Goal: Transaction & Acquisition: Purchase product/service

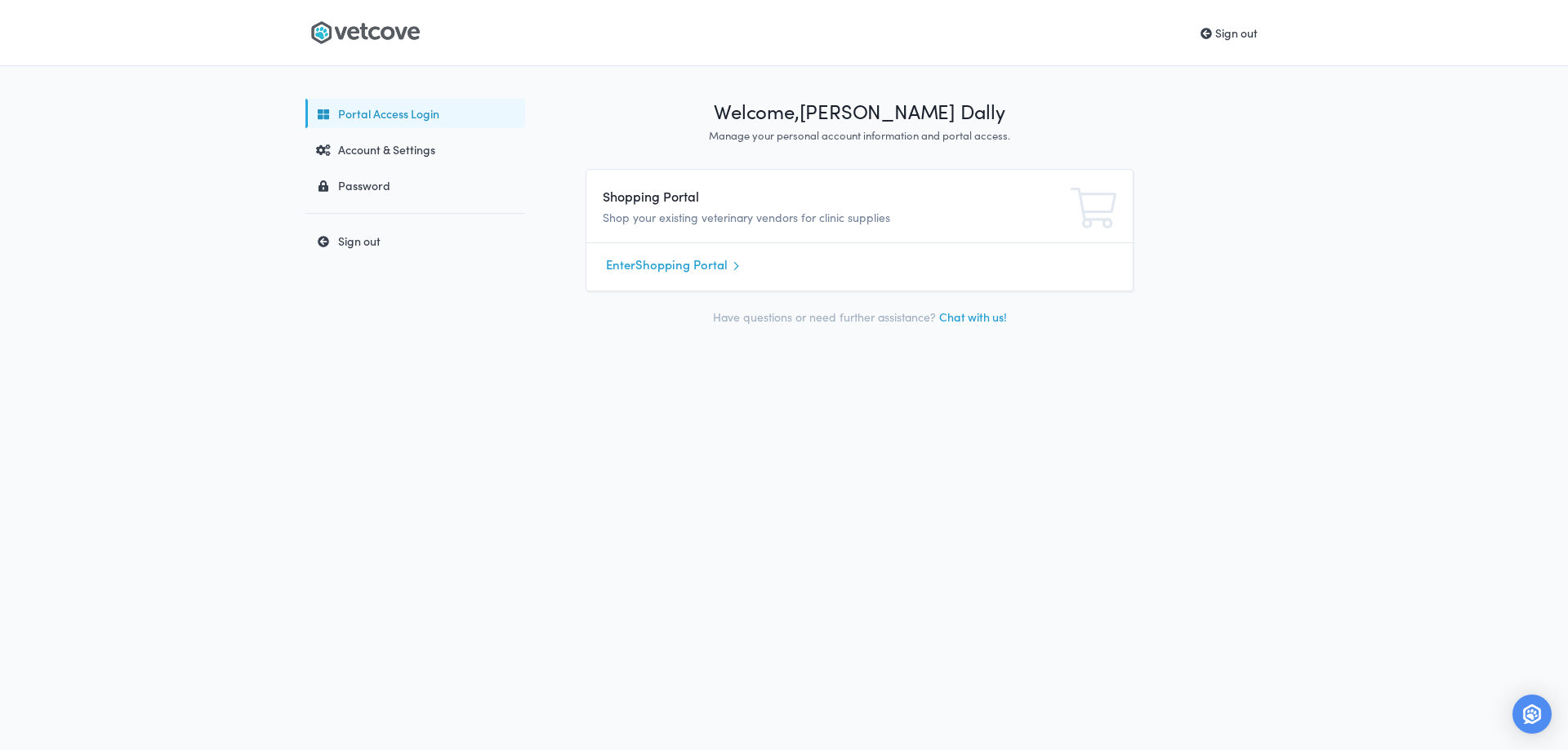
click at [370, 21] on icon at bounding box center [364, 33] width 110 height 25
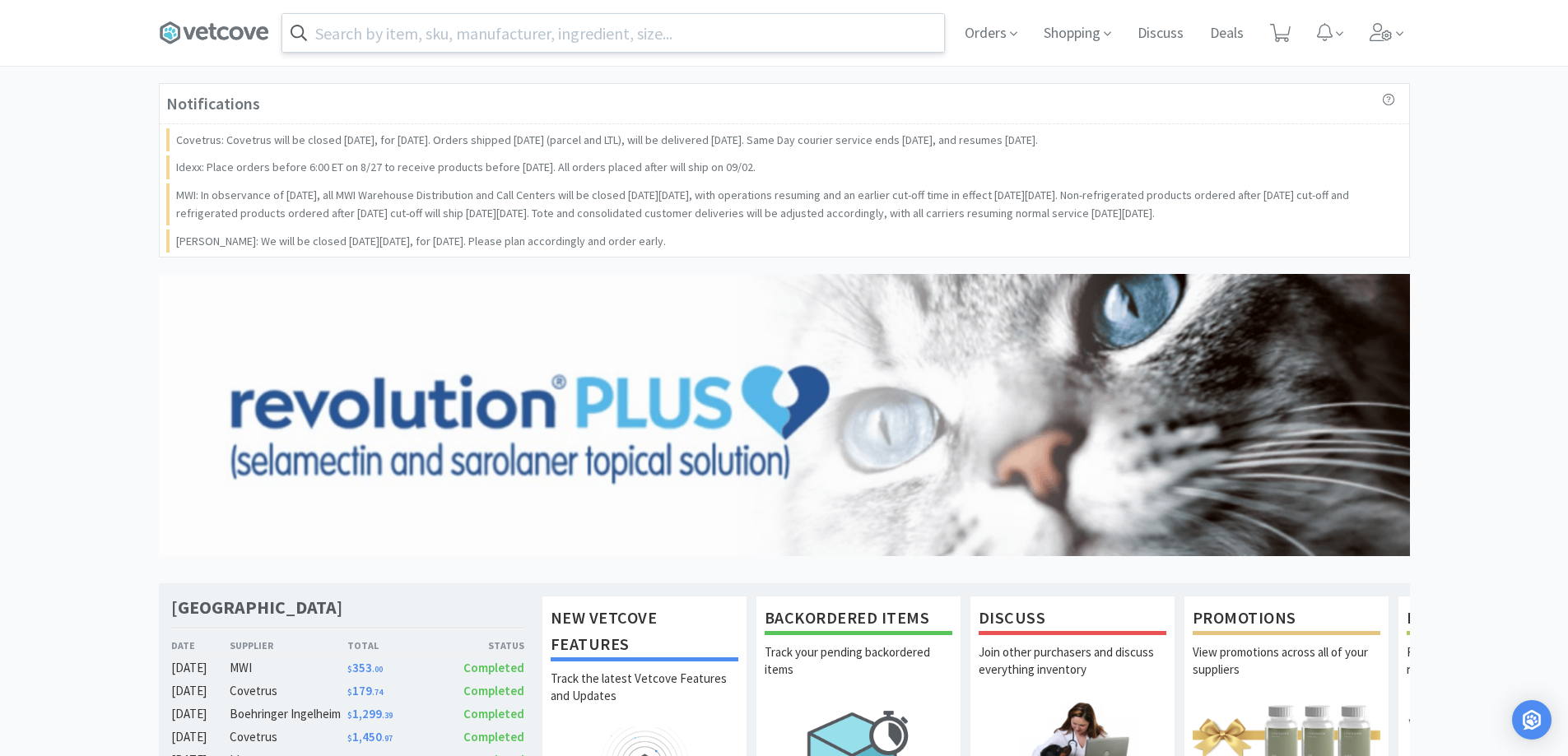
click at [431, 24] on input "text" at bounding box center [613, 33] width 662 height 38
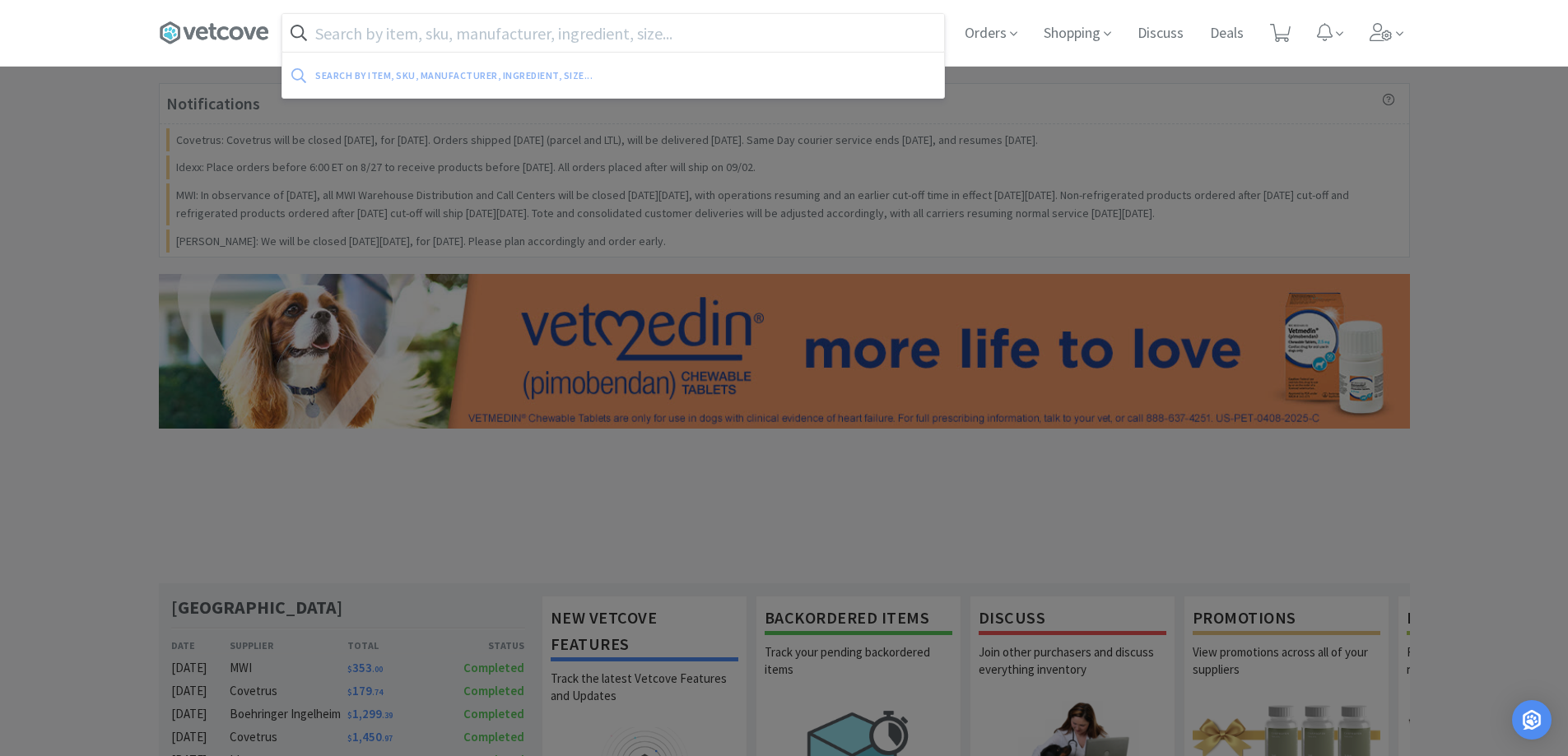
click at [569, 37] on input "text" at bounding box center [613, 33] width 662 height 38
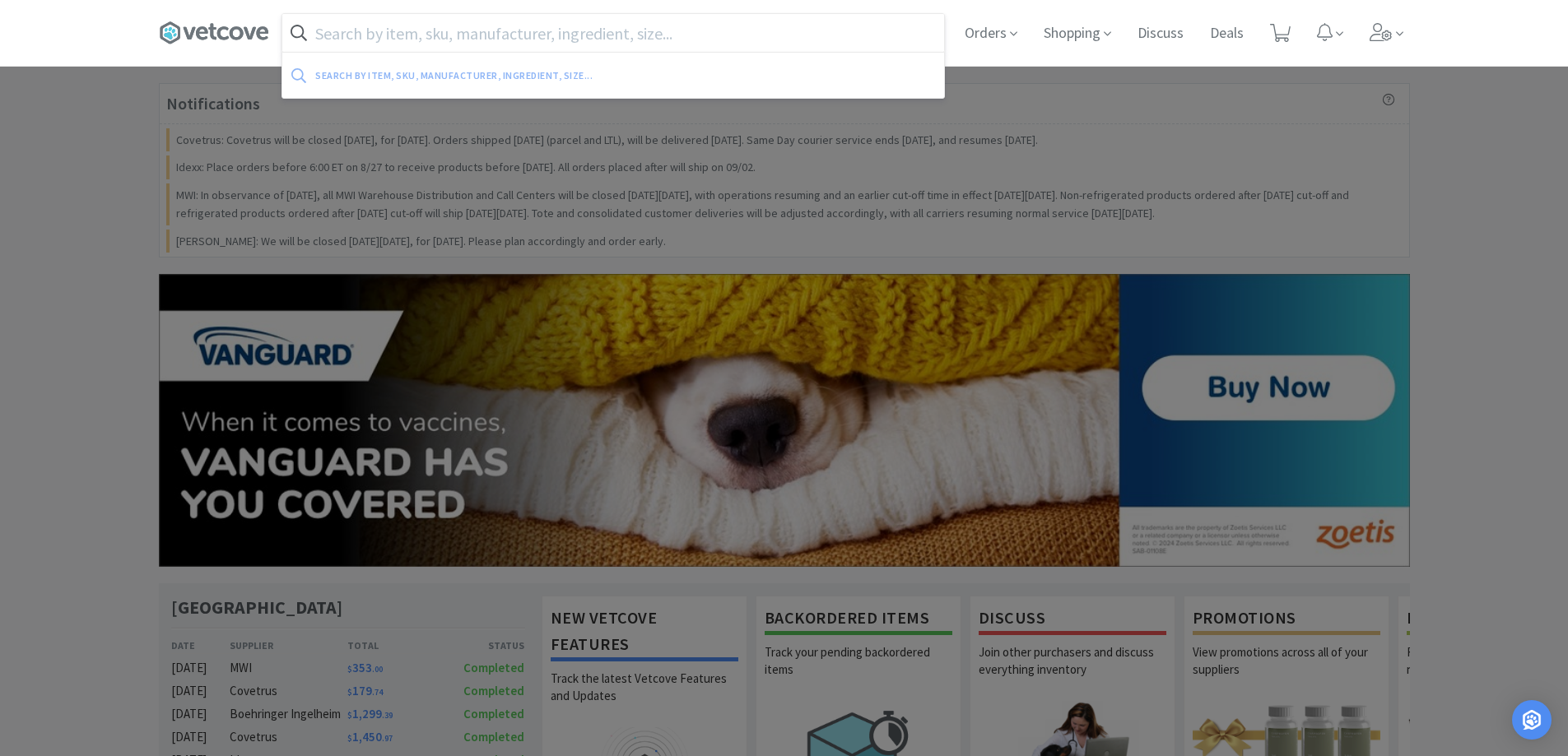
click at [479, 25] on input "text" at bounding box center [613, 33] width 662 height 38
click at [634, 34] on input "text" at bounding box center [613, 33] width 662 height 38
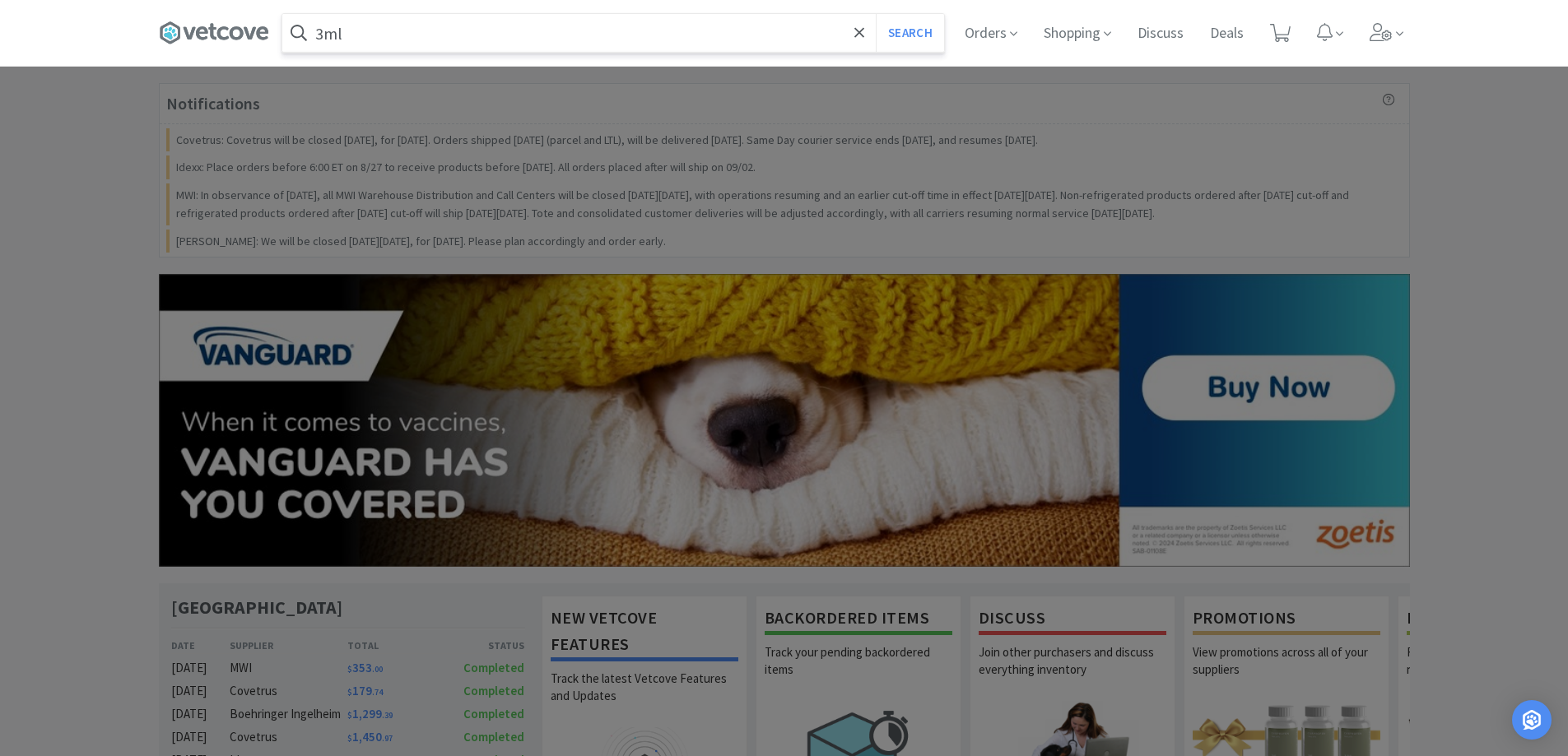
type input "3ml"
click at [876, 14] on button "Search" at bounding box center [909, 33] width 69 height 38
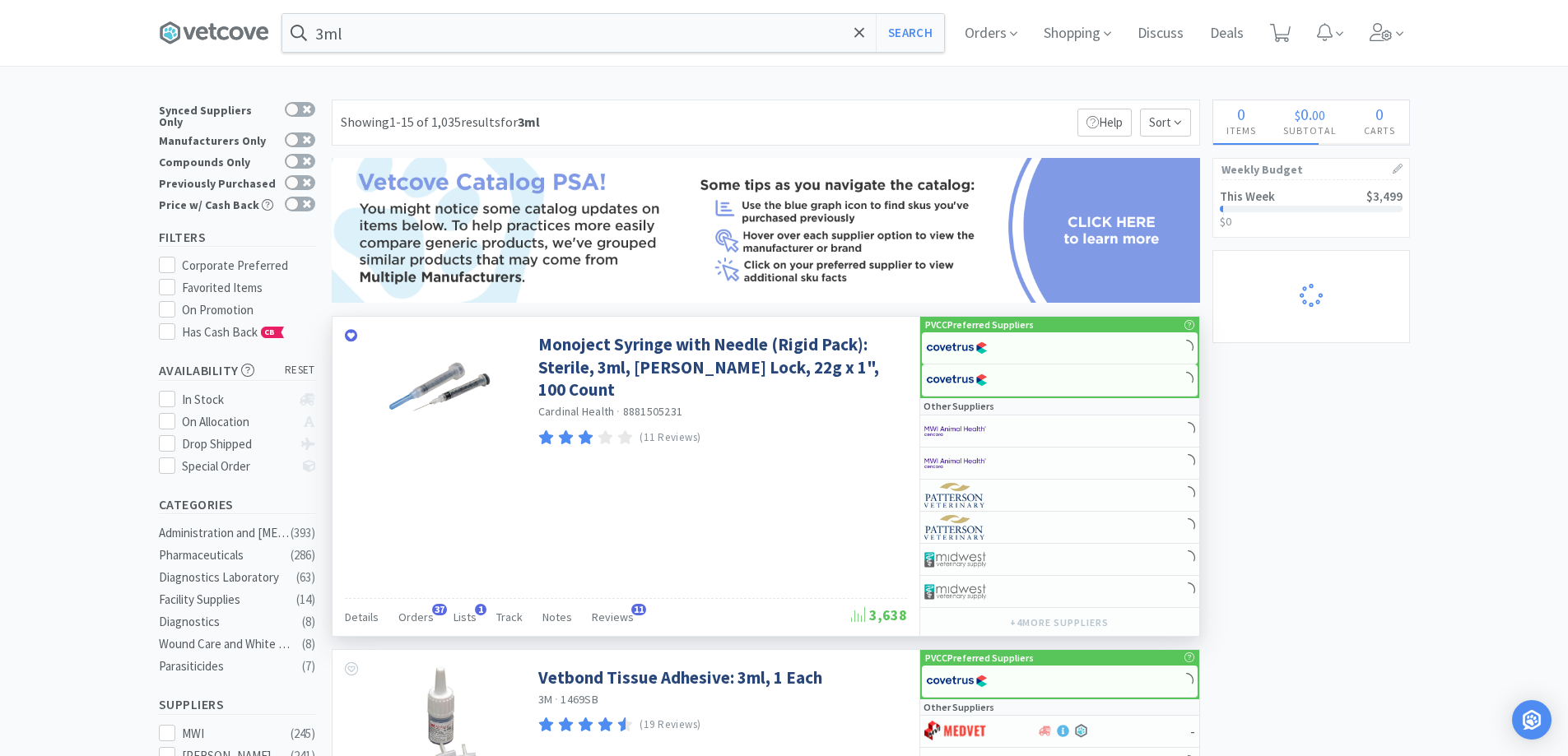
select select "1"
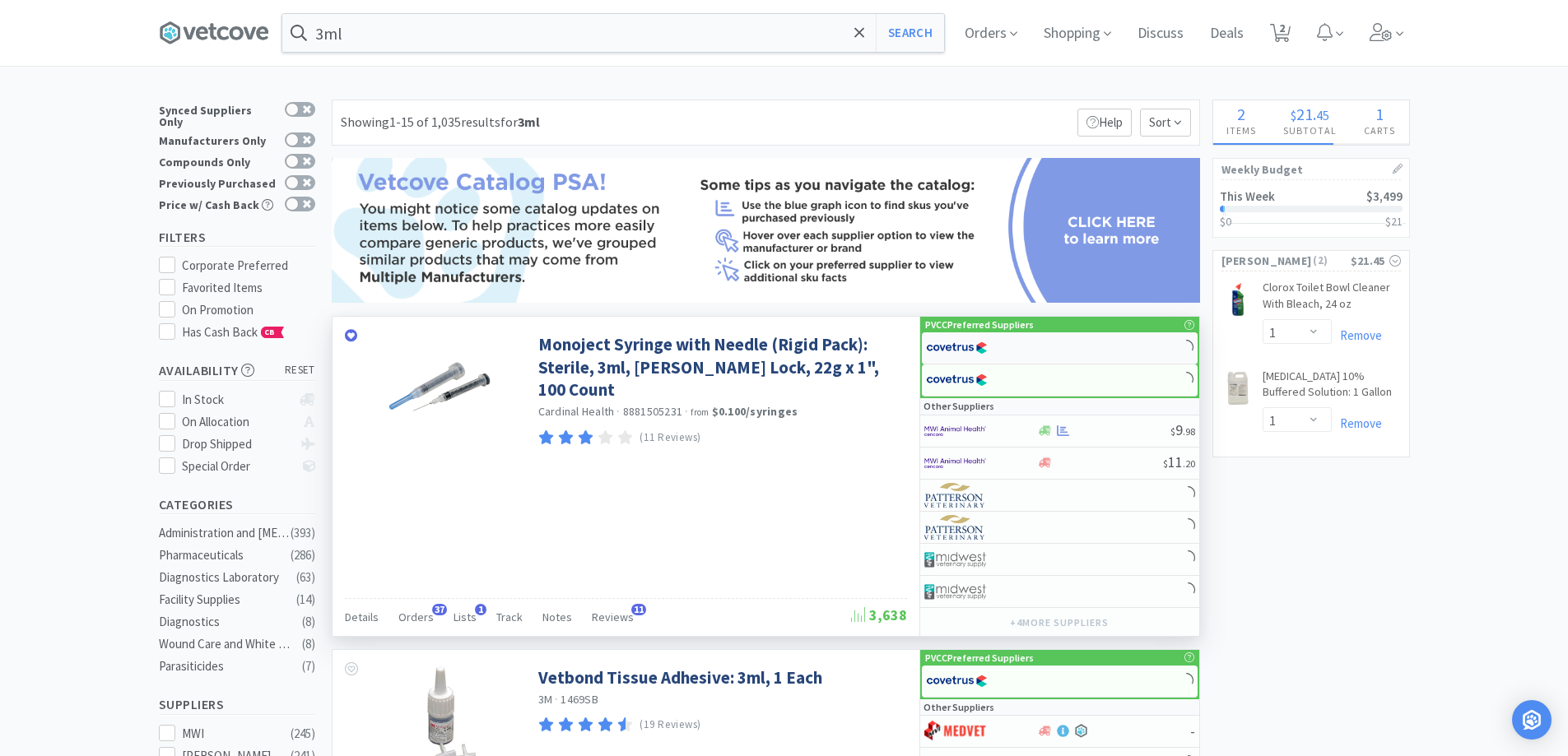
select select "1"
select select "2"
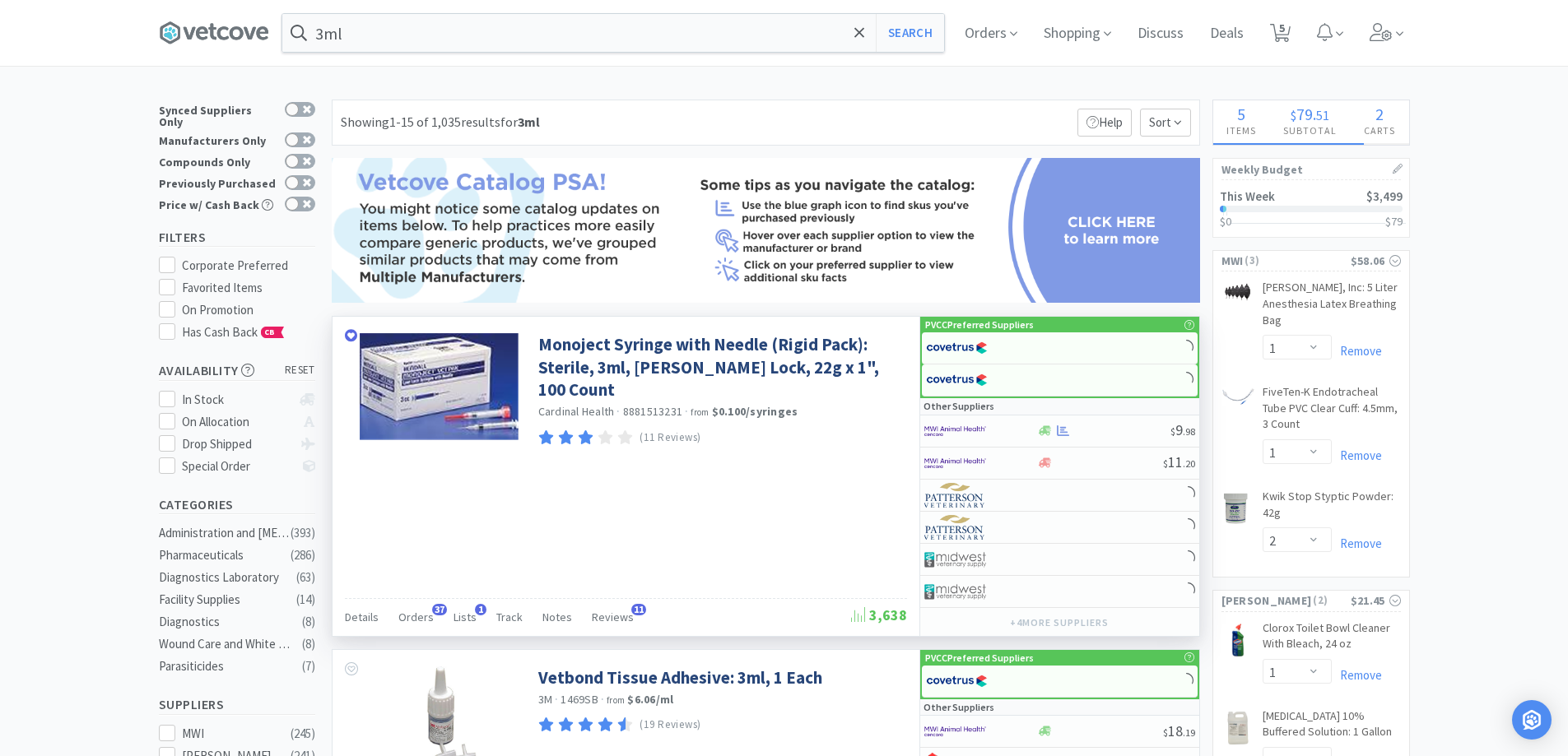
select select "2"
select select "1"
select select "2"
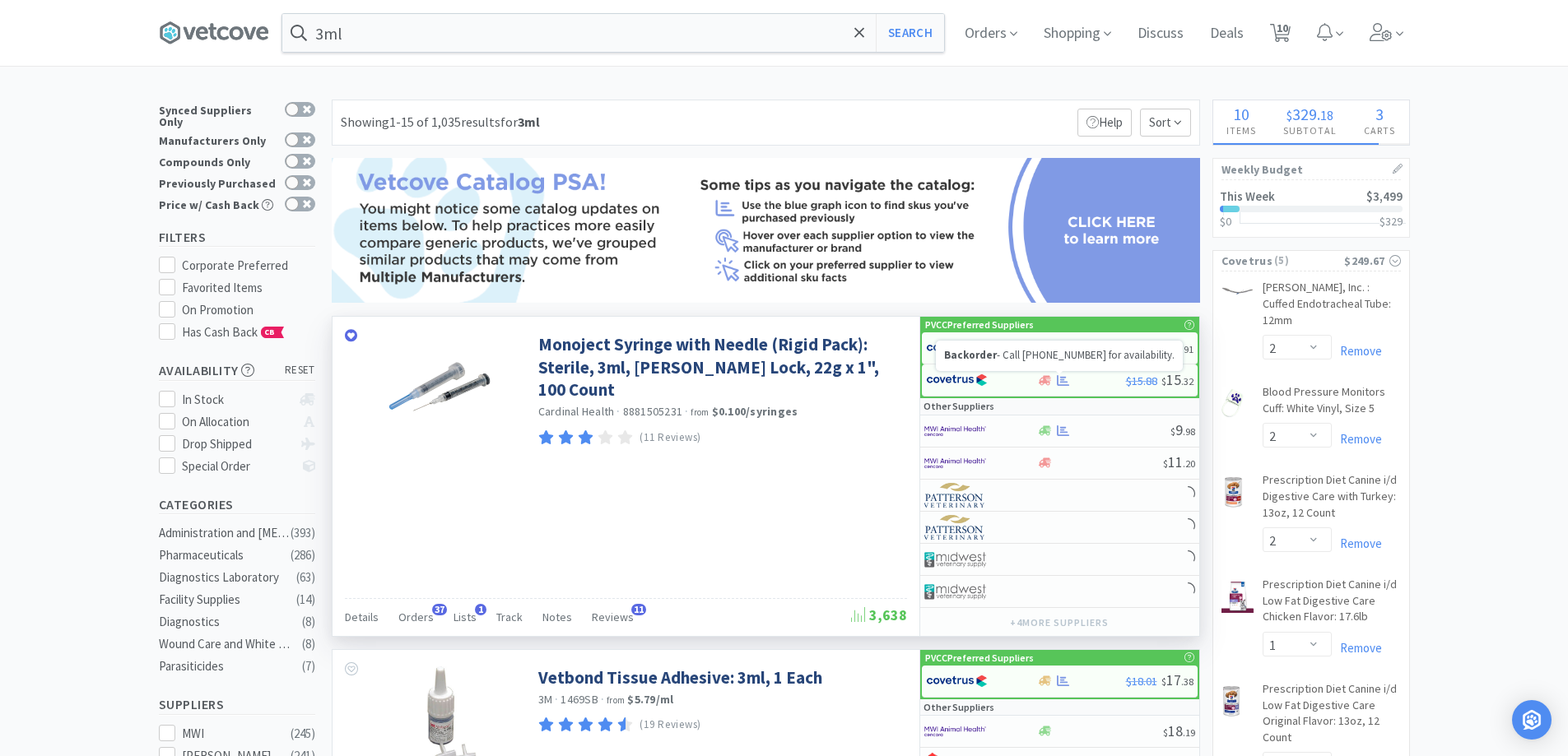
select select "1"
select select "4"
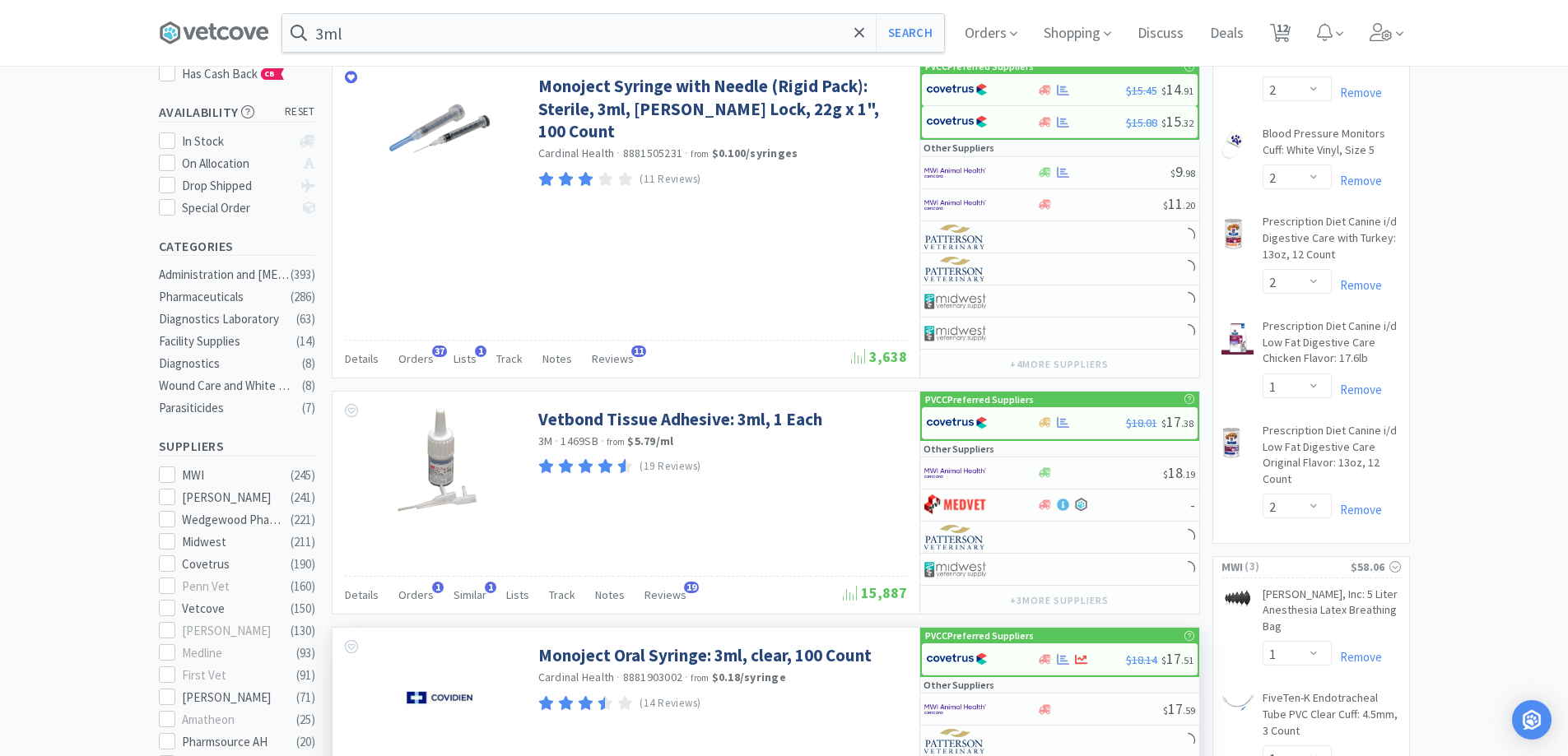
scroll to position [247, 0]
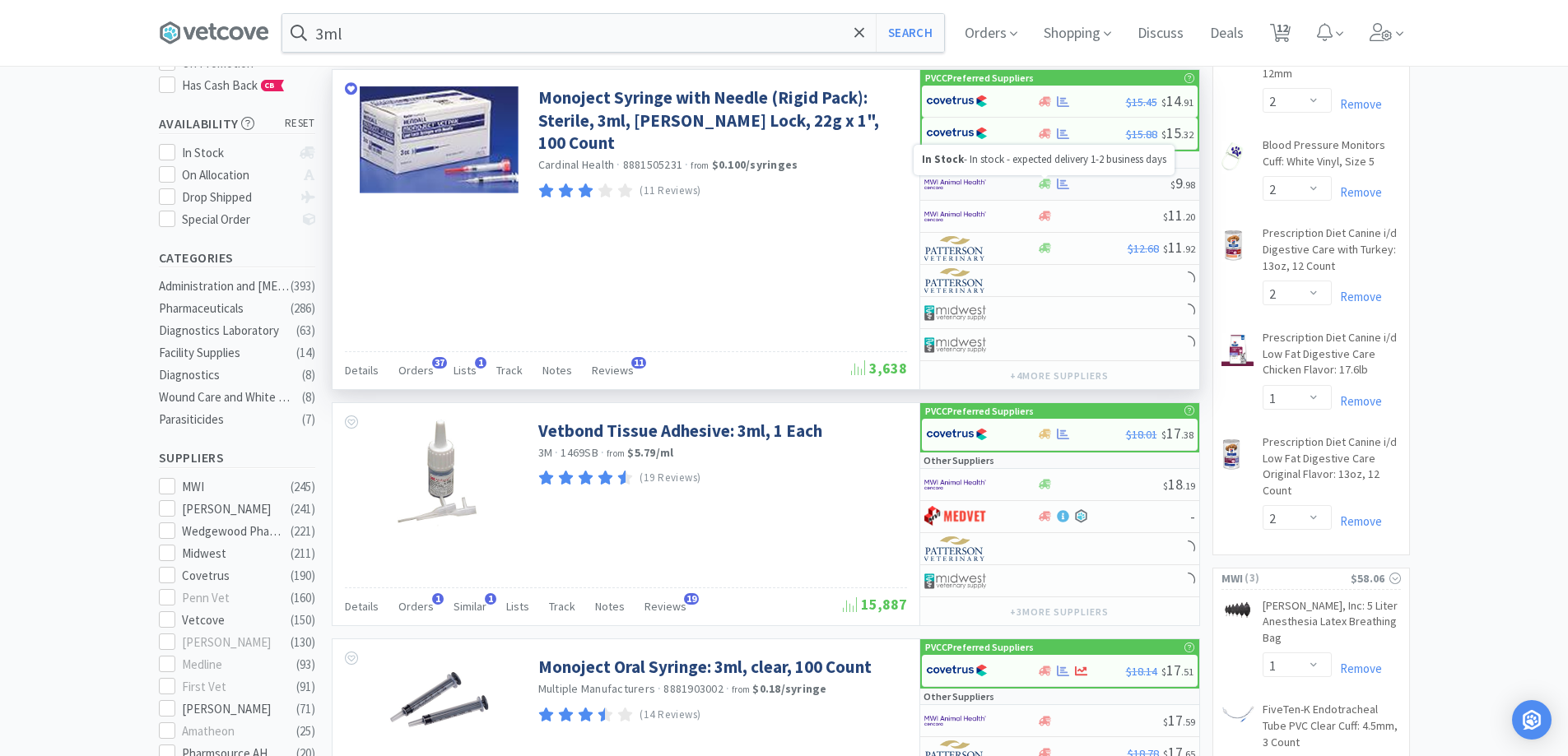
click at [1047, 182] on icon at bounding box center [1045, 184] width 12 height 12
select select "1"
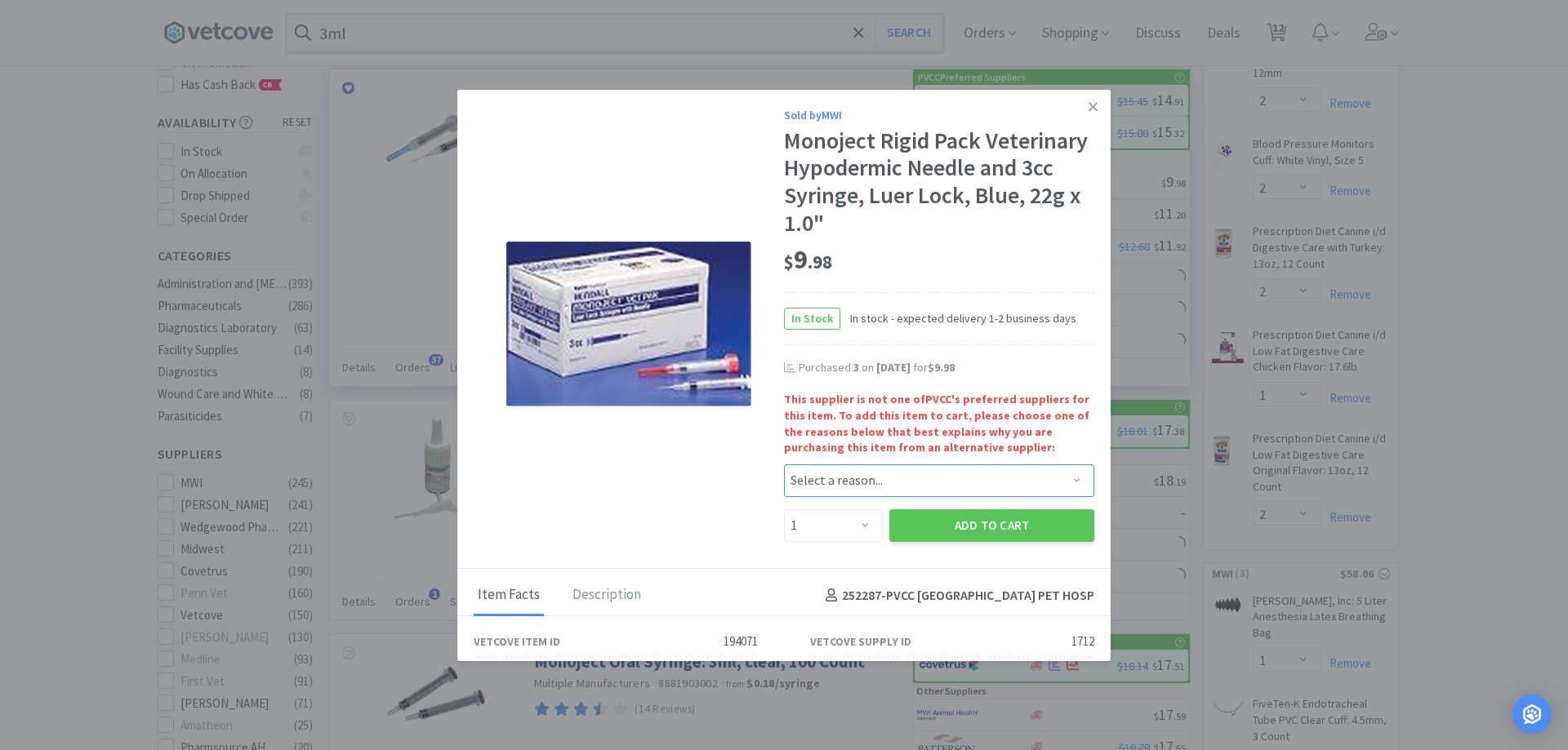
click at [876, 484] on select "Select a reason... Availability - This item is out of stock at the preferred su…" at bounding box center [939, 481] width 310 height 33
select select "availability"
click at [784, 465] on select "Select a reason... Availability - This item is out of stock at the preferred su…" at bounding box center [939, 481] width 310 height 33
click at [848, 517] on select "Enter Quantity 1 2 3 4 5 6 7 8 9 10 11 12 13 14 15 16 17 18 19 20 Enter Quantity" at bounding box center [833, 525] width 99 height 33
select select "3"
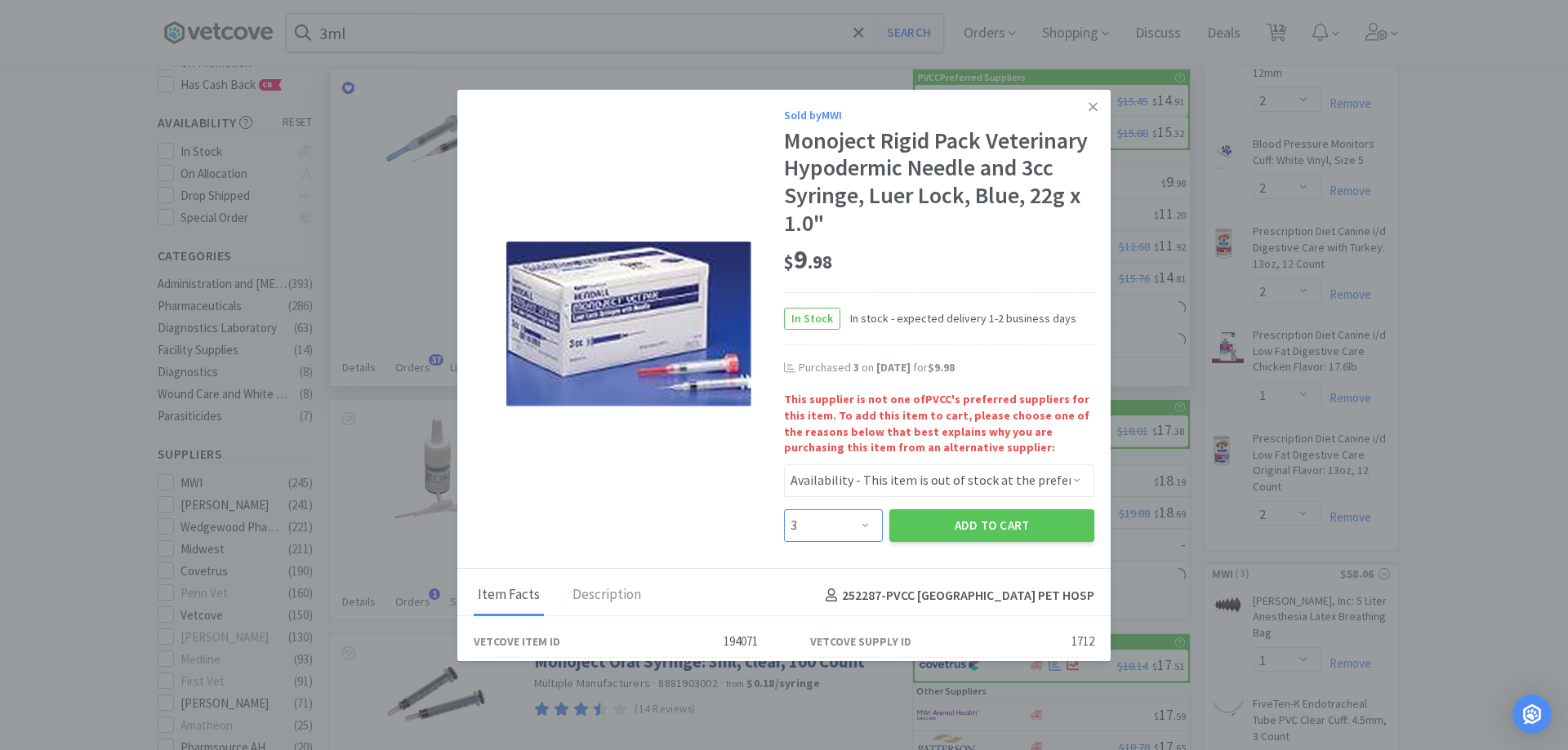
click at [784, 509] on select "Enter Quantity 1 2 3 4 5 6 7 8 9 10 11 12 13 14 15 16 17 18 19 20 Enter Quantity" at bounding box center [833, 525] width 99 height 33
click at [953, 525] on button "Add to Cart" at bounding box center [992, 525] width 205 height 33
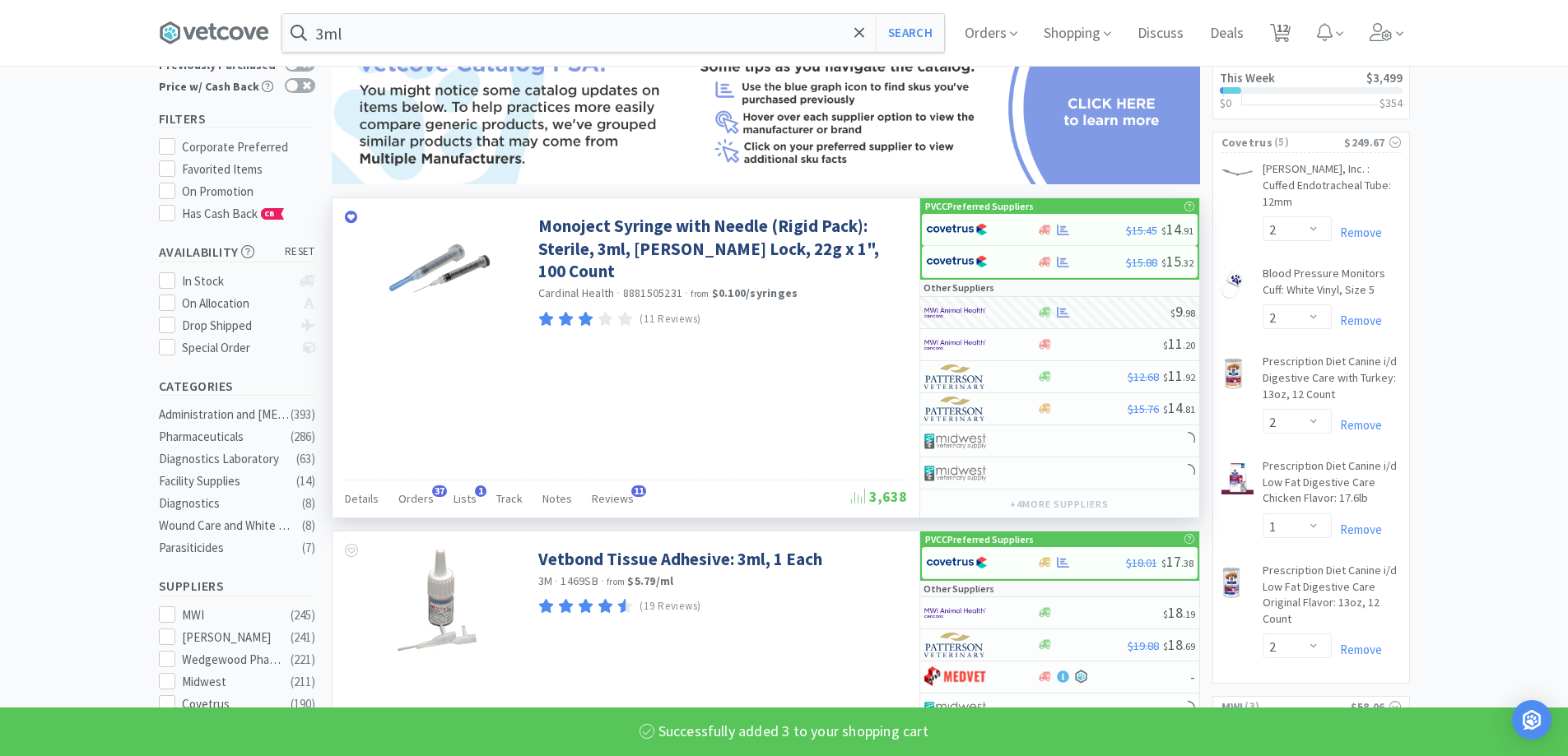
scroll to position [0, 0]
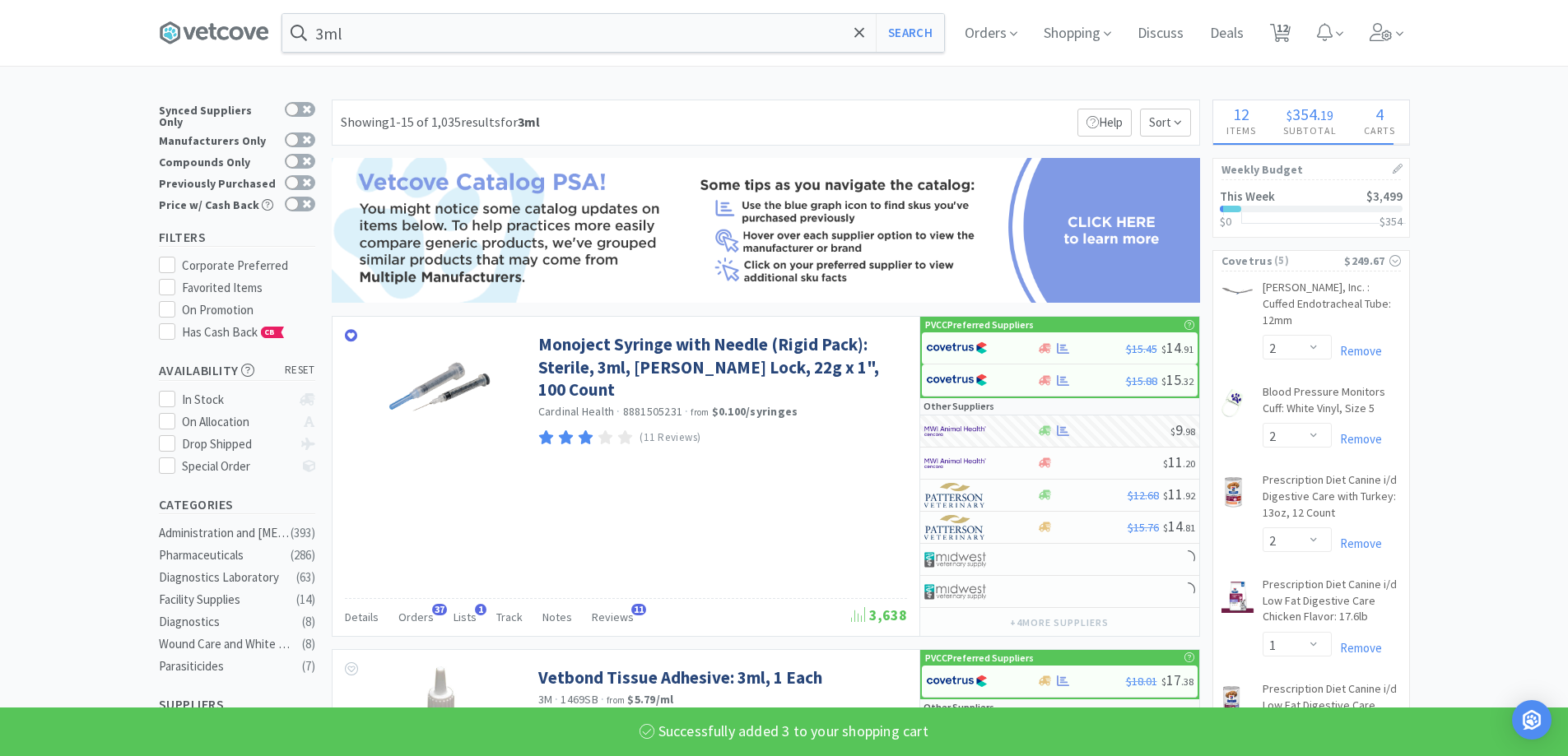
select select "3"
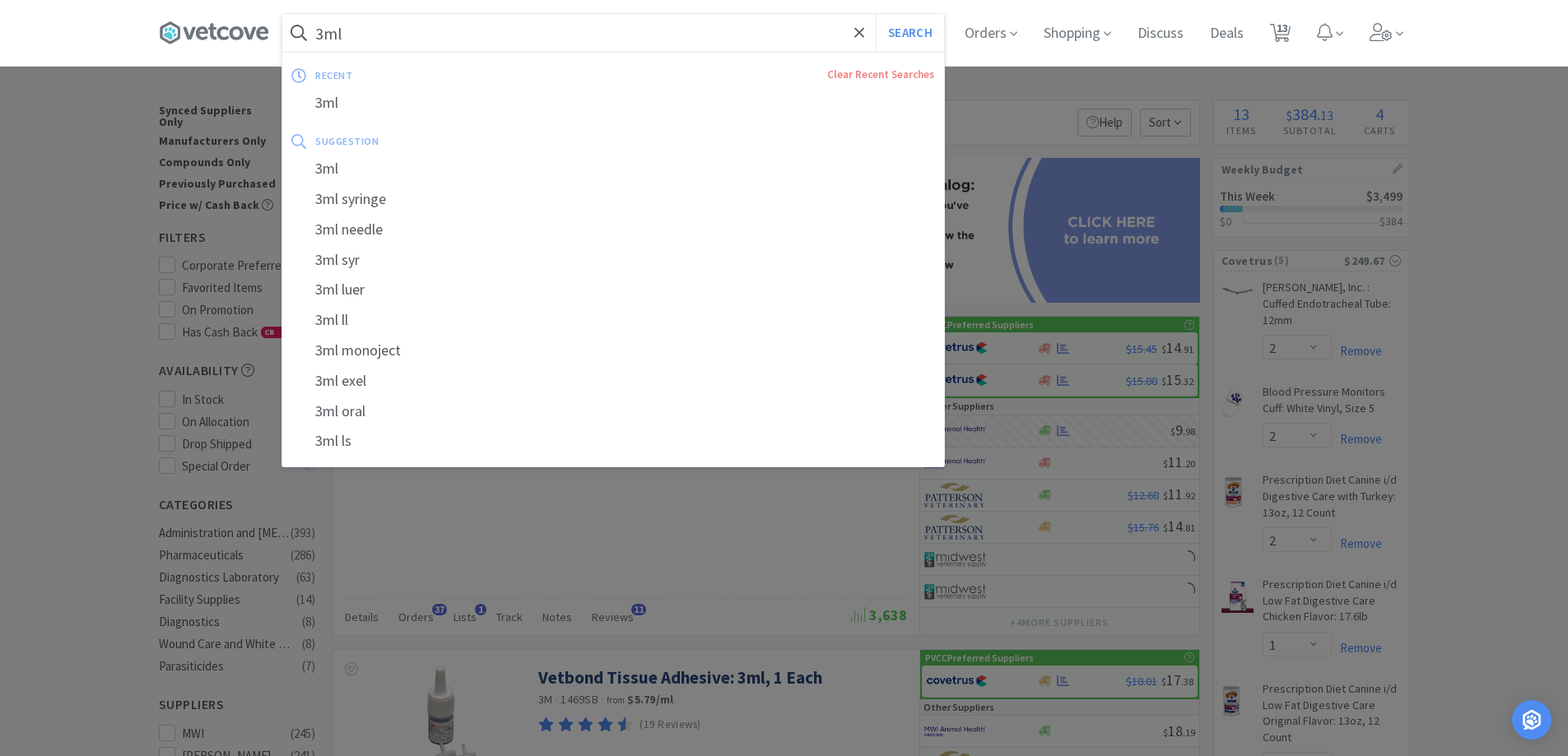
click at [402, 45] on input "3ml" at bounding box center [613, 33] width 662 height 38
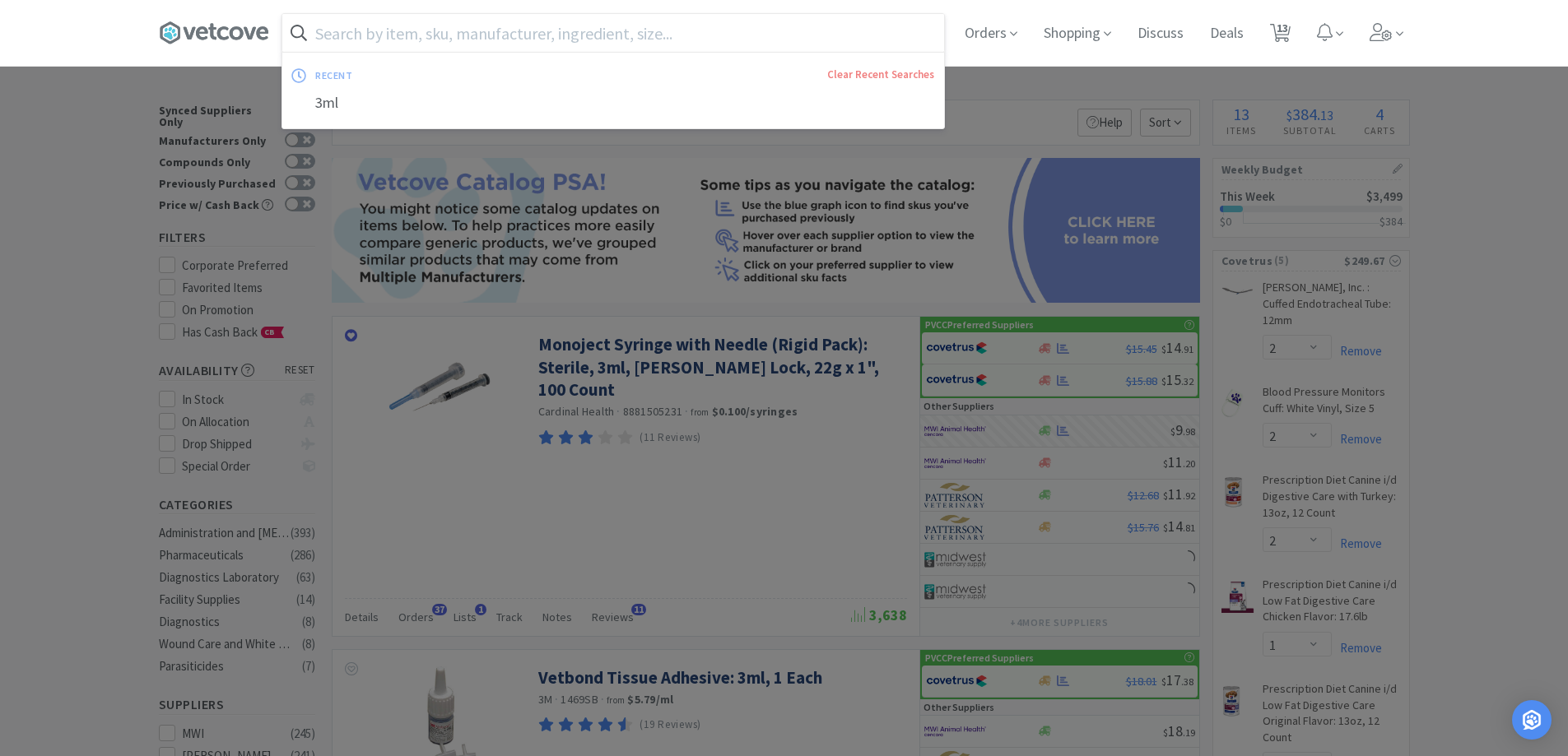
click at [382, 52] on div "recent Clear Recent Searches 3ml" at bounding box center [613, 91] width 664 height 78
click at [388, 47] on input "text" at bounding box center [613, 33] width 662 height 38
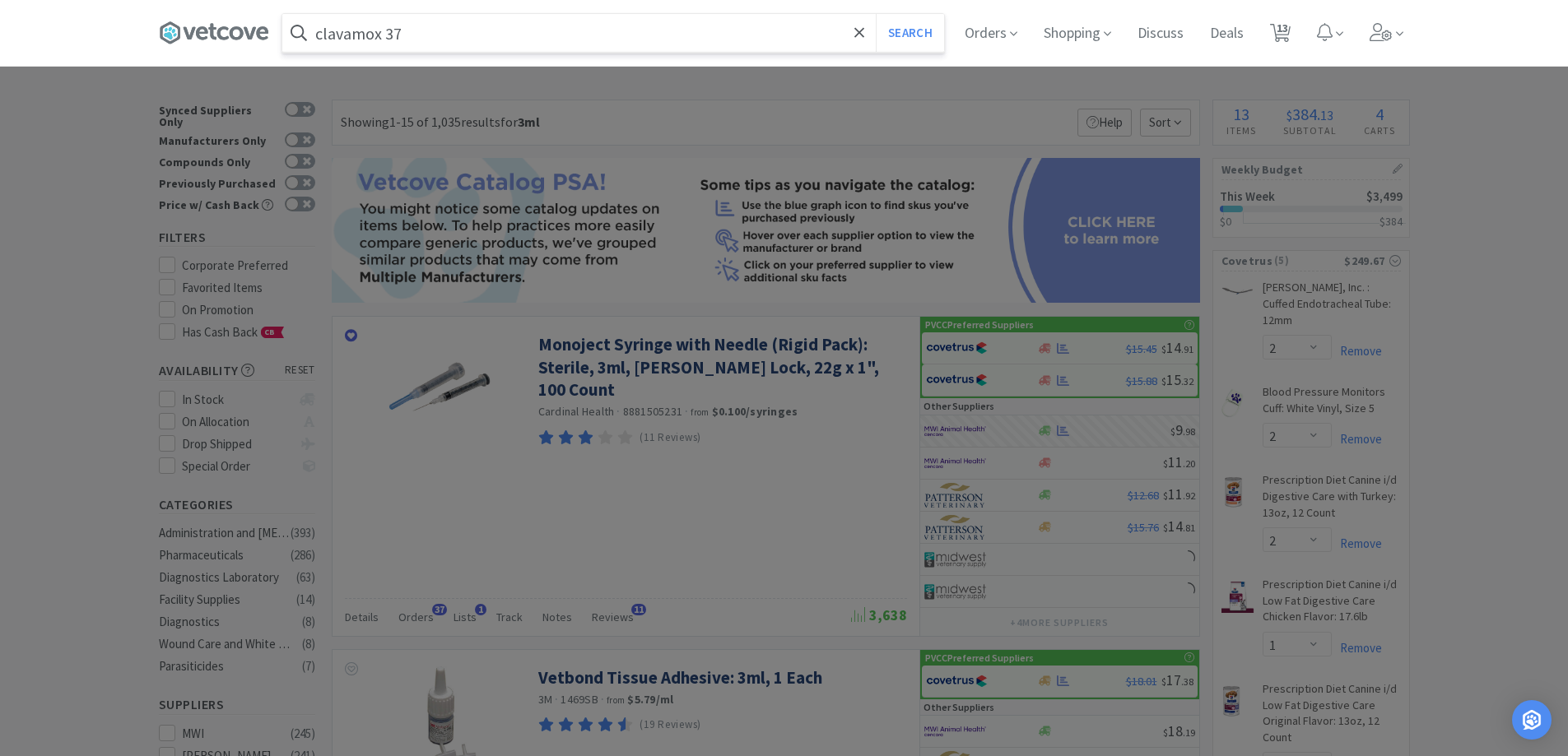
click at [876, 14] on button "Search" at bounding box center [909, 33] width 69 height 38
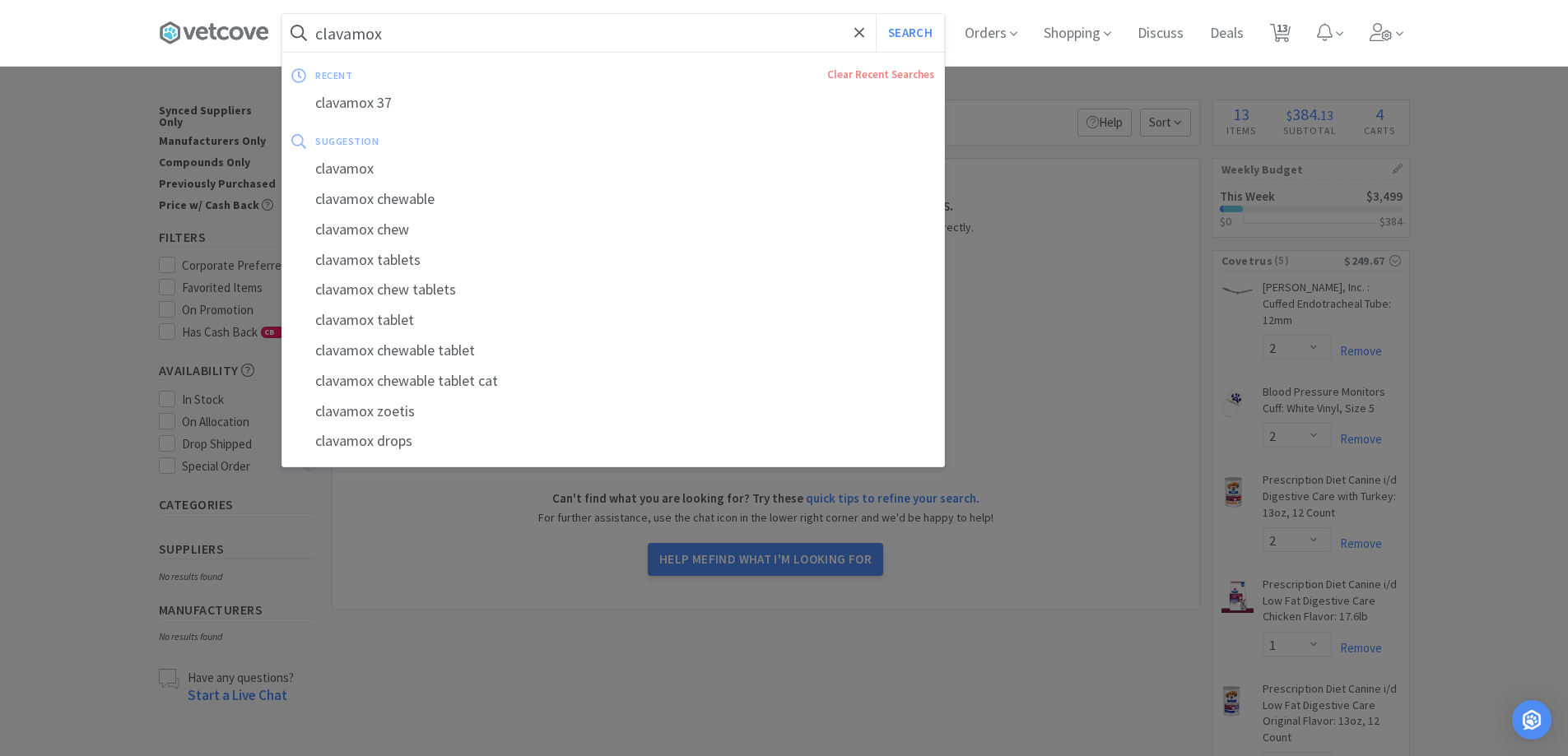
type input "clavamox"
click at [876, 14] on button "Search" at bounding box center [909, 33] width 69 height 38
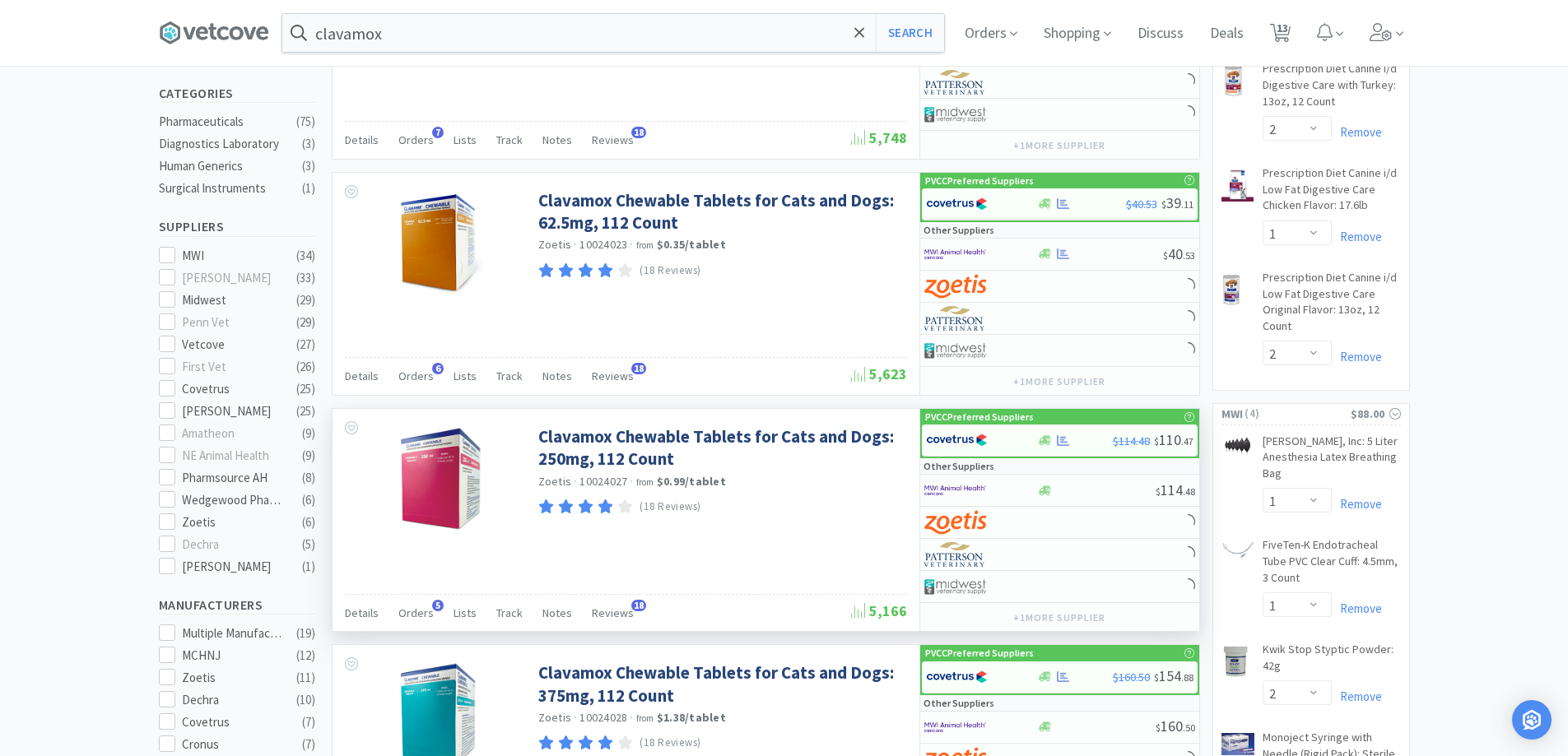
scroll to position [659, 0]
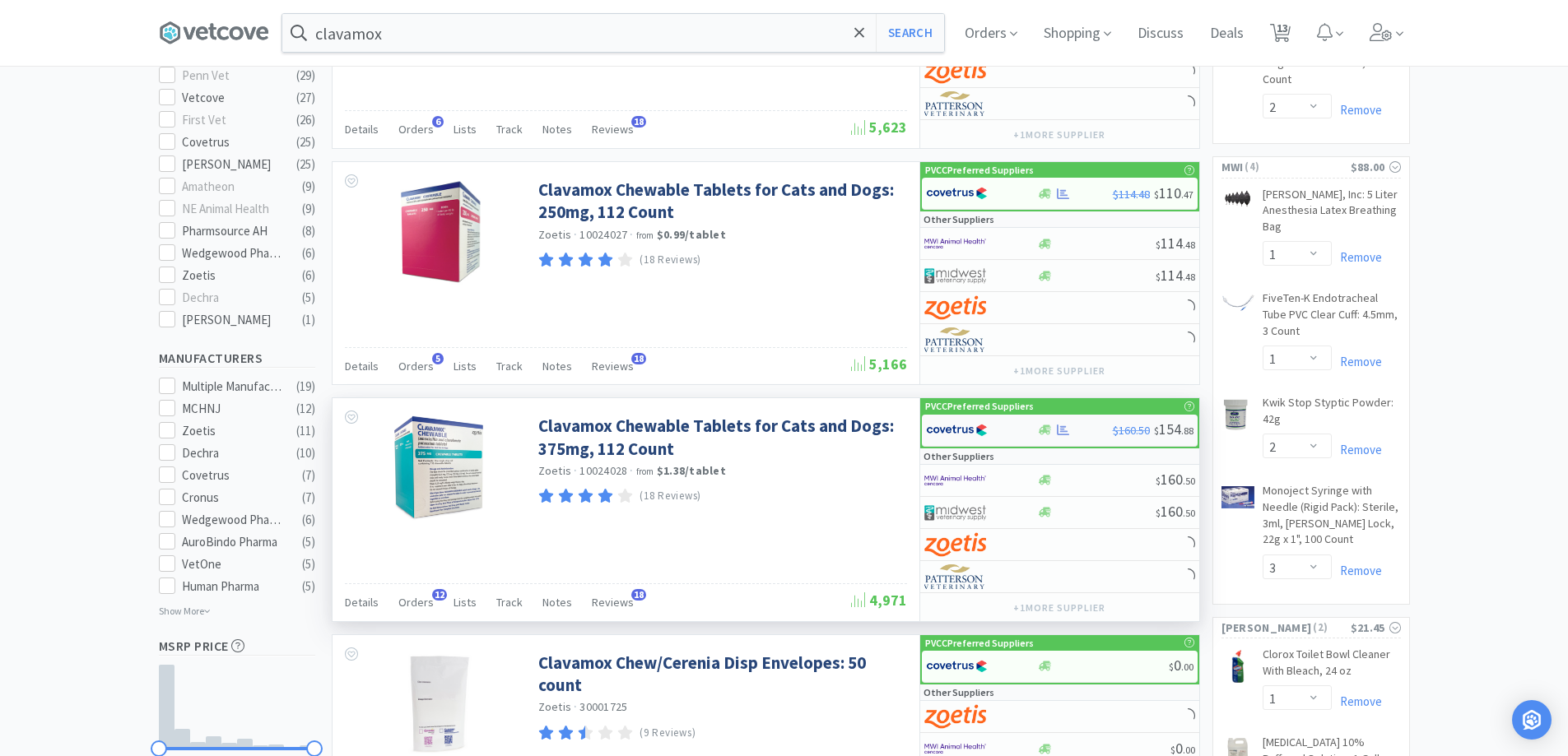
click at [1037, 426] on div at bounding box center [1045, 430] width 17 height 12
select select "1"
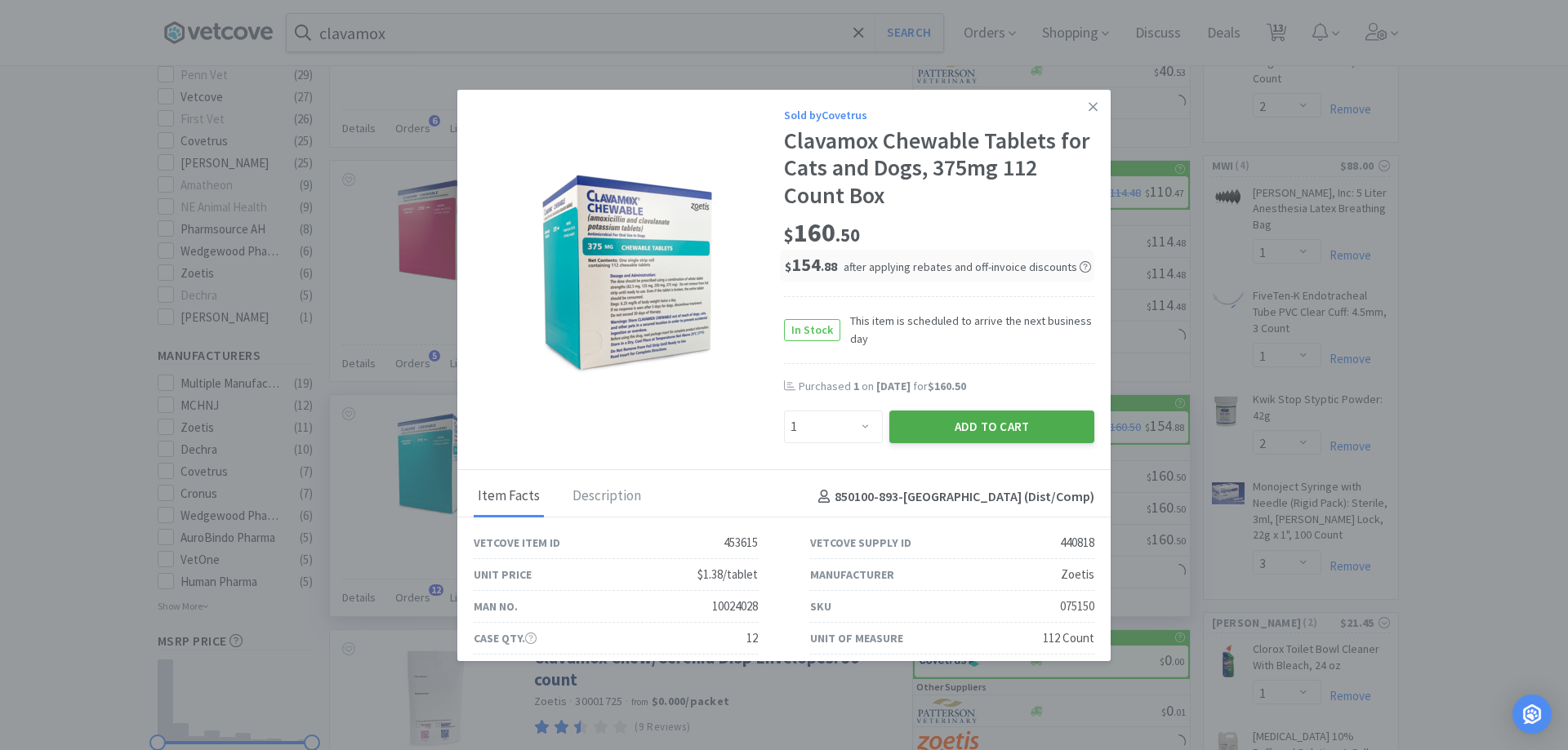
click at [924, 435] on button "Add to Cart" at bounding box center [992, 426] width 205 height 33
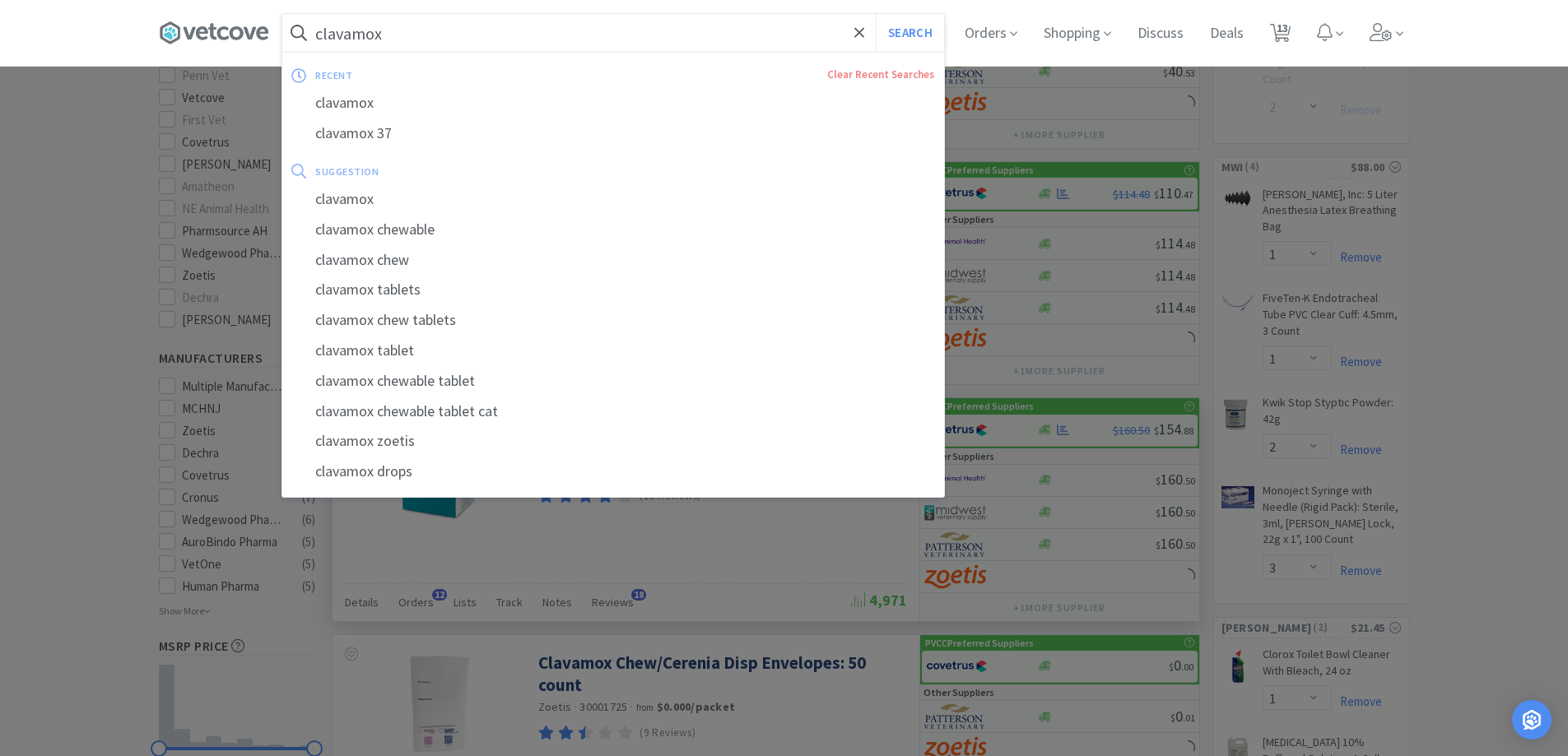
click at [430, 27] on input "clavamox" at bounding box center [613, 33] width 662 height 38
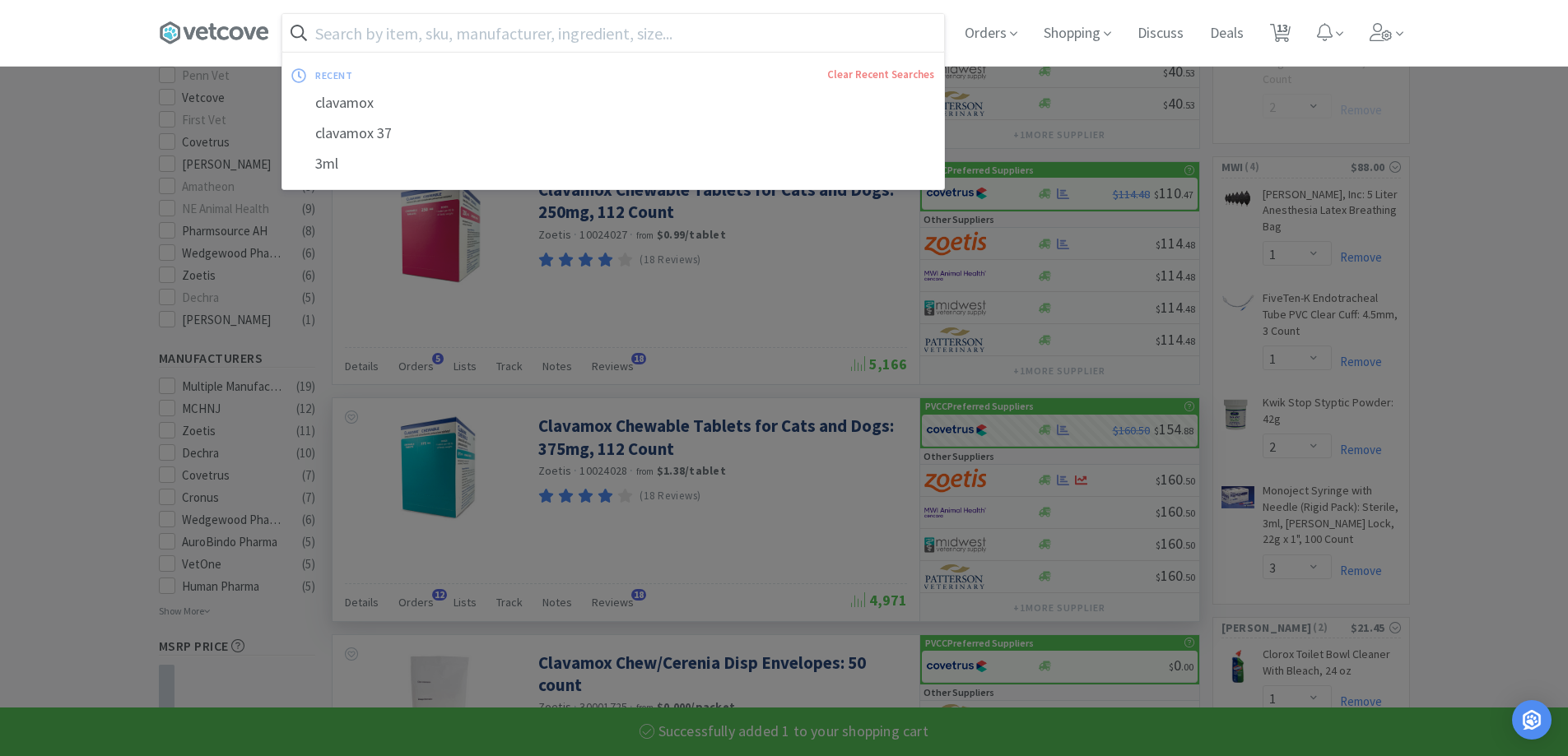
select select "1"
select select "2"
select select "1"
select select "2"
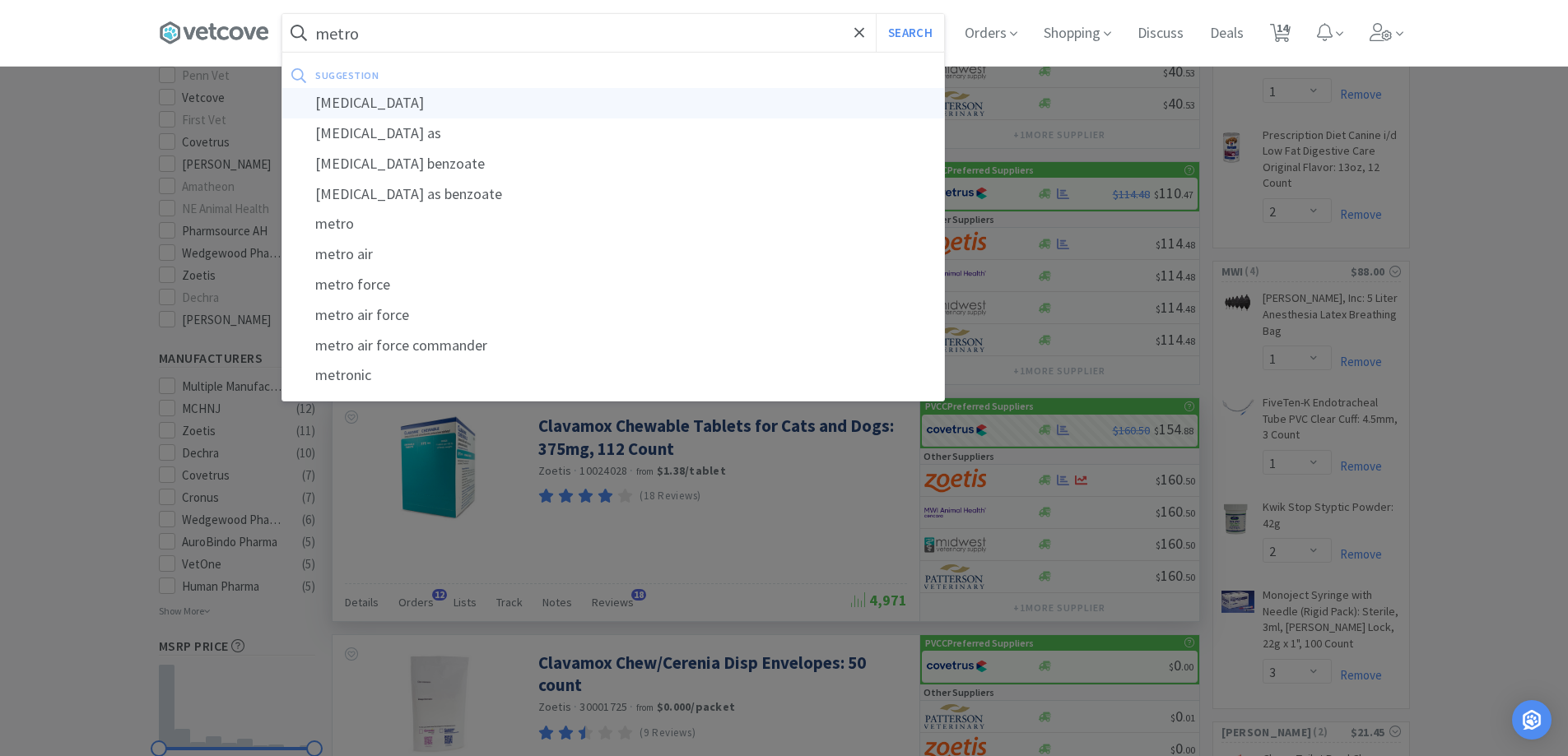
click at [407, 97] on div "[MEDICAL_DATA]" at bounding box center [613, 103] width 662 height 31
type input "[MEDICAL_DATA]"
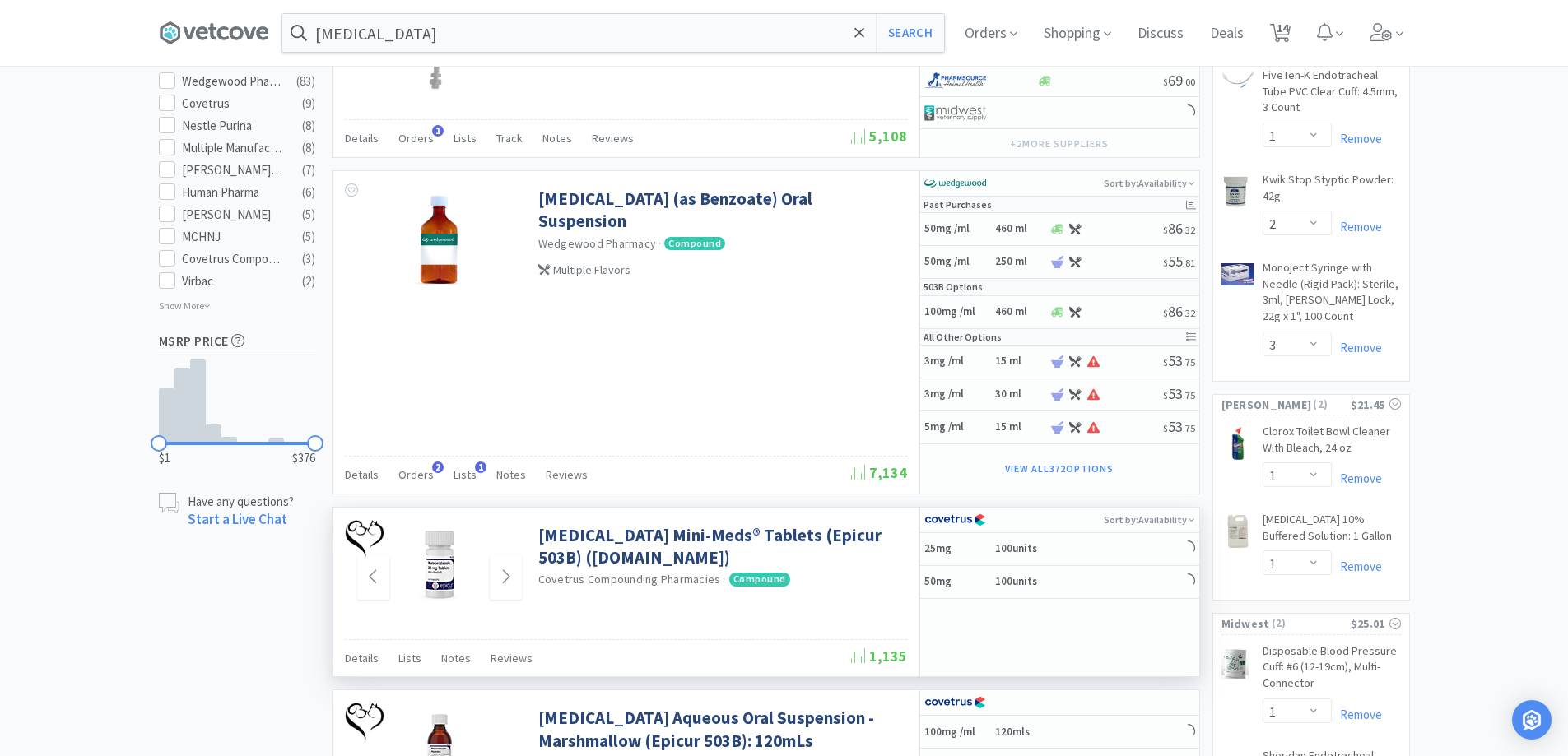
scroll to position [988, 0]
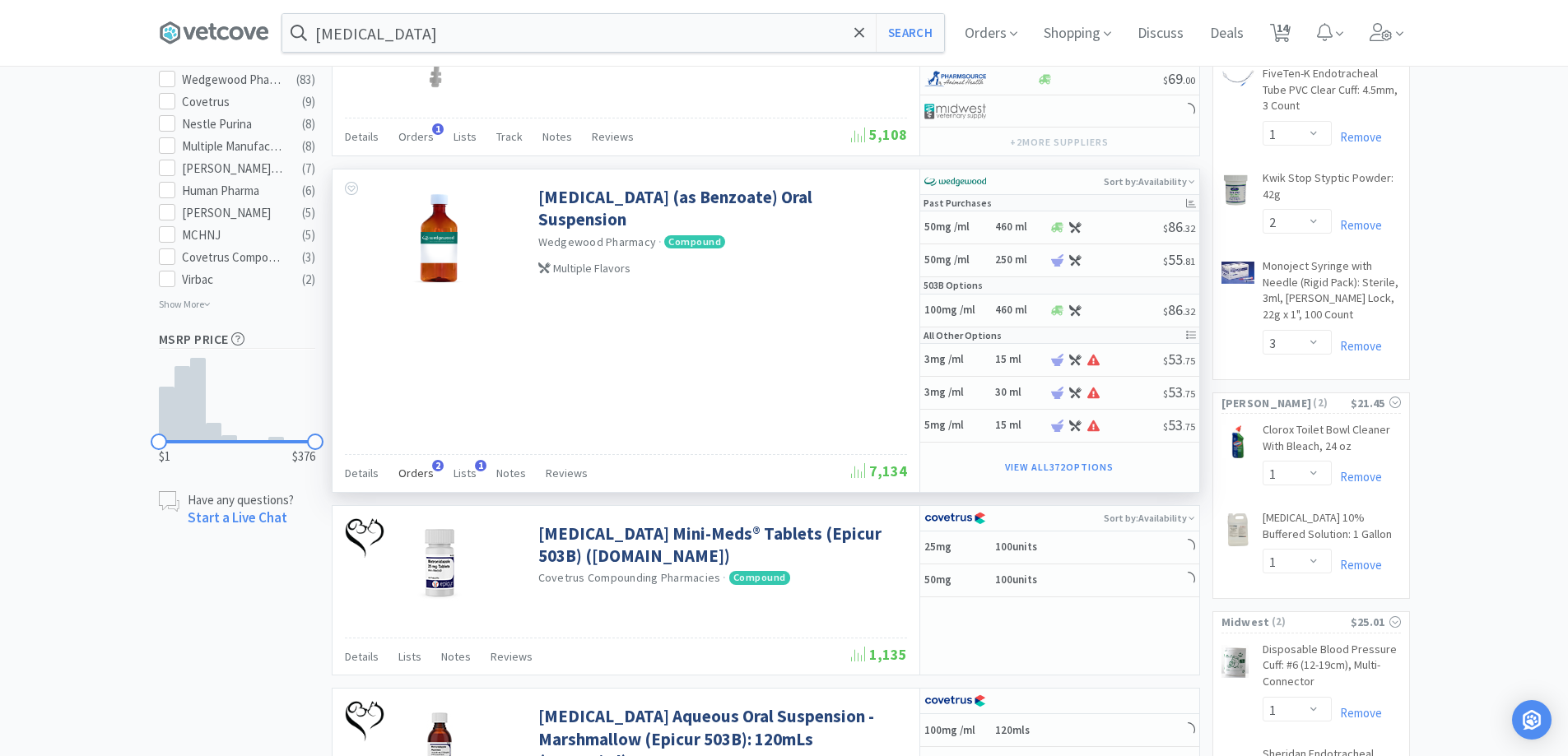
click at [422, 473] on span "Orders" at bounding box center [416, 472] width 36 height 15
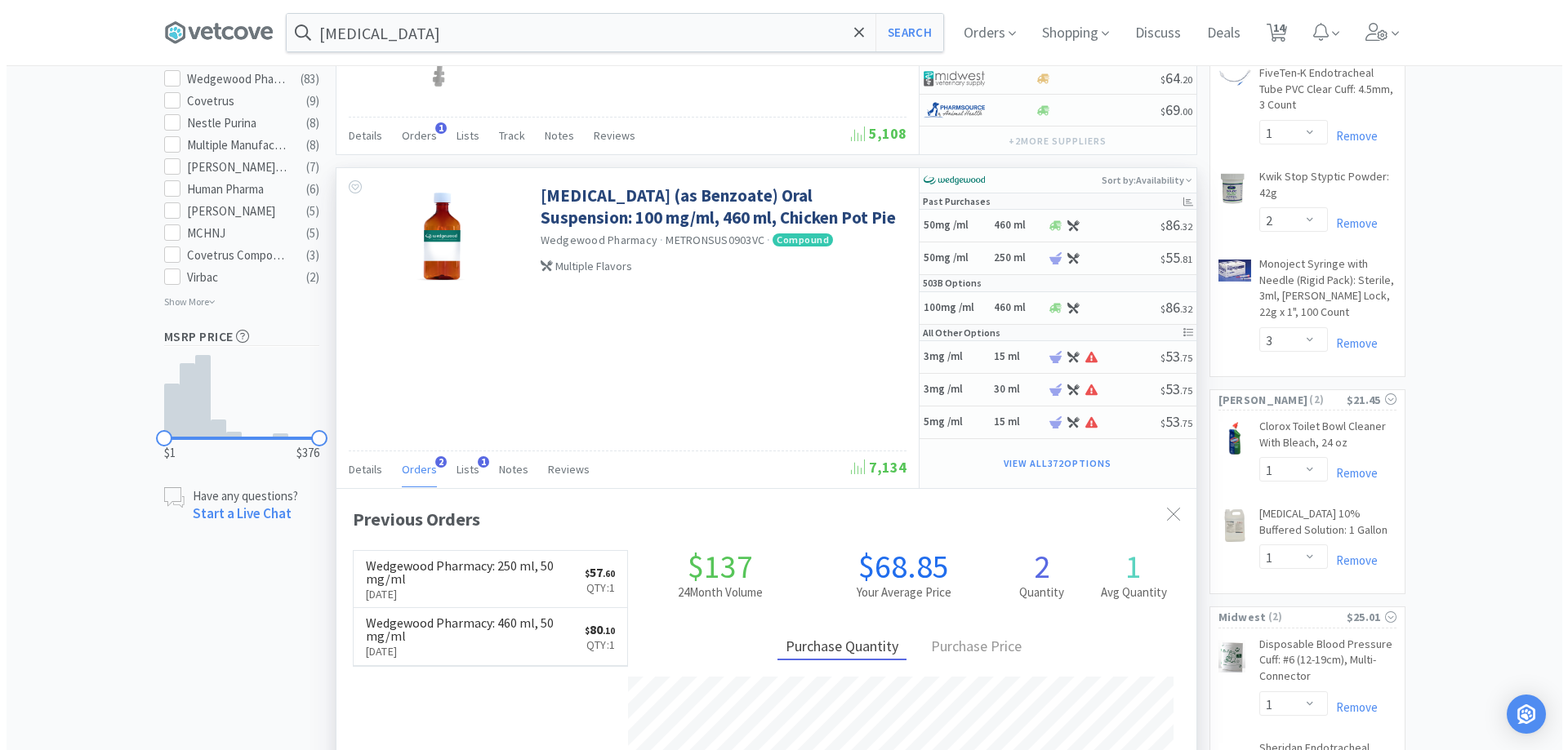
scroll to position [422, 860]
click at [1079, 253] on div at bounding box center [1098, 259] width 113 height 12
select select "15"
select select "1"
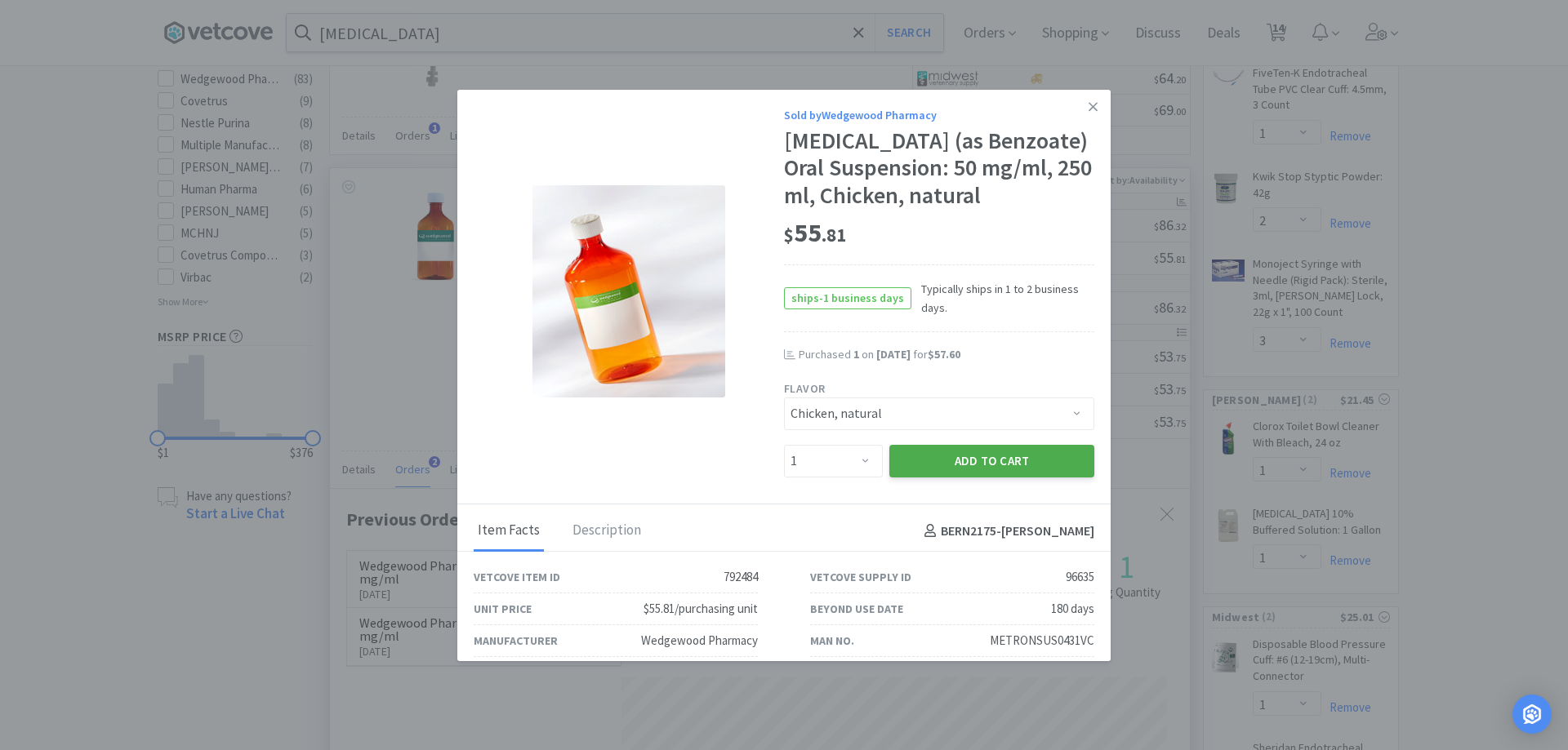
click at [949, 464] on button "Add to Cart" at bounding box center [992, 461] width 205 height 33
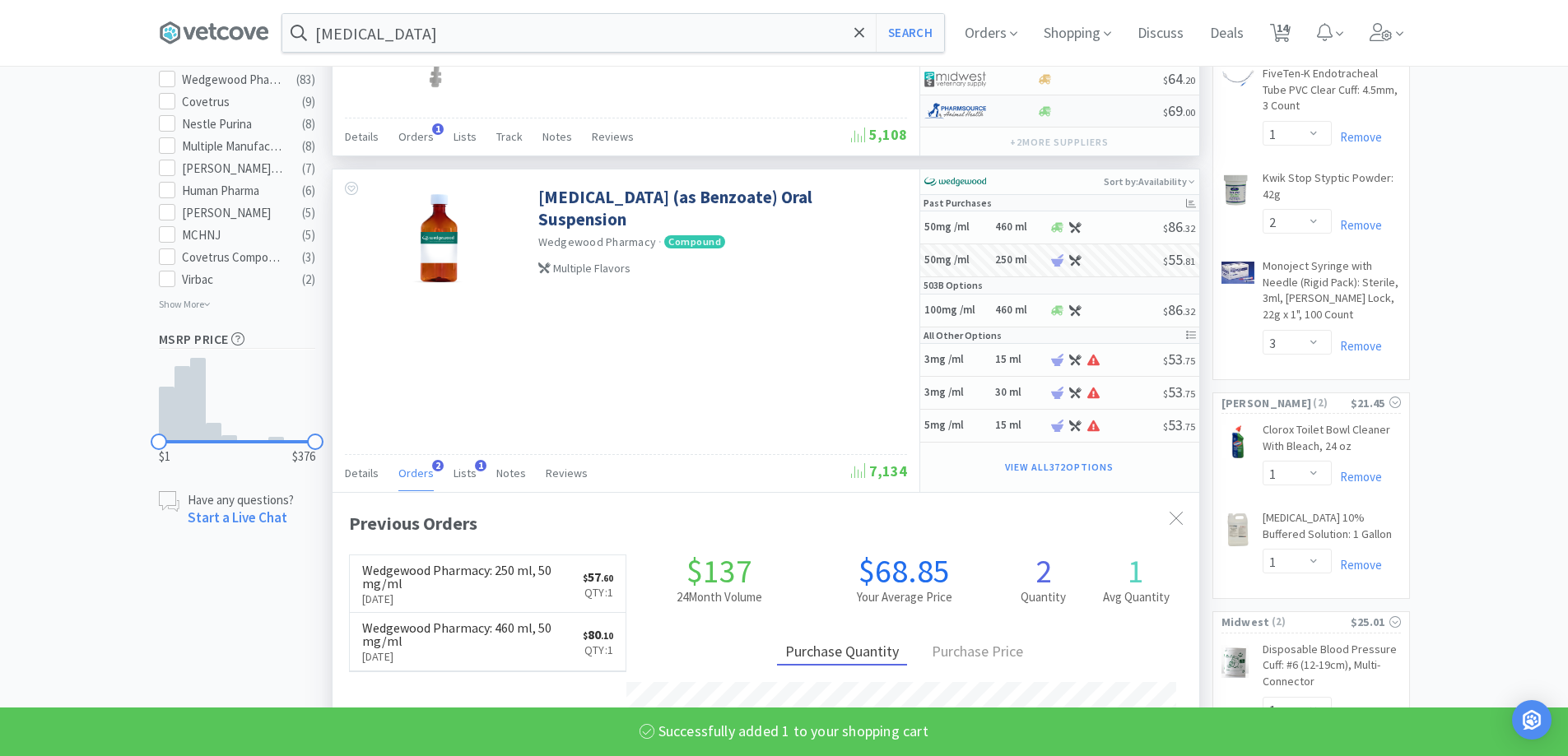
click at [1092, 110] on div at bounding box center [1099, 111] width 126 height 12
select select "1"
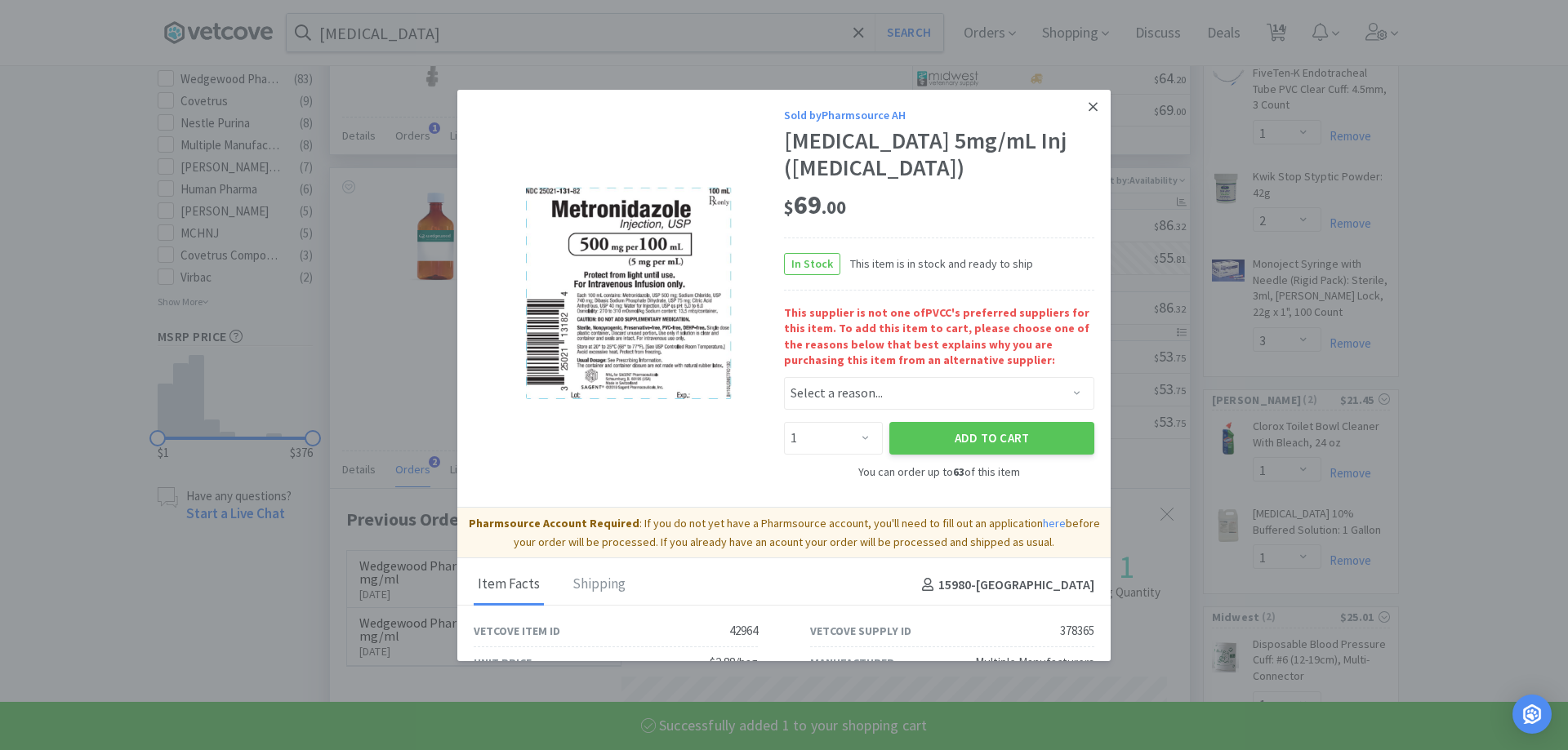
click at [1085, 102] on link at bounding box center [1093, 108] width 29 height 36
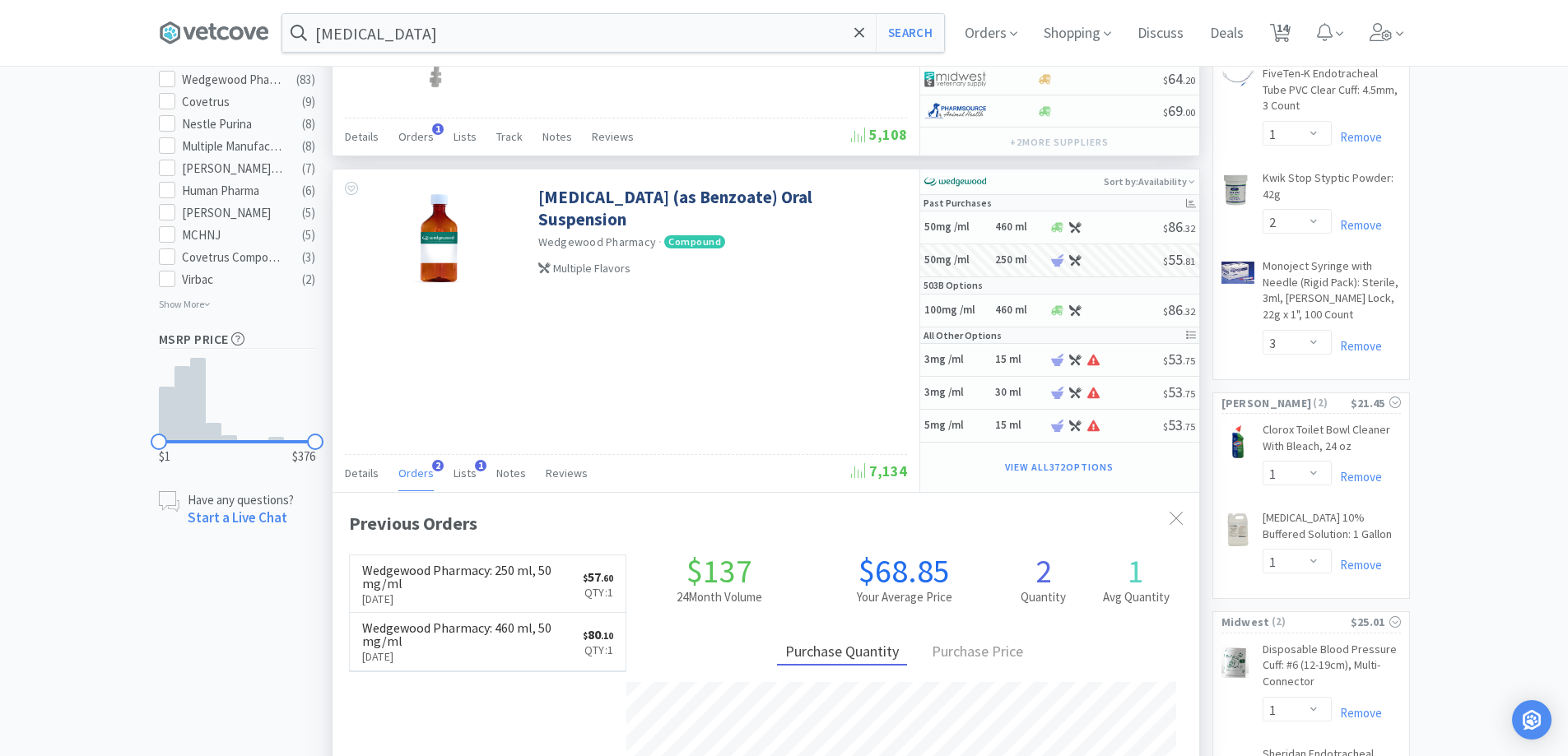
select select "1"
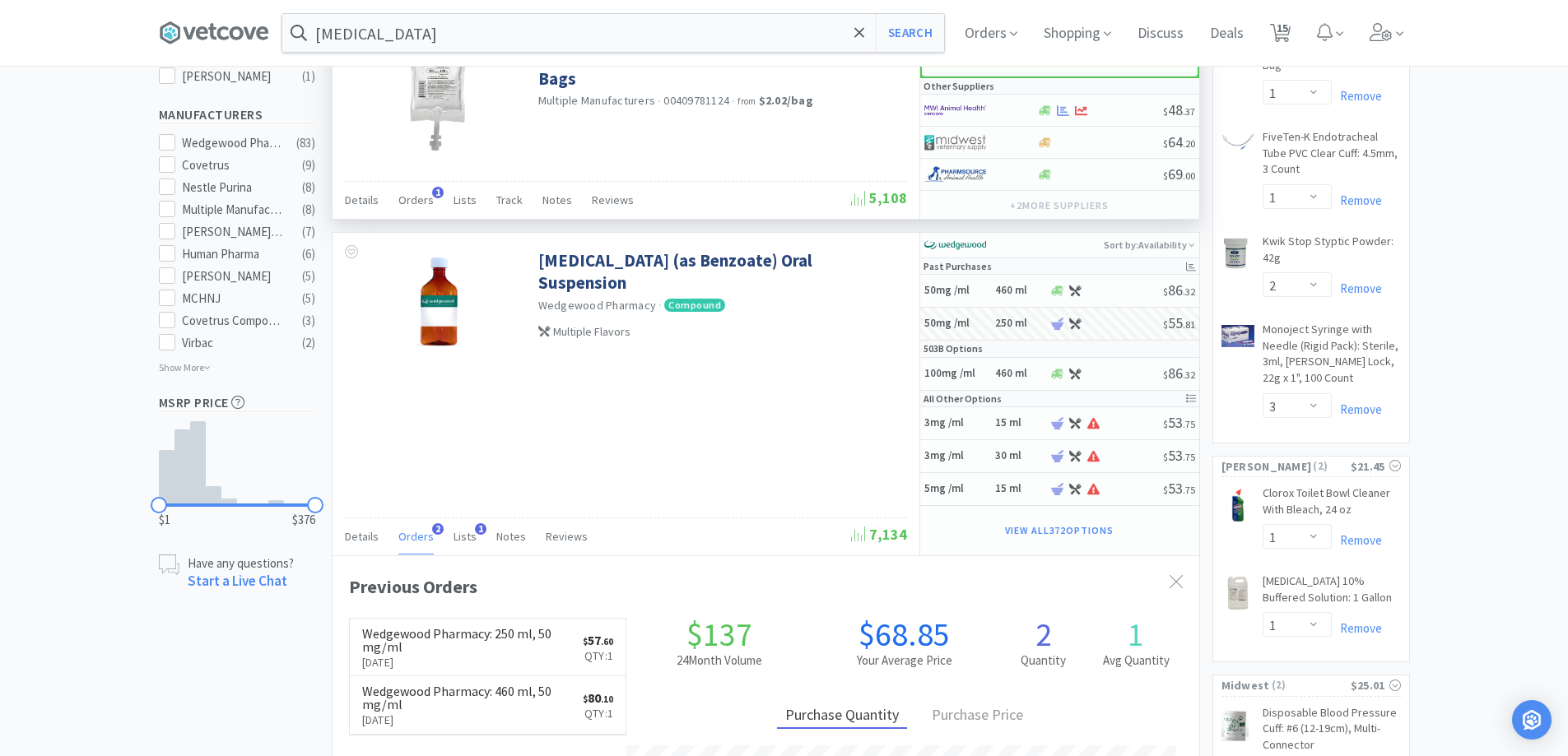
scroll to position [659, 0]
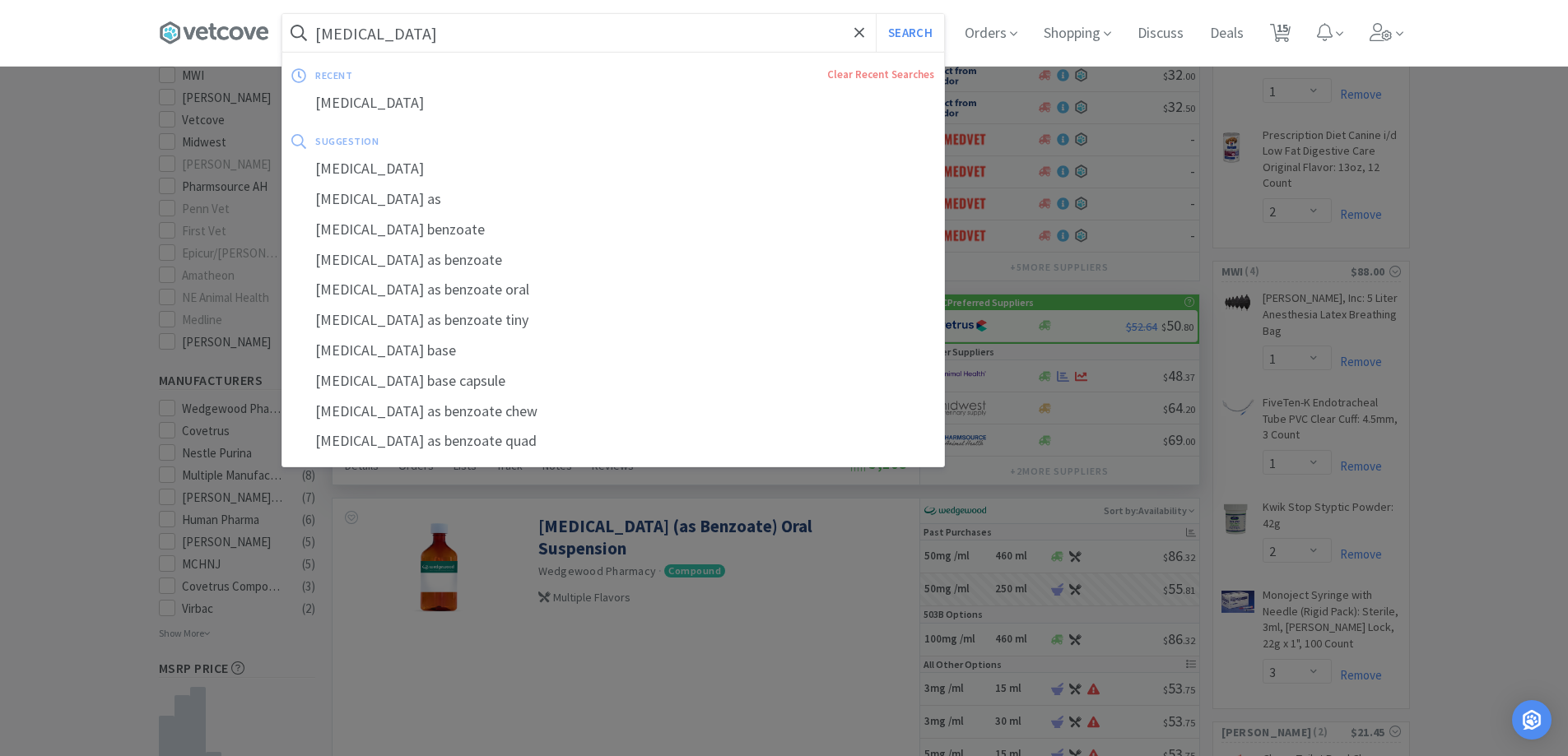
click at [470, 38] on input "[MEDICAL_DATA]" at bounding box center [613, 33] width 662 height 38
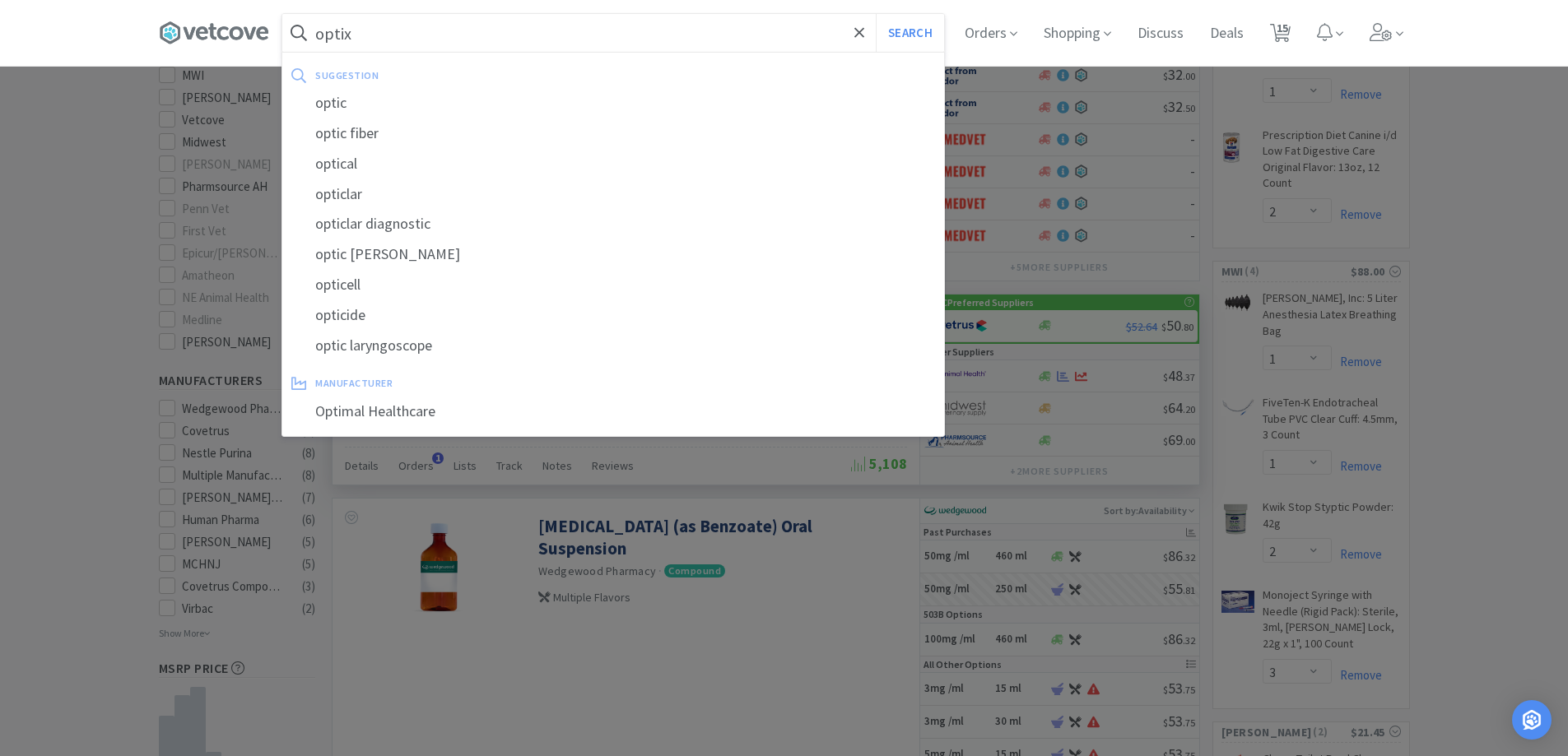
type input "optix"
click at [876, 14] on button "Search" at bounding box center [909, 33] width 69 height 38
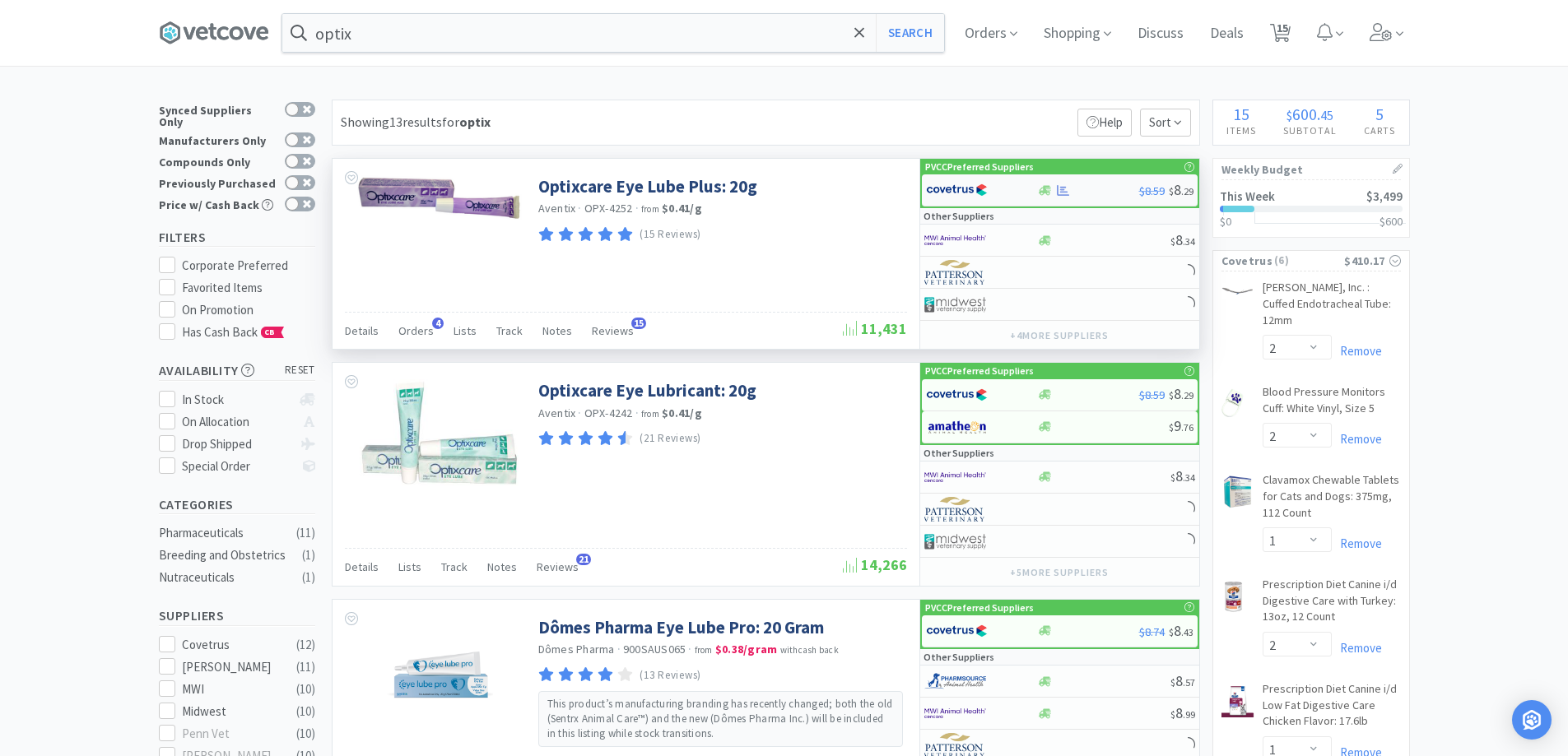
click at [1041, 194] on icon at bounding box center [1045, 190] width 12 height 10
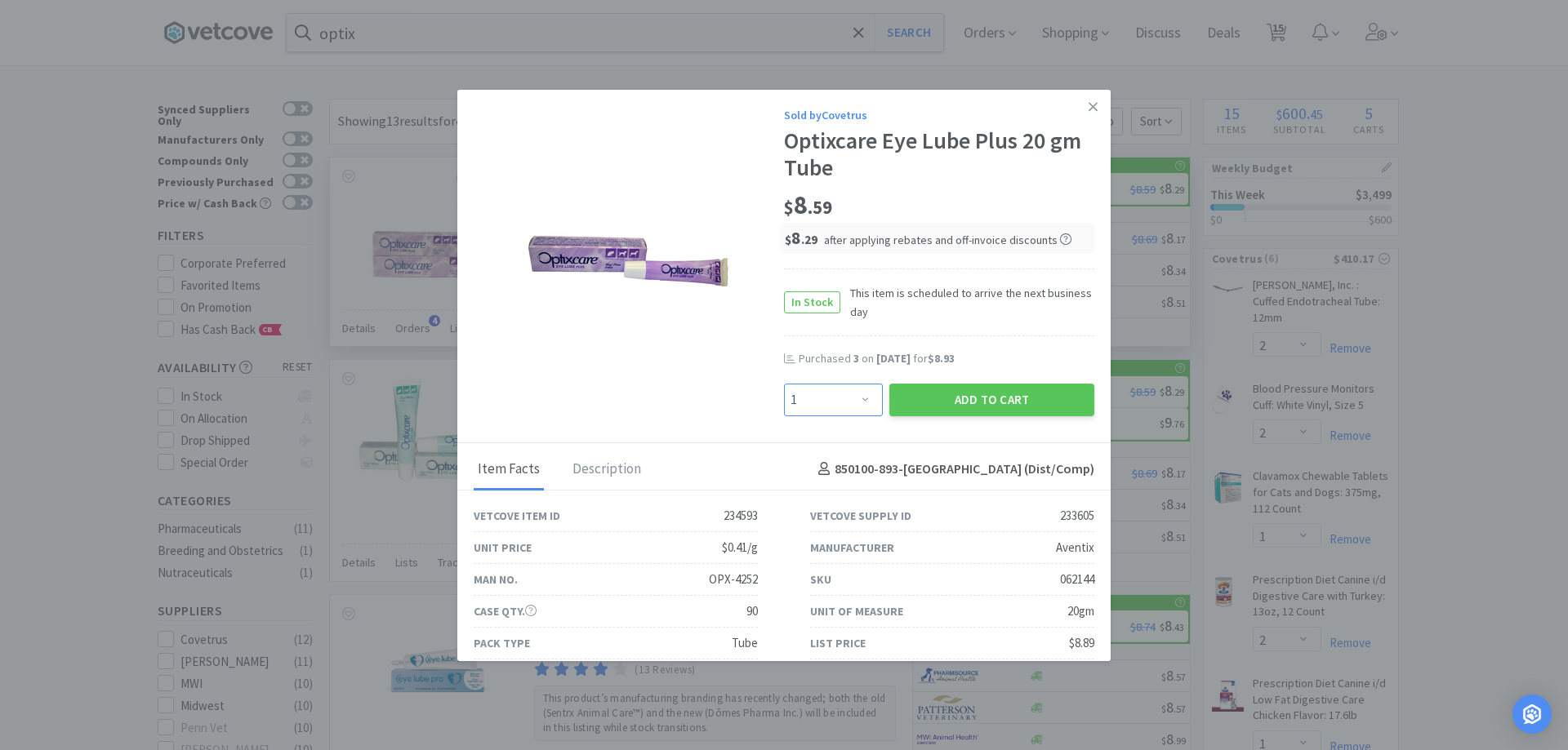
drag, startPoint x: 848, startPoint y: 401, endPoint x: 880, endPoint y: 137, distance: 265.9
click at [848, 400] on select "Enter Quantity 1 2 3 4 5 6 7 8 9 10 11 12 13 14 15 16 17 18 19 20 Enter Quantity" at bounding box center [833, 400] width 99 height 33
select select "4"
click at [784, 384] on select "Enter Quantity 1 2 3 4 5 6 7 8 9 10 11 12 13 14 15 16 17 18 19 20 Enter Quantity" at bounding box center [833, 400] width 99 height 33
click at [922, 385] on button "Add to Cart" at bounding box center [992, 400] width 205 height 33
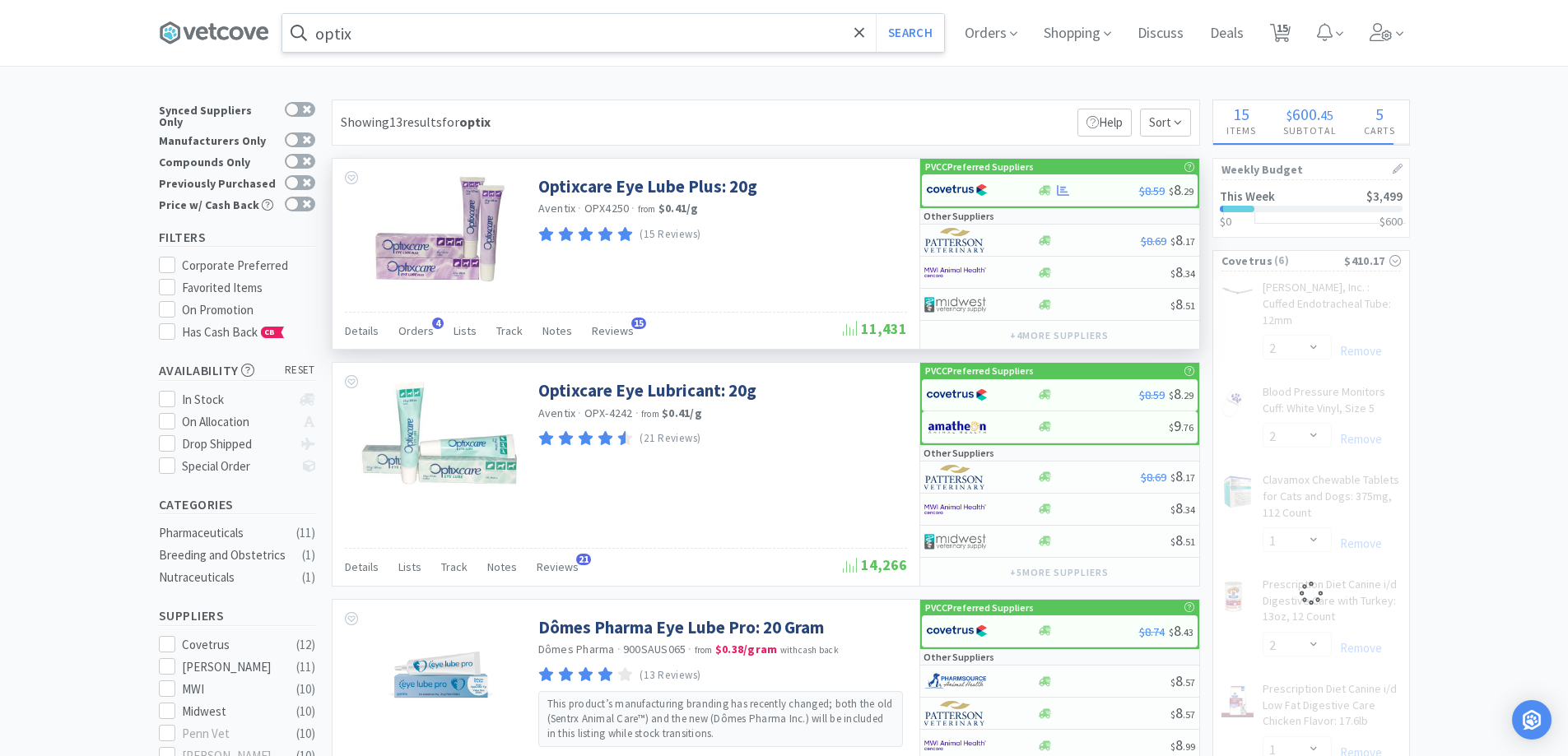
click at [414, 33] on input "optix" at bounding box center [613, 33] width 662 height 38
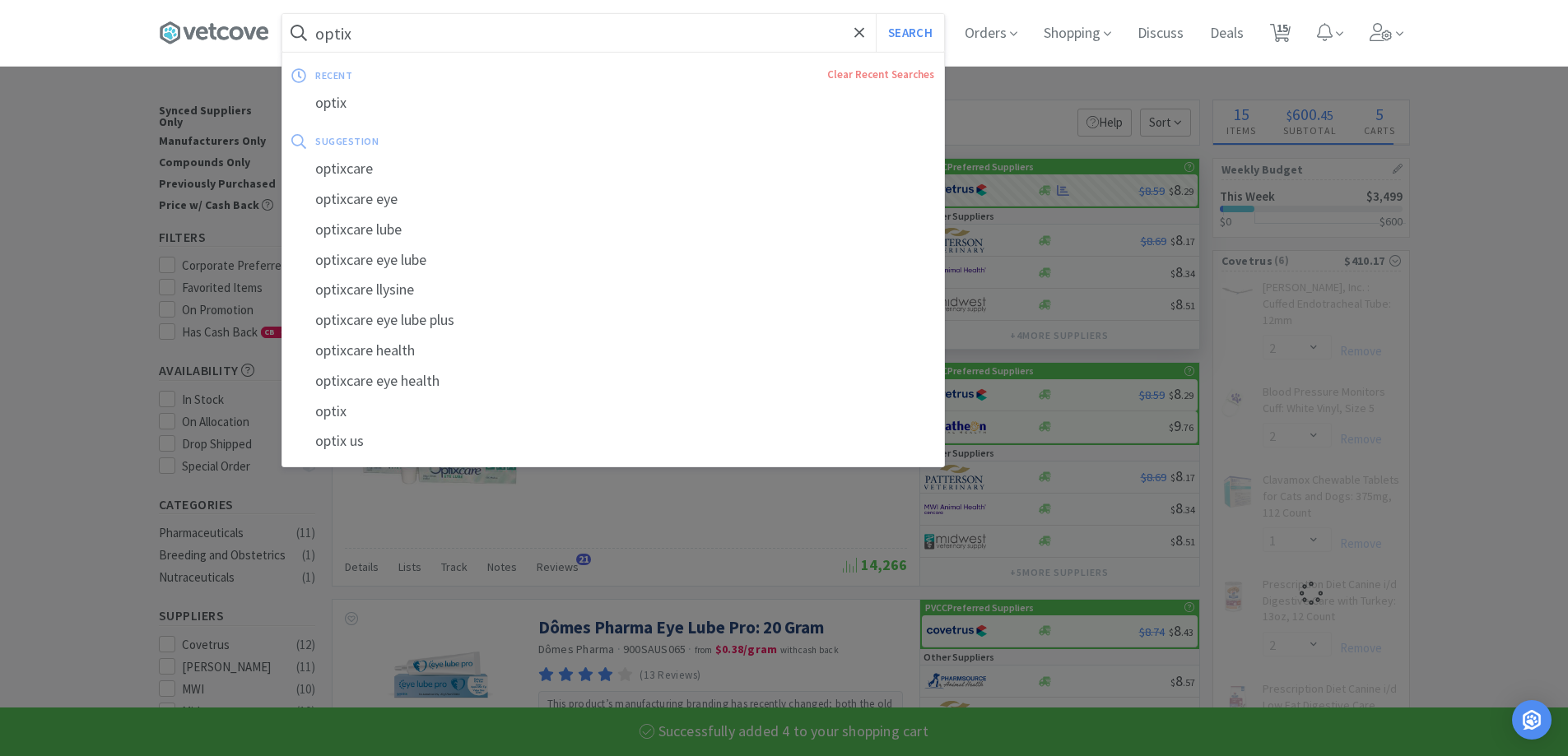
select select "4"
select select "2"
select select "1"
select select "2"
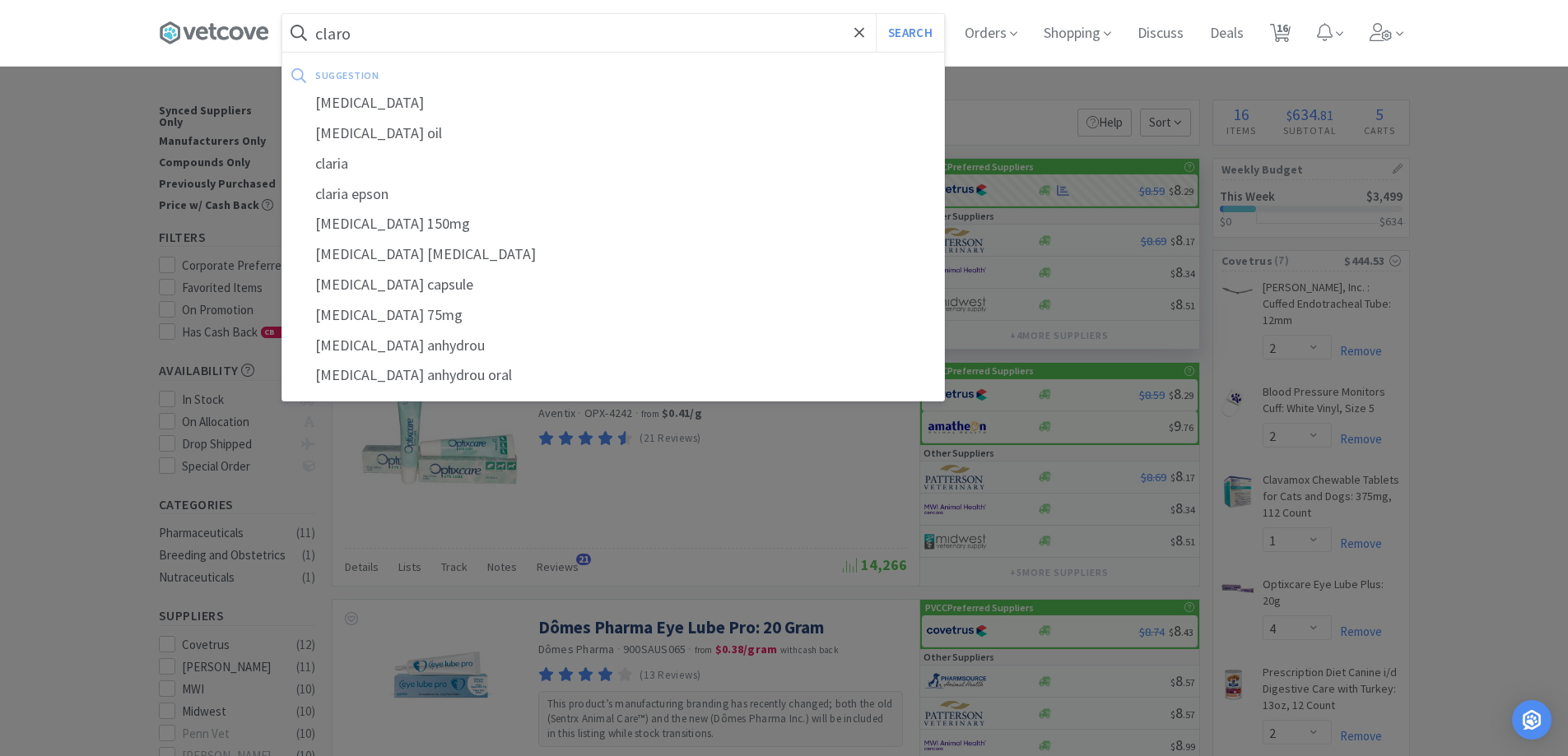
type input "claro"
click at [876, 14] on button "Search" at bounding box center [909, 33] width 69 height 38
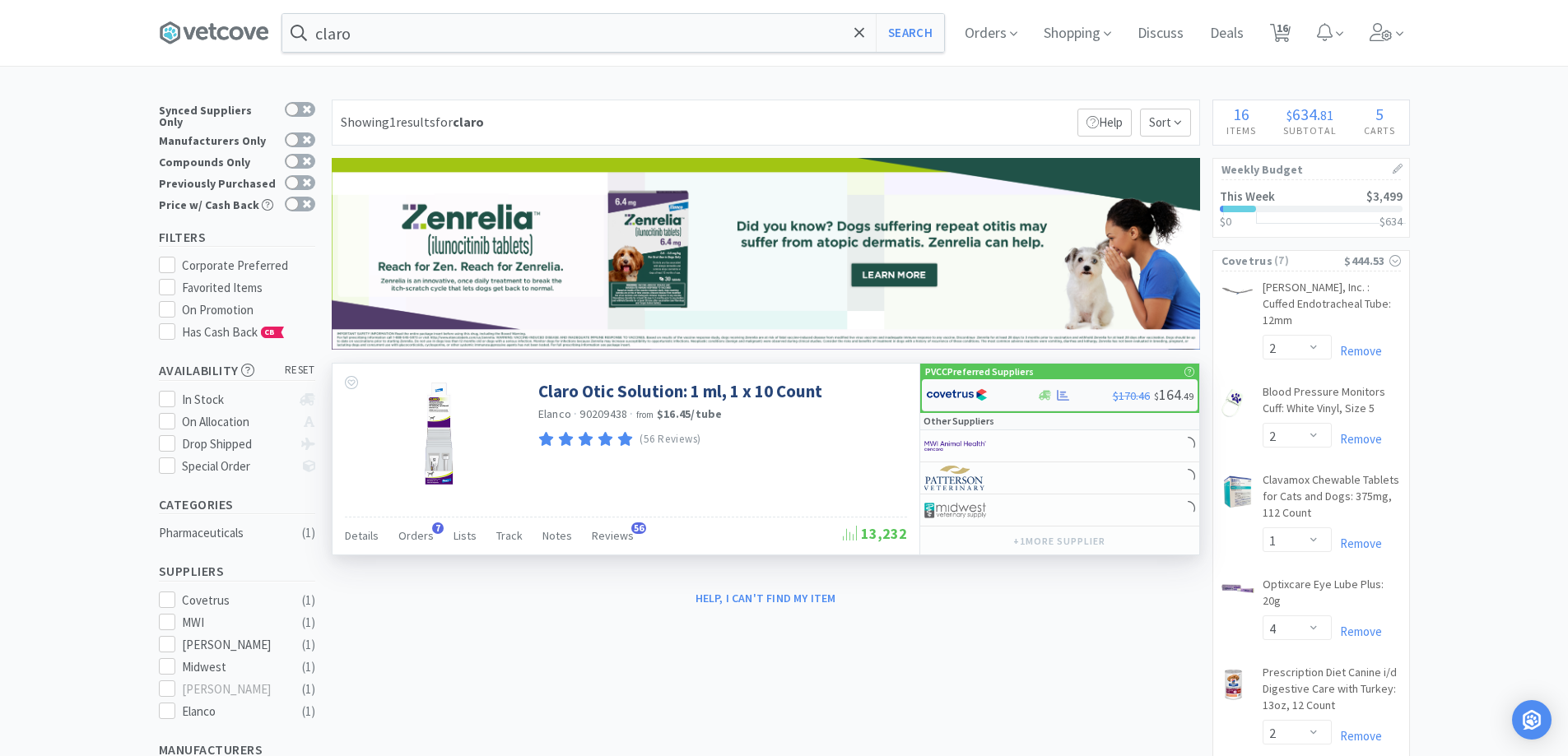
click at [1056, 399] on div at bounding box center [1063, 395] width 17 height 12
select select "1"
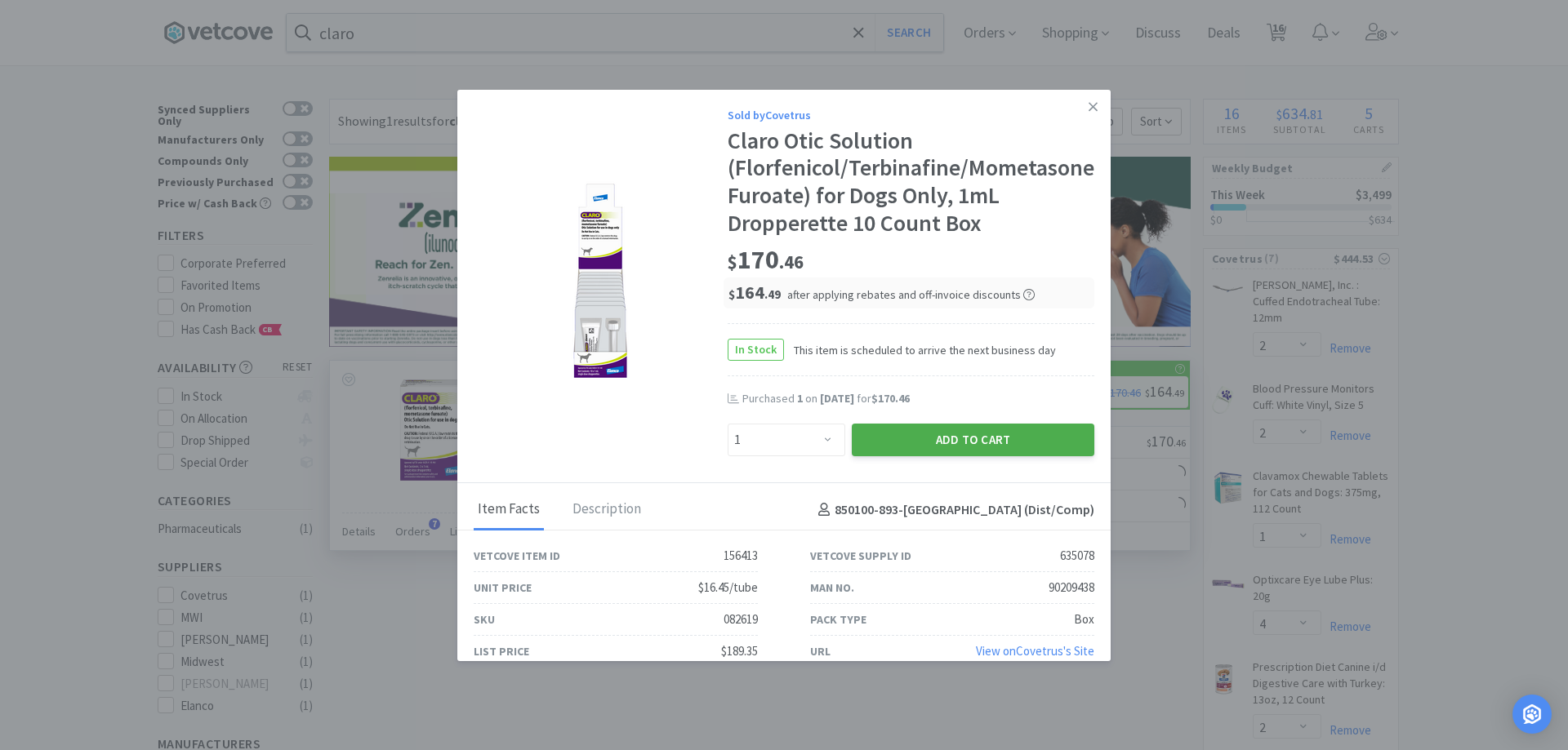
click at [904, 441] on button "Add to Cart" at bounding box center [974, 439] width 243 height 33
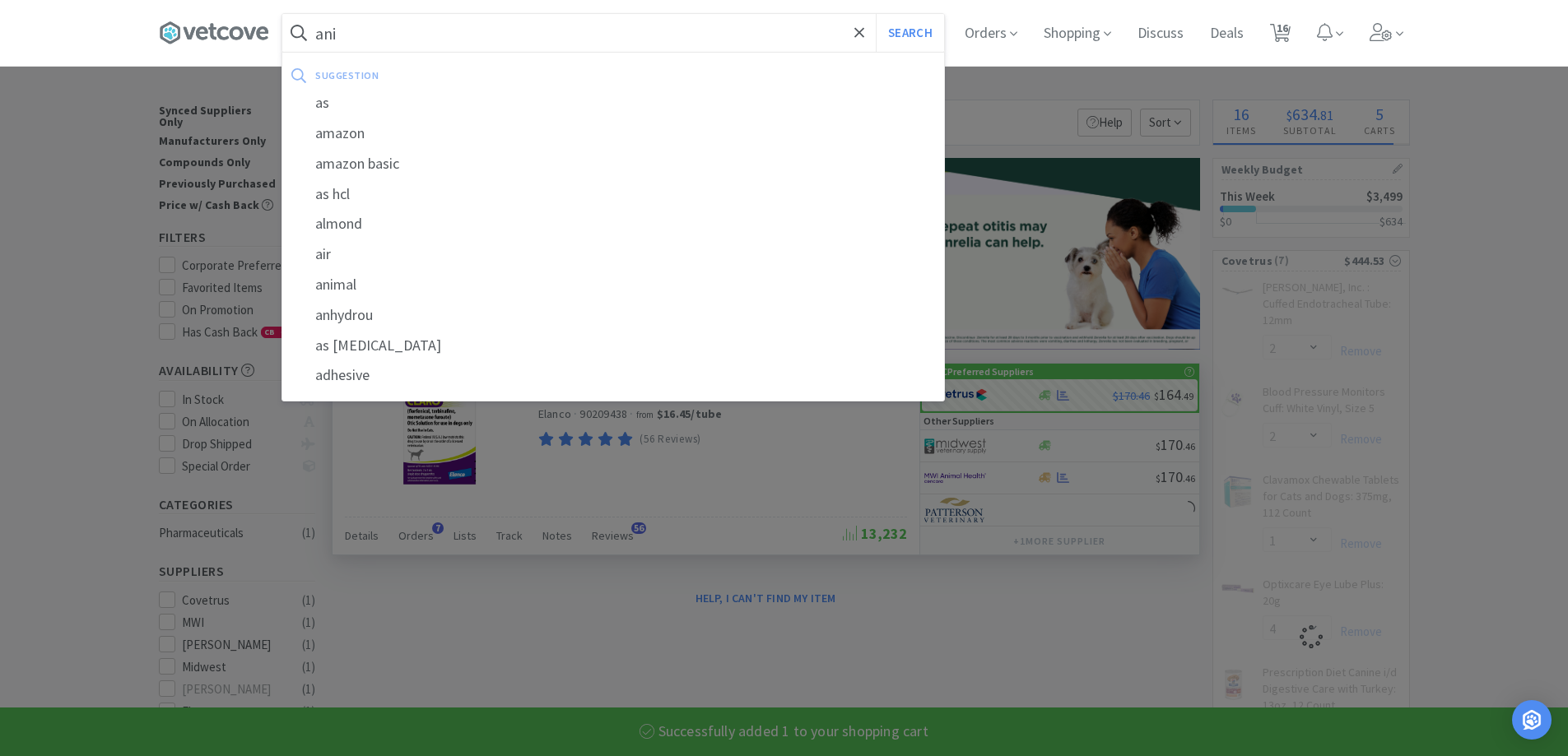
type input "anim"
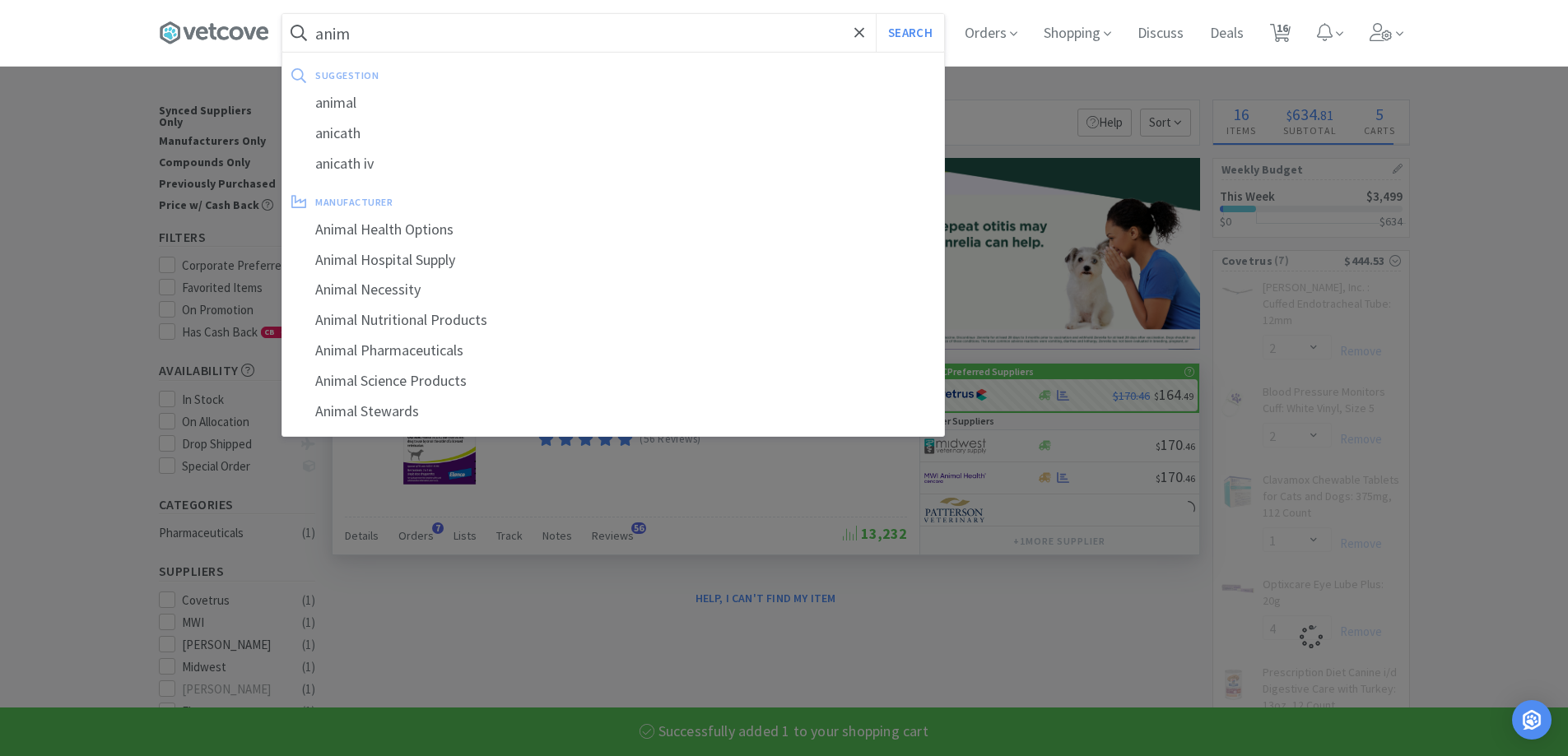
select select "1"
select select "4"
select select "2"
select select "1"
type input "animax"
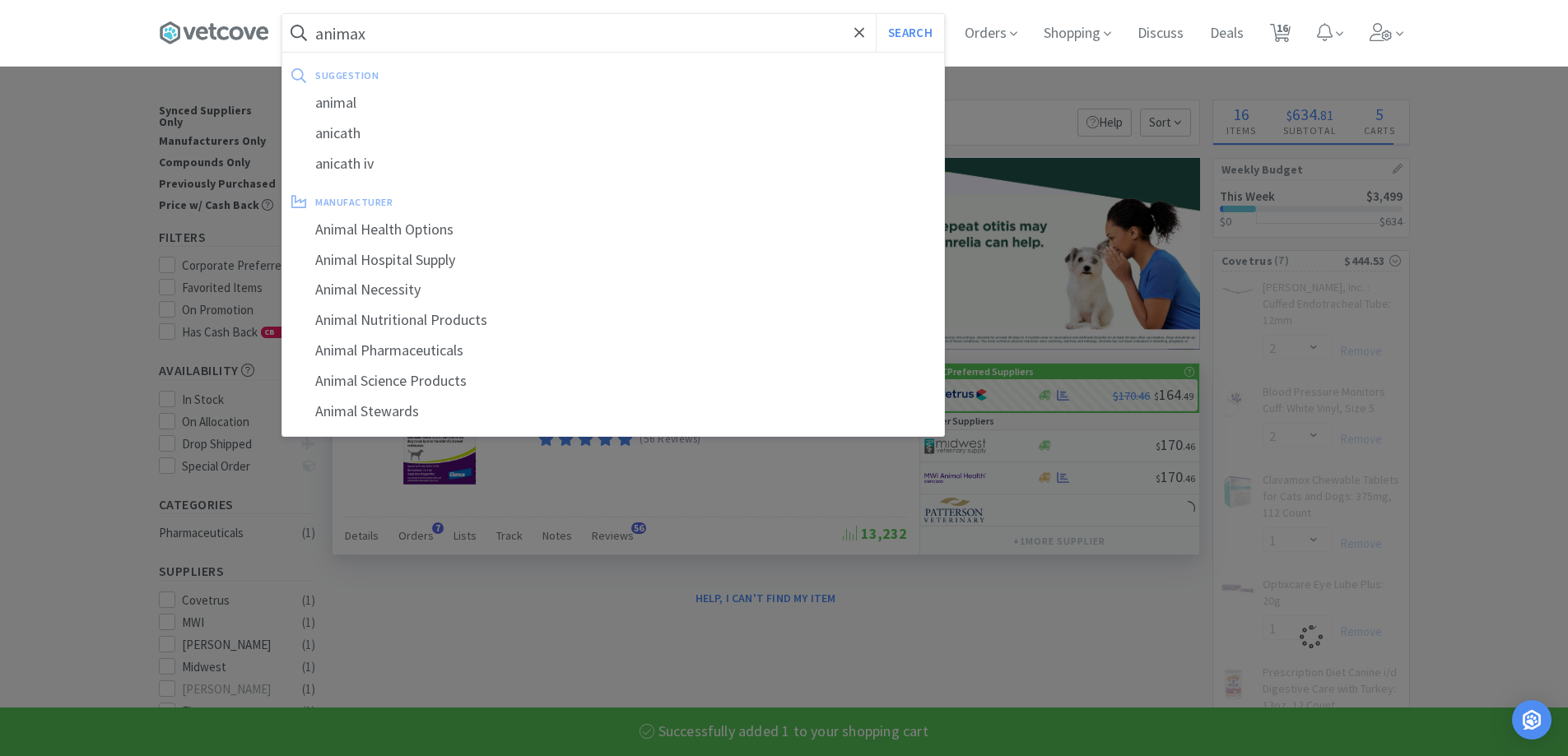
select select "2"
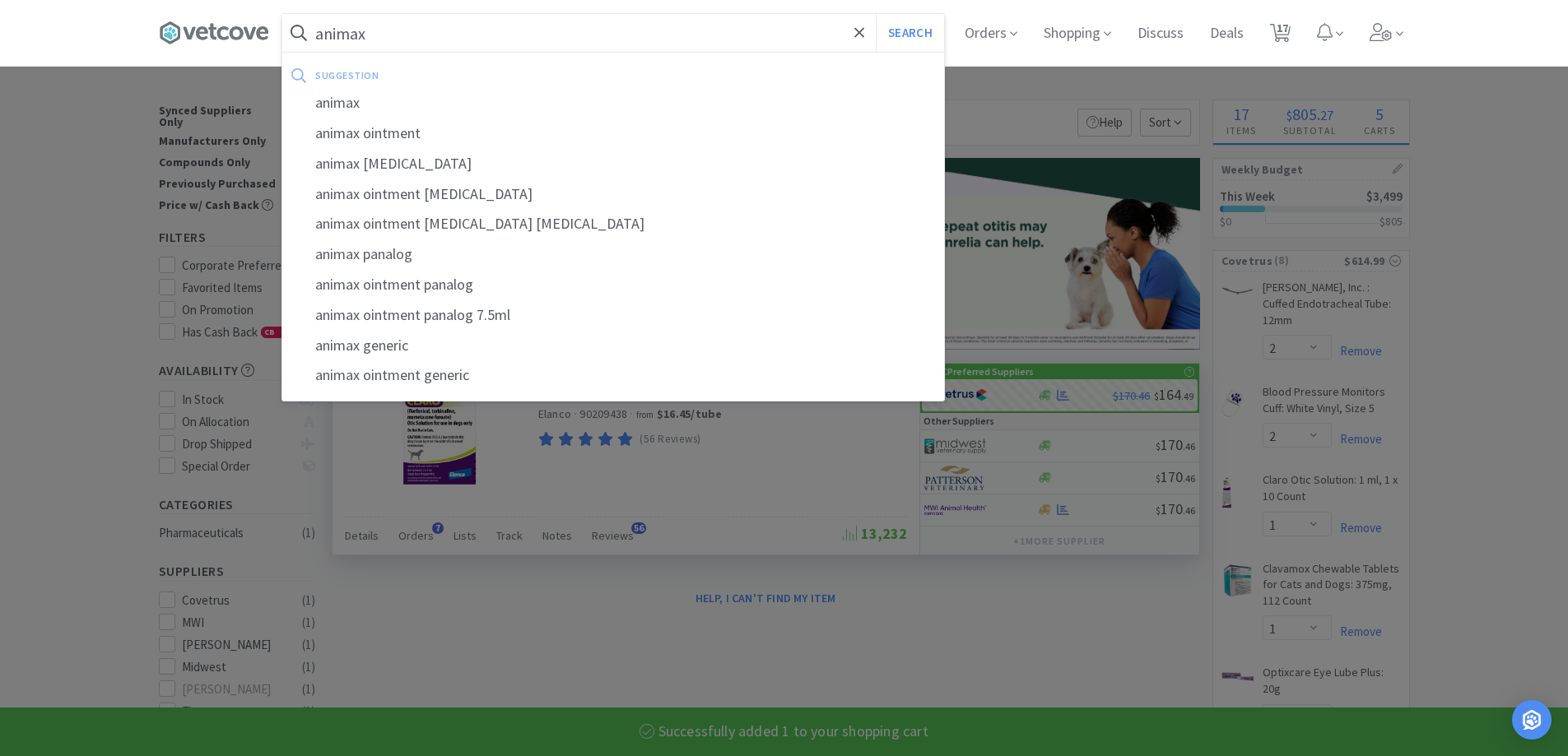
type input "animax"
click at [876, 14] on button "Search" at bounding box center [909, 33] width 69 height 38
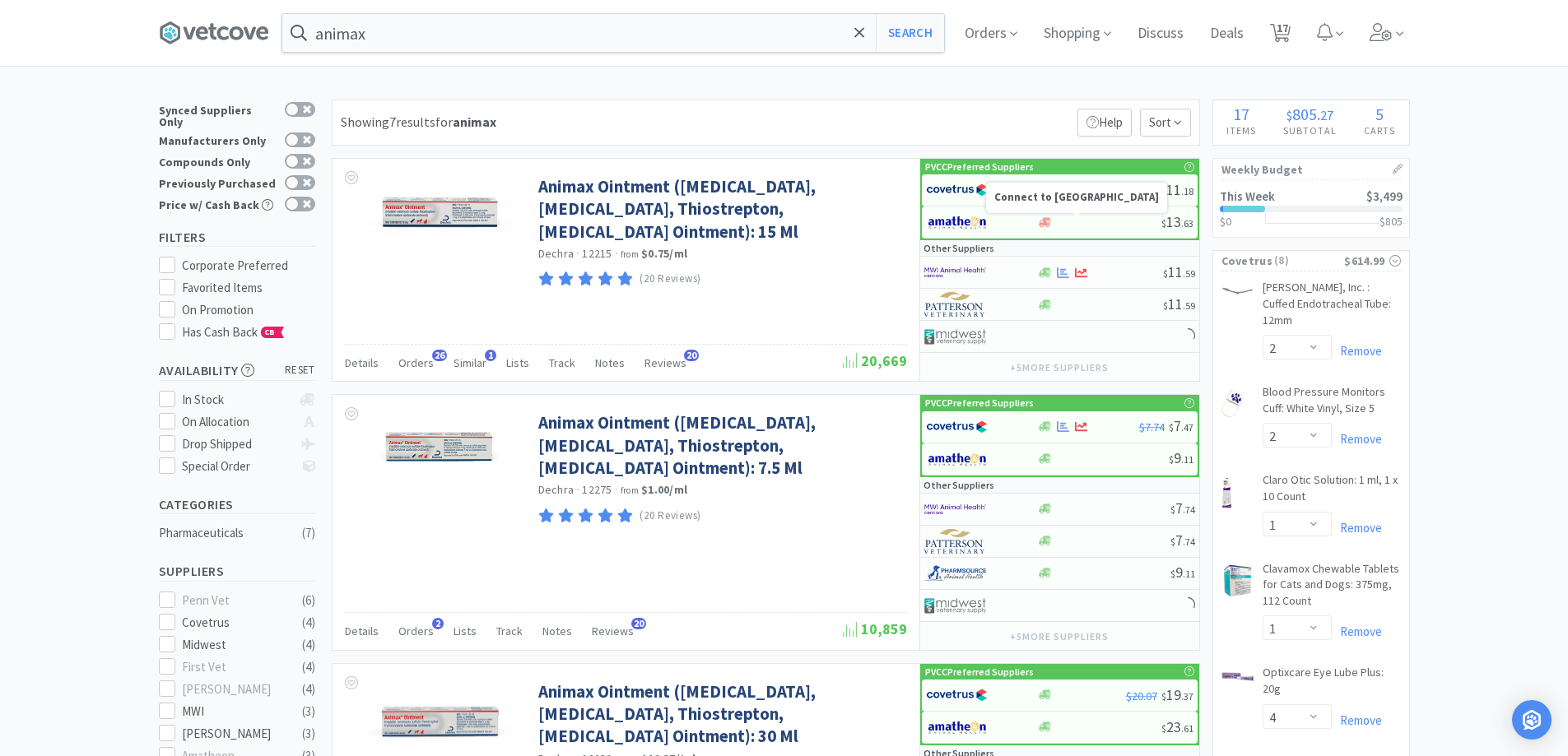
click at [1087, 186] on div "Connect to [GEOGRAPHIC_DATA]" at bounding box center [1077, 198] width 181 height 31
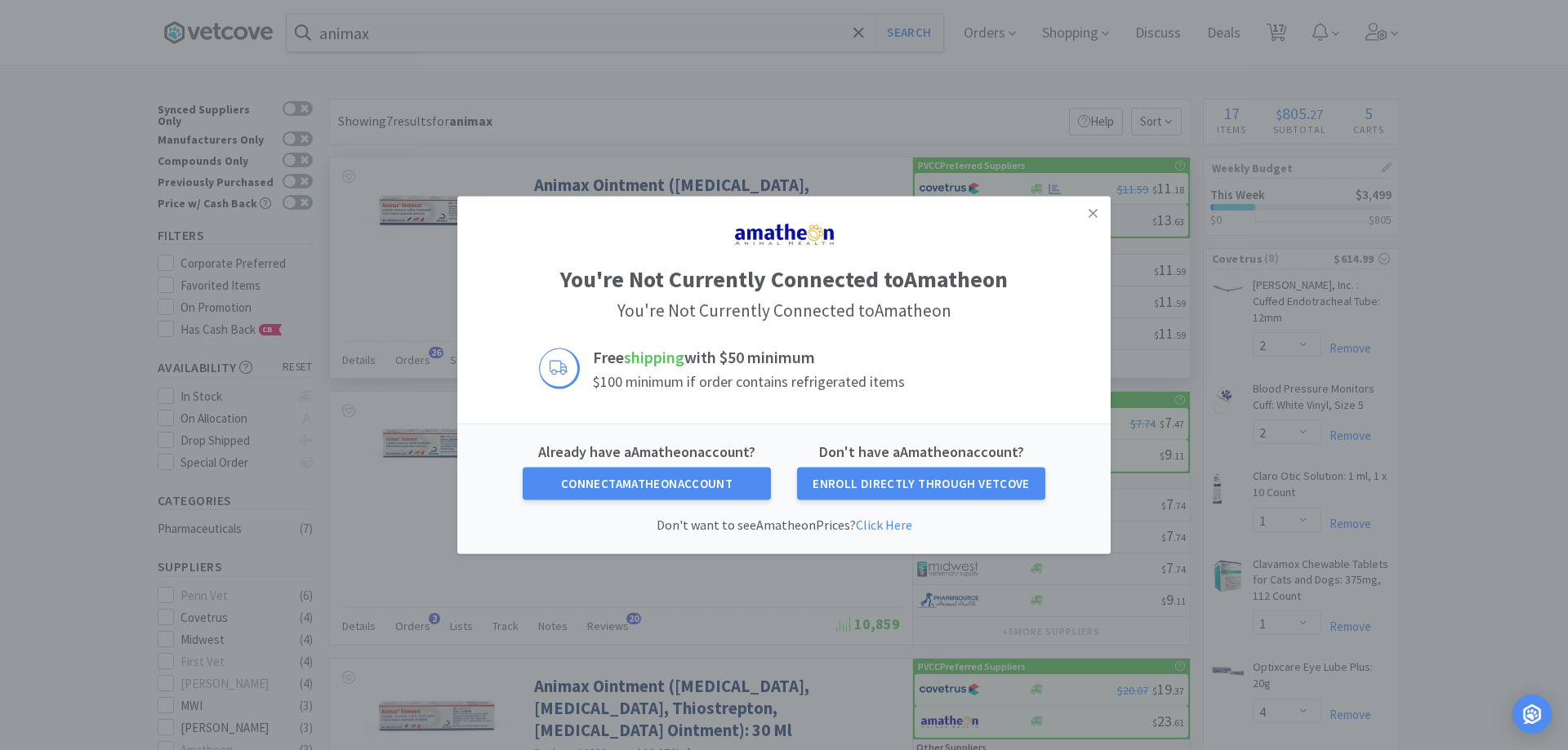
click at [1085, 215] on link at bounding box center [1093, 214] width 29 height 36
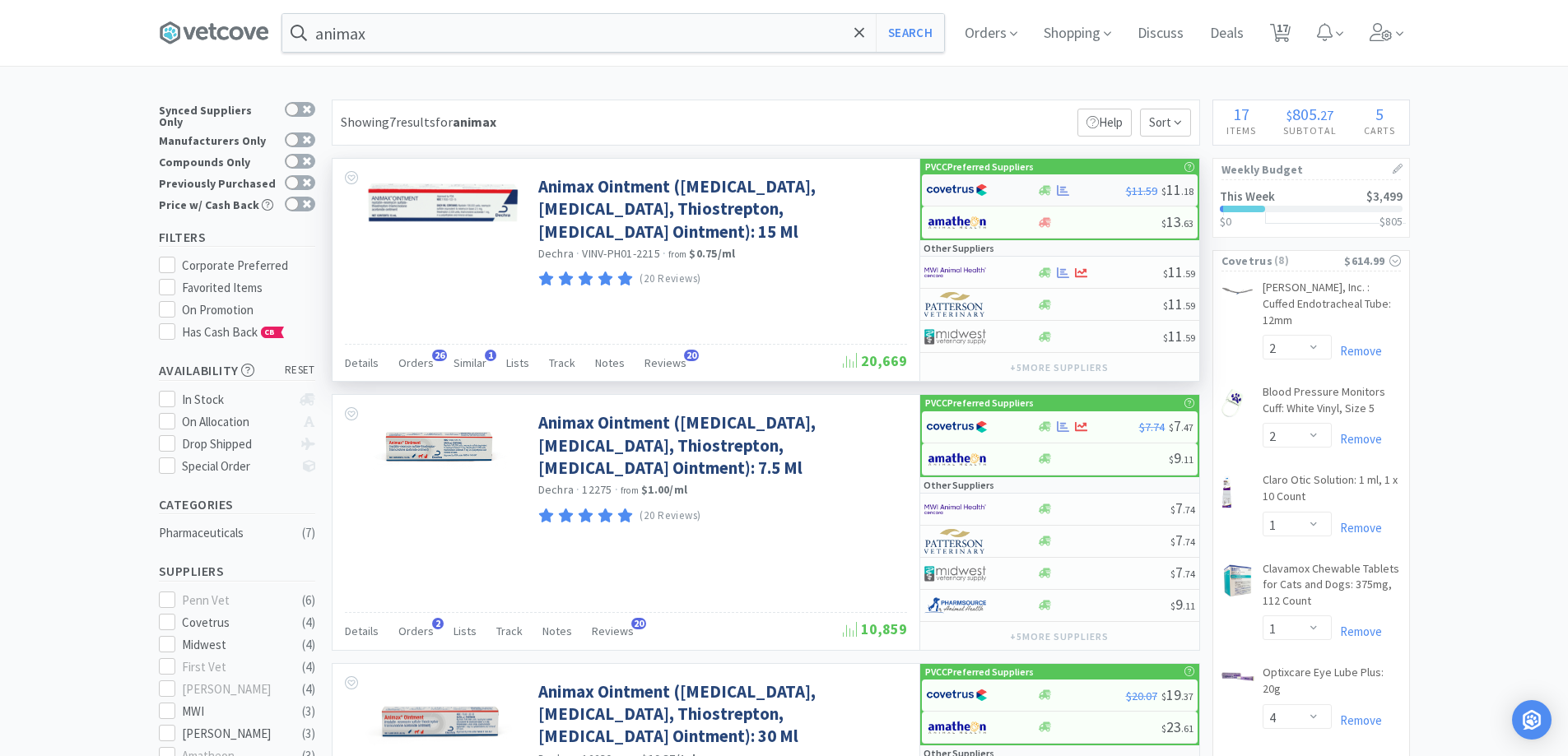
click at [961, 183] on img at bounding box center [957, 190] width 62 height 25
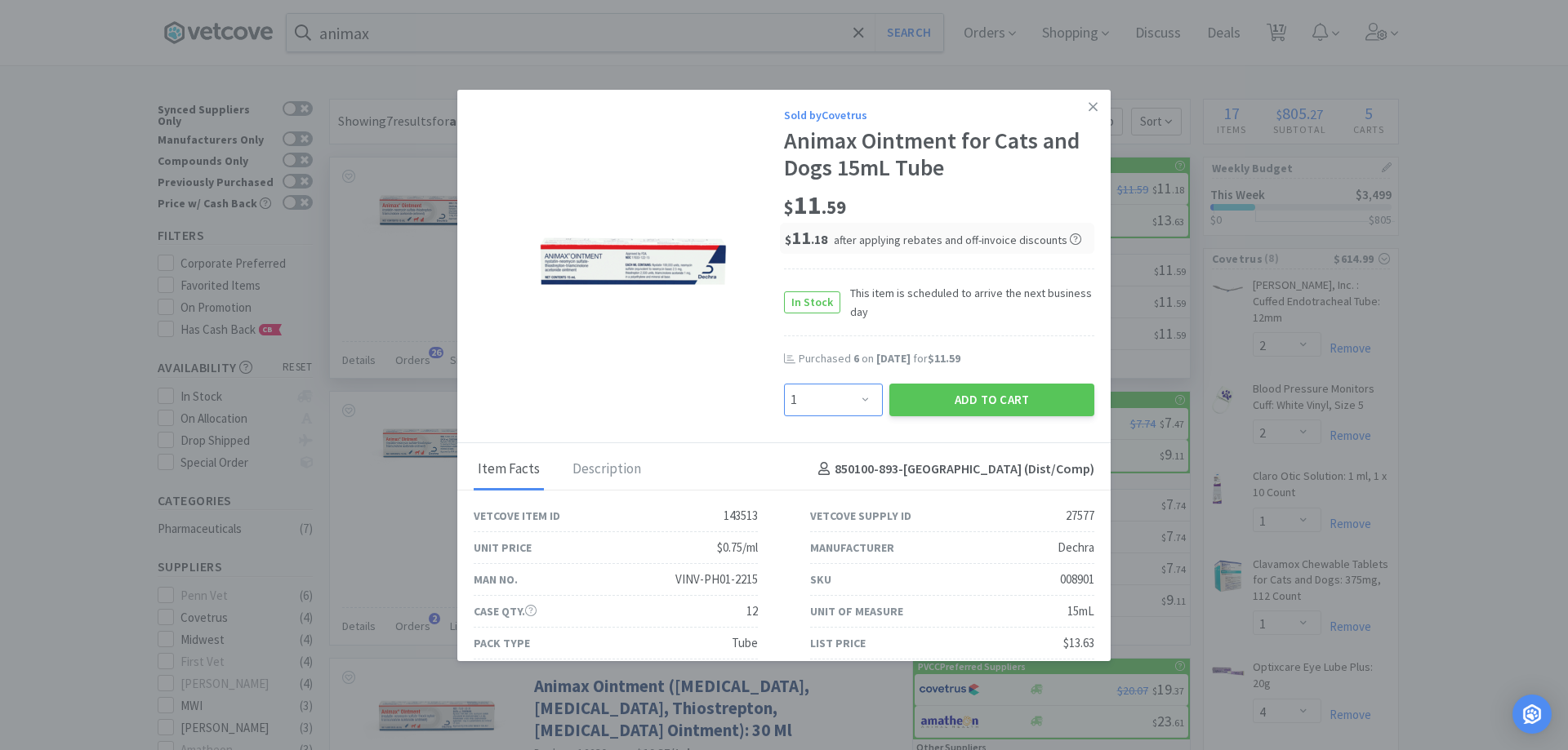
drag, startPoint x: 827, startPoint y: 405, endPoint x: 834, endPoint y: 385, distance: 21.2
click at [827, 405] on select "Enter Quantity 1 2 3 4 5 6 7 8 9 10 11 12 13 14 15 16 17 18 19 20 Enter Quantity" at bounding box center [833, 400] width 99 height 33
select select "8"
click at [784, 384] on select "Enter Quantity 1 2 3 4 5 6 7 8 9 10 11 12 13 14 15 16 17 18 19 20 Enter Quantity" at bounding box center [833, 400] width 99 height 33
click at [943, 388] on button "Add to Cart" at bounding box center [992, 400] width 205 height 33
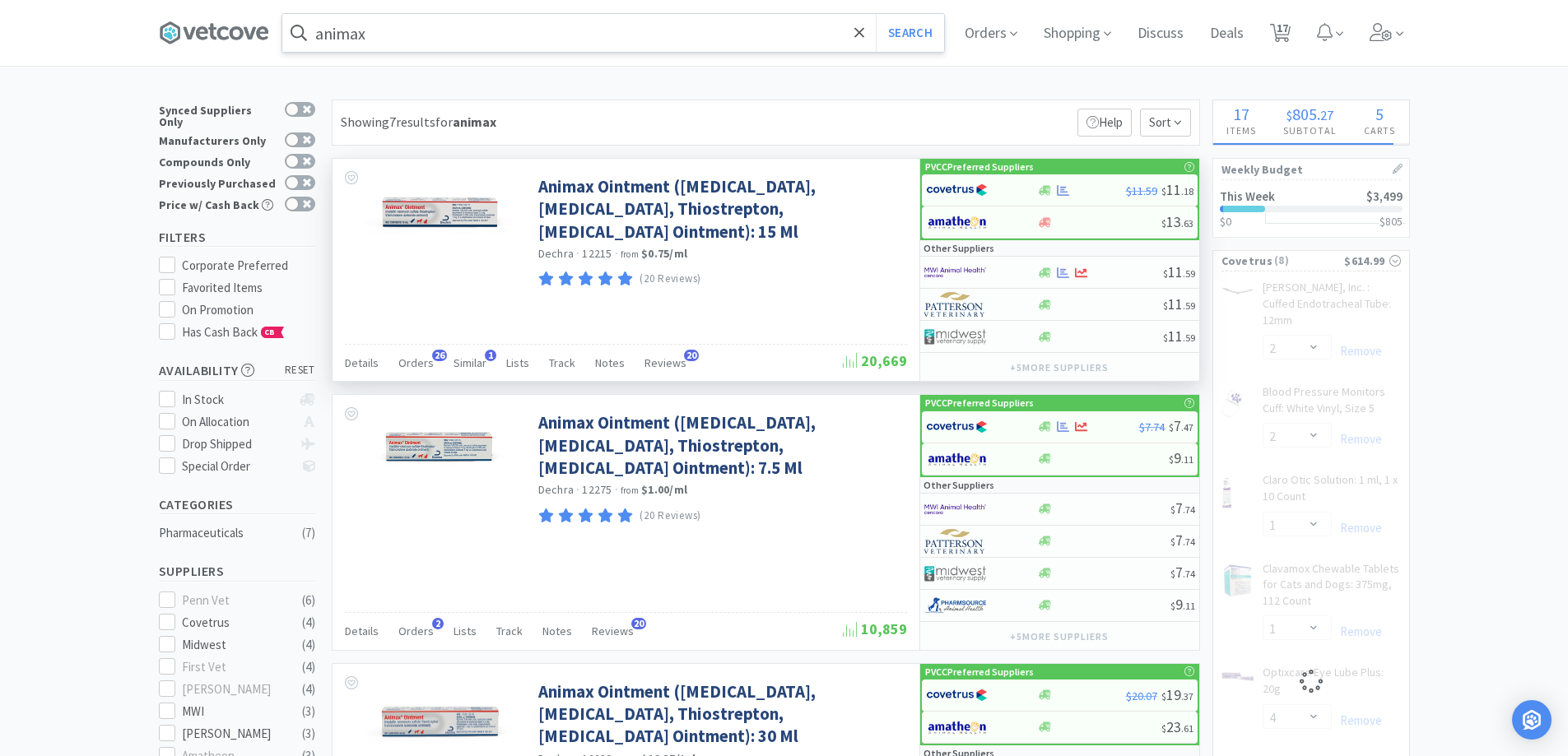
click at [444, 23] on input "animax" at bounding box center [613, 33] width 662 height 38
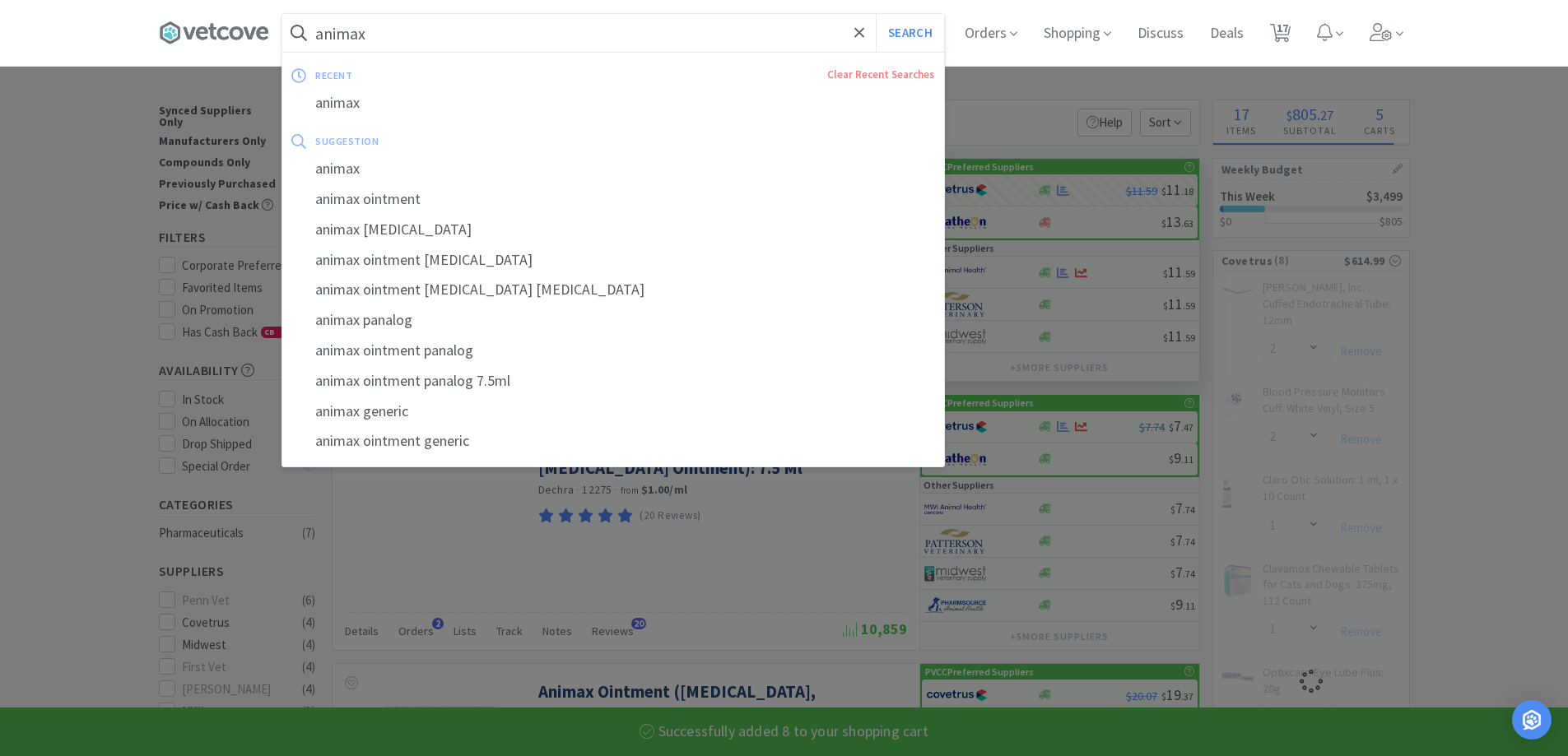
select select "8"
select select "2"
select select "1"
select select "4"
select select "2"
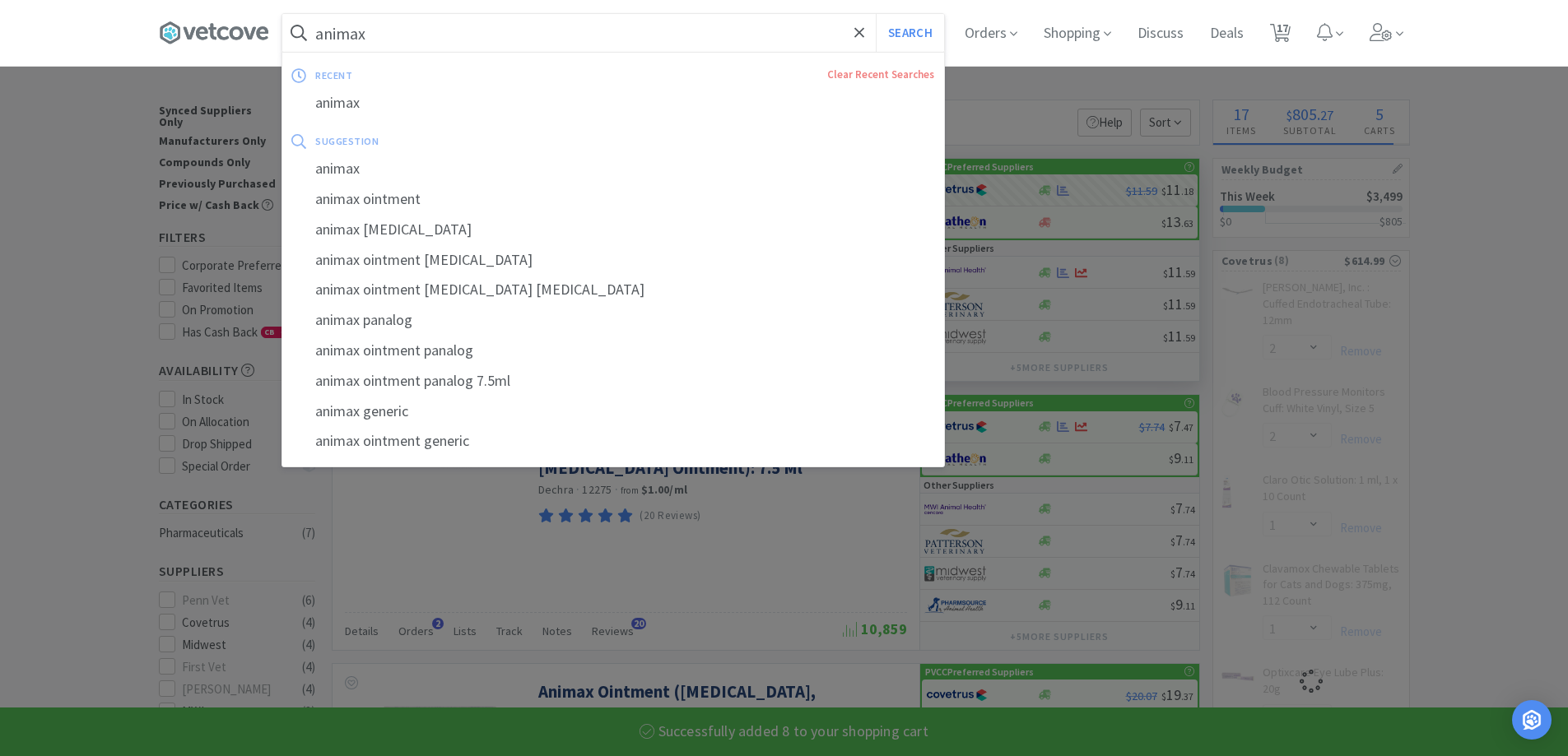
select select "1"
select select "2"
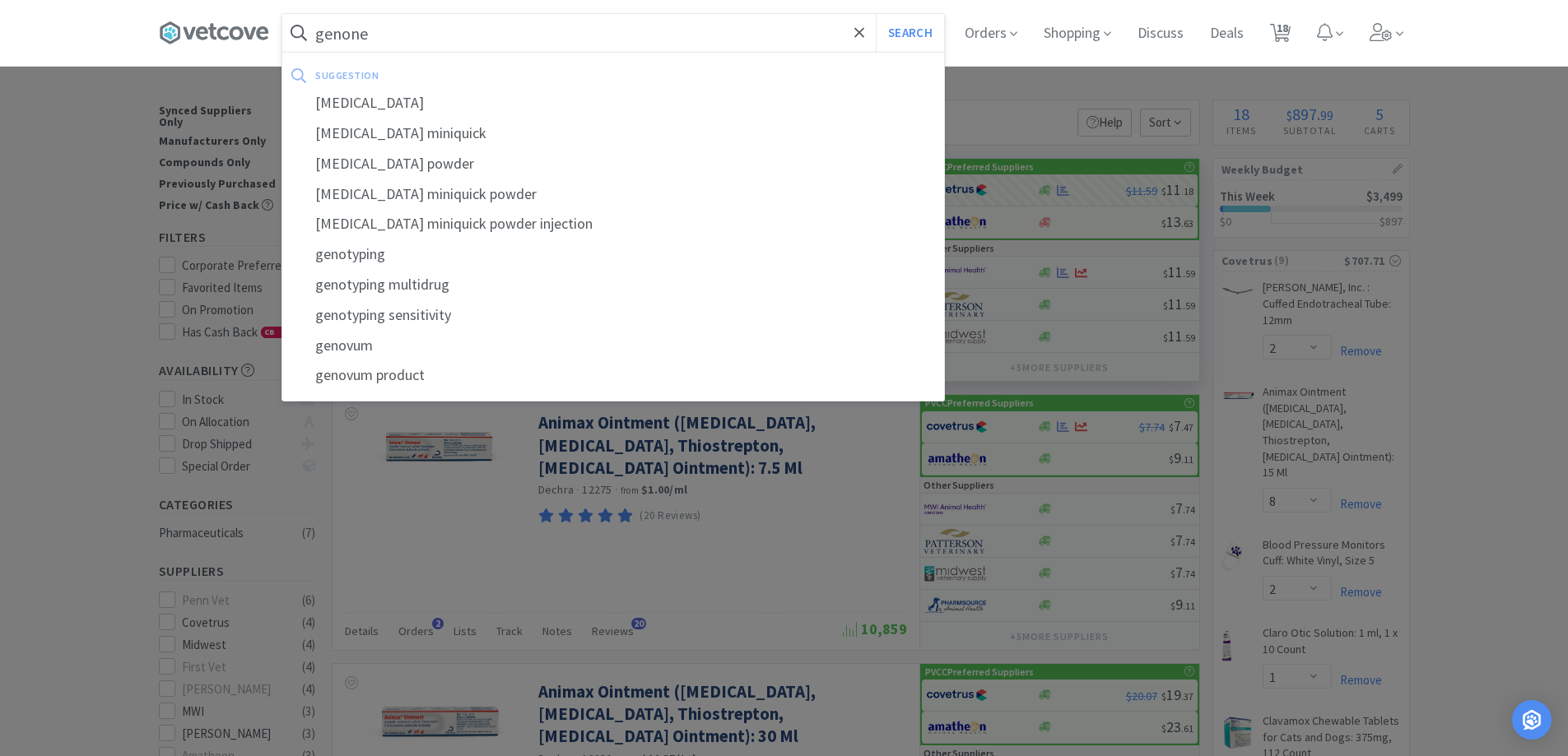
type input "genone"
click at [876, 14] on button "Search" at bounding box center [909, 33] width 69 height 38
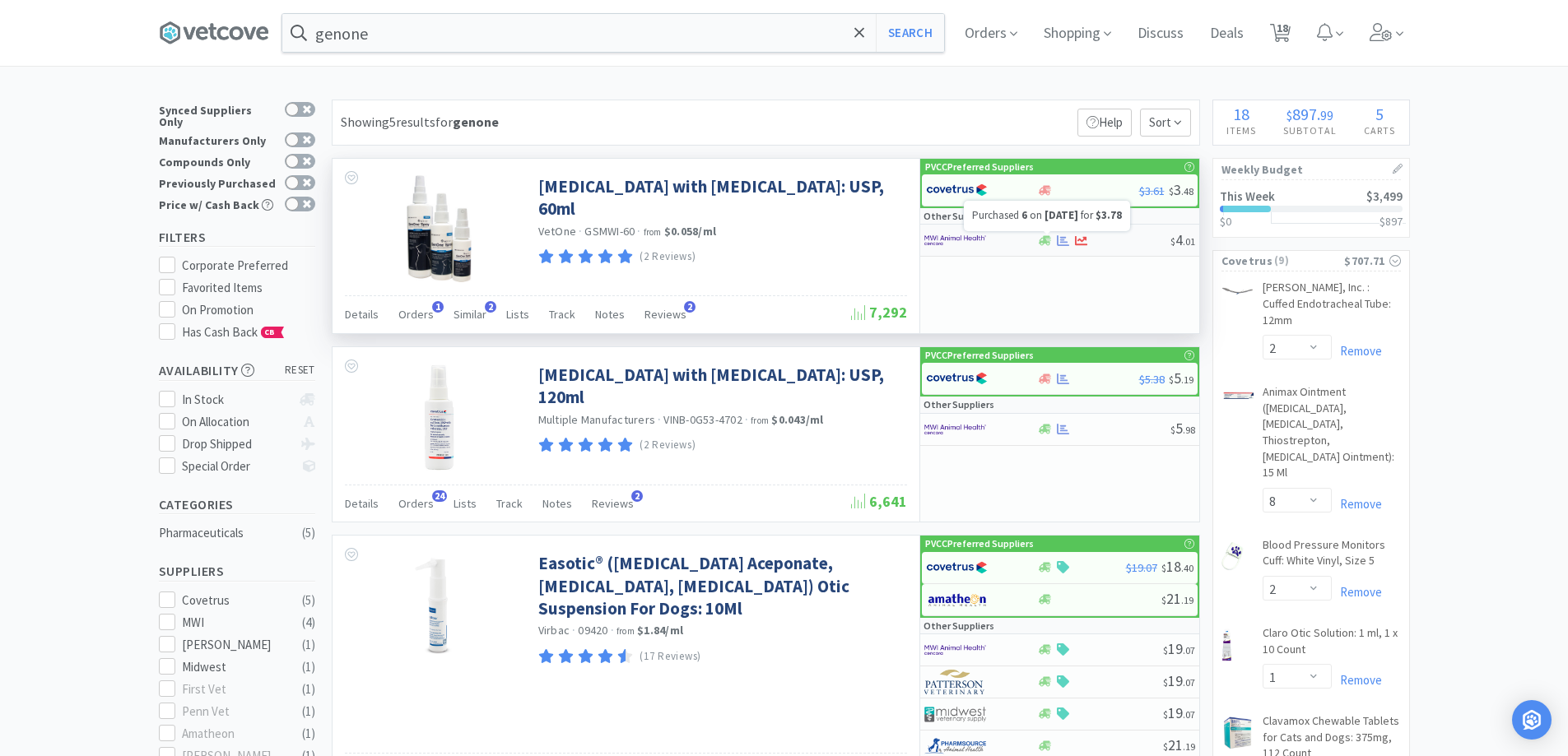
click at [1067, 241] on icon at bounding box center [1063, 241] width 12 height 12
select select "1"
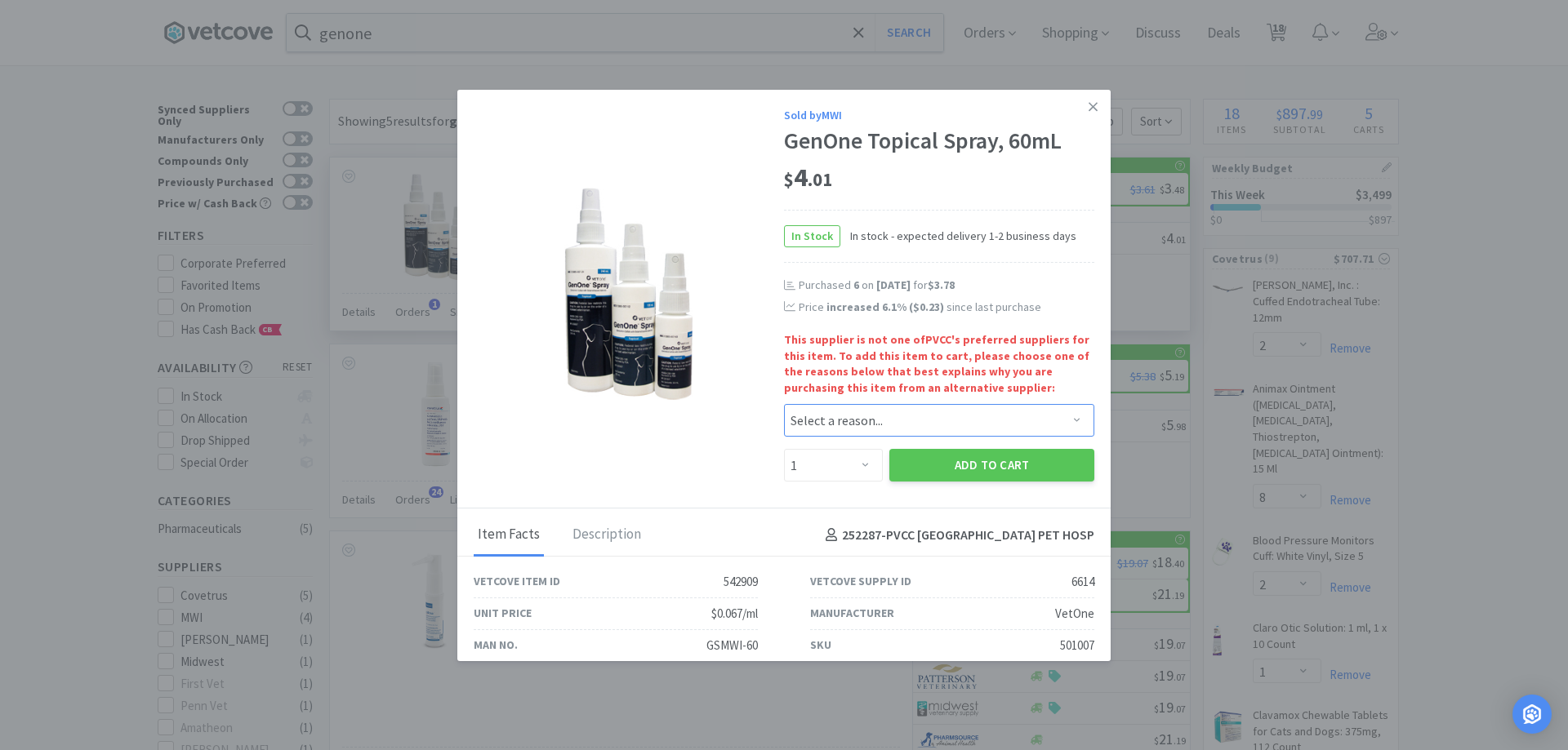
click at [854, 417] on select "Select a reason... Availability - This item is out of stock at the preferred su…" at bounding box center [939, 419] width 310 height 33
select select "availability"
click at [784, 404] on select "Select a reason... Availability - This item is out of stock at the preferred su…" at bounding box center [939, 419] width 310 height 33
click at [1089, 103] on icon at bounding box center [1093, 106] width 9 height 9
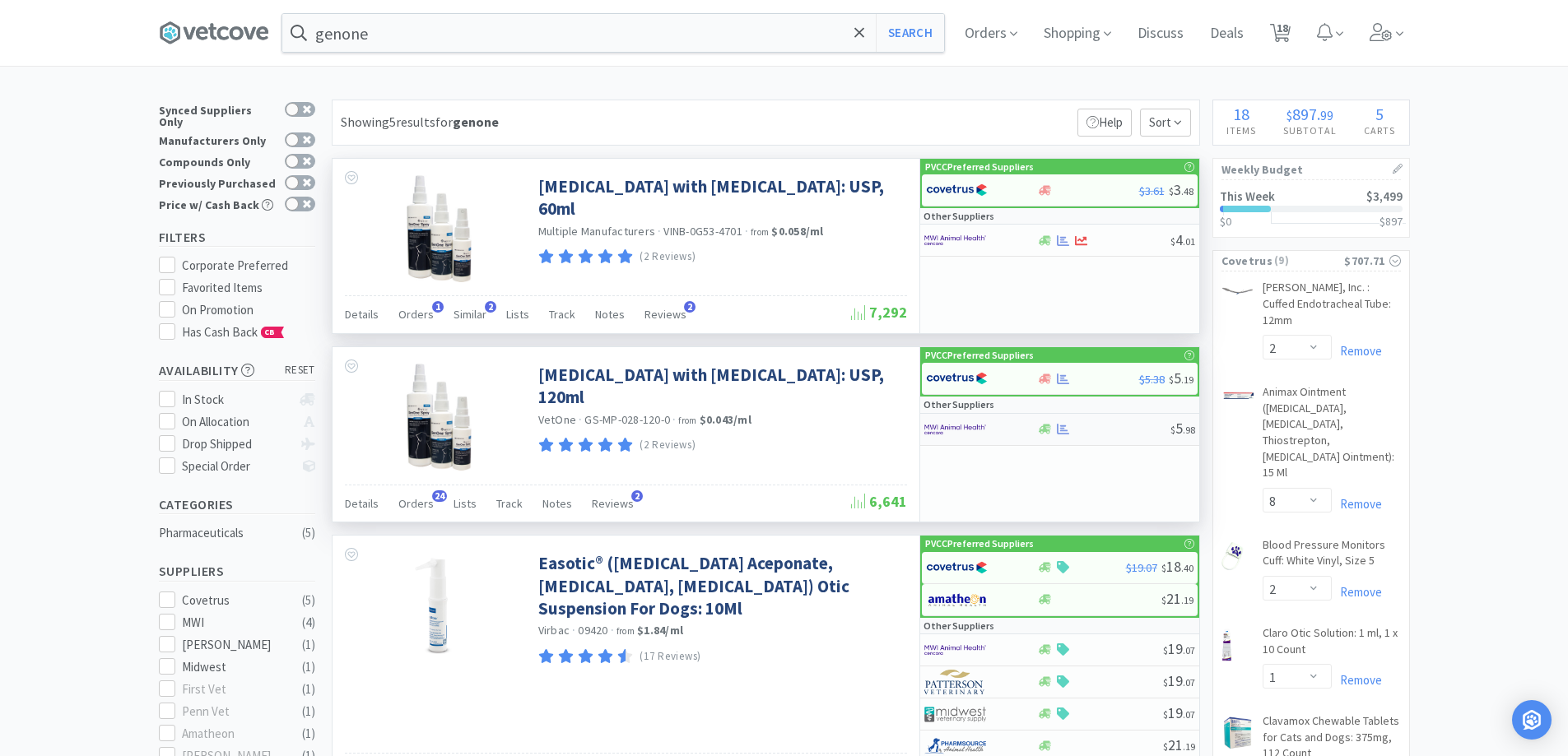
click at [1055, 441] on div "$ 5 . 98" at bounding box center [1060, 430] width 279 height 32
select select "1"
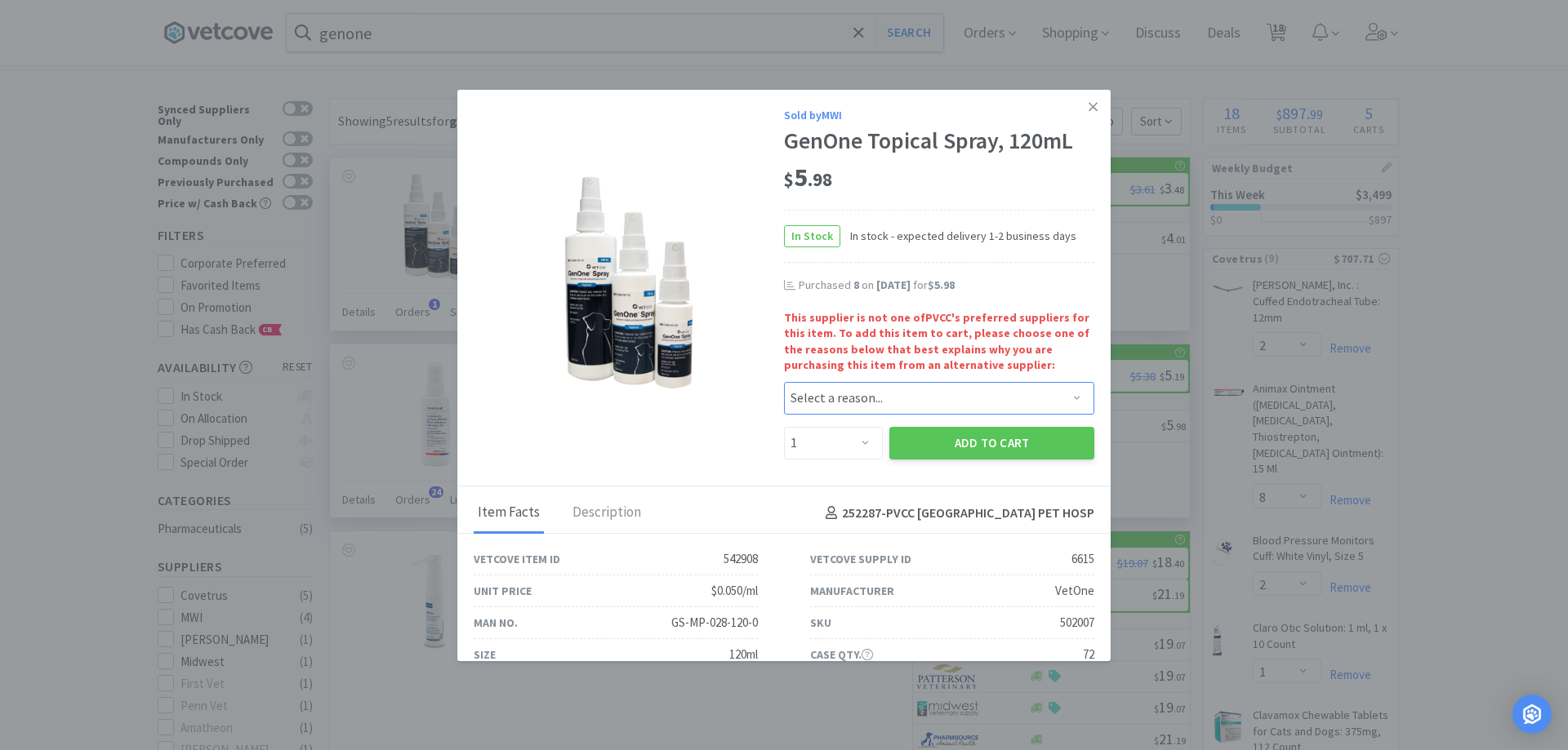
click at [893, 385] on select "Select a reason... Availability - This item is out of stock at the preferred su…" at bounding box center [939, 398] width 310 height 33
select select "availability"
click at [784, 382] on select "Select a reason... Availability - This item is out of stock at the preferred su…" at bounding box center [939, 398] width 310 height 33
click at [851, 449] on select "Enter Quantity 1 2 3 4 5 6 7 8 9 10 11 12 13 14 15 16 17 18 19 20 Enter Quantity" at bounding box center [833, 443] width 99 height 33
select select "6"
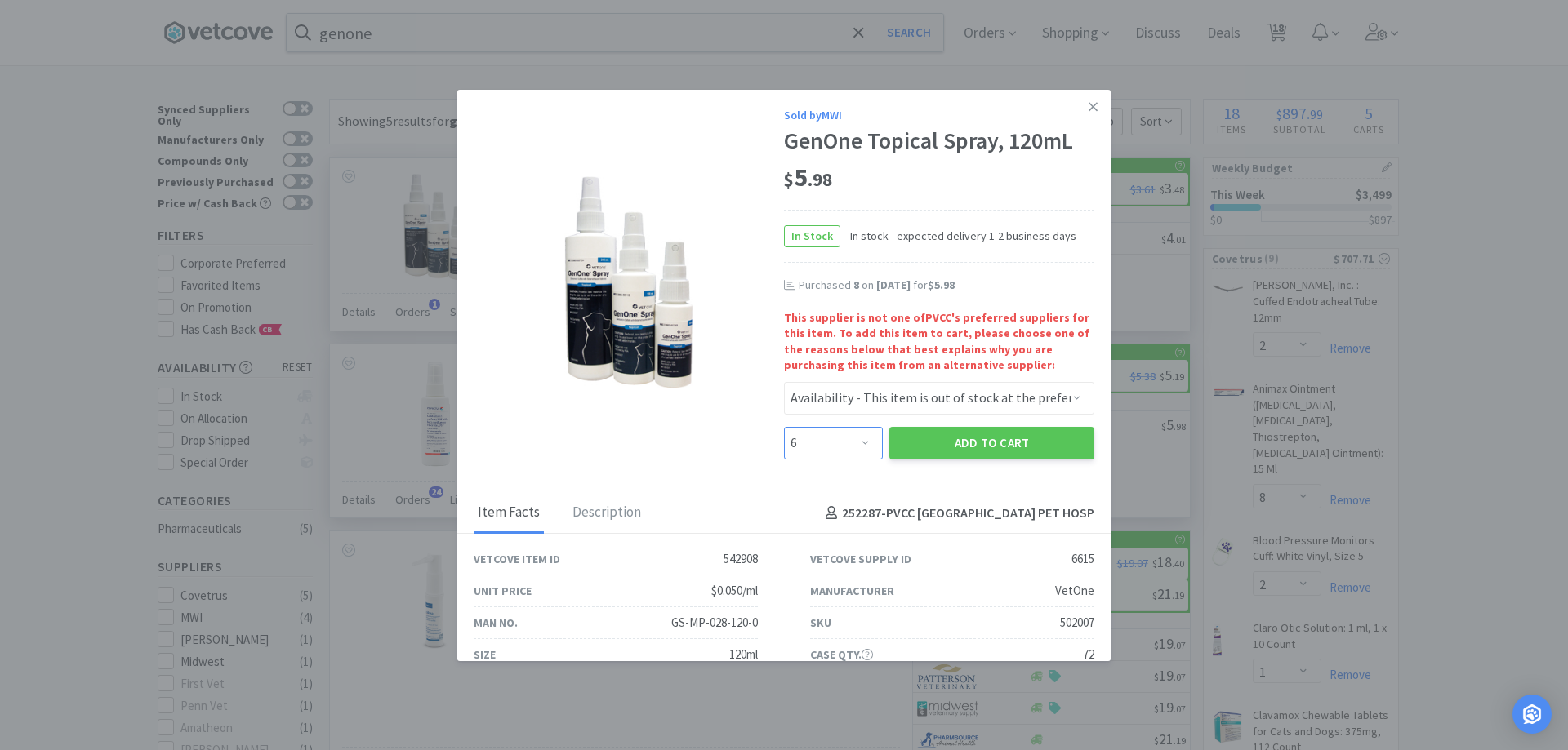
click at [784, 427] on select "Enter Quantity 1 2 3 4 5 6 7 8 9 10 11 12 13 14 15 16 17 18 19 20 Enter Quantity" at bounding box center [833, 443] width 99 height 33
click at [997, 449] on button "Add to Cart" at bounding box center [992, 443] width 205 height 33
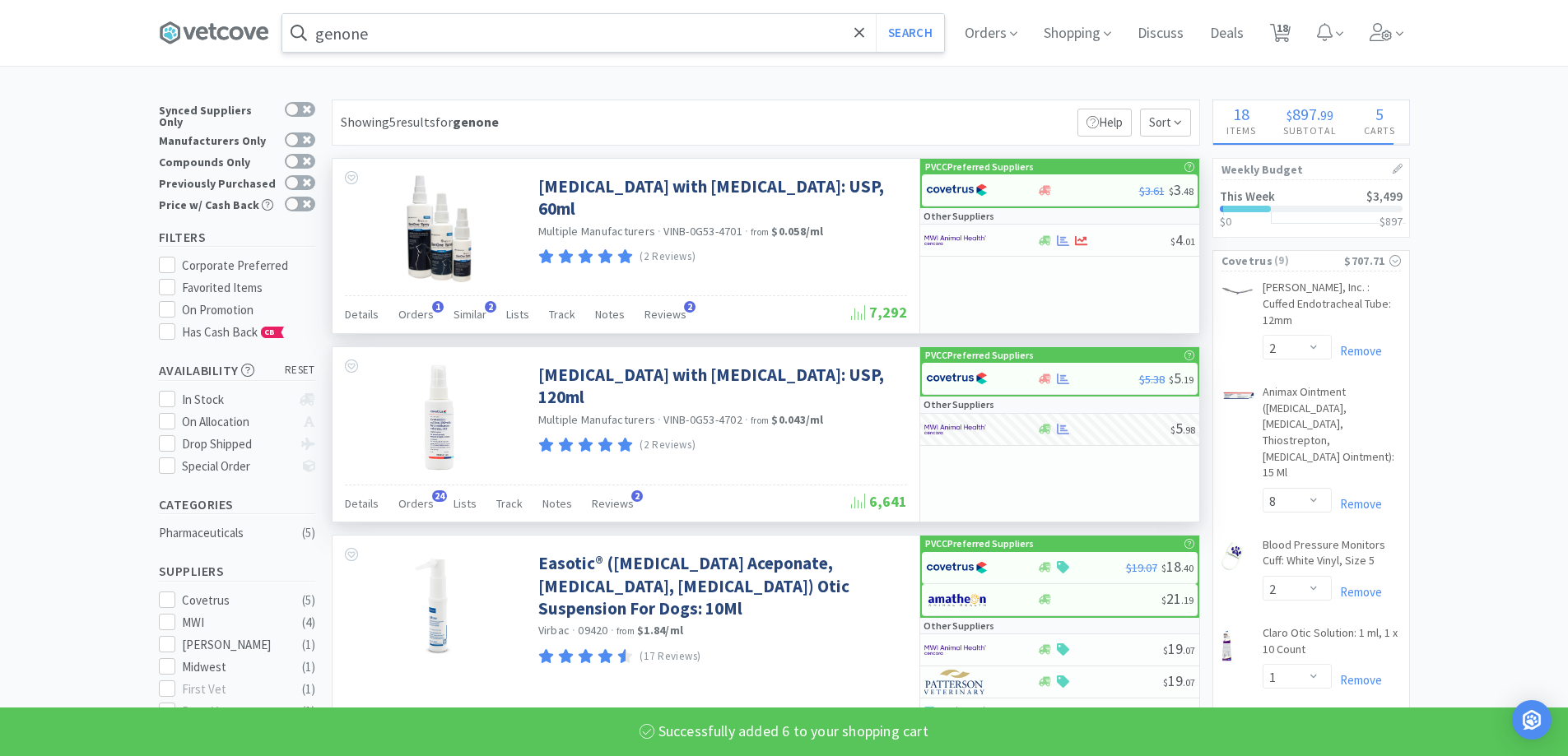
select select "6"
select select "2"
click at [398, 41] on input "genone" at bounding box center [613, 33] width 662 height 38
select select "3"
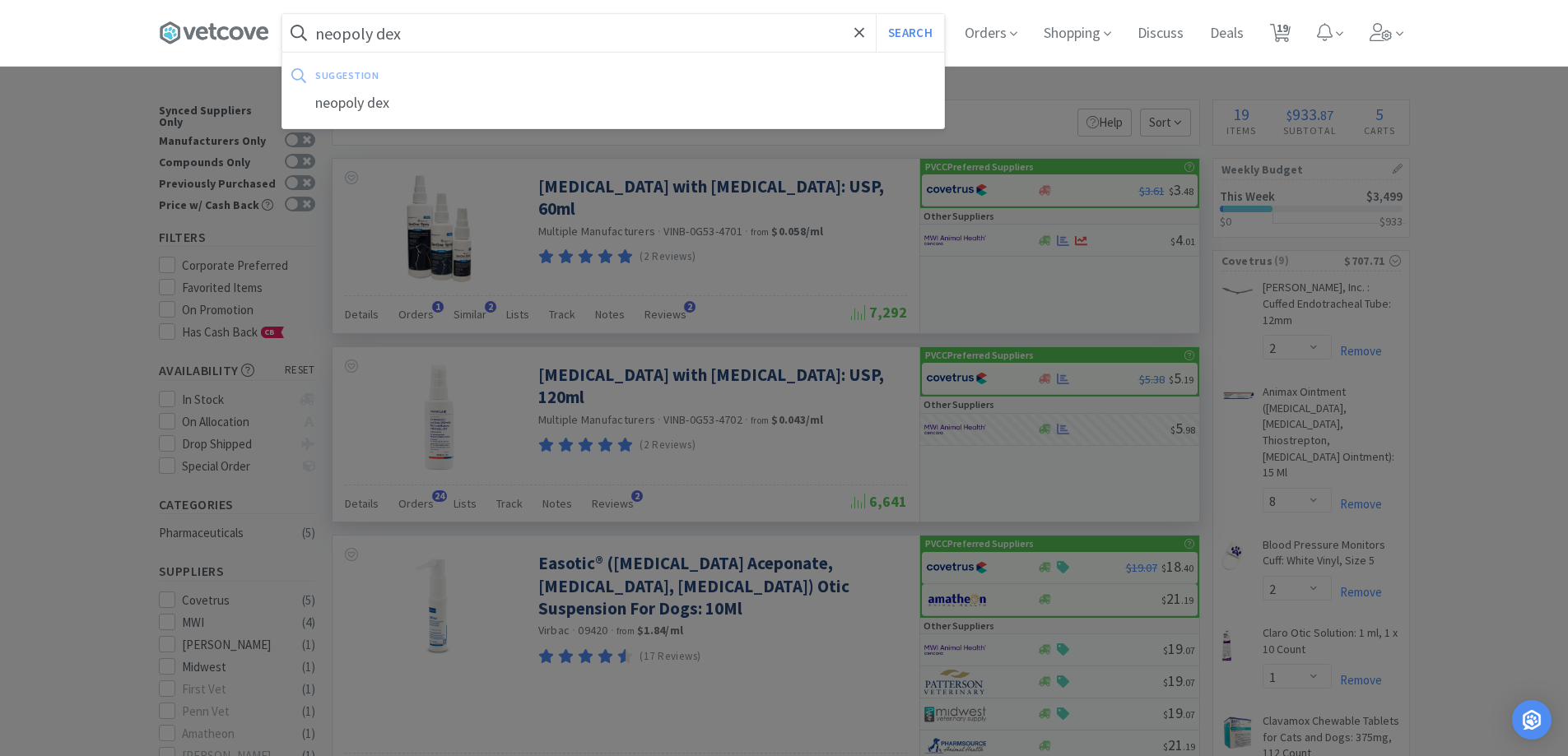
type input "neopoly dex"
click at [876, 14] on button "Search" at bounding box center [909, 33] width 69 height 38
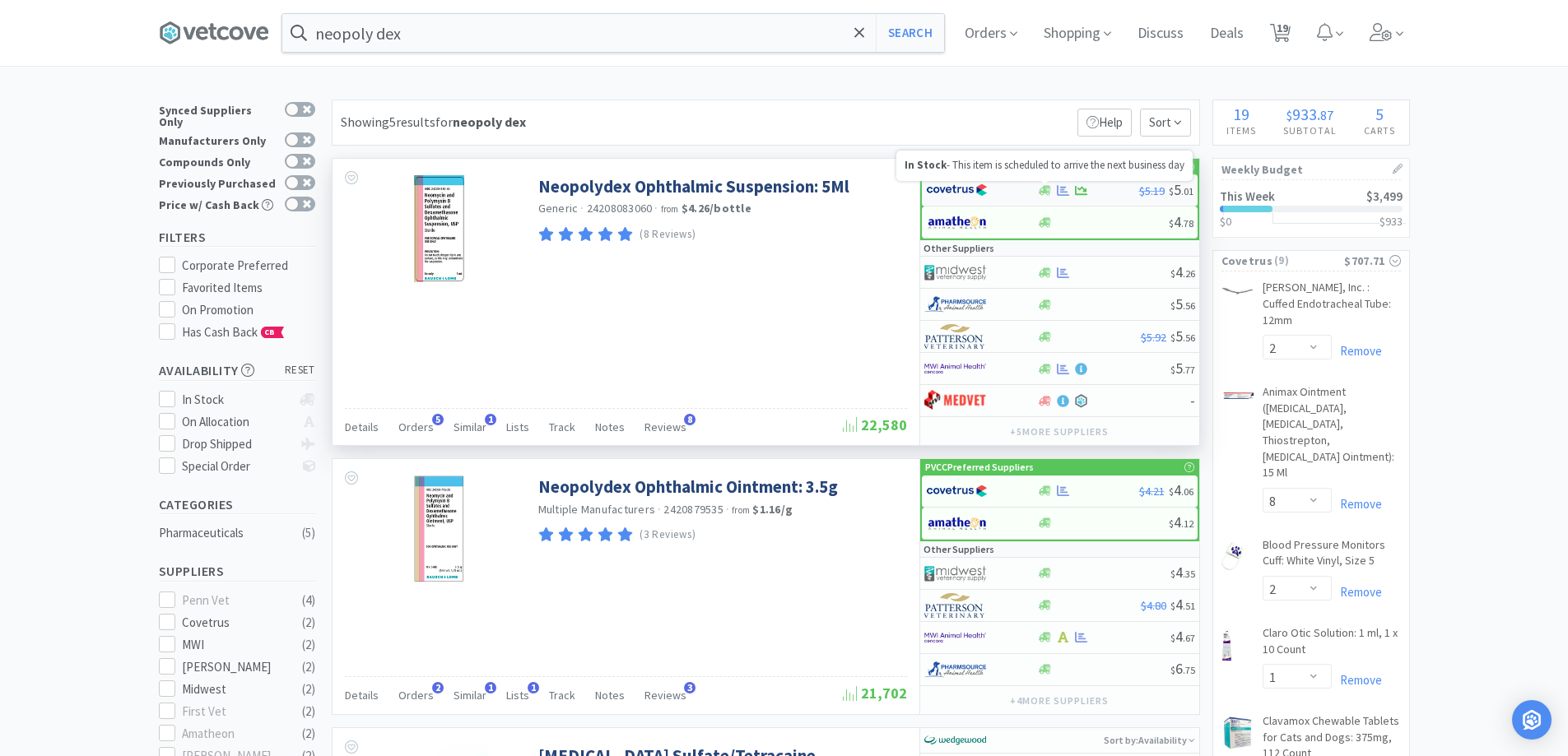
click at [1047, 195] on icon at bounding box center [1045, 190] width 12 height 12
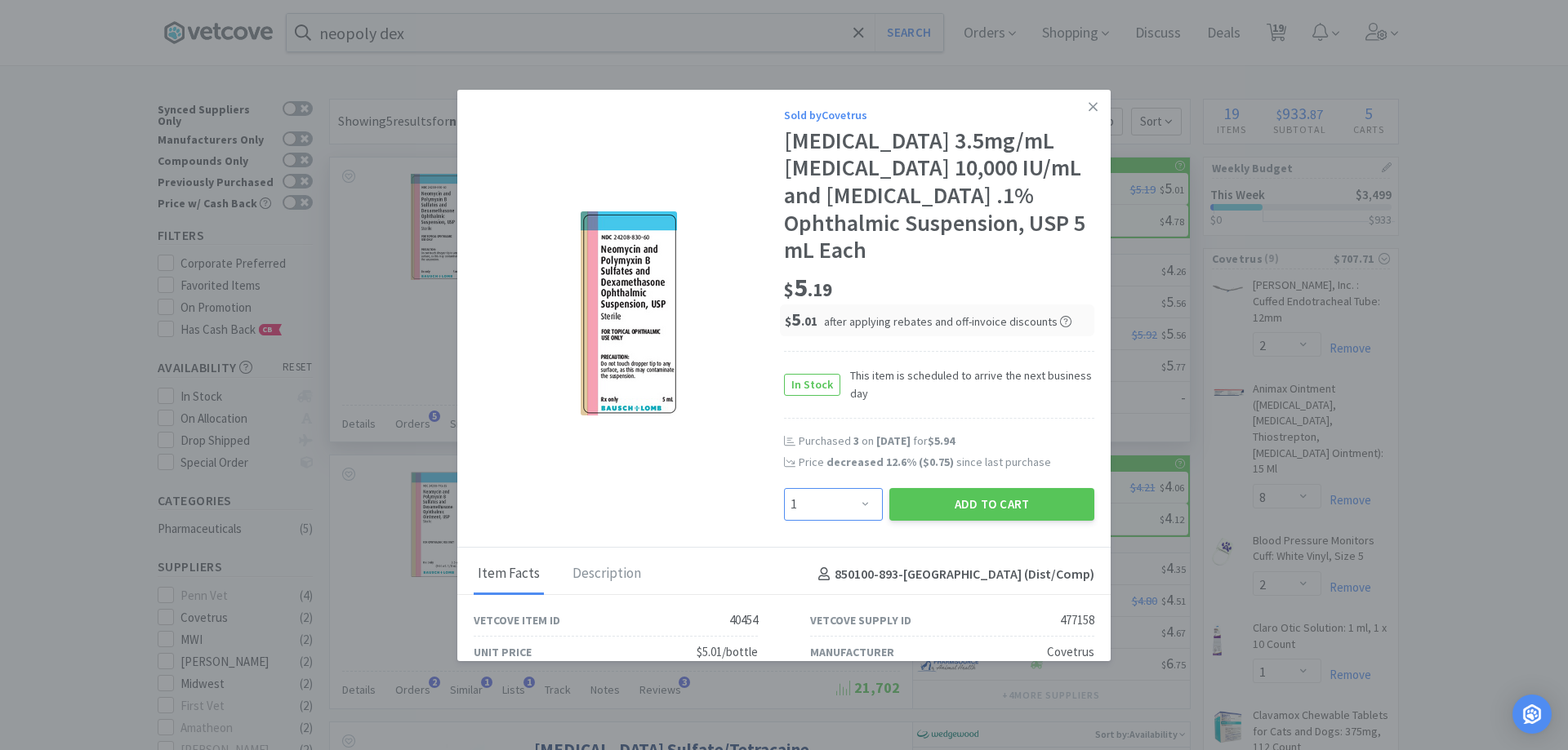
click at [858, 499] on select "Enter Quantity 1 2 3 4 5 6 7 8 9 10 11 12 13 14 15 16 17 18 19 20 Enter Quantity" at bounding box center [833, 504] width 99 height 33
select select "3"
click at [784, 488] on select "Enter Quantity 1 2 3 4 5 6 7 8 9 10 11 12 13 14 15 16 17 18 19 20 Enter Quantity" at bounding box center [833, 504] width 99 height 33
click at [900, 488] on button "Add to Cart" at bounding box center [992, 504] width 205 height 33
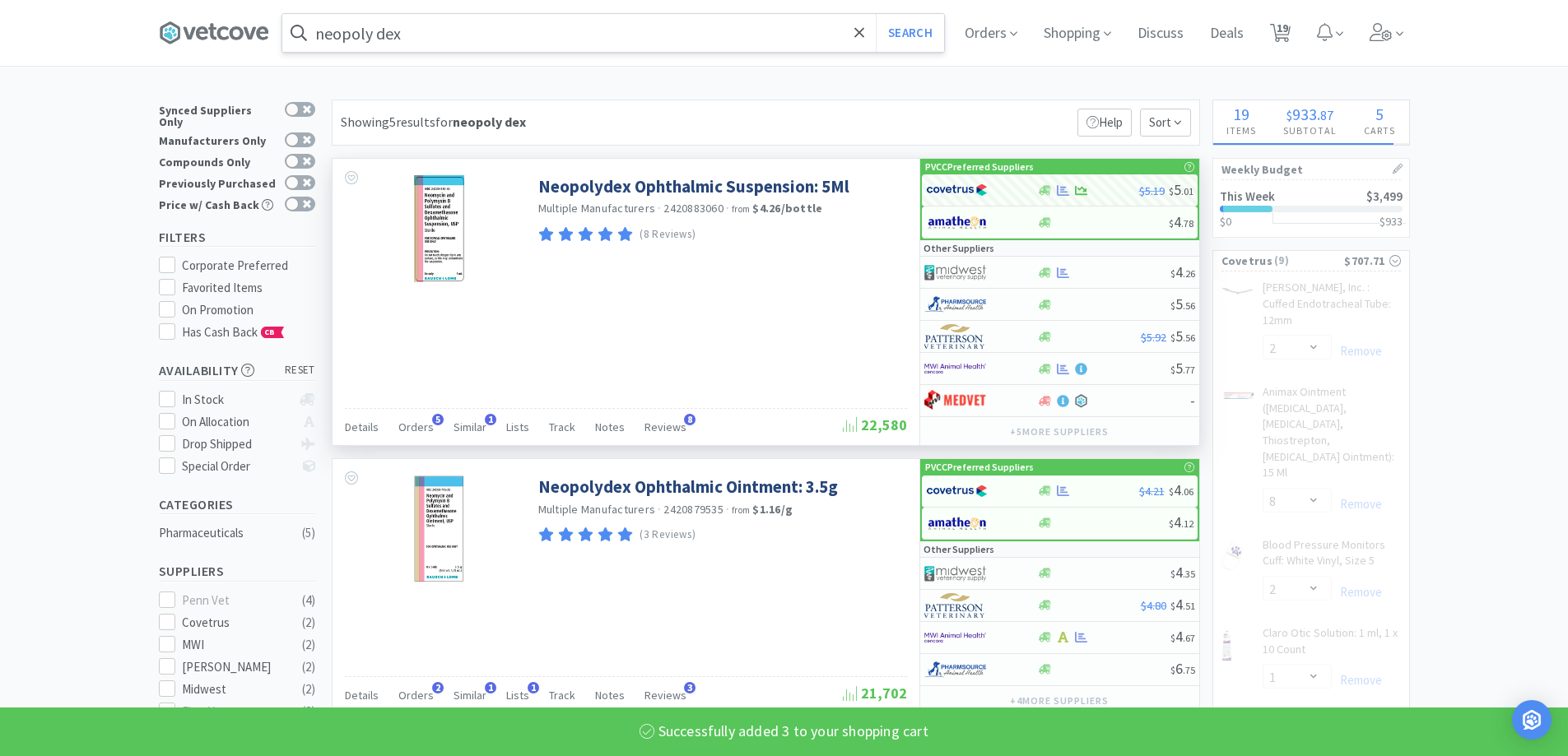
click at [476, 35] on input "neopoly dex" at bounding box center [613, 33] width 662 height 38
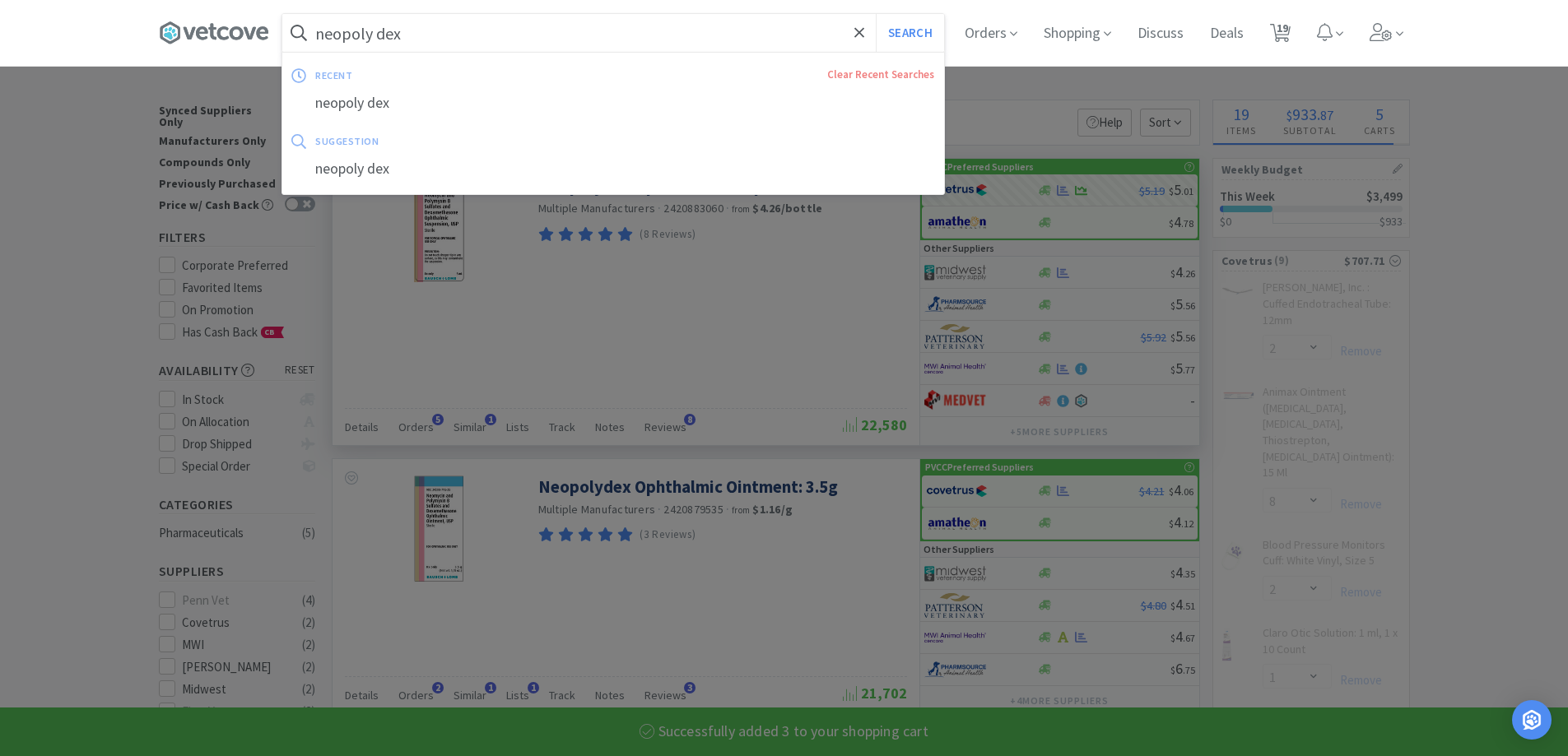
select select "3"
select select "4"
select select "2"
select select "1"
select select "2"
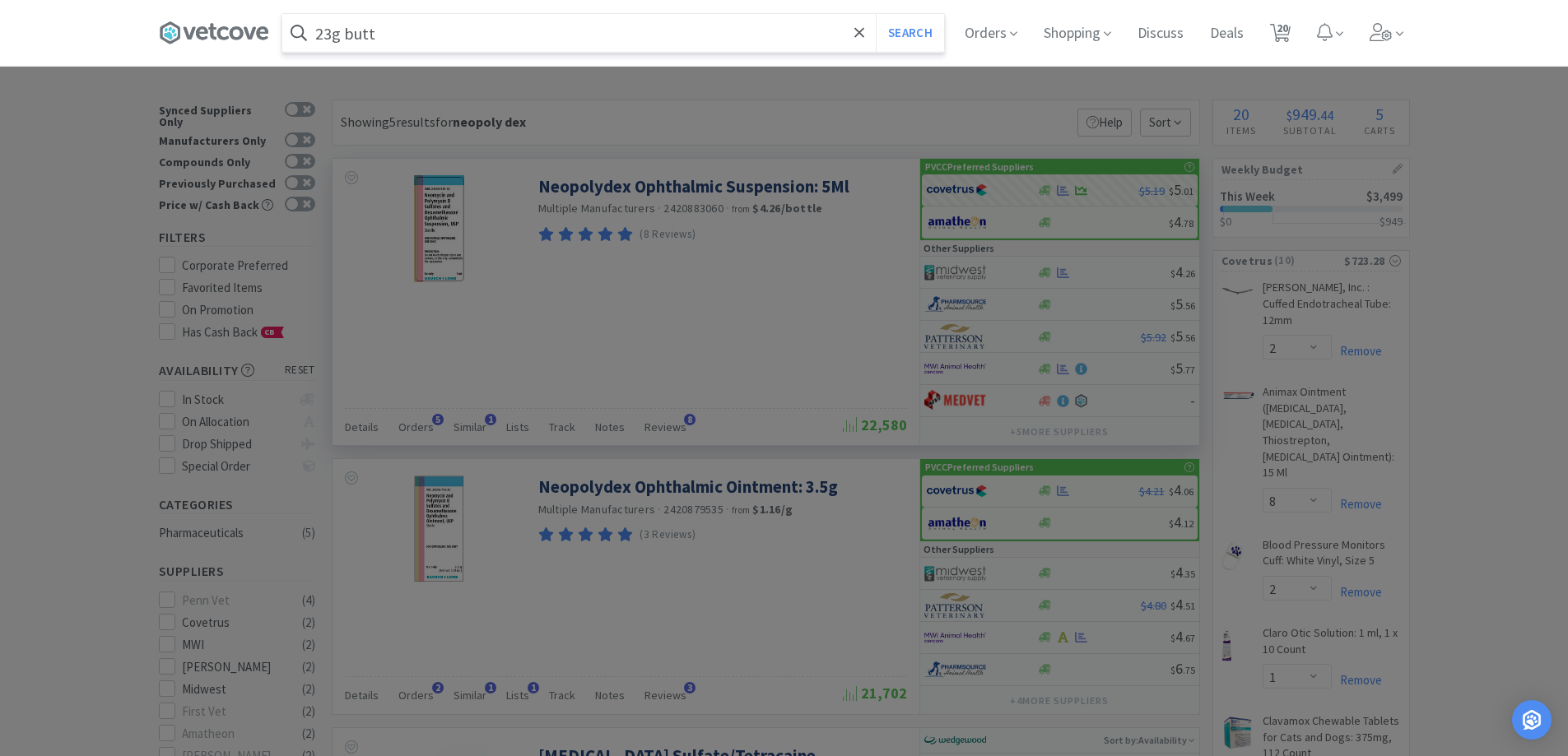
type input "23g butt"
click at [876, 14] on button "Search" at bounding box center [909, 33] width 69 height 38
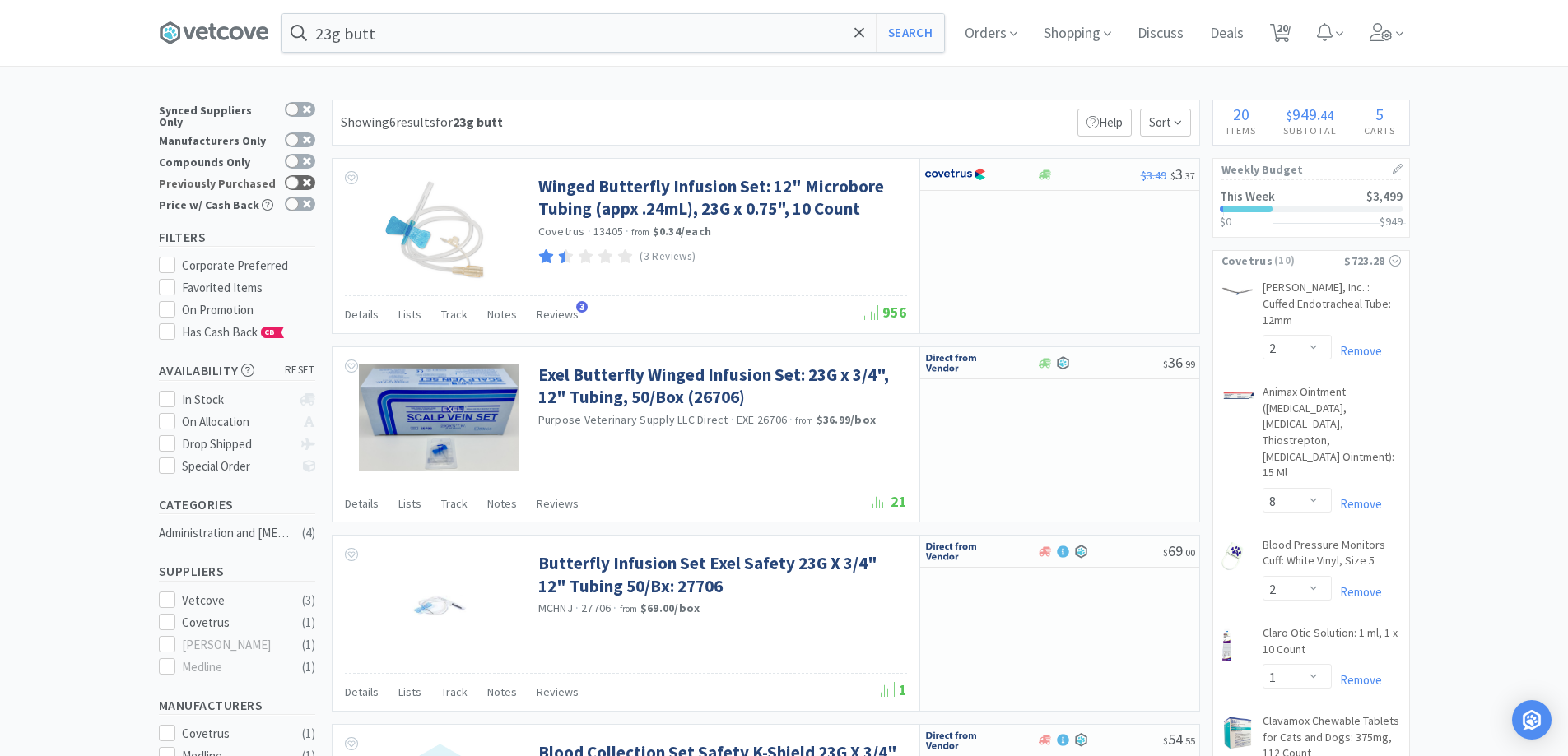
click at [289, 176] on div at bounding box center [292, 182] width 13 height 13
checkbox input "true"
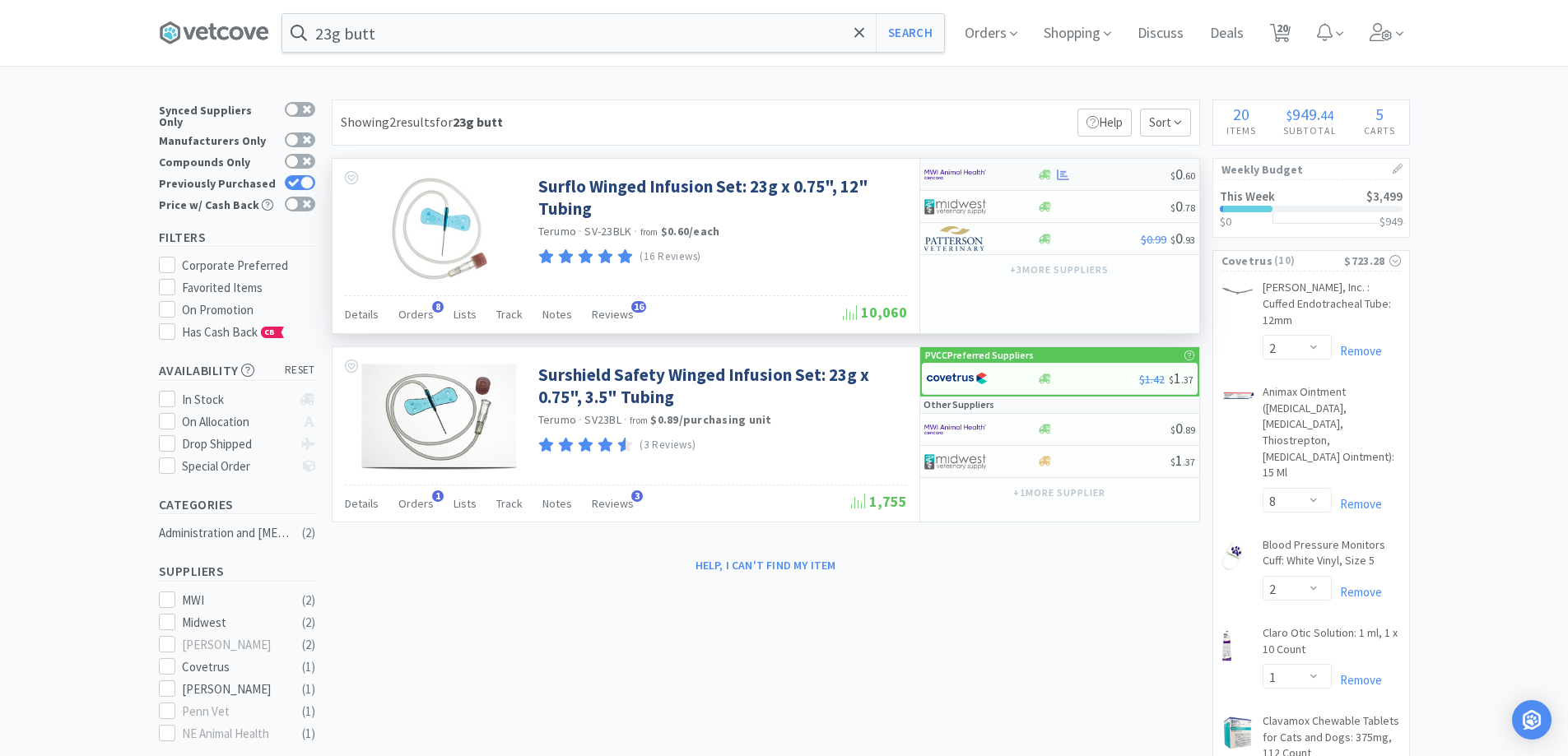
click at [1094, 178] on div at bounding box center [1103, 175] width 133 height 12
select select "50"
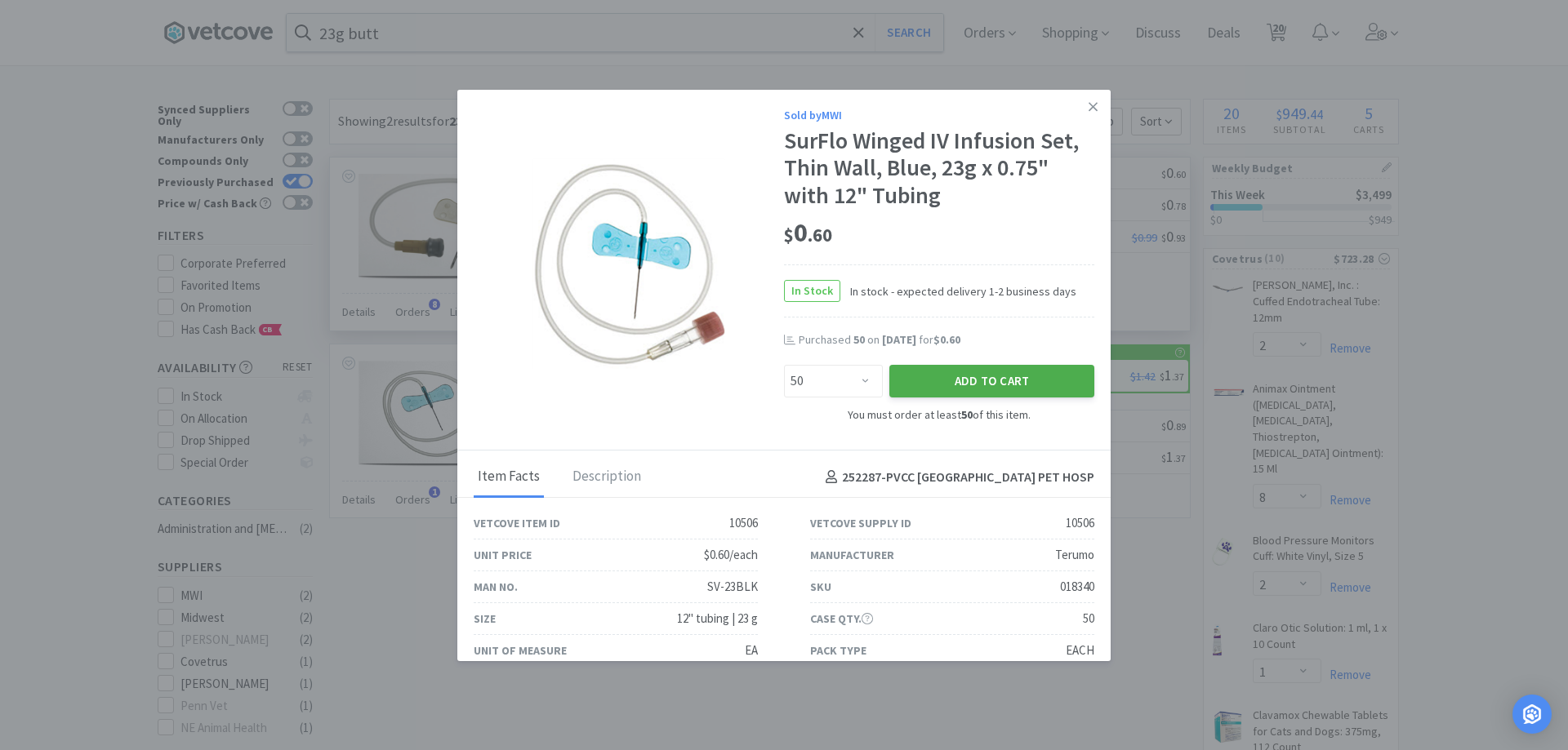
click at [938, 371] on button "Add to Cart" at bounding box center [992, 381] width 205 height 33
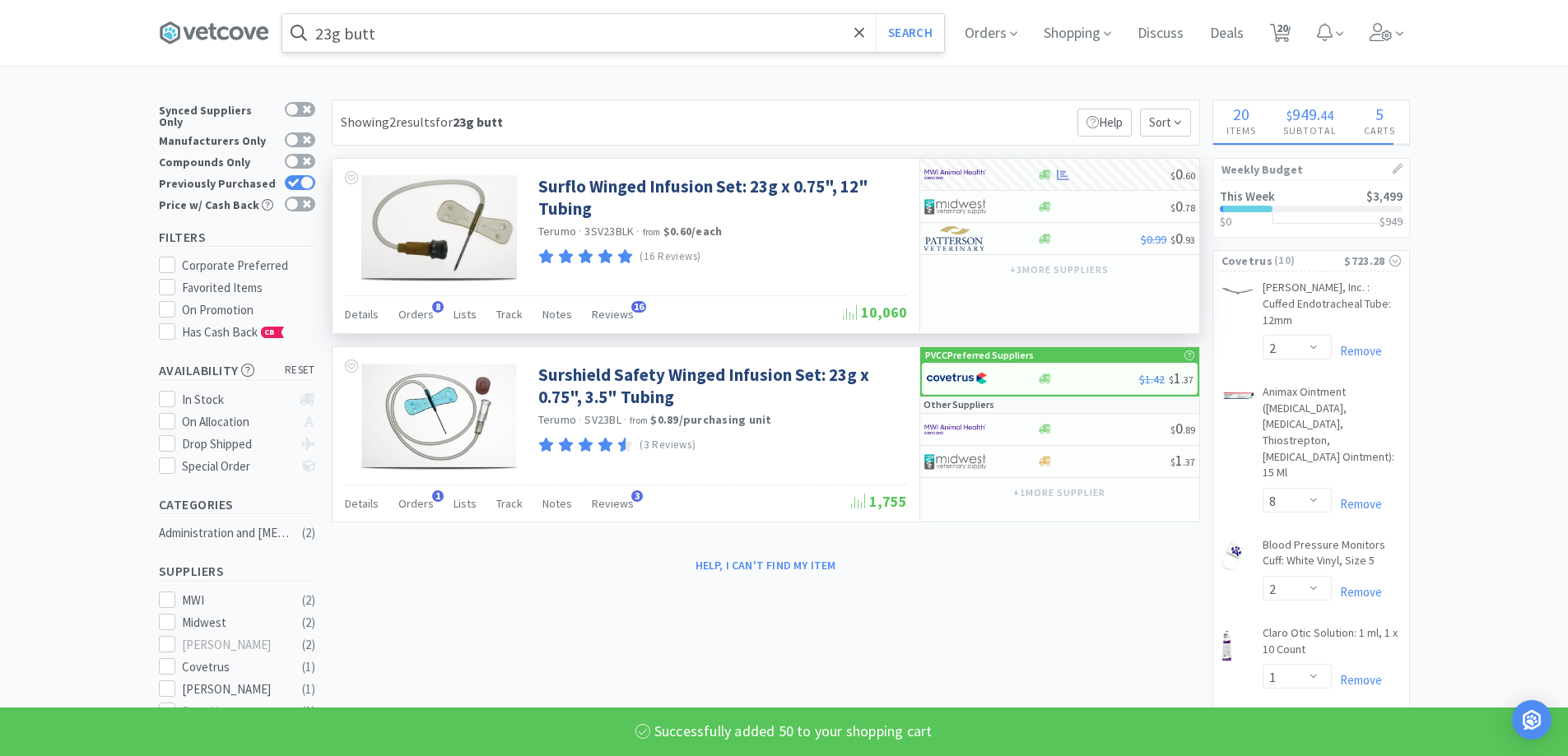
click at [424, 46] on input "23g butt" at bounding box center [613, 33] width 662 height 38
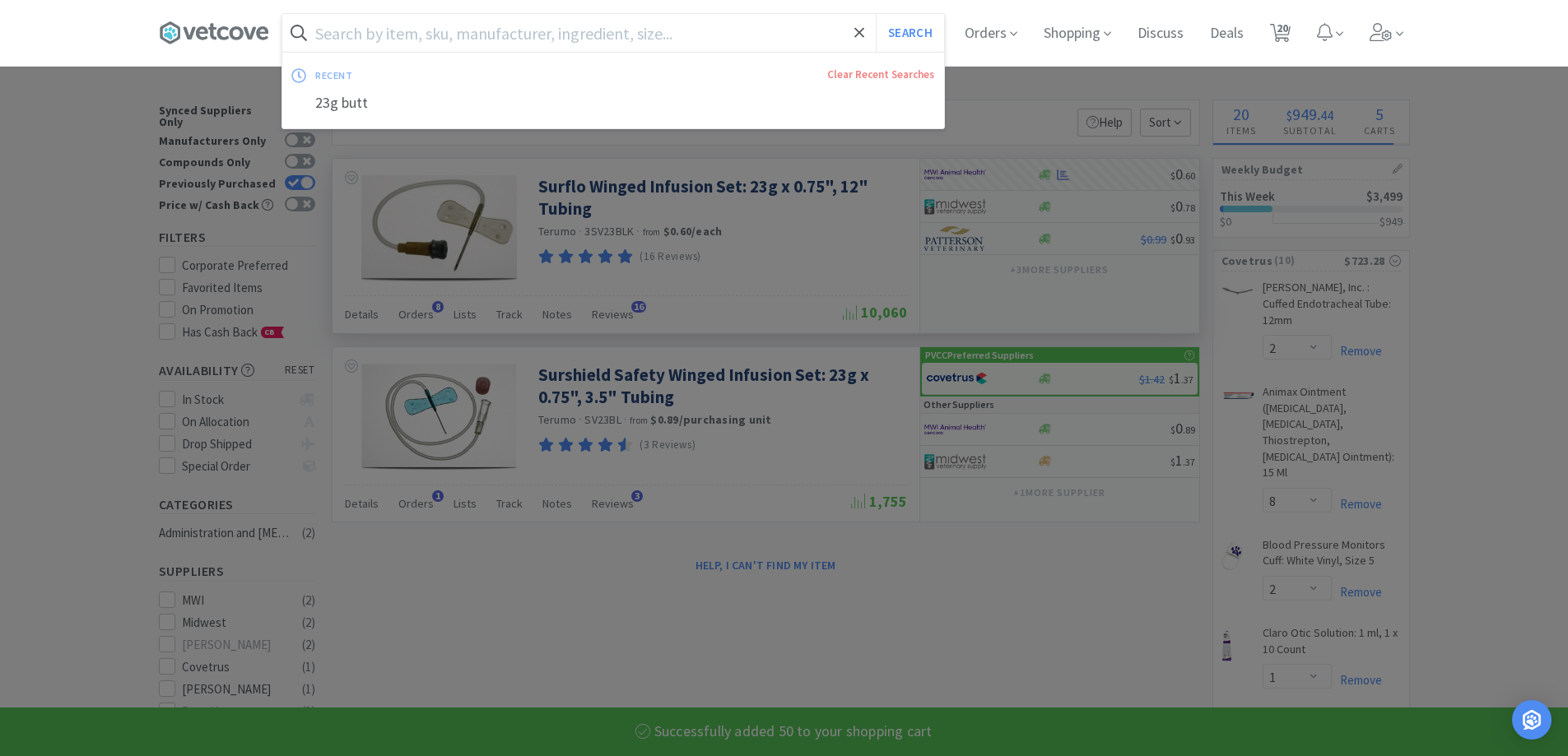
select select "50"
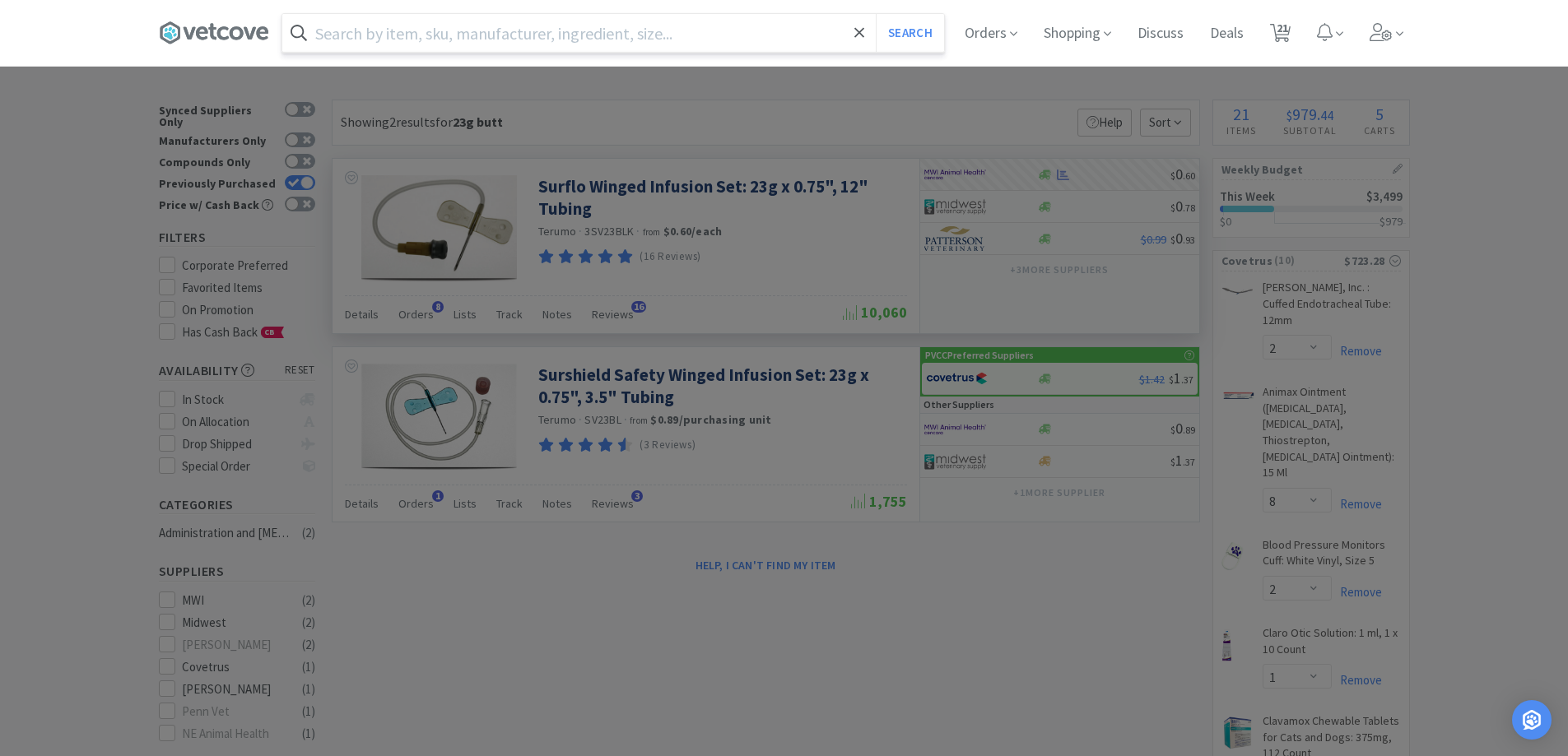
type input "h"
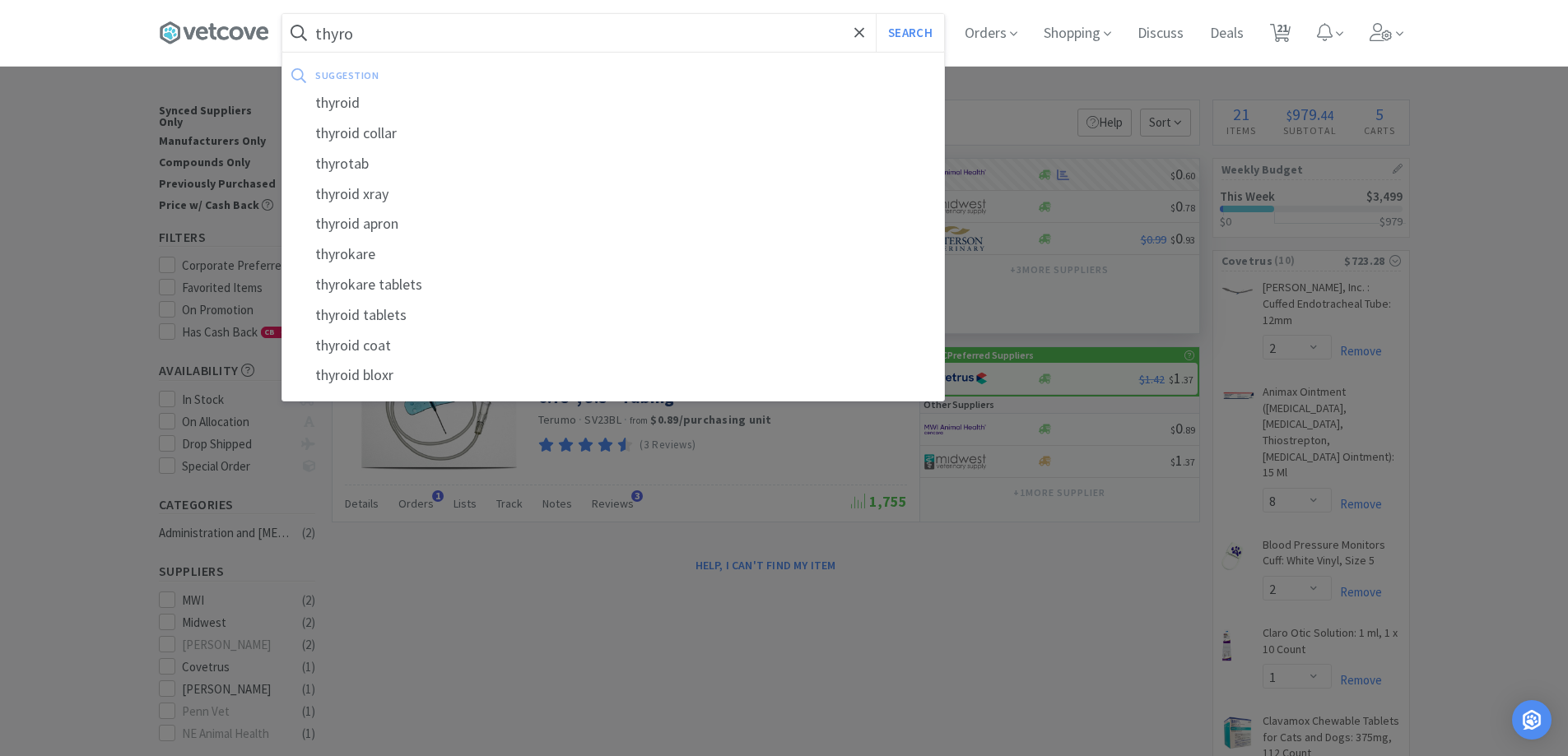
type input "thyro"
click at [876, 14] on button "Search" at bounding box center [909, 33] width 69 height 38
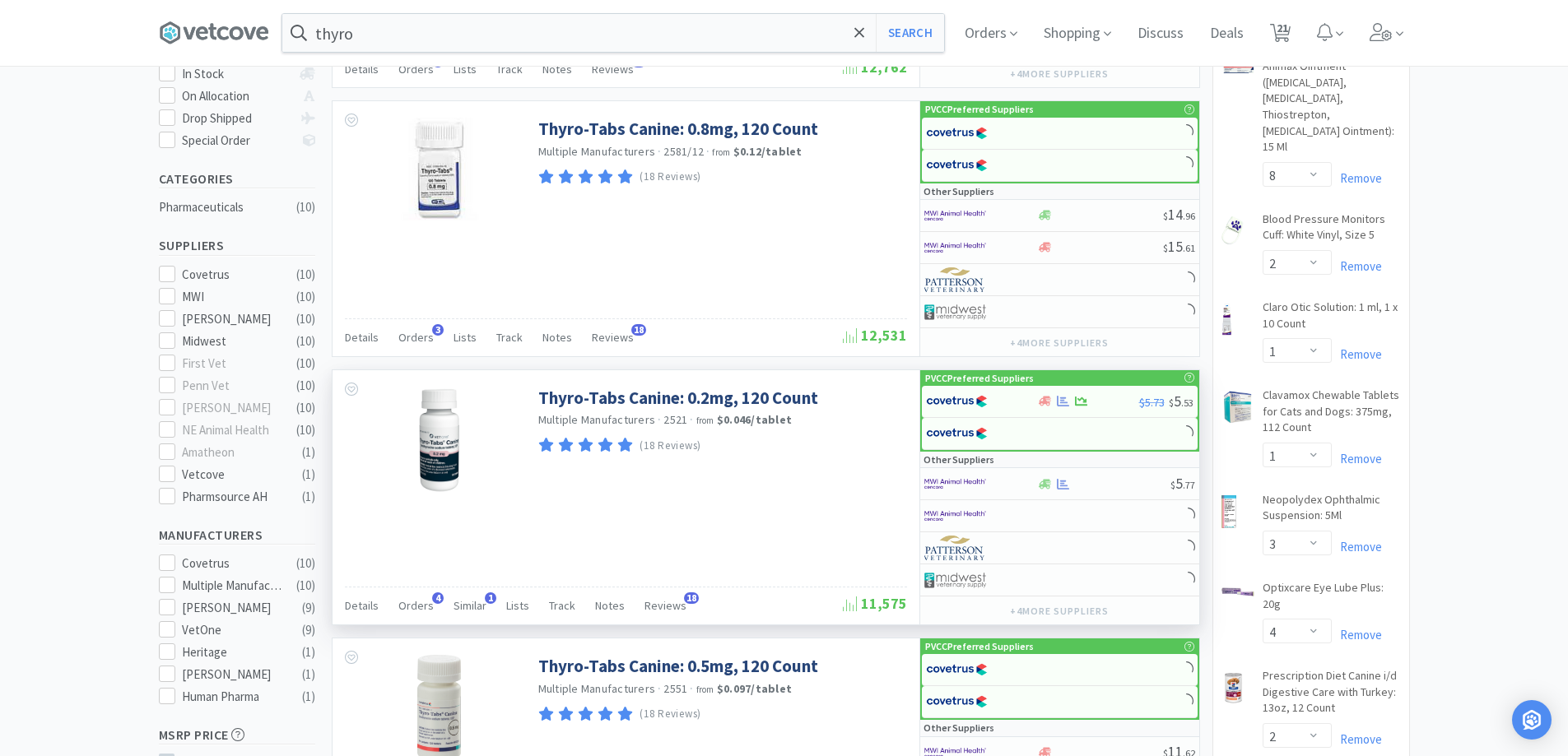
scroll to position [329, 0]
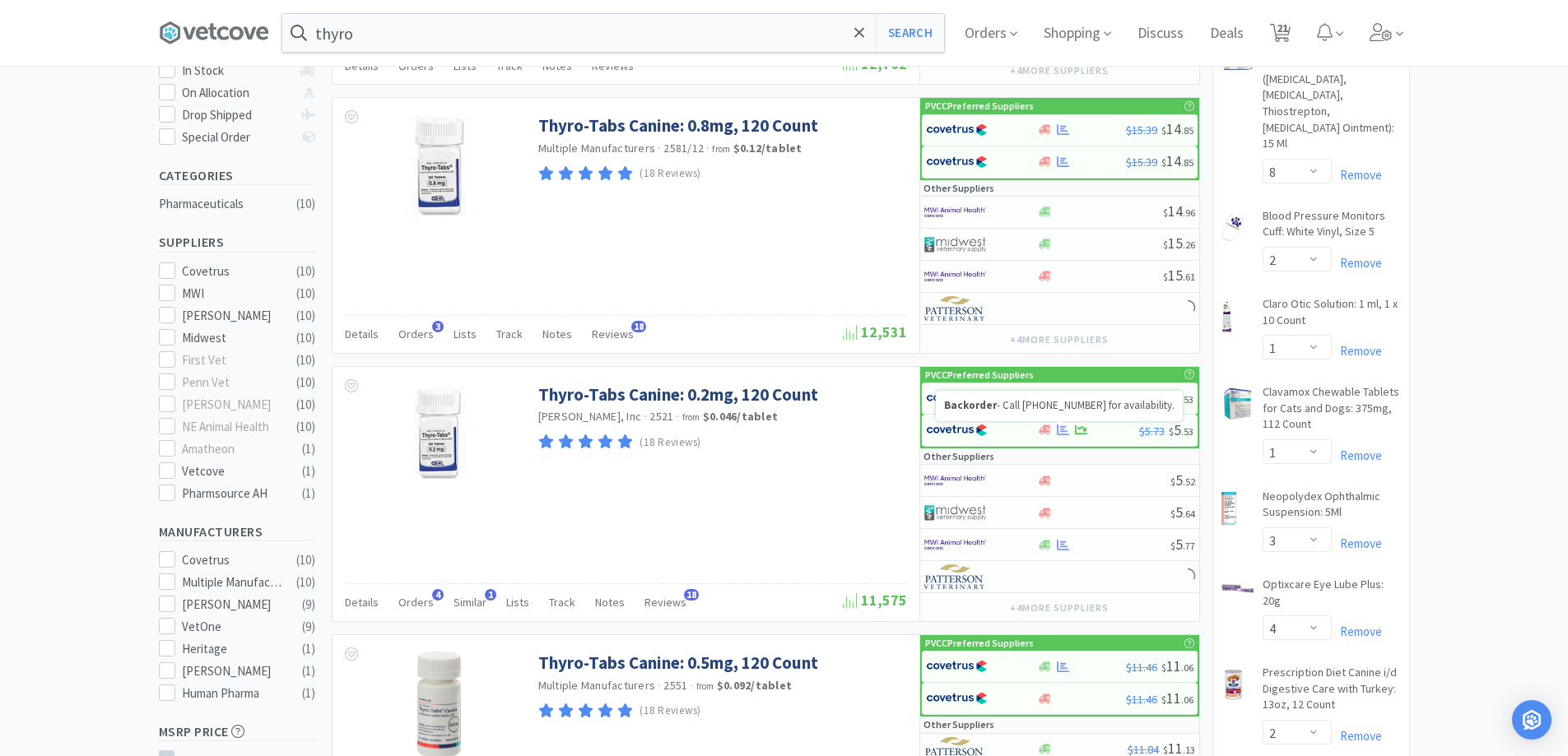
drag, startPoint x: 1039, startPoint y: 398, endPoint x: 1054, endPoint y: 412, distance: 20.5
click at [1047, 404] on p "Backorder - Call [PHONE_NUMBER] for availability." at bounding box center [1060, 406] width 231 height 14
select select "1"
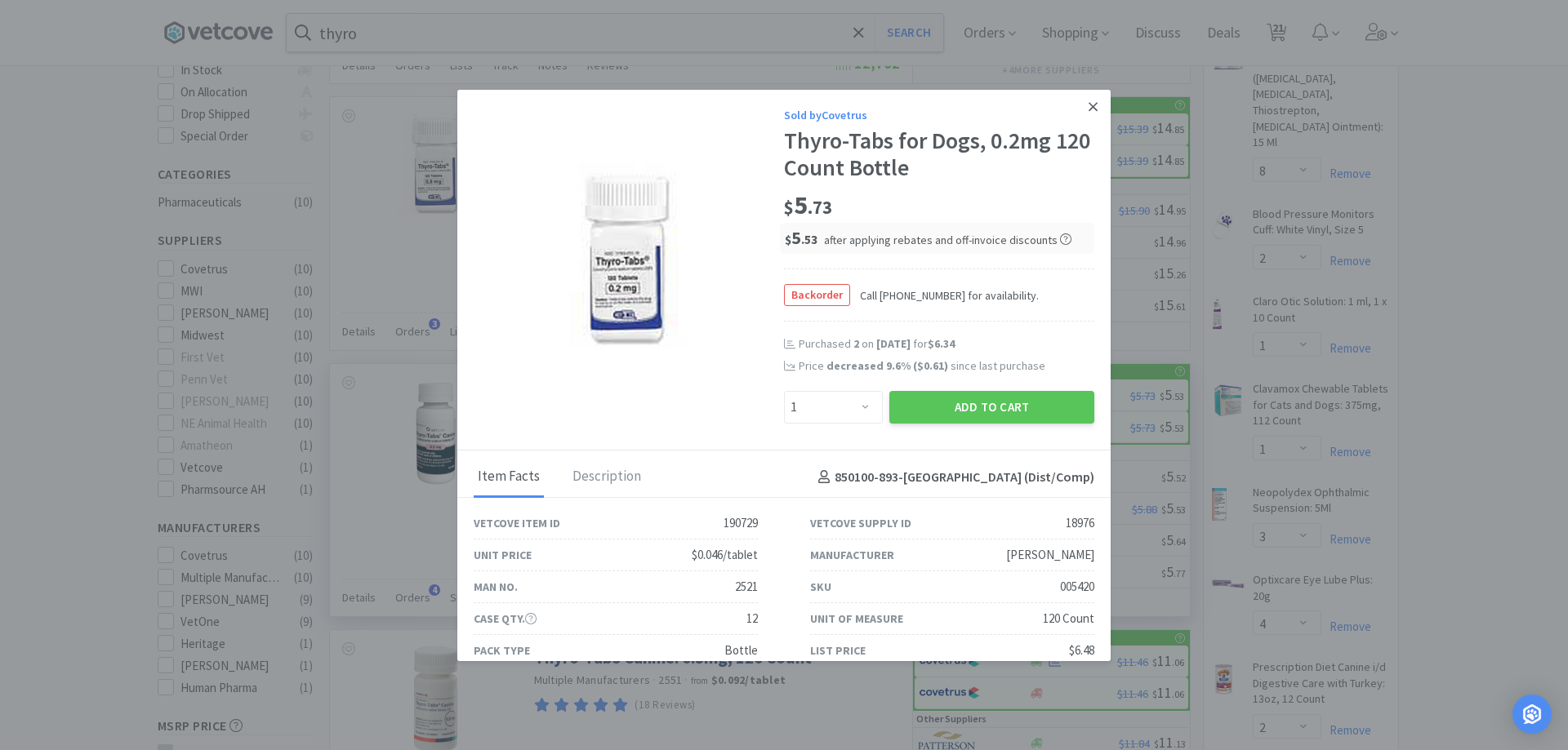
click at [1088, 107] on link at bounding box center [1093, 108] width 29 height 36
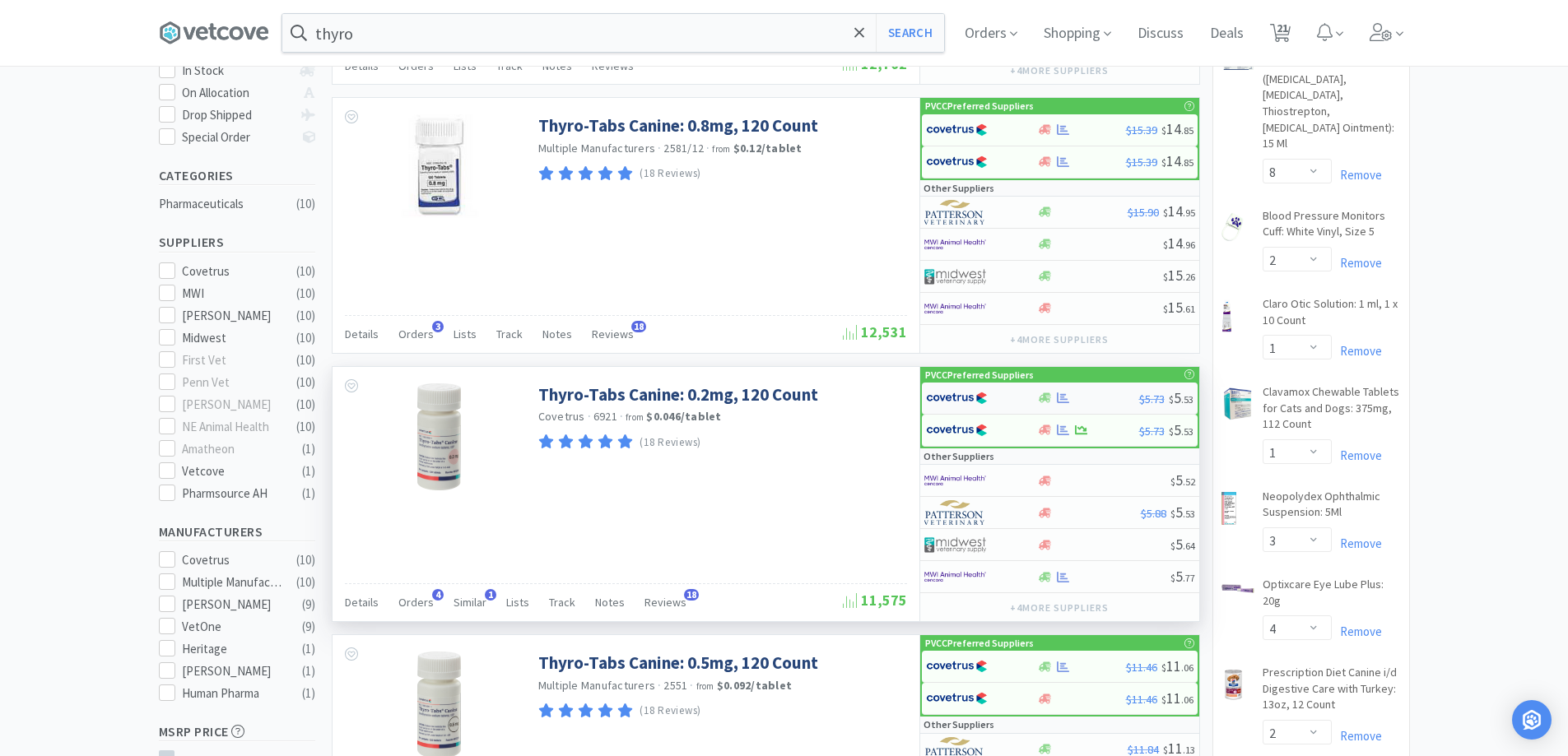
click at [921, 391] on div "$5.73 $ 5 . 53" at bounding box center [1059, 399] width 276 height 32
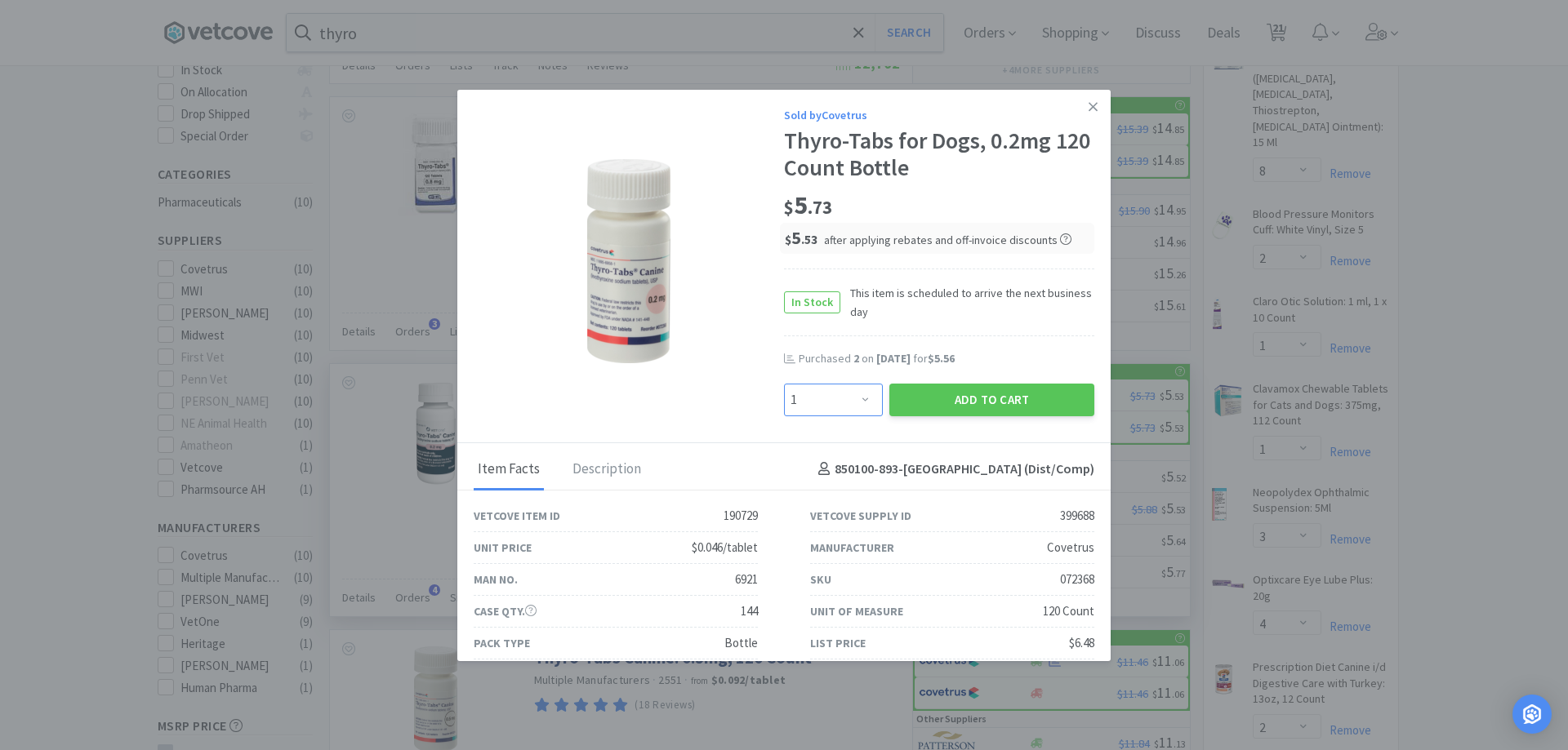
click at [833, 402] on select "Enter Quantity 1 2 3 4 5 6 7 8 9 10 11 12 13 14 15 16 17 18 19 20 Enter Quantity" at bounding box center [833, 400] width 99 height 33
click at [784, 384] on select "Enter Quantity 1 2 3 4 5 6 7 8 9 10 11 12 13 14 15 16 17 18 19 20 Enter Quantity" at bounding box center [833, 400] width 99 height 33
click at [841, 390] on select "Enter Quantity 1 2 3 4 5 6 7 8 9 10 11 12 13 14 15 16 17 18 19 20 Enter Quantity" at bounding box center [833, 400] width 99 height 33
select select "1"
click at [784, 384] on select "Enter Quantity 1 2 3 4 5 6 7 8 9 10 11 12 13 14 15 16 17 18 19 20 Enter Quantity" at bounding box center [833, 400] width 99 height 33
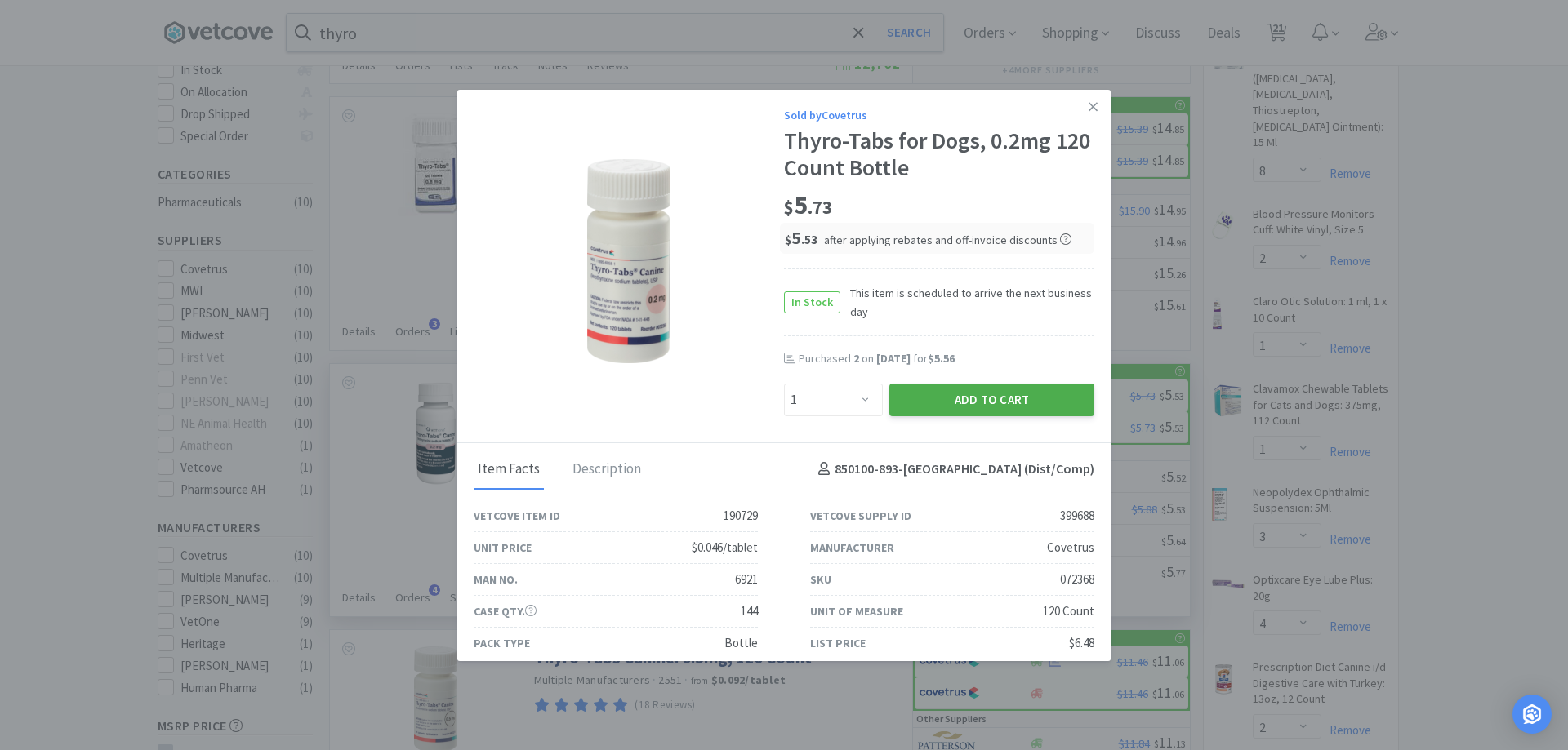
click at [946, 398] on button "Add to Cart" at bounding box center [992, 400] width 205 height 33
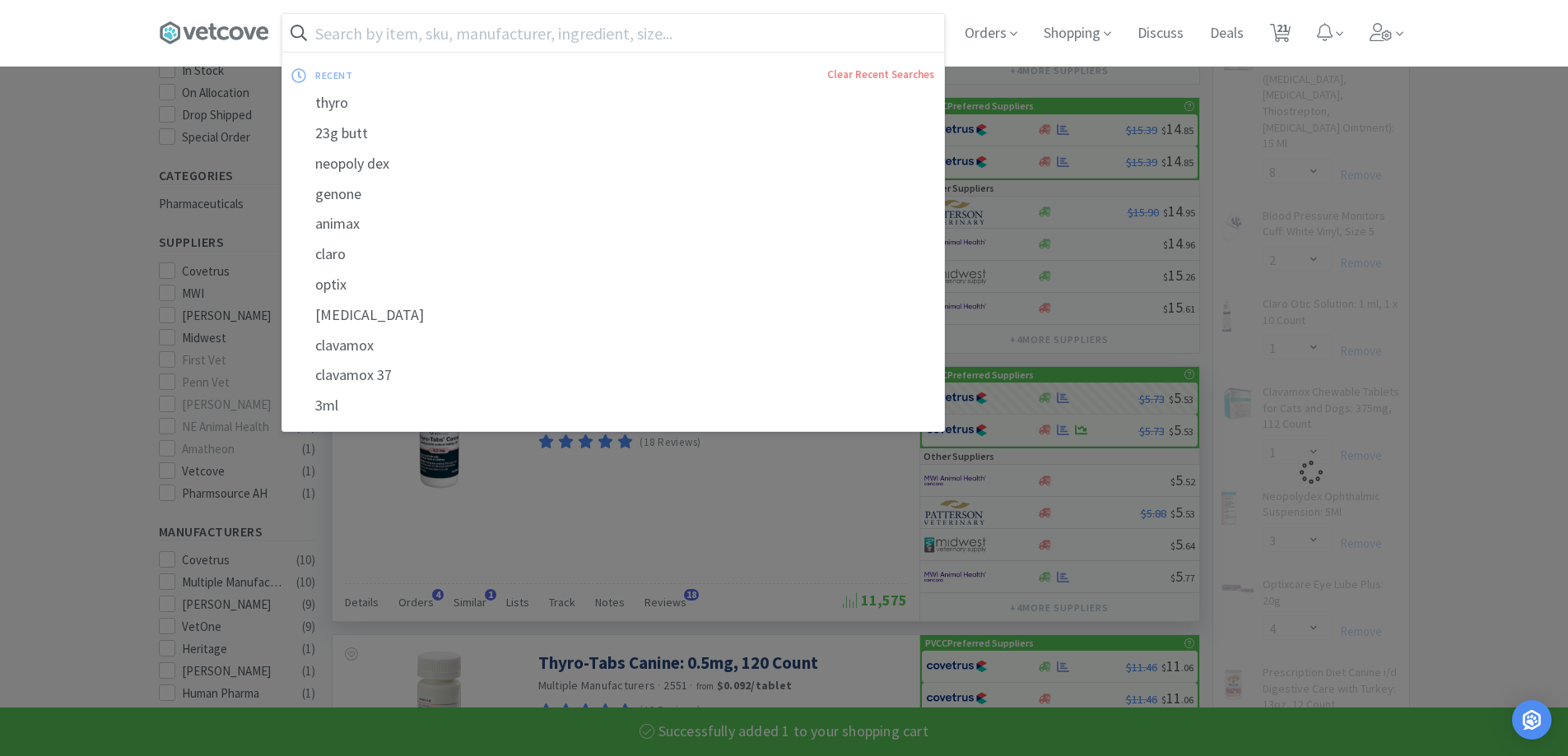
select select "1"
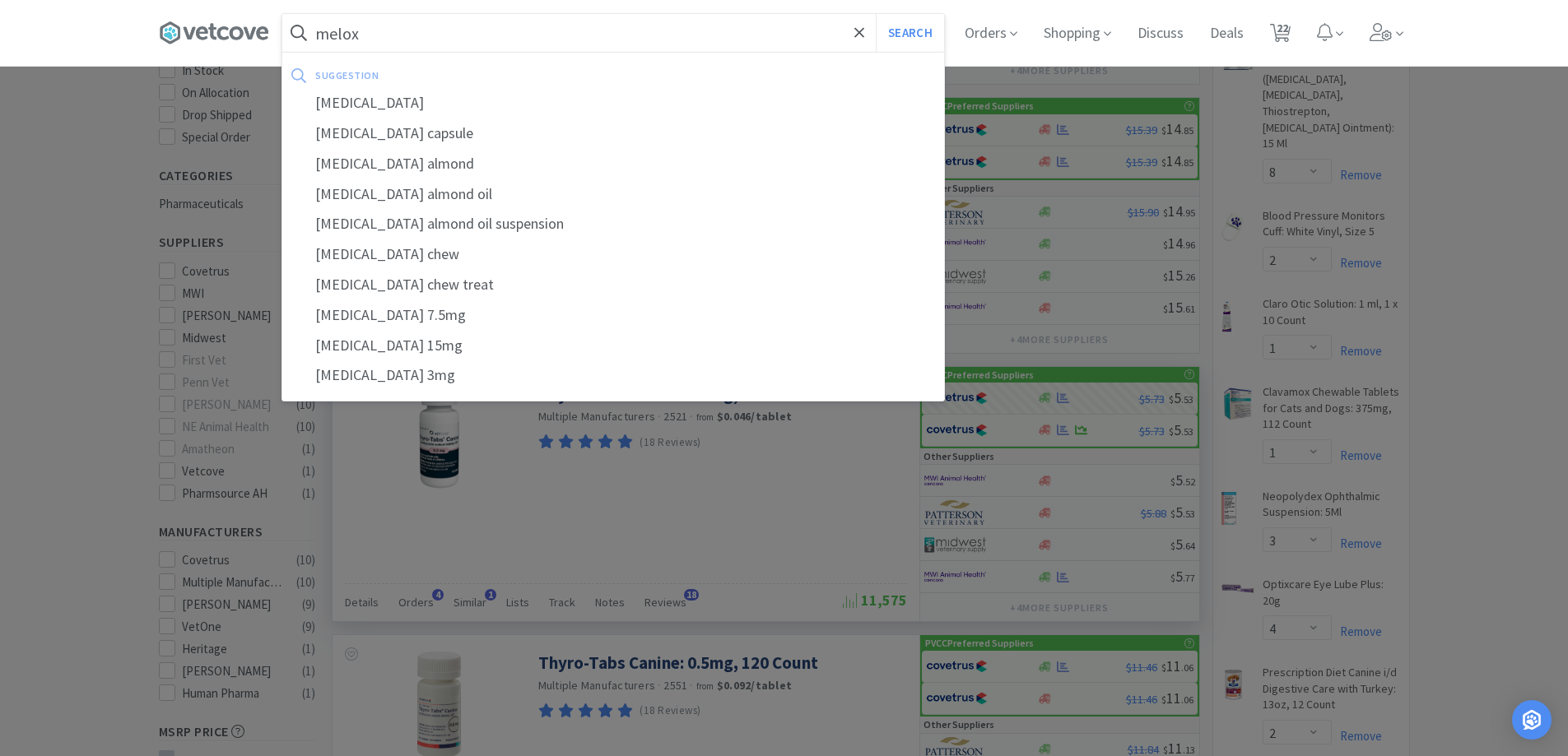
type input "melox"
click at [876, 14] on button "Search" at bounding box center [909, 33] width 69 height 38
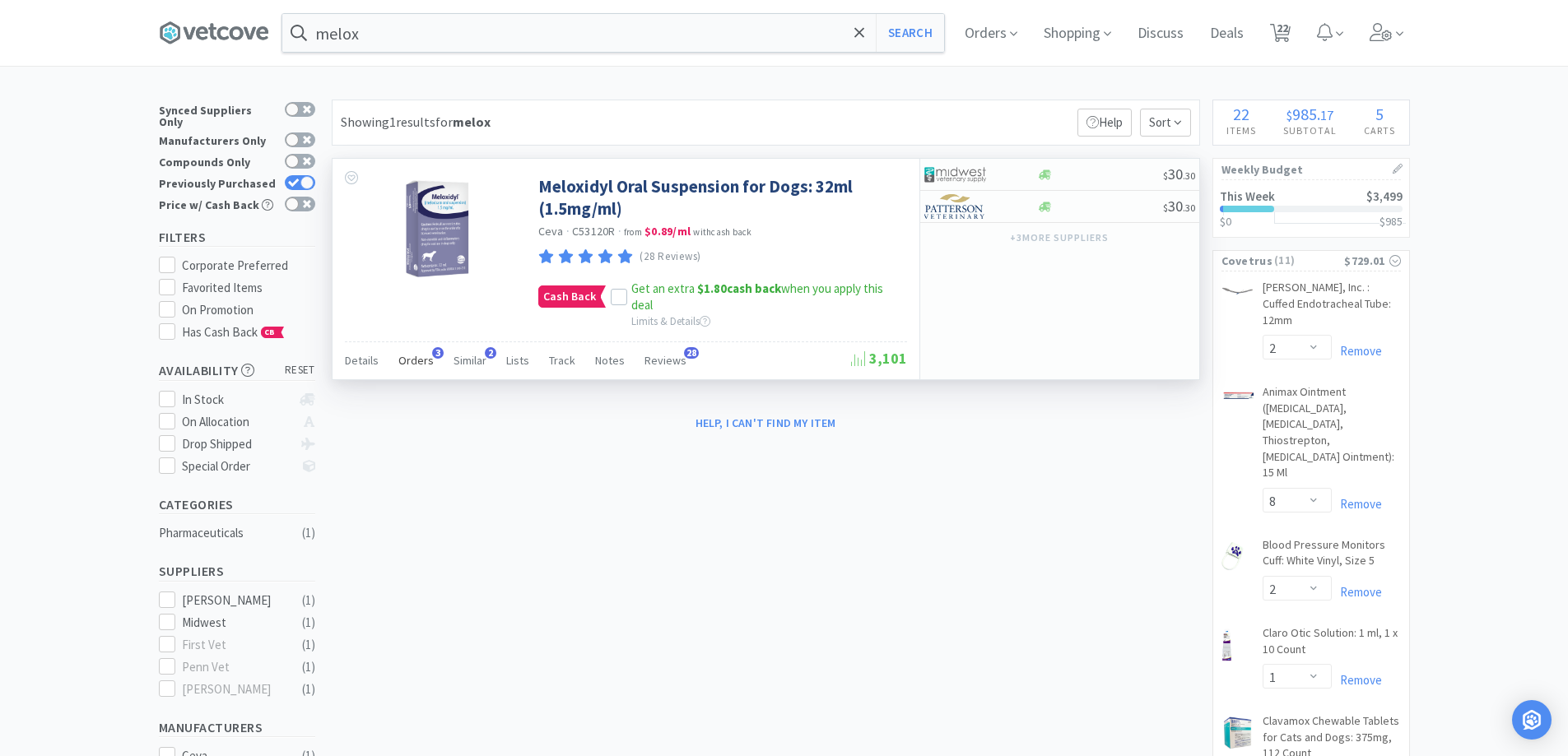
click at [414, 369] on div "Orders 3" at bounding box center [416, 362] width 36 height 31
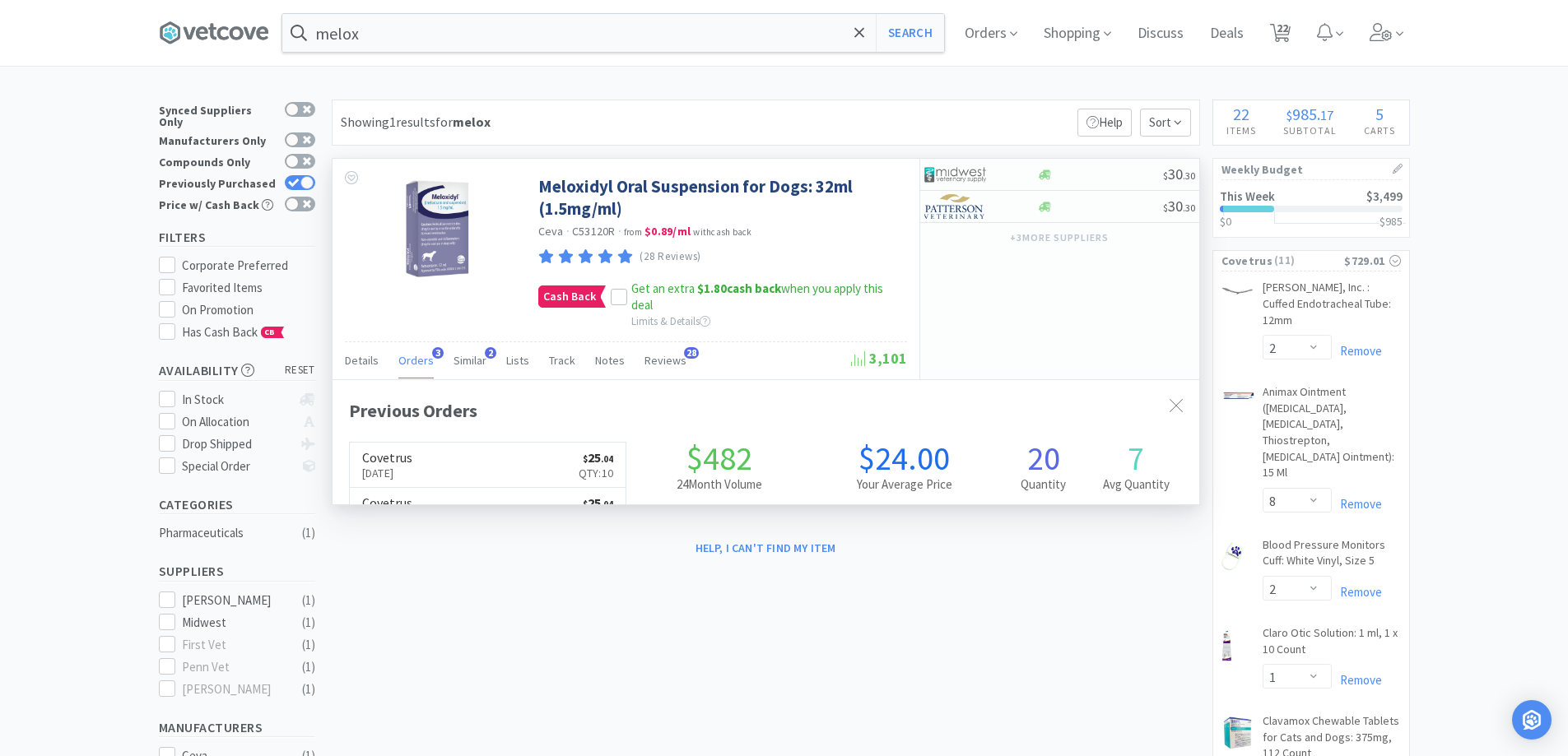
scroll to position [426, 867]
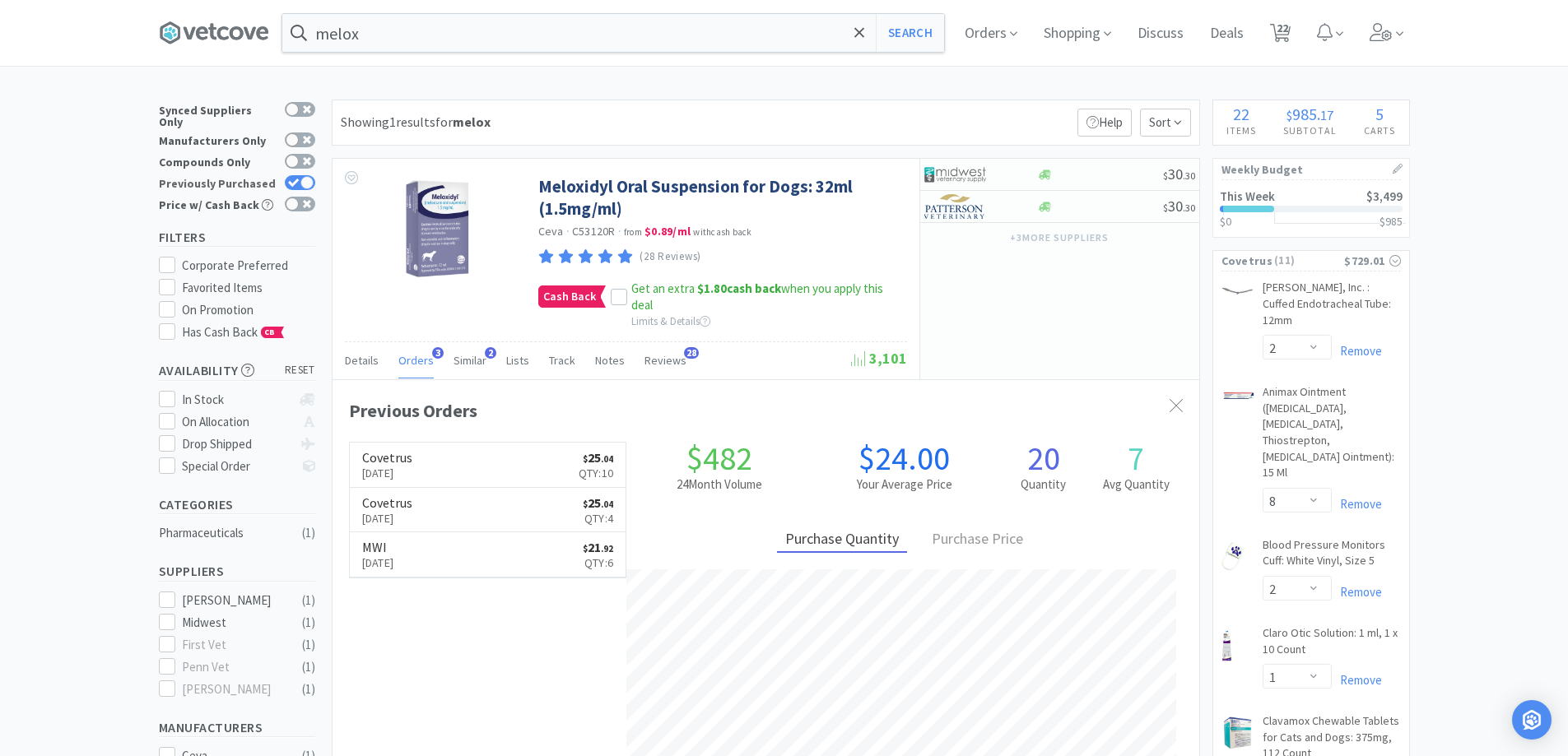
click at [298, 178] on icon at bounding box center [294, 182] width 12 height 9
checkbox input "false"
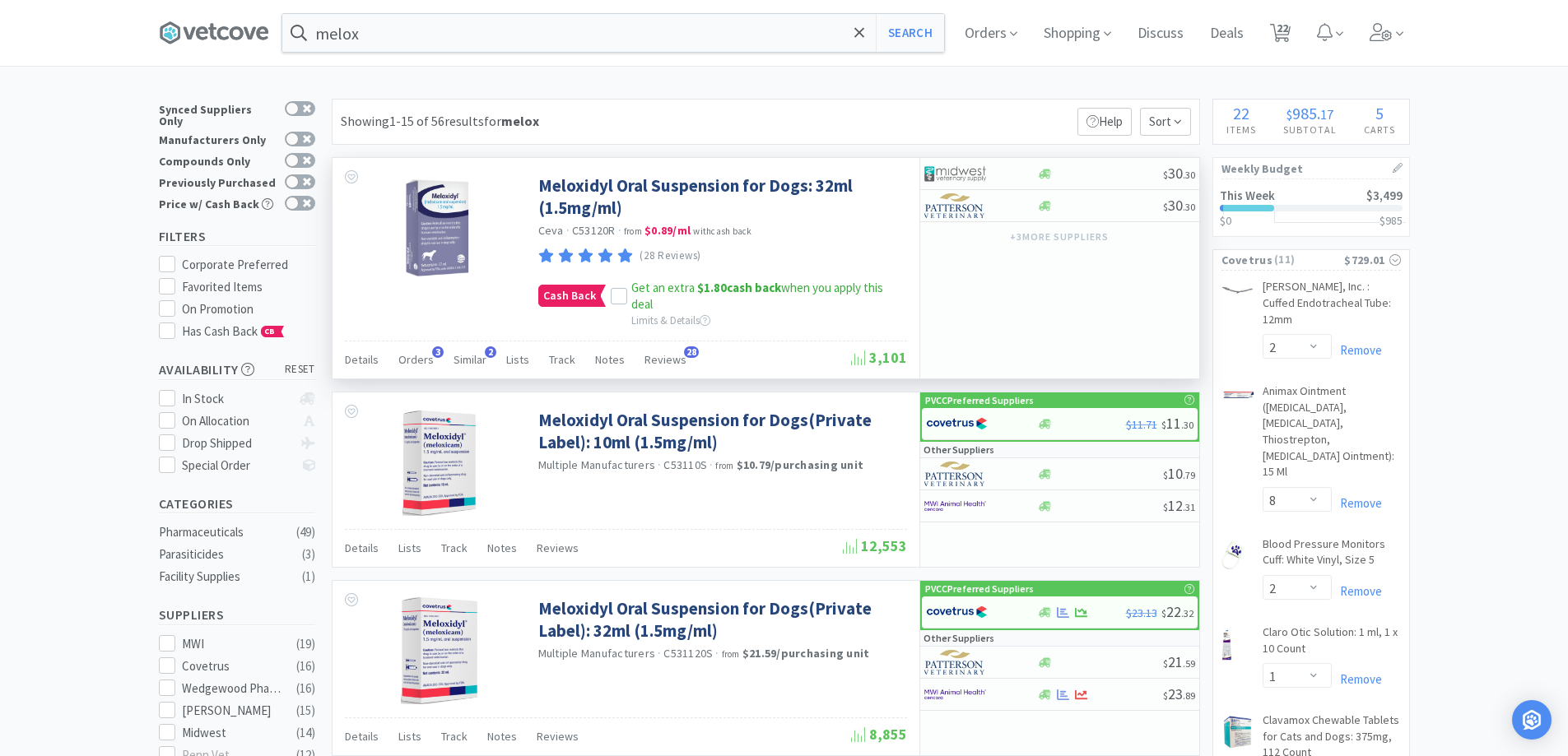
scroll to position [0, 0]
click at [421, 357] on span "Orders" at bounding box center [416, 360] width 36 height 15
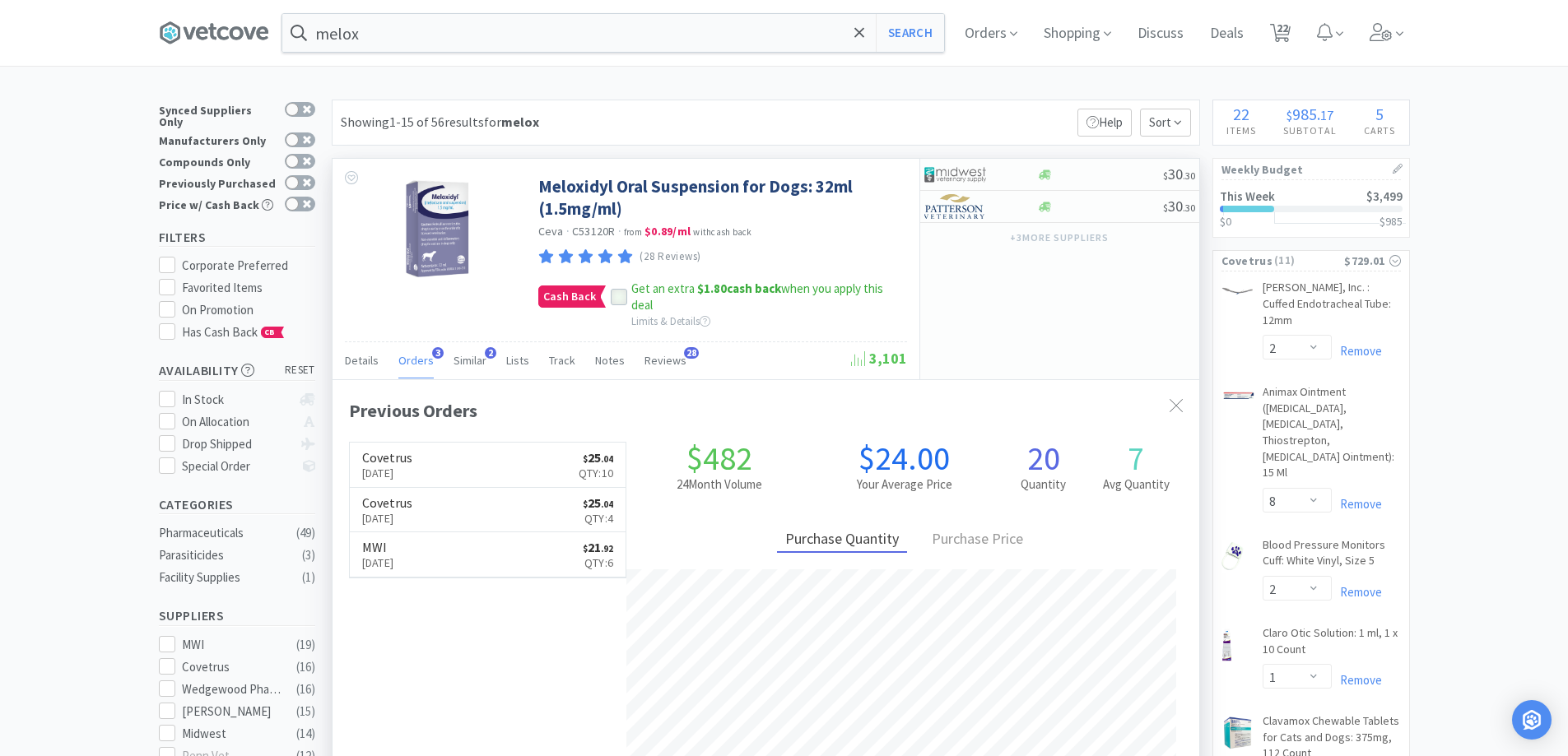
click at [617, 294] on icon at bounding box center [619, 297] width 12 height 12
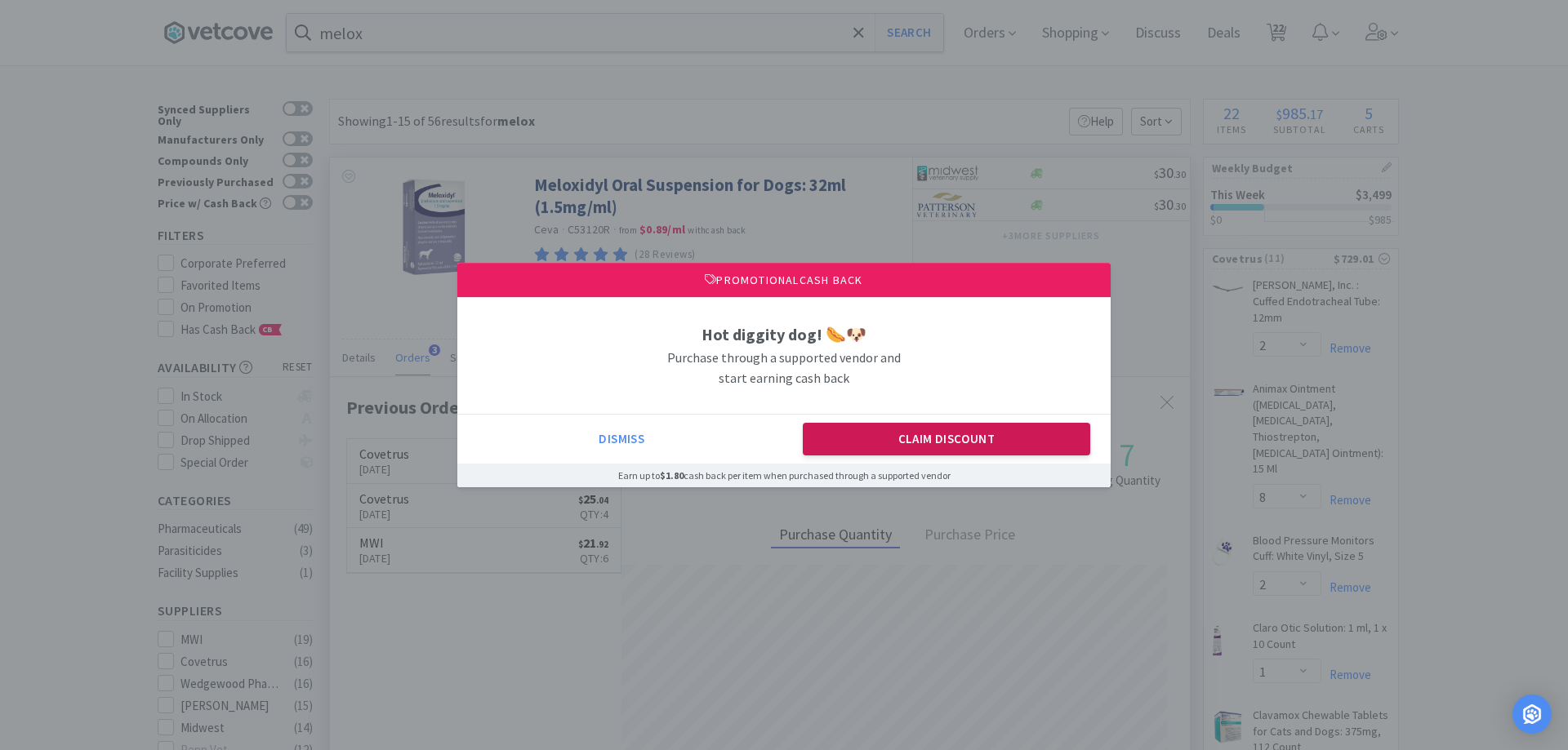
click at [909, 426] on button "Claim Discount" at bounding box center [947, 438] width 288 height 33
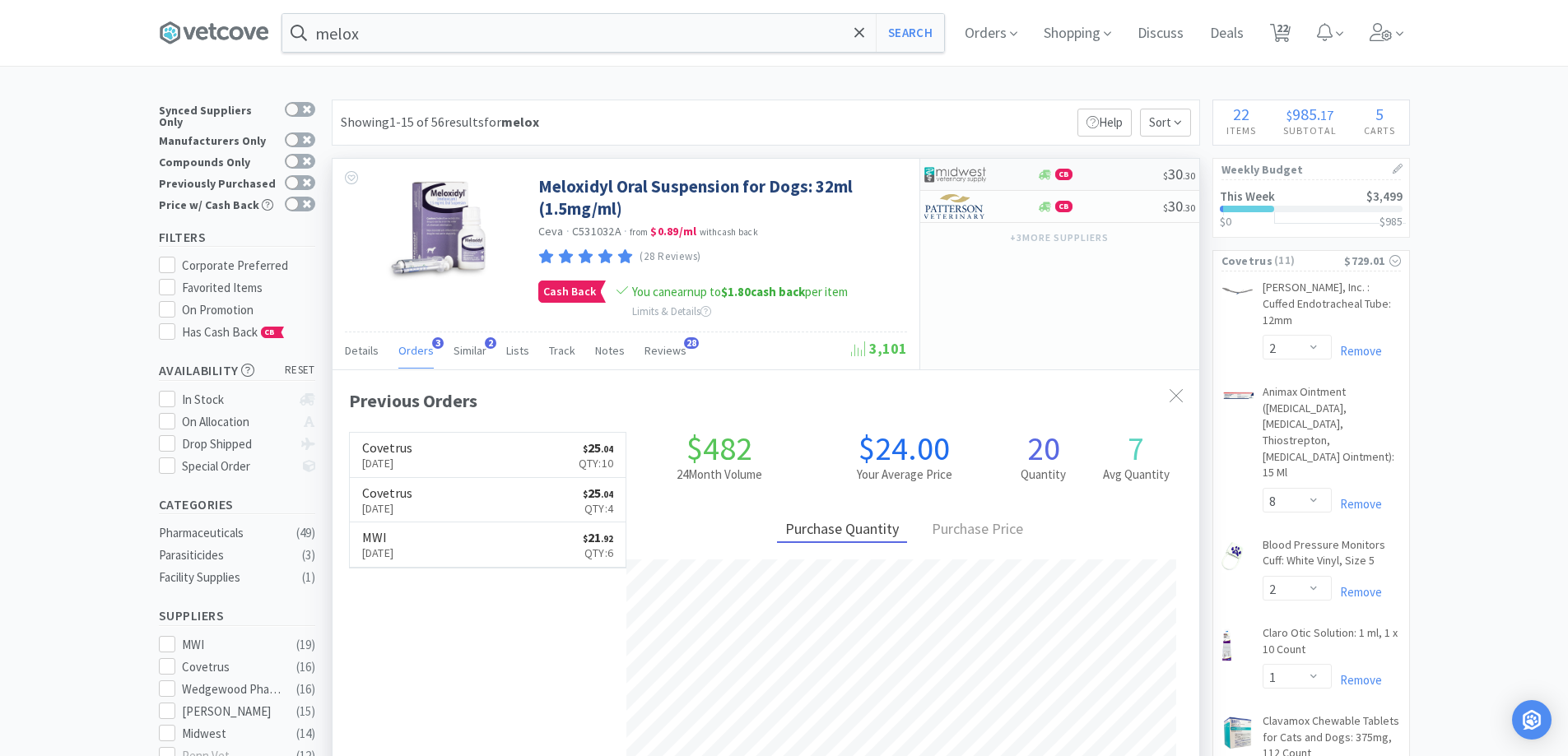
click at [1070, 182] on div "CB $ 30 . 30" at bounding box center [1060, 175] width 279 height 32
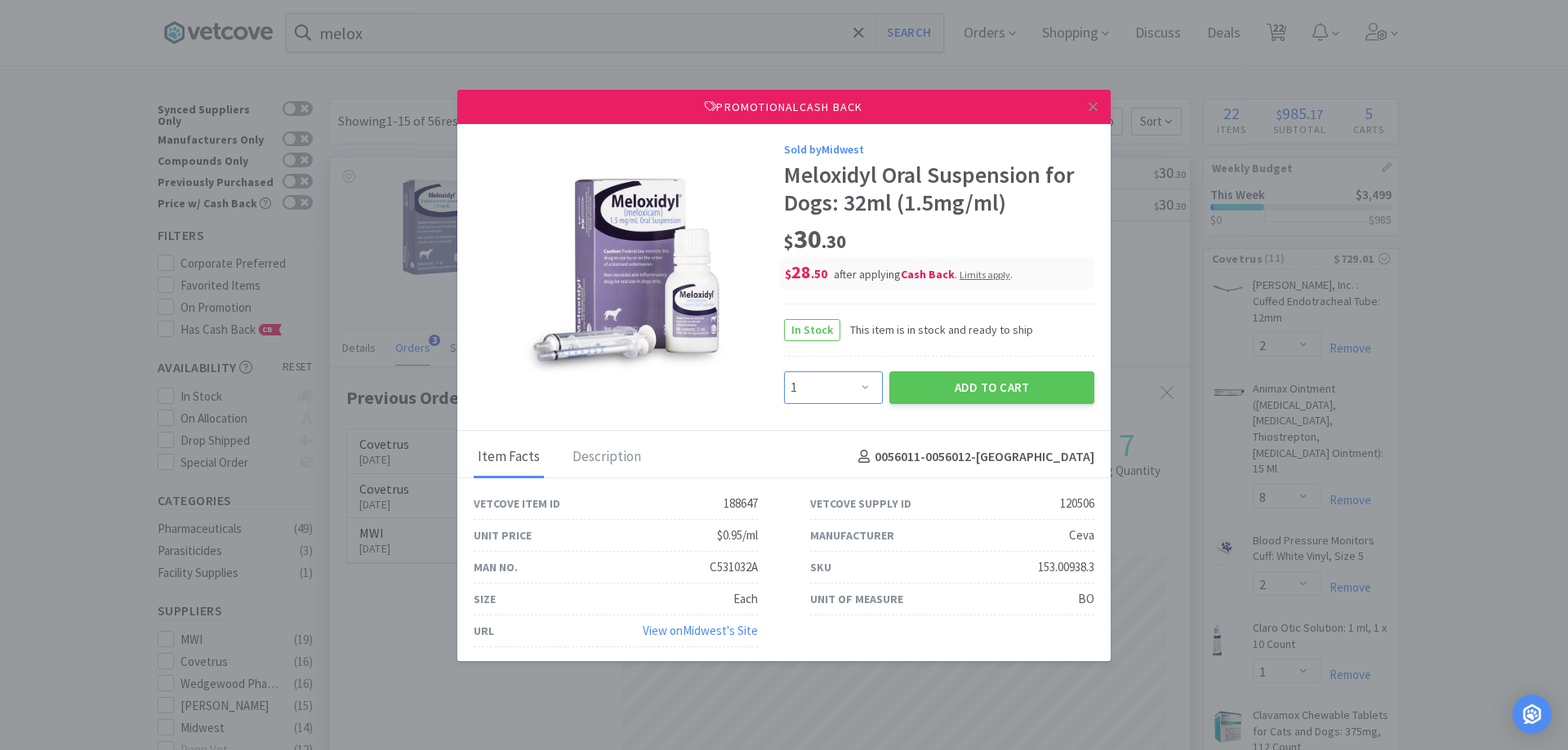
click at [843, 389] on select "Enter Quantity 1 2 3 4 5 6 7 8 9 10 11 12 13 14 15 16 17 18 19 20 Enter Quantity" at bounding box center [833, 387] width 99 height 33
select select "3"
click at [784, 371] on select "Enter Quantity 1 2 3 4 5 6 7 8 9 10 11 12 13 14 15 16 17 18 19 20 Enter Quantity" at bounding box center [833, 387] width 99 height 33
click at [944, 395] on button "Add to Cart" at bounding box center [992, 387] width 205 height 33
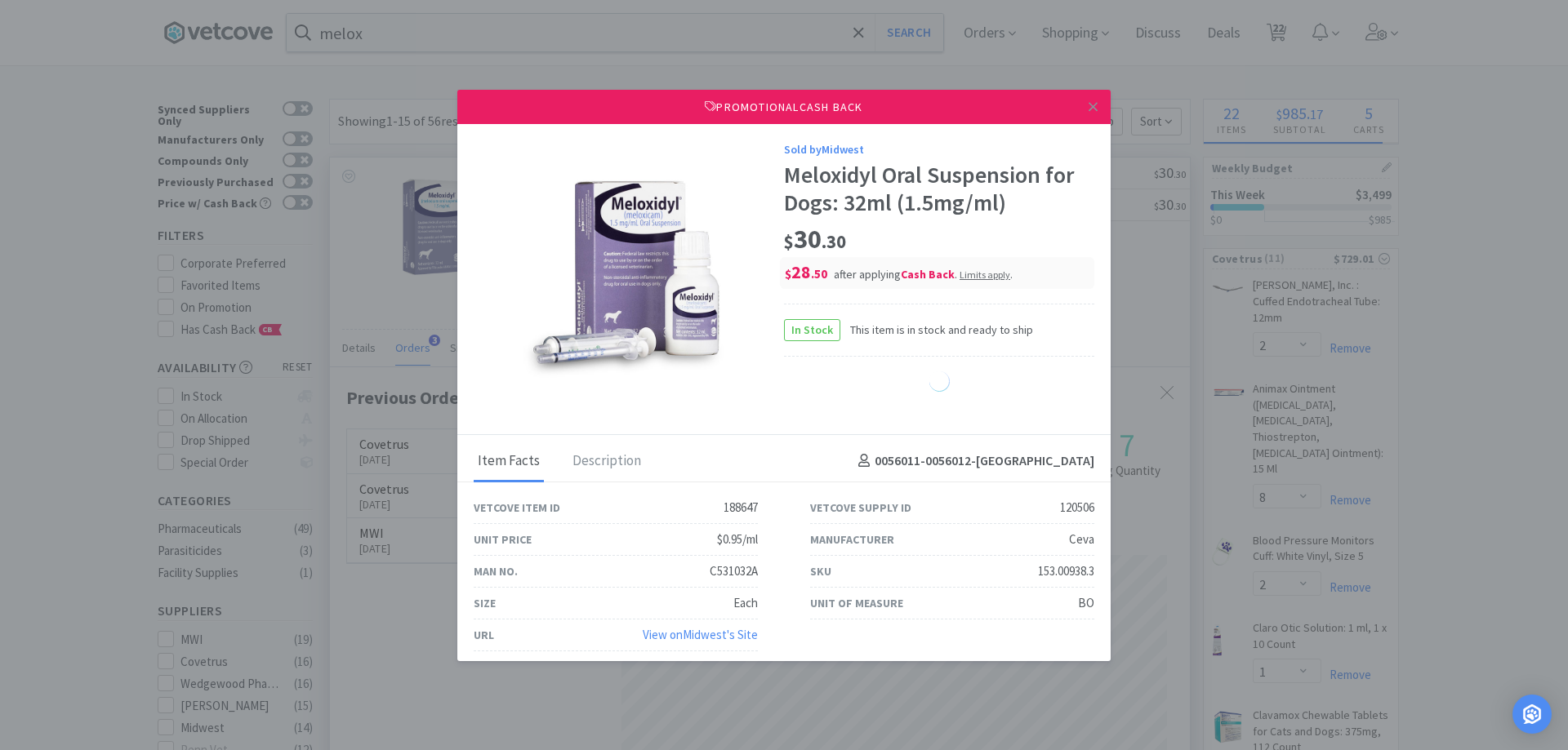
select select "3"
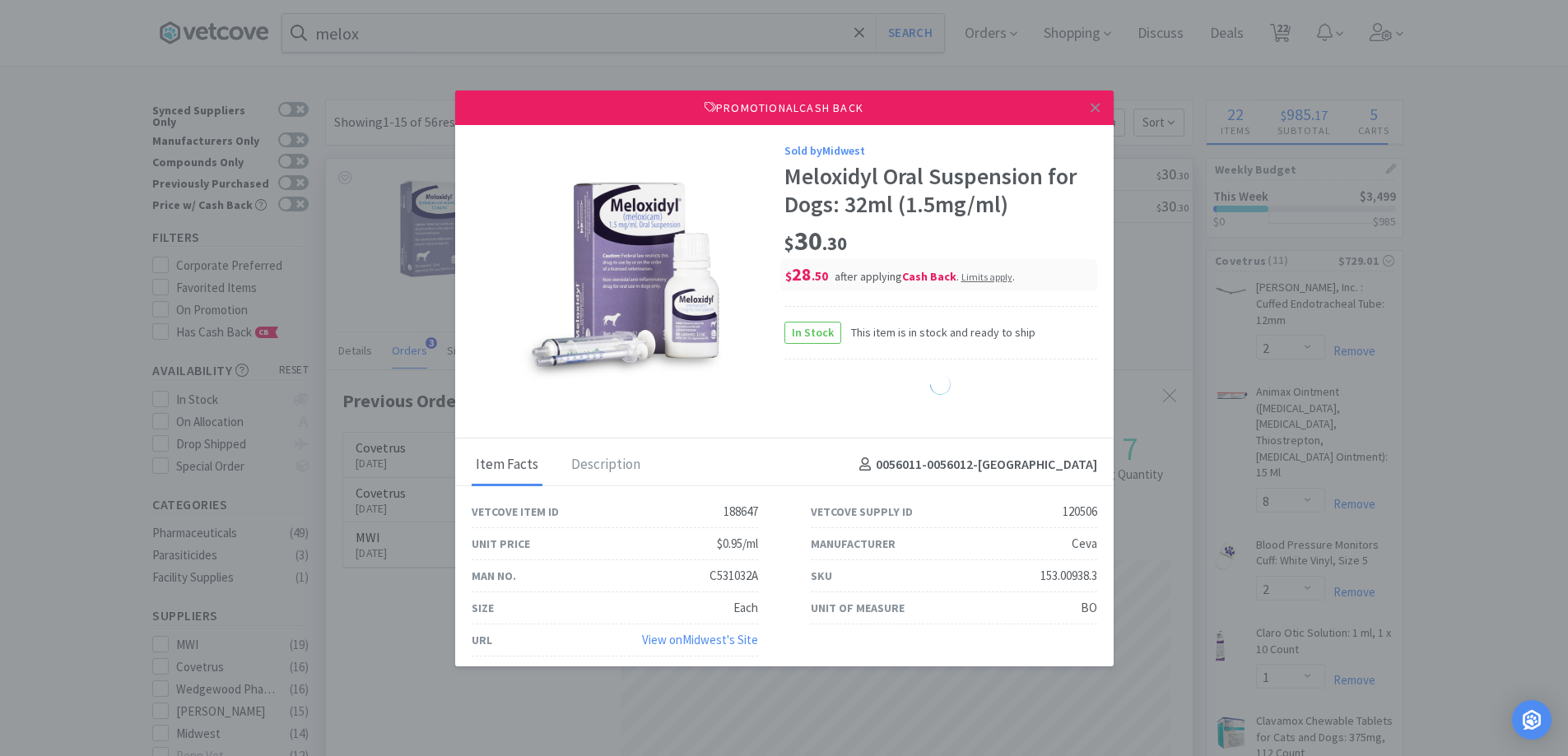
select select "4"
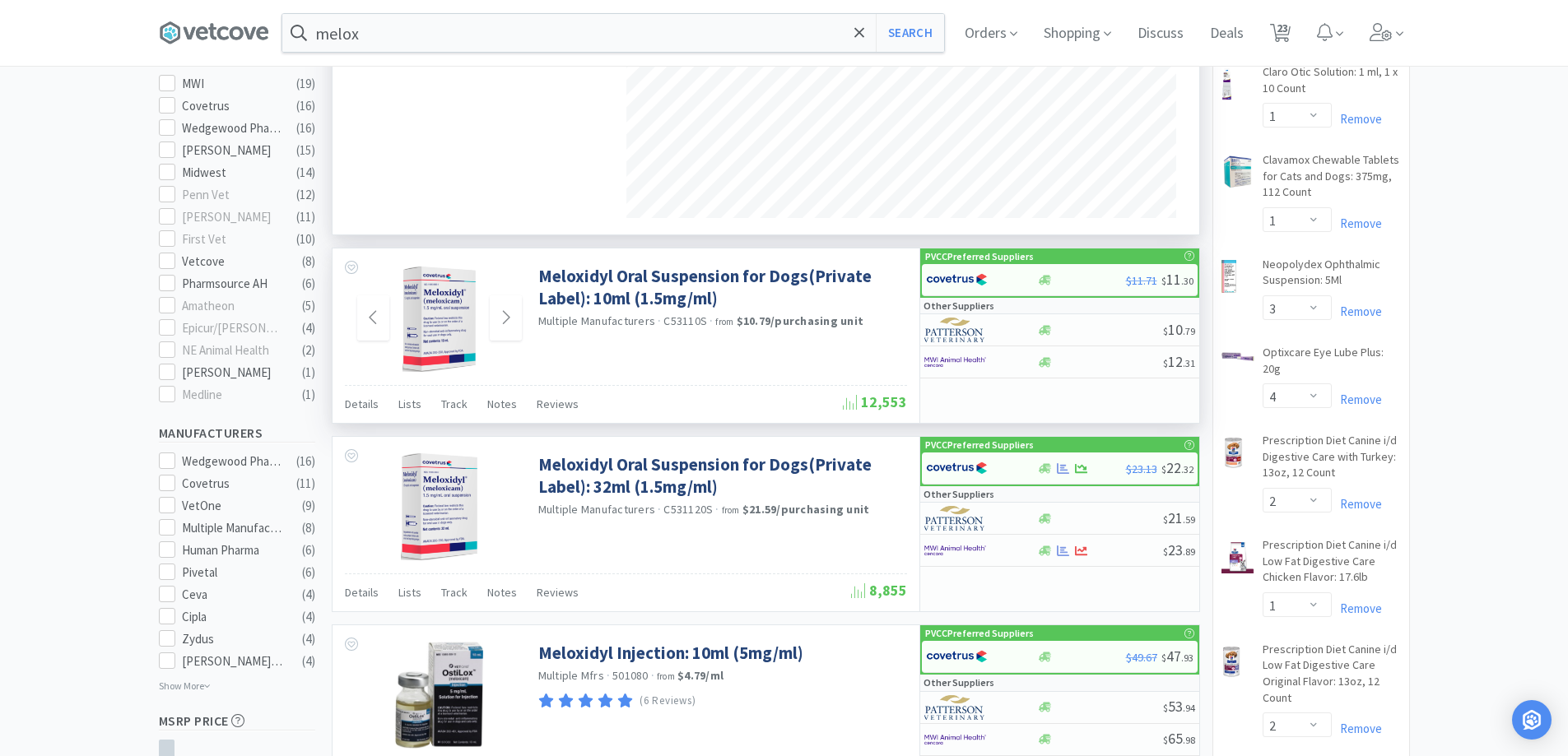
scroll to position [247, 0]
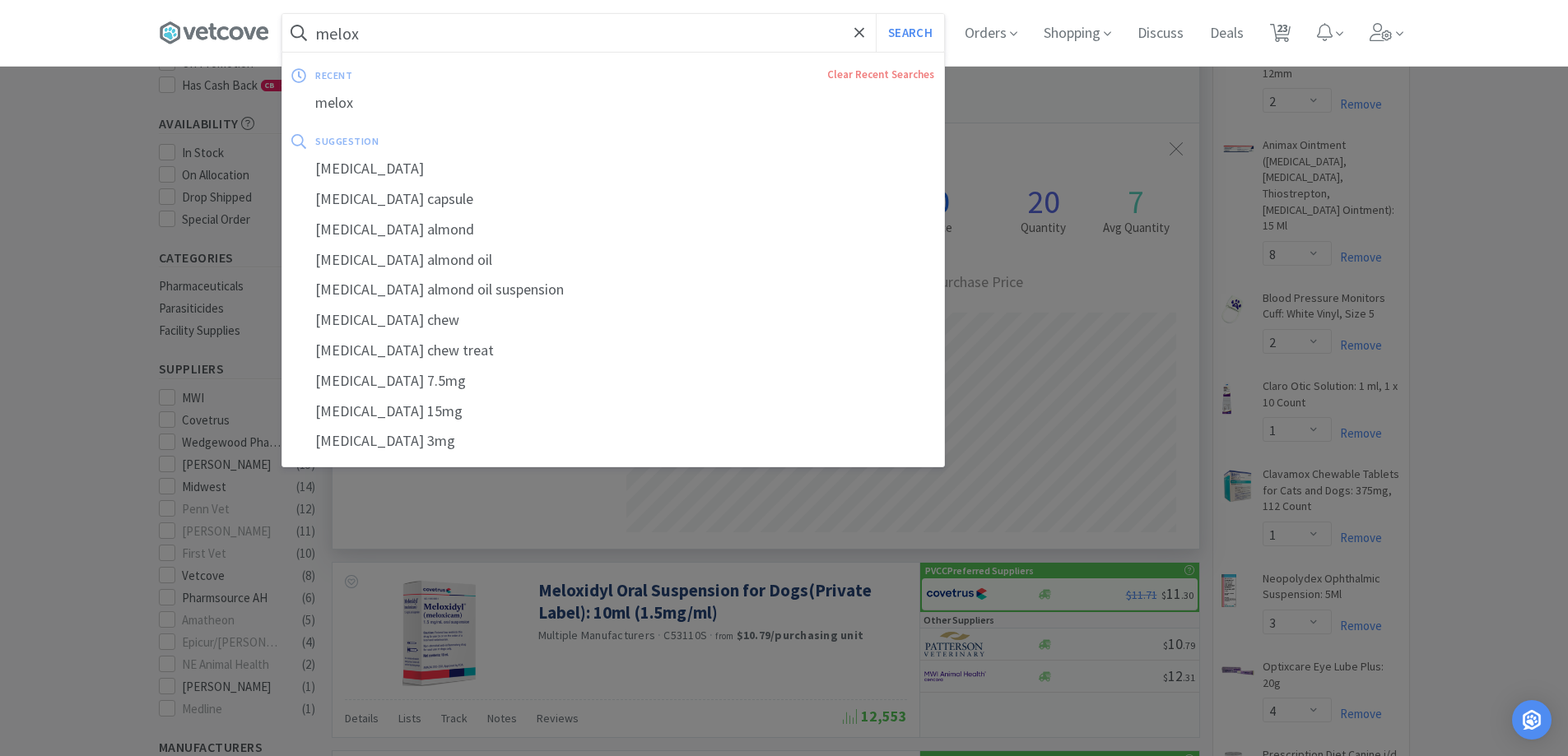
click at [460, 23] on input "melox" at bounding box center [613, 33] width 662 height 38
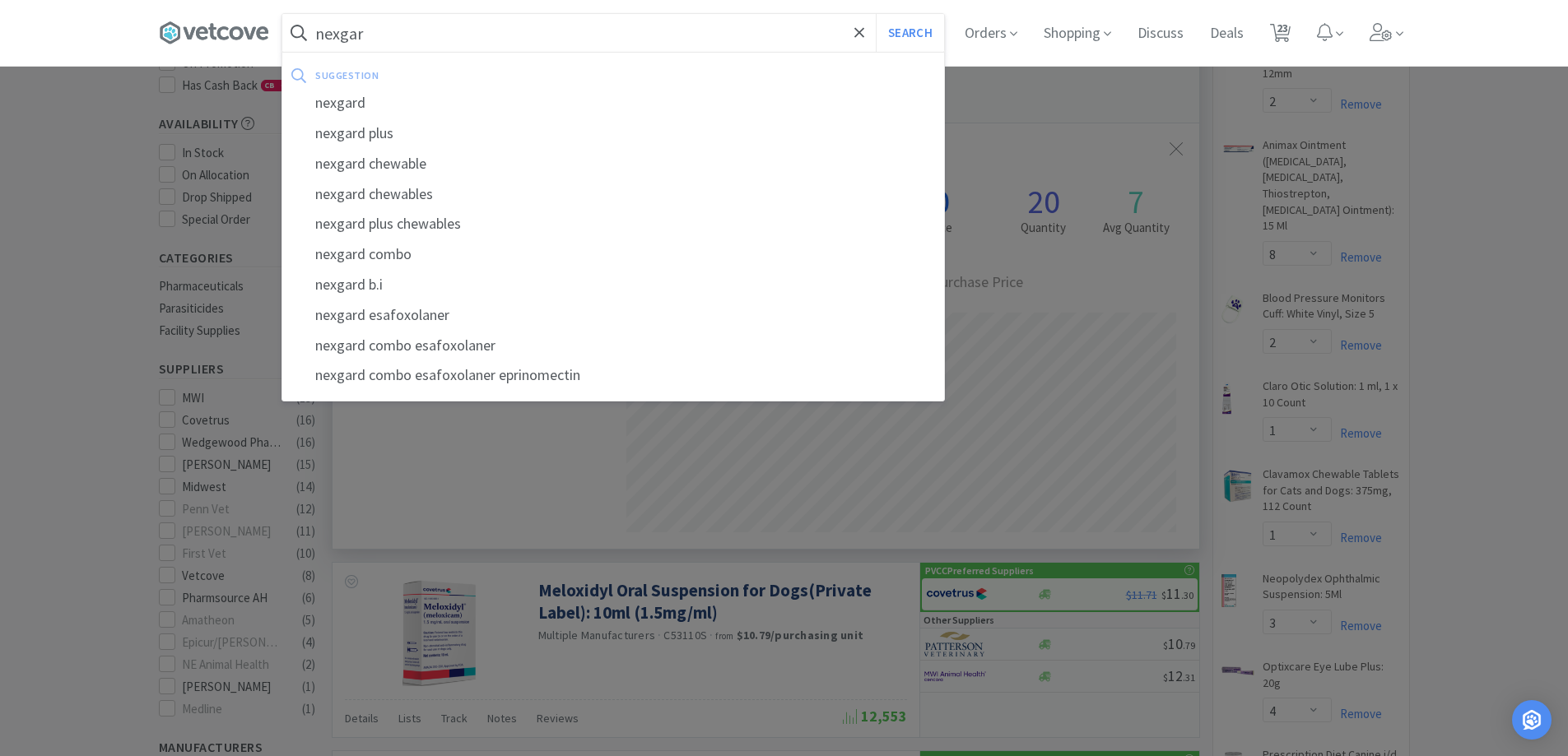
type input "nexgar"
click at [876, 14] on button "Search" at bounding box center [909, 33] width 69 height 38
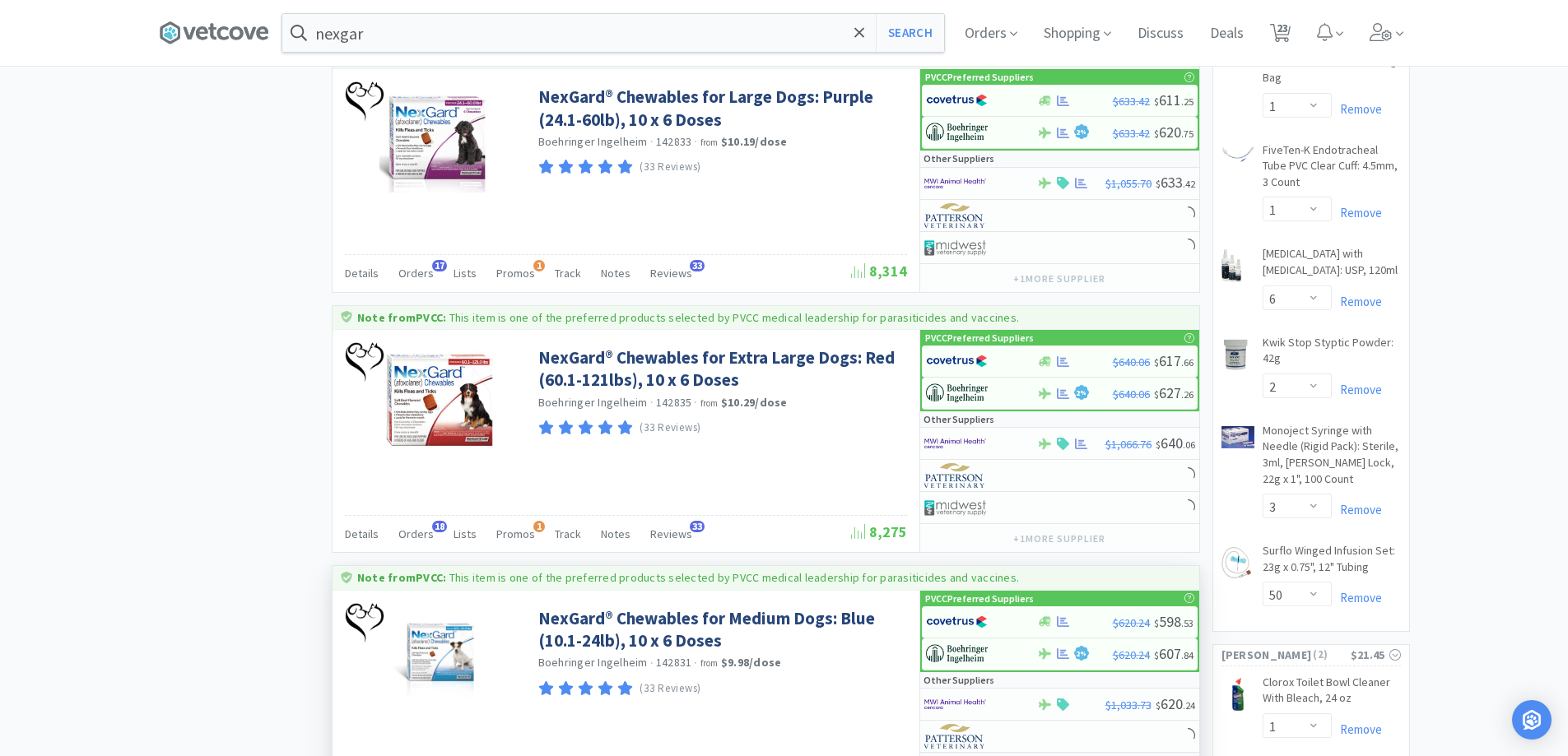
scroll to position [1645, 0]
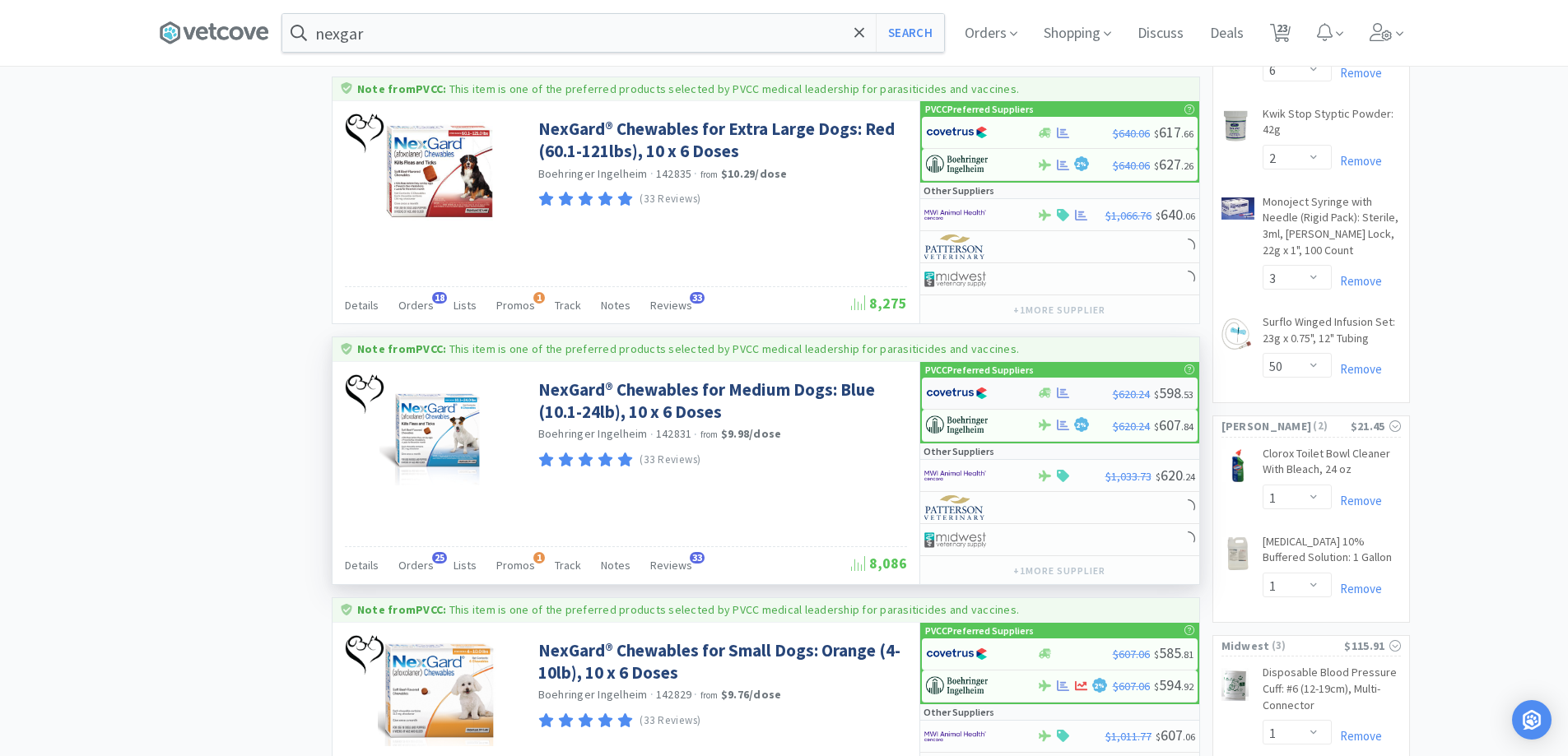
click at [1106, 393] on div at bounding box center [1075, 393] width 76 height 12
select select "1"
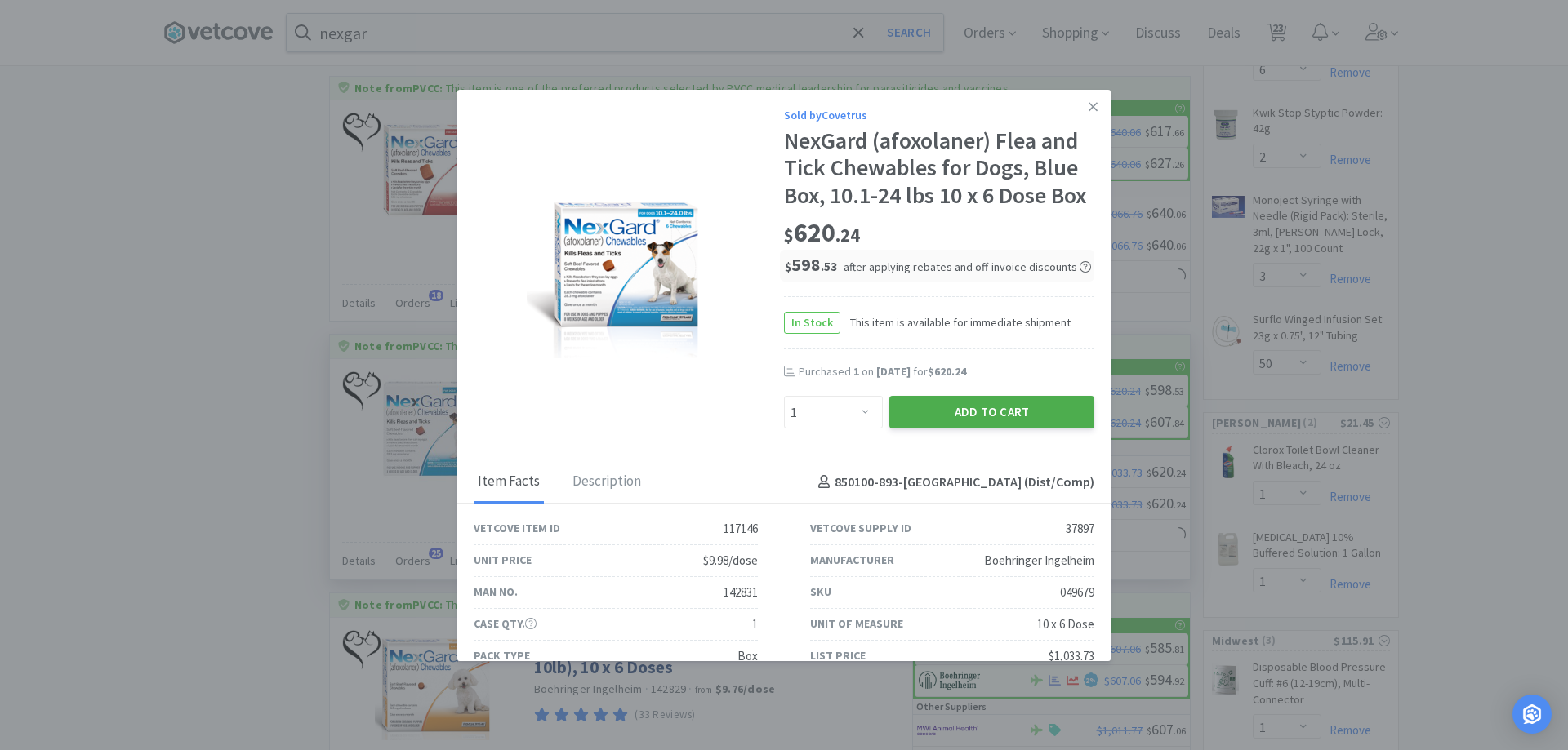
click at [951, 428] on button "Add to Cart" at bounding box center [992, 412] width 205 height 33
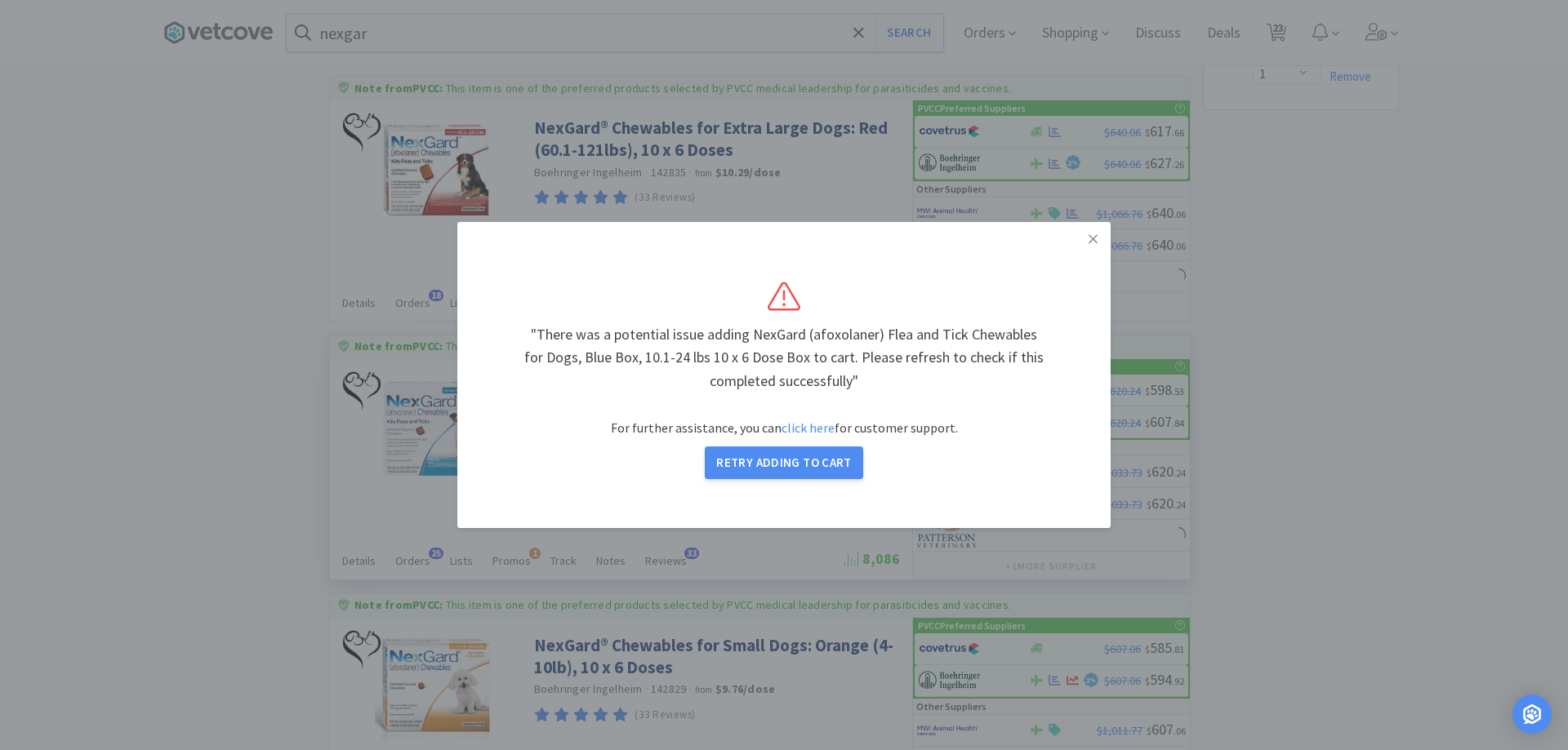
select select "2"
select select "8"
select select "2"
select select "1"
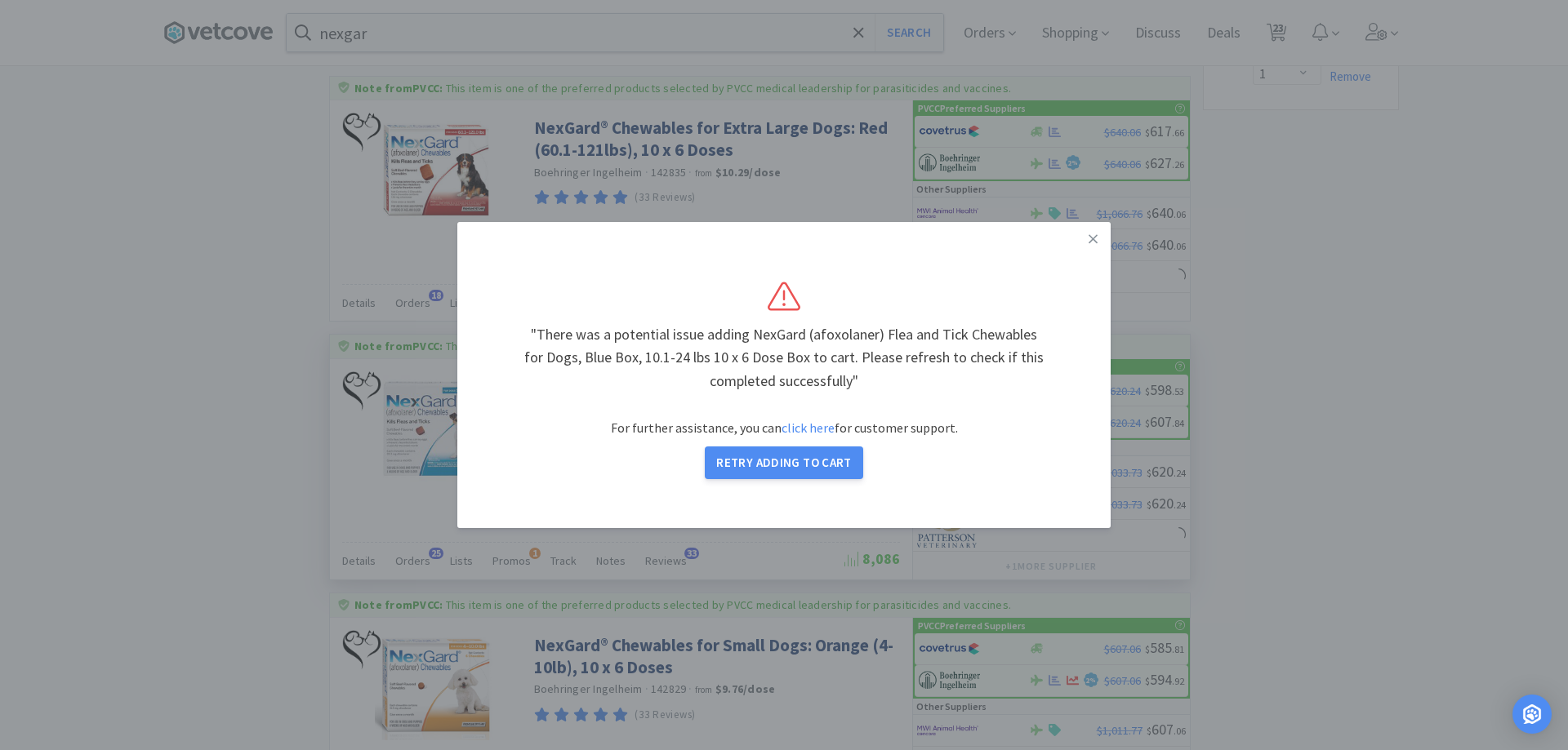
select select "3"
select select "4"
select select "2"
select select "1"
select select "2"
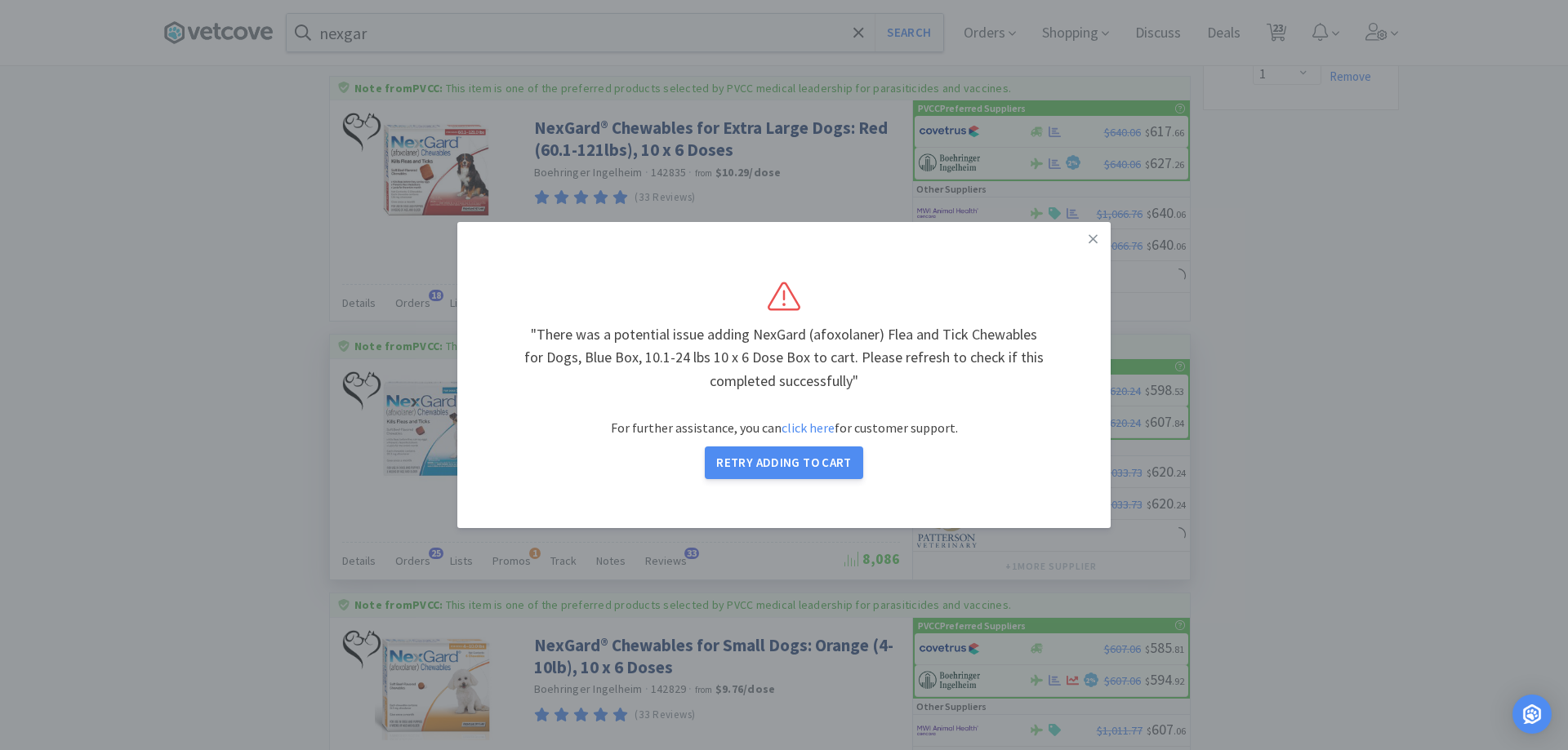
select select "1"
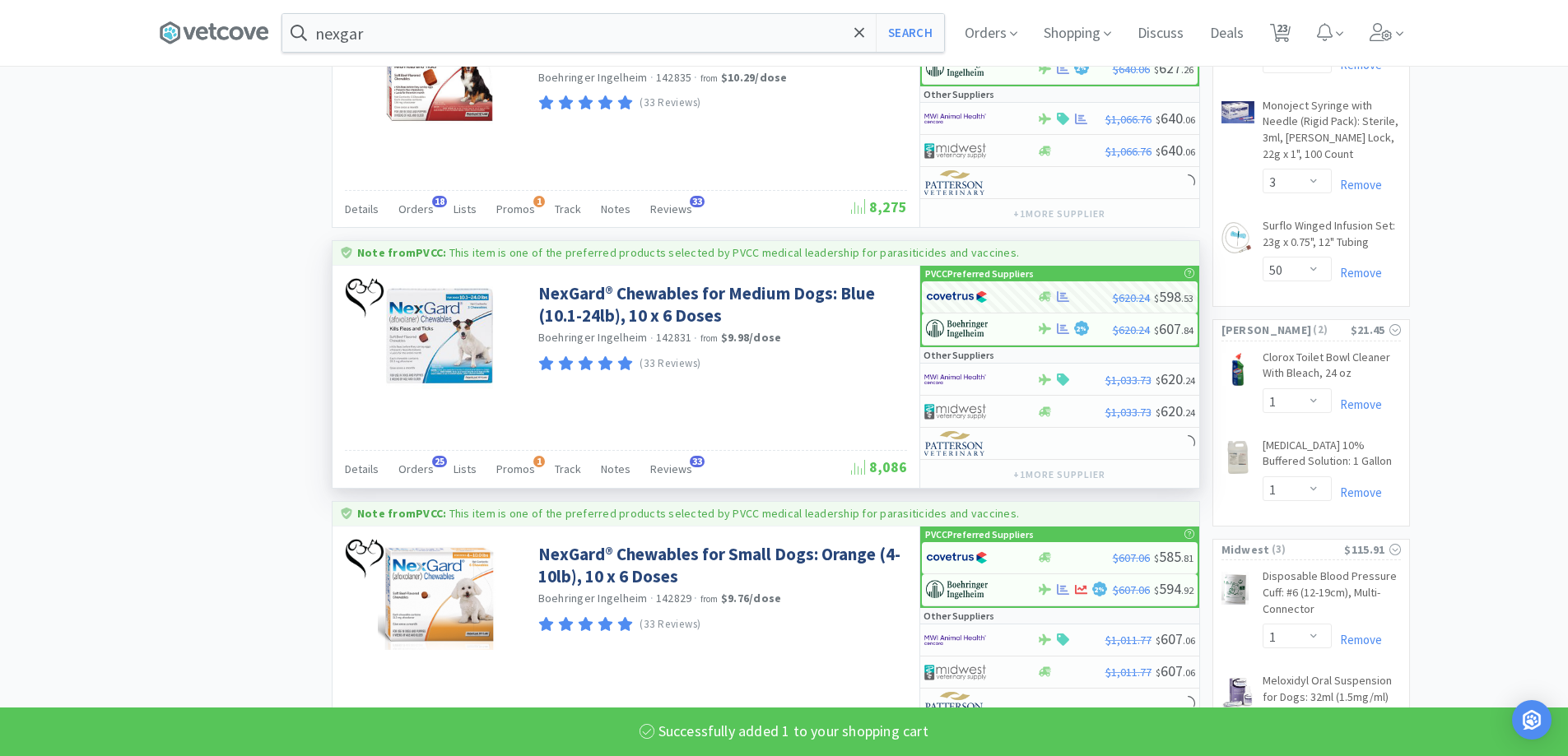
select select "1"
select select "4"
select select "2"
select select "1"
select select "2"
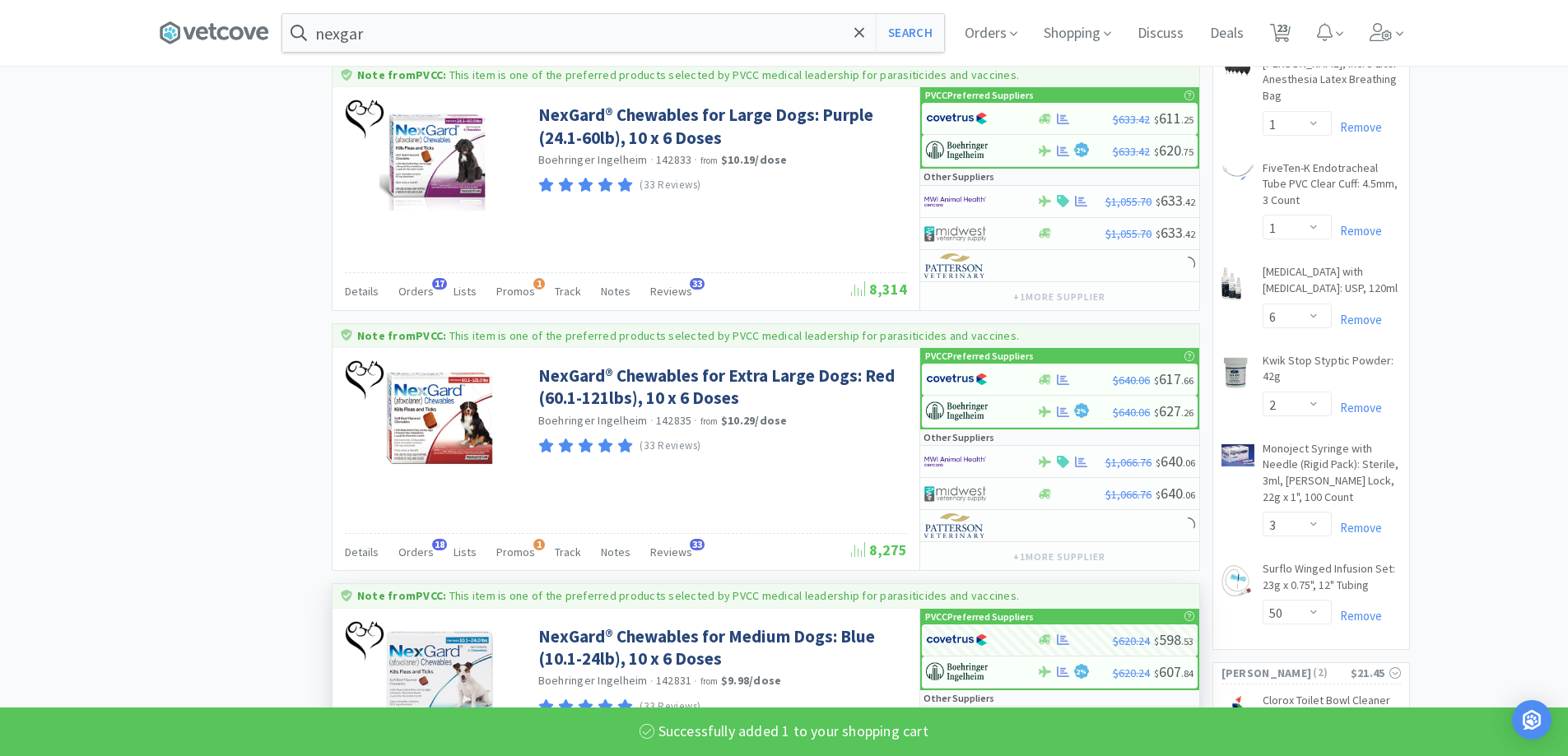
select select "1"
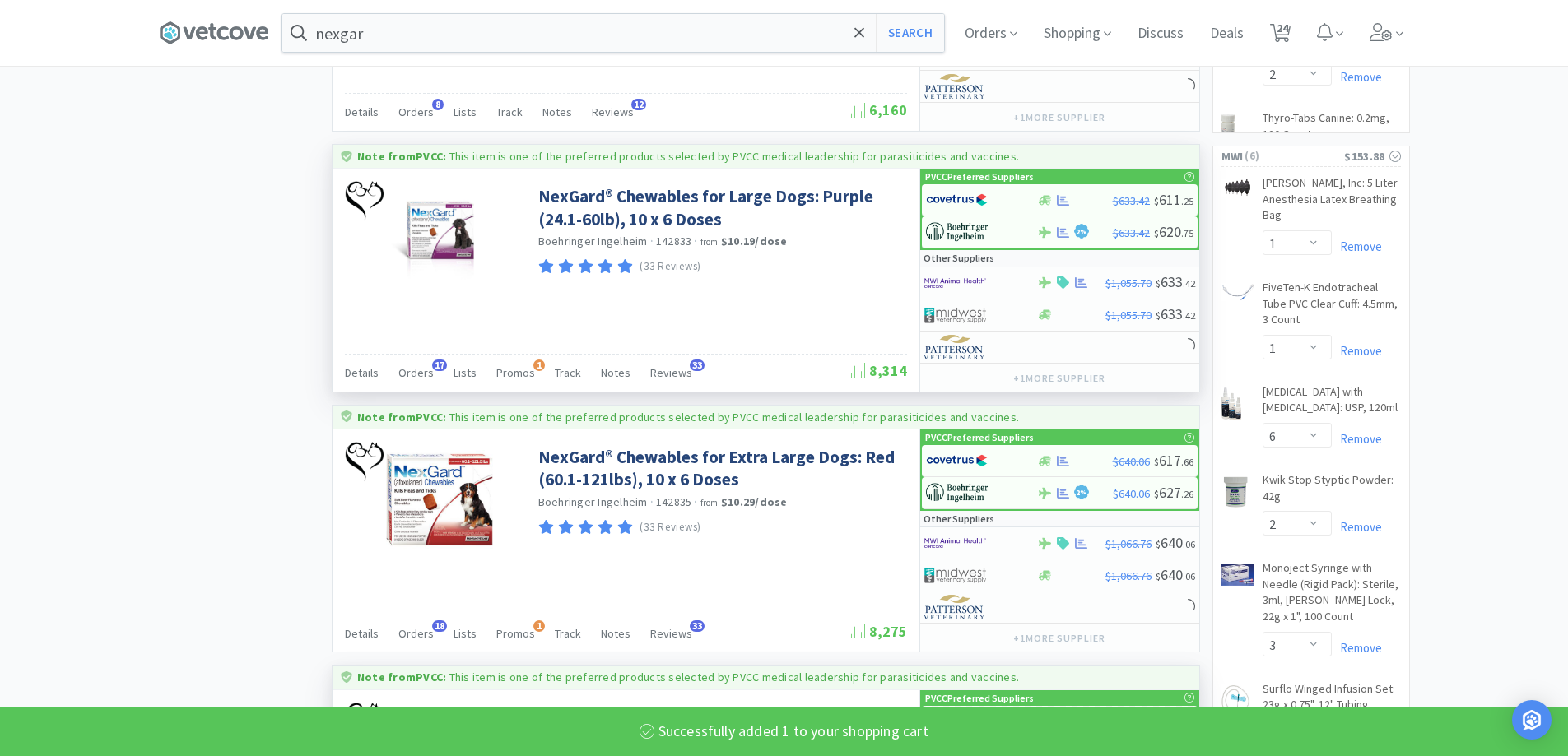
scroll to position [1316, 0]
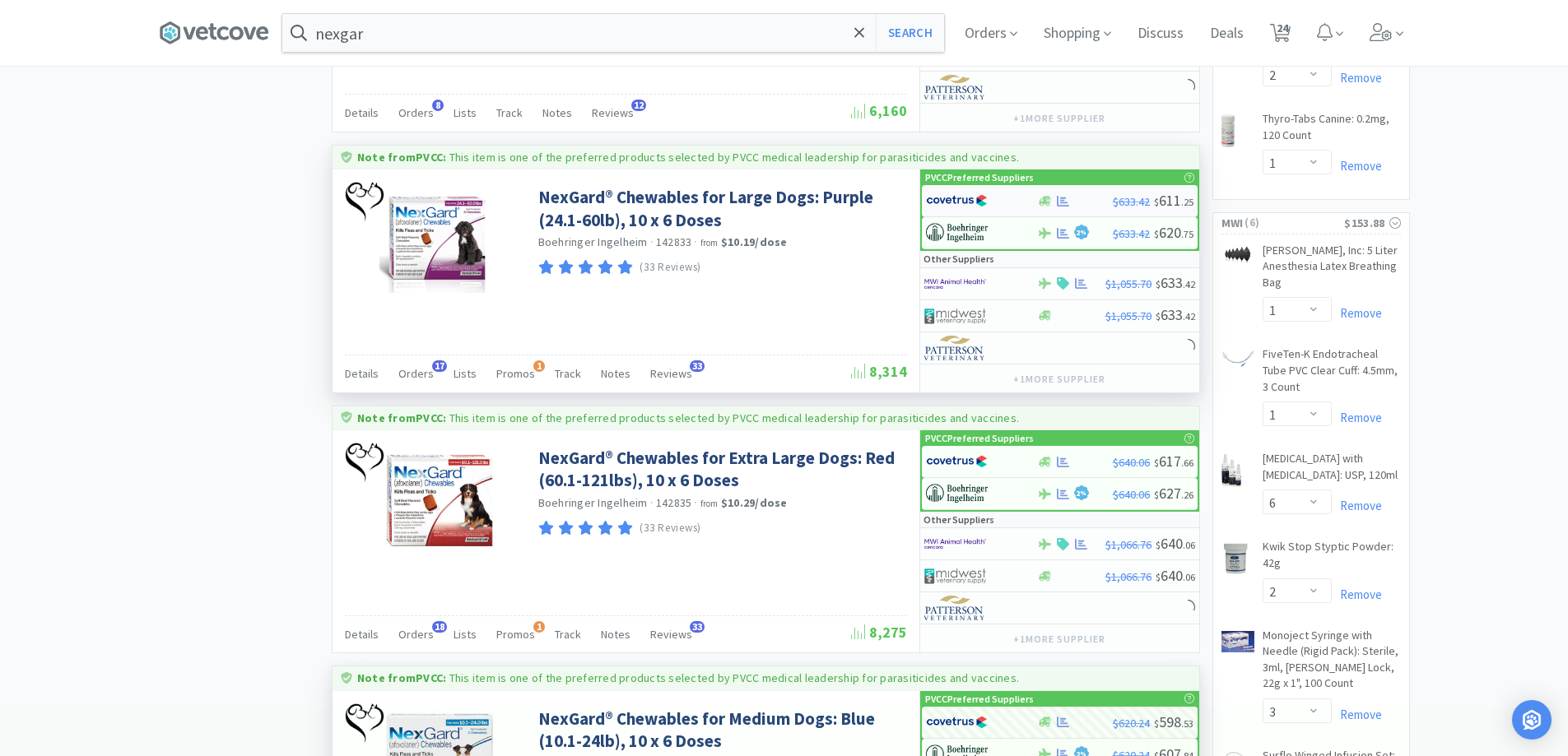
click at [1108, 207] on div at bounding box center [1075, 201] width 76 height 12
select select "1"
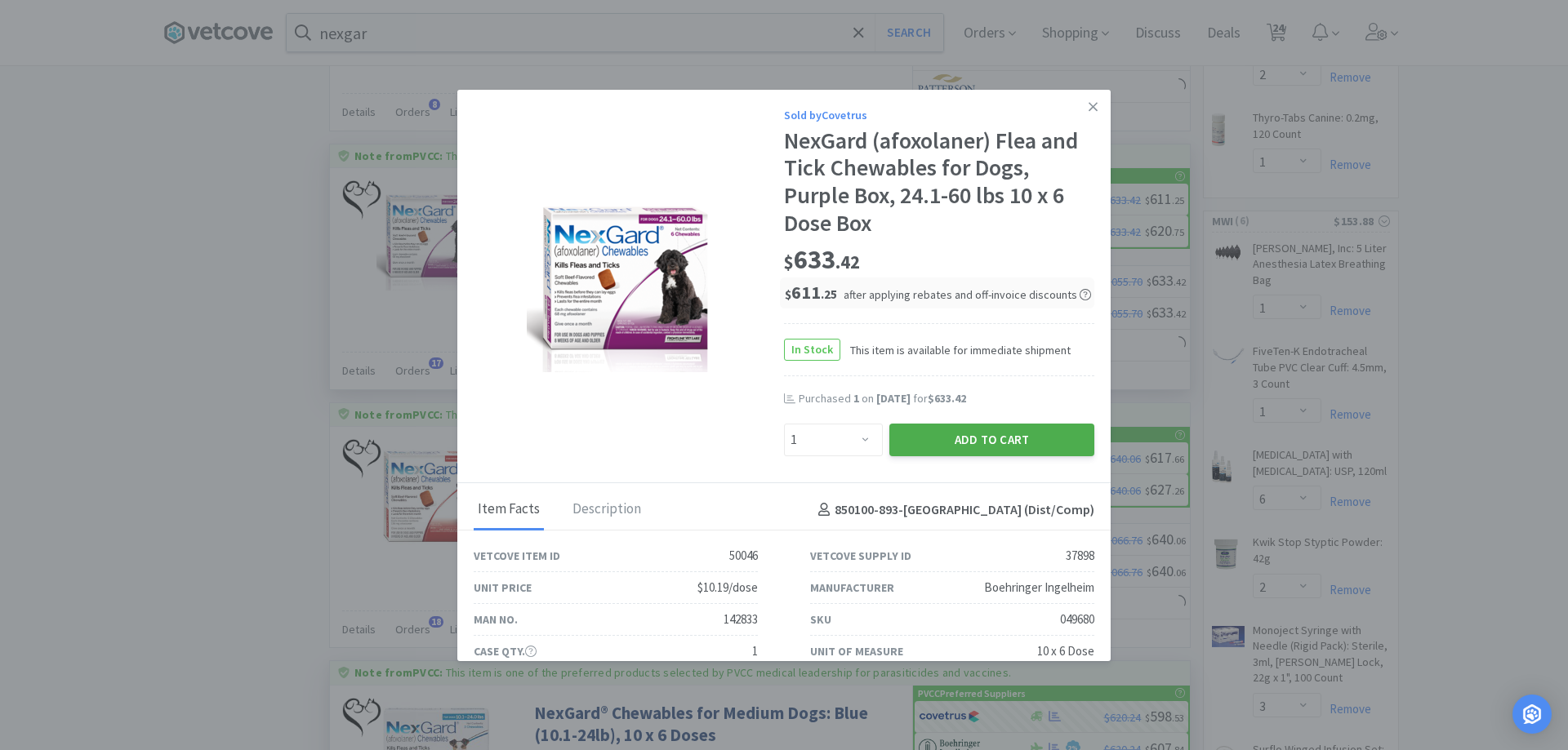
click at [907, 442] on button "Add to Cart" at bounding box center [992, 439] width 205 height 33
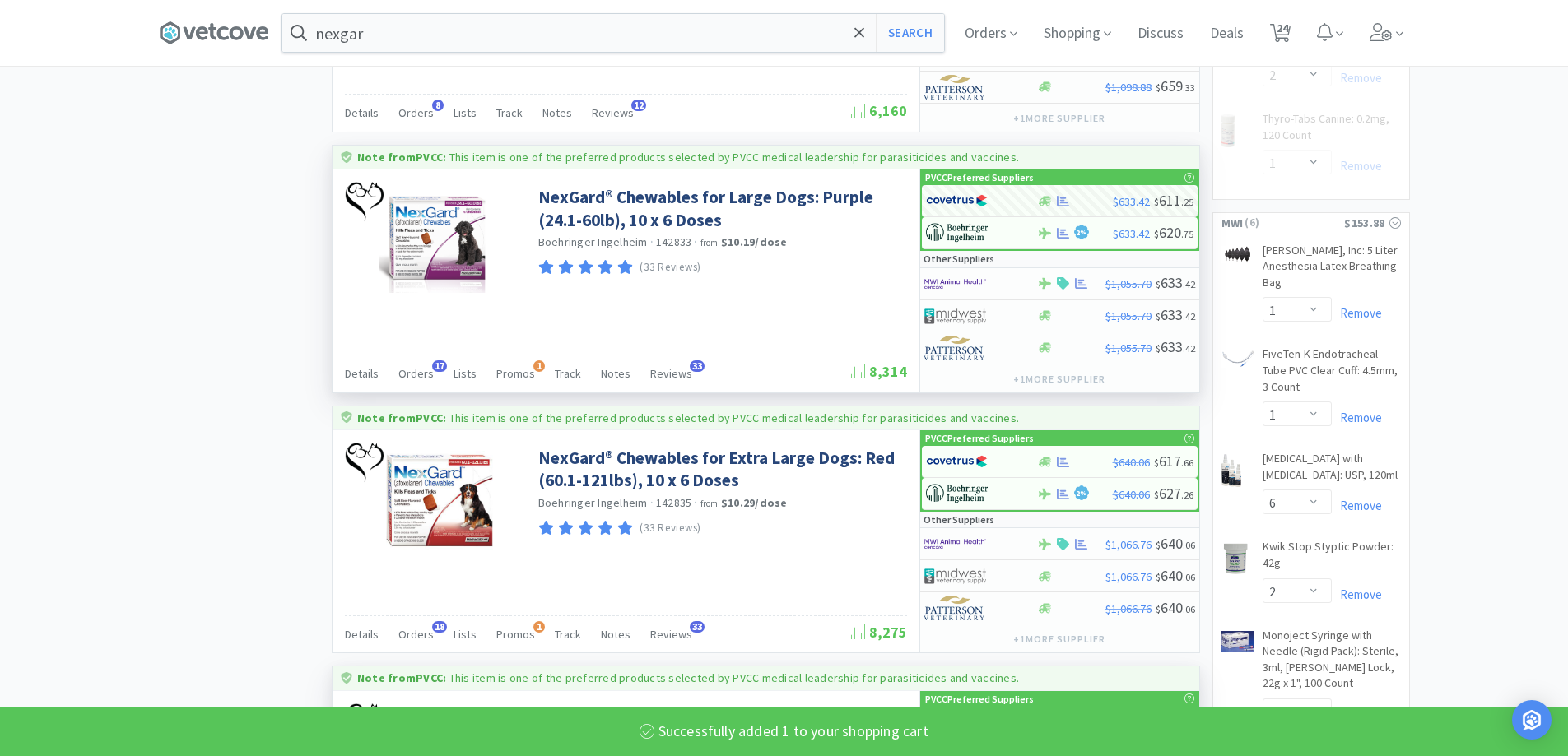
select select "1"
select select "4"
select select "2"
select select "1"
select select "2"
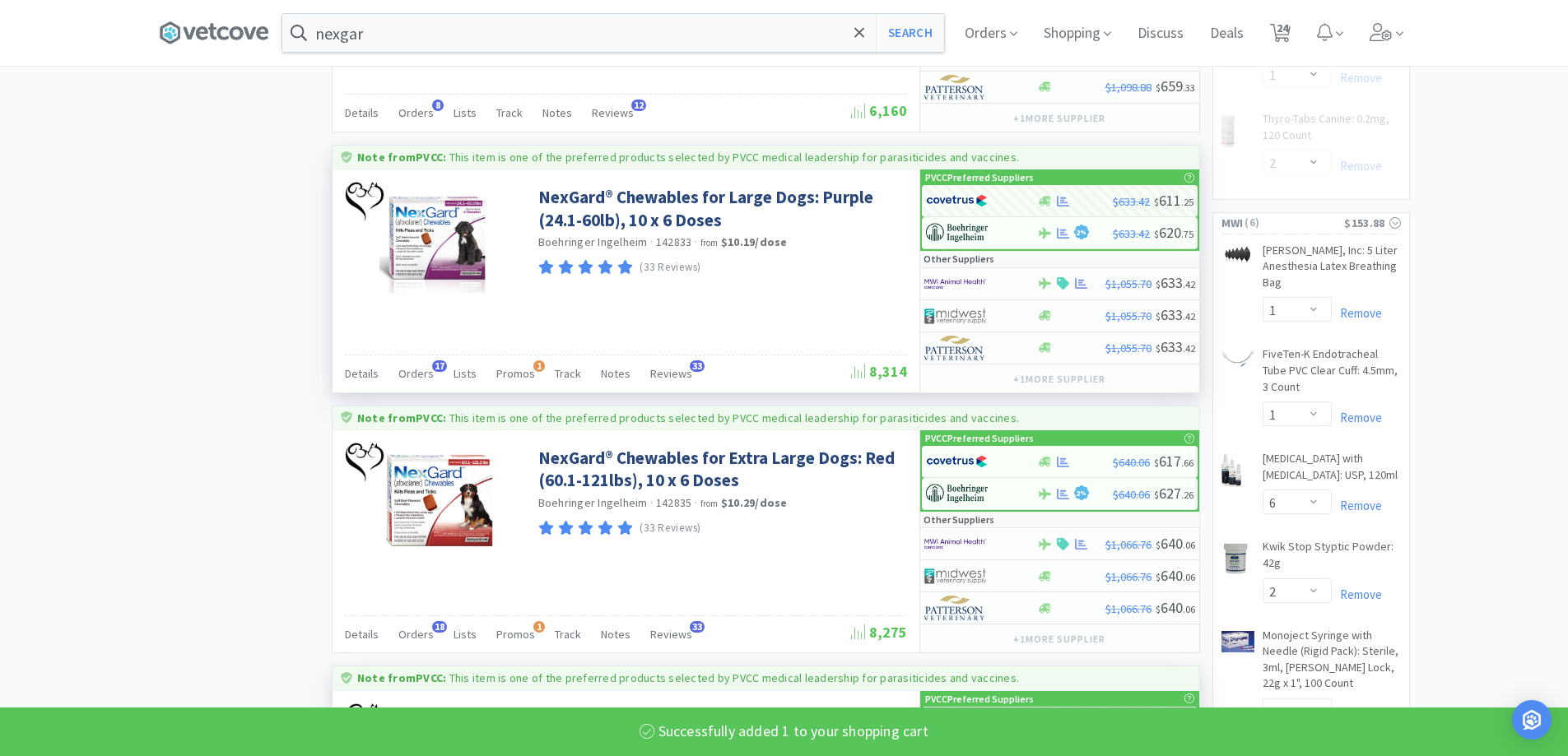
select select "1"
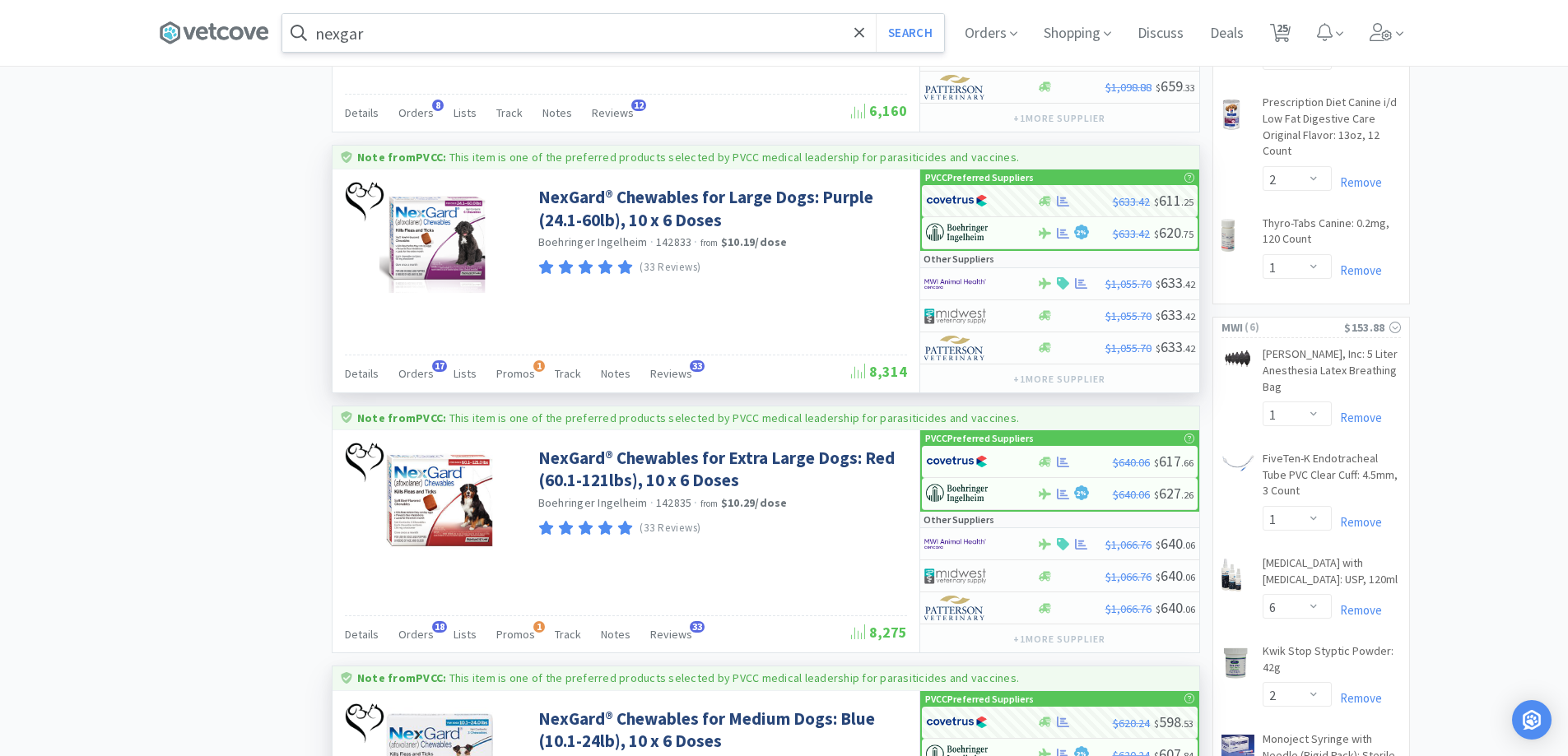
drag, startPoint x: 451, startPoint y: 55, endPoint x: 434, endPoint y: 39, distance: 23.3
click at [445, 50] on div "nexgar Search Orders Shopping Discuss Discuss Deals Deals 25 25" at bounding box center [784, 33] width 1251 height 66
click at [433, 39] on input "nexgar" at bounding box center [613, 33] width 662 height 38
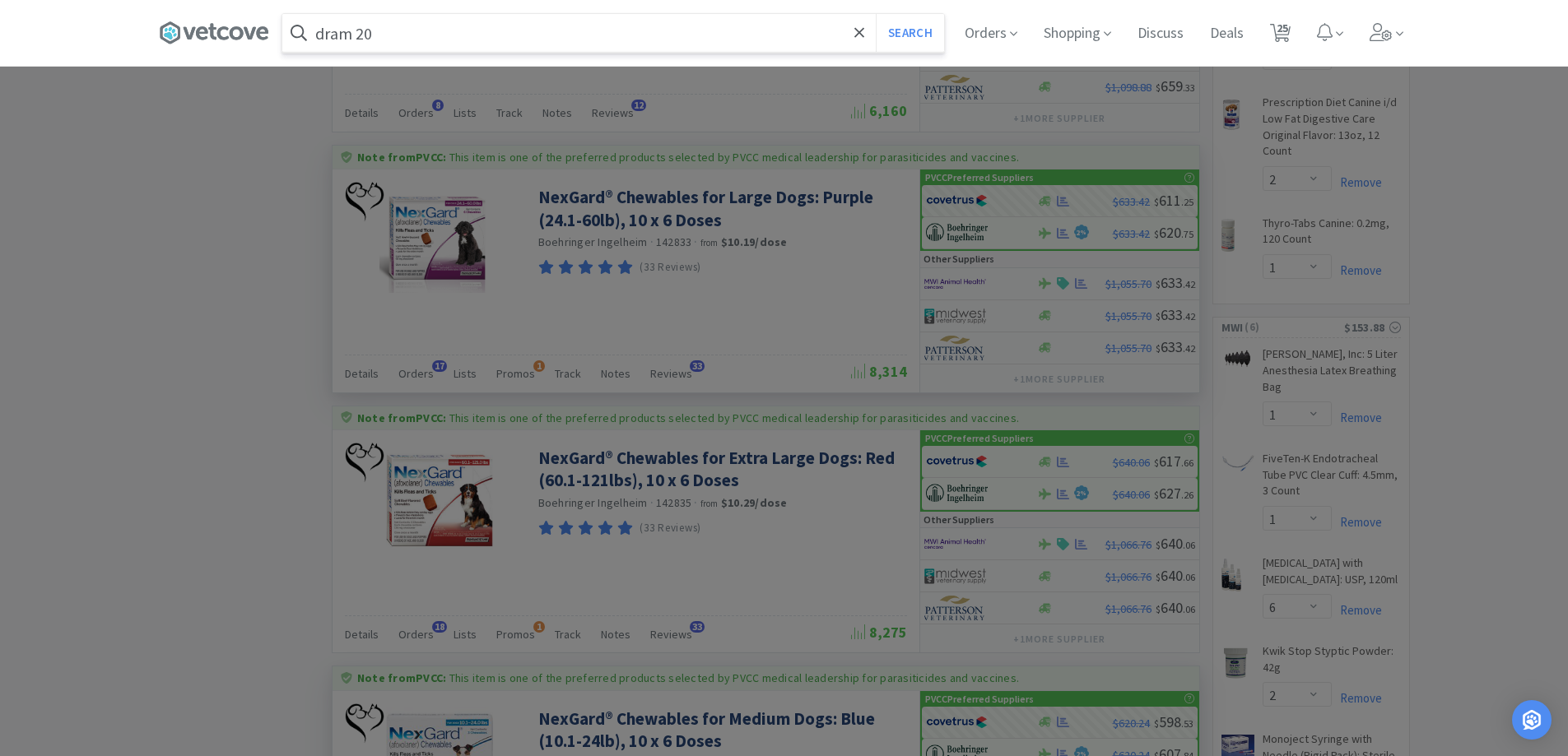
type input "dram 20"
click at [876, 14] on button "Search" at bounding box center [909, 33] width 69 height 38
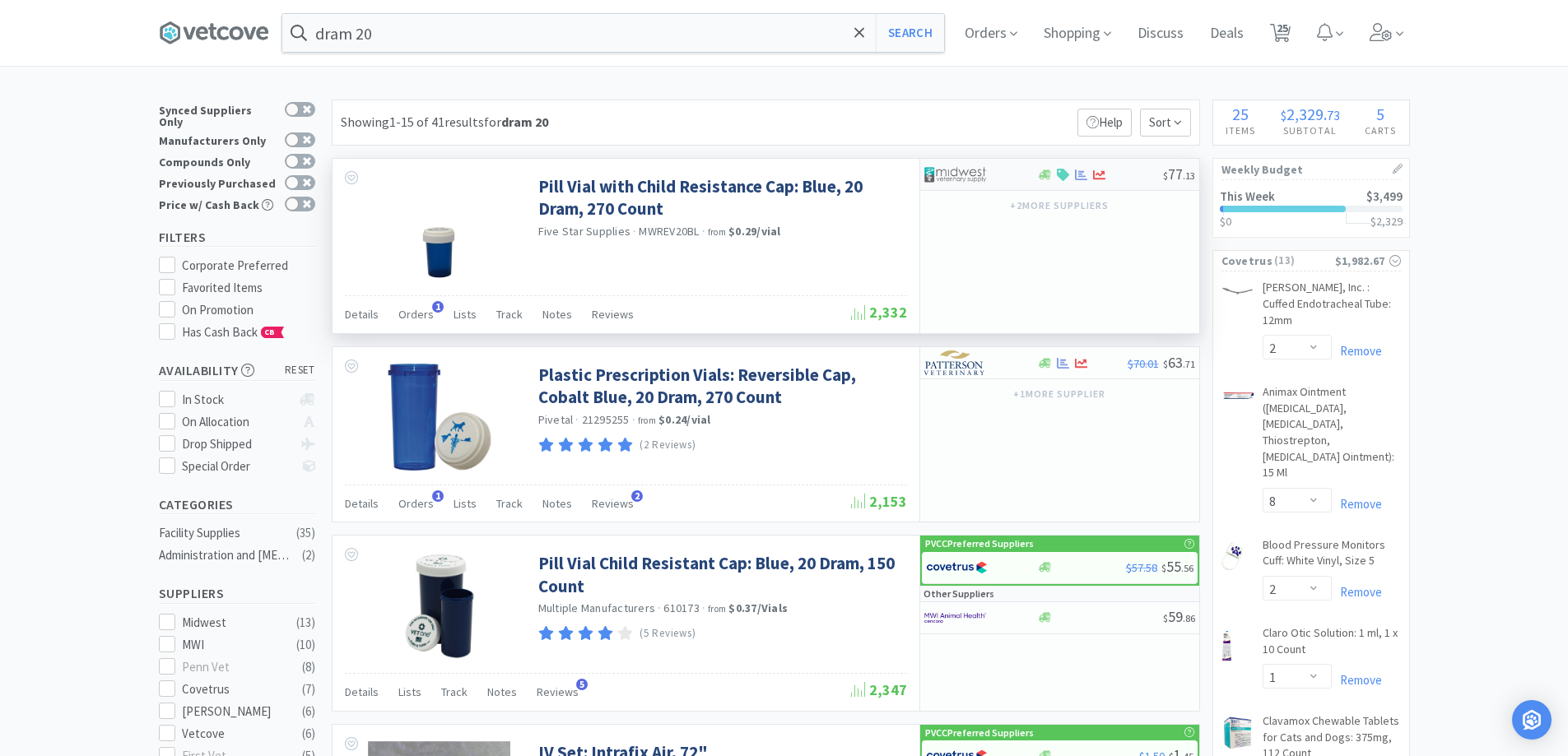
click at [1020, 165] on div at bounding box center [980, 174] width 112 height 28
select select "1"
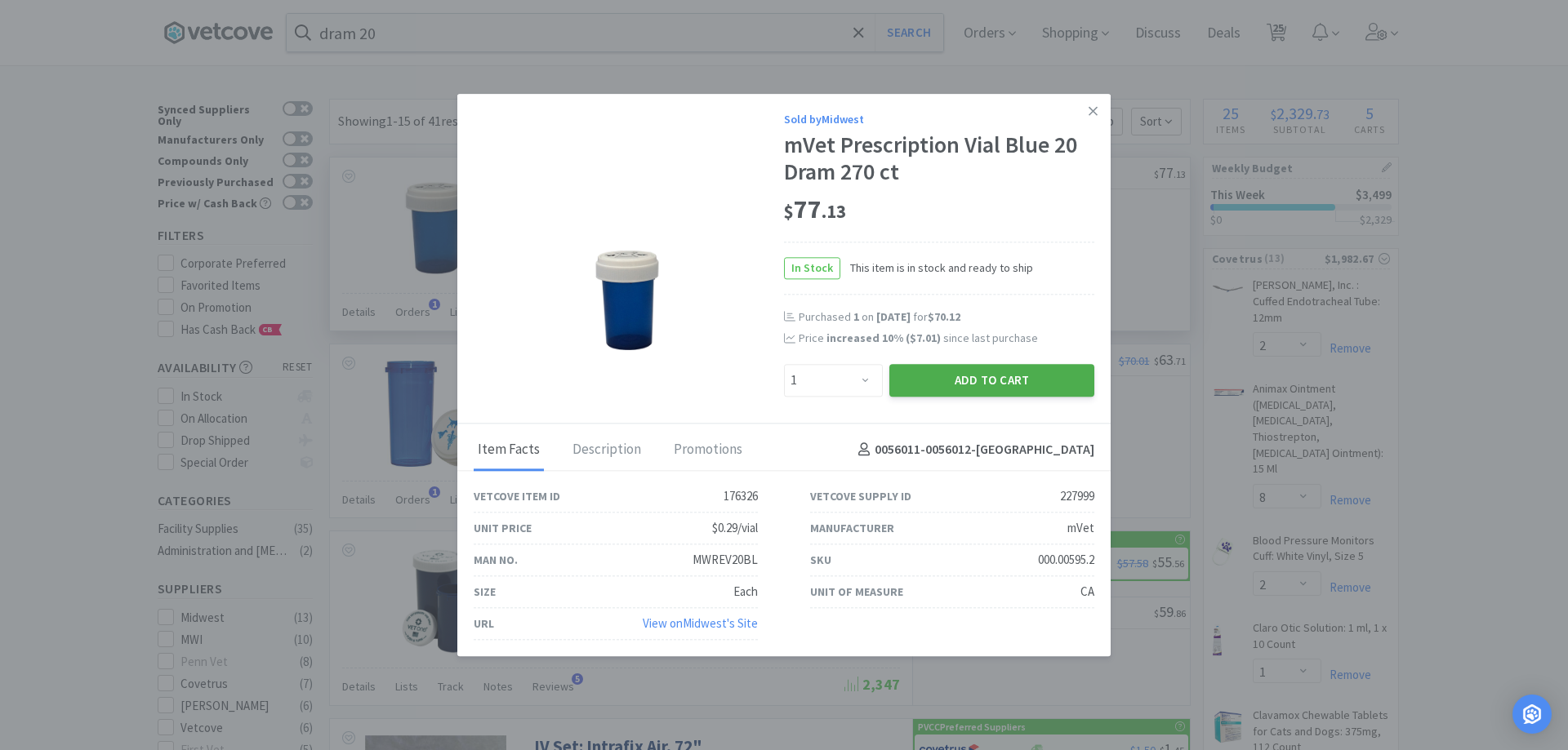
click at [994, 376] on button "Add to Cart" at bounding box center [992, 380] width 205 height 33
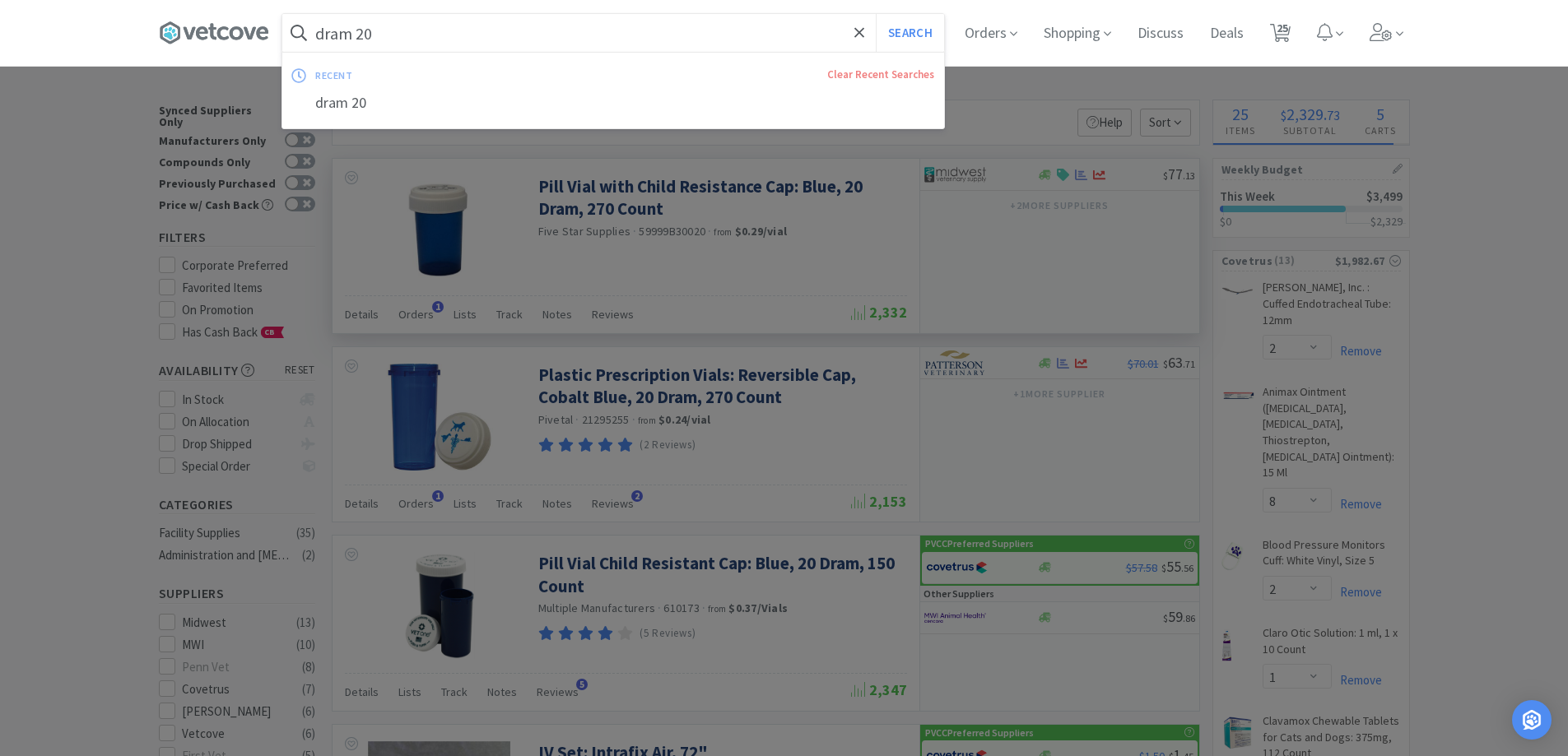
click at [446, 38] on input "dram 20" at bounding box center [613, 33] width 662 height 38
click at [104, 227] on div at bounding box center [784, 378] width 1568 height 756
select select "1"
select select "4"
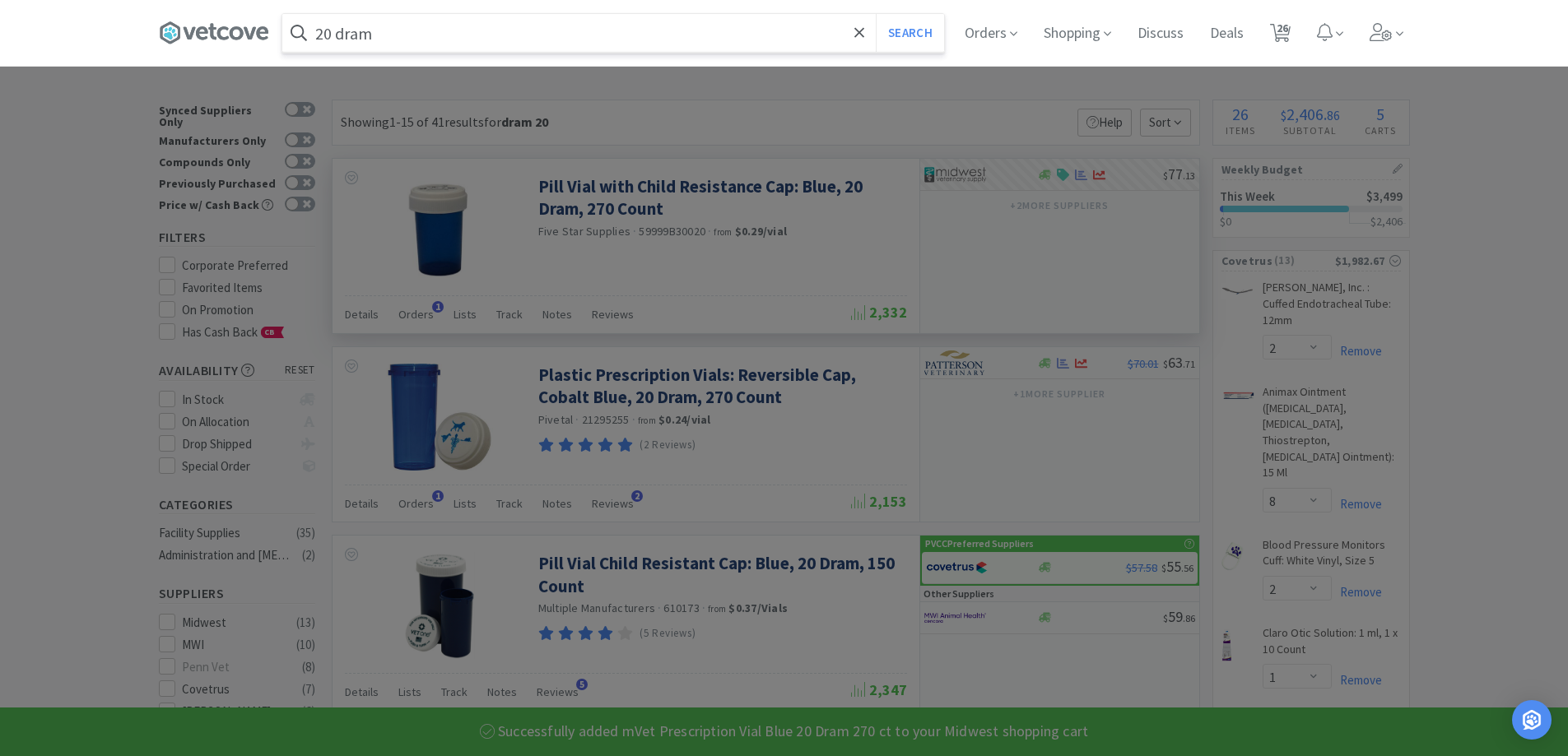
type input "20 dram"
click at [876, 14] on button "Search" at bounding box center [909, 33] width 69 height 38
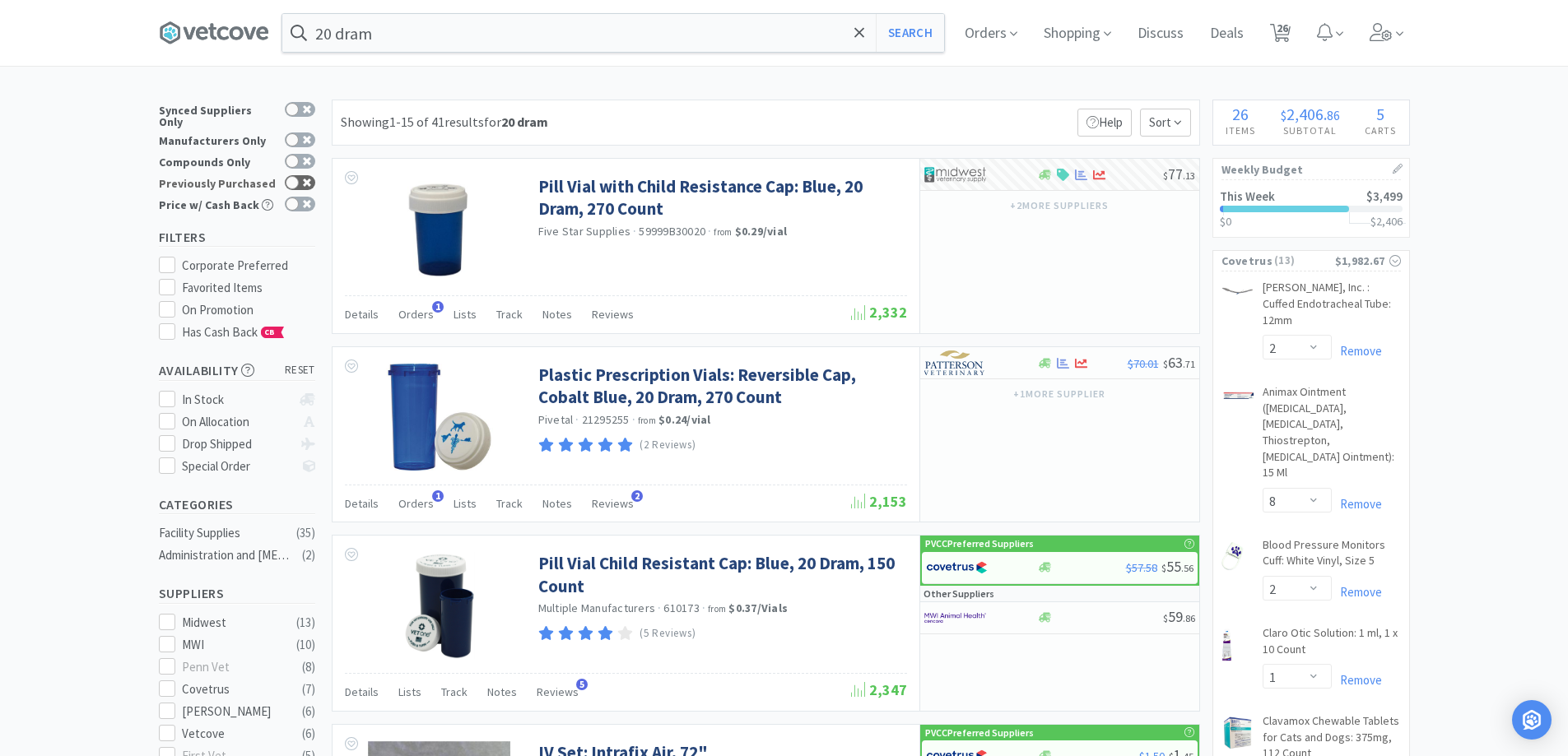
click at [298, 178] on div at bounding box center [299, 182] width 31 height 15
checkbox input "true"
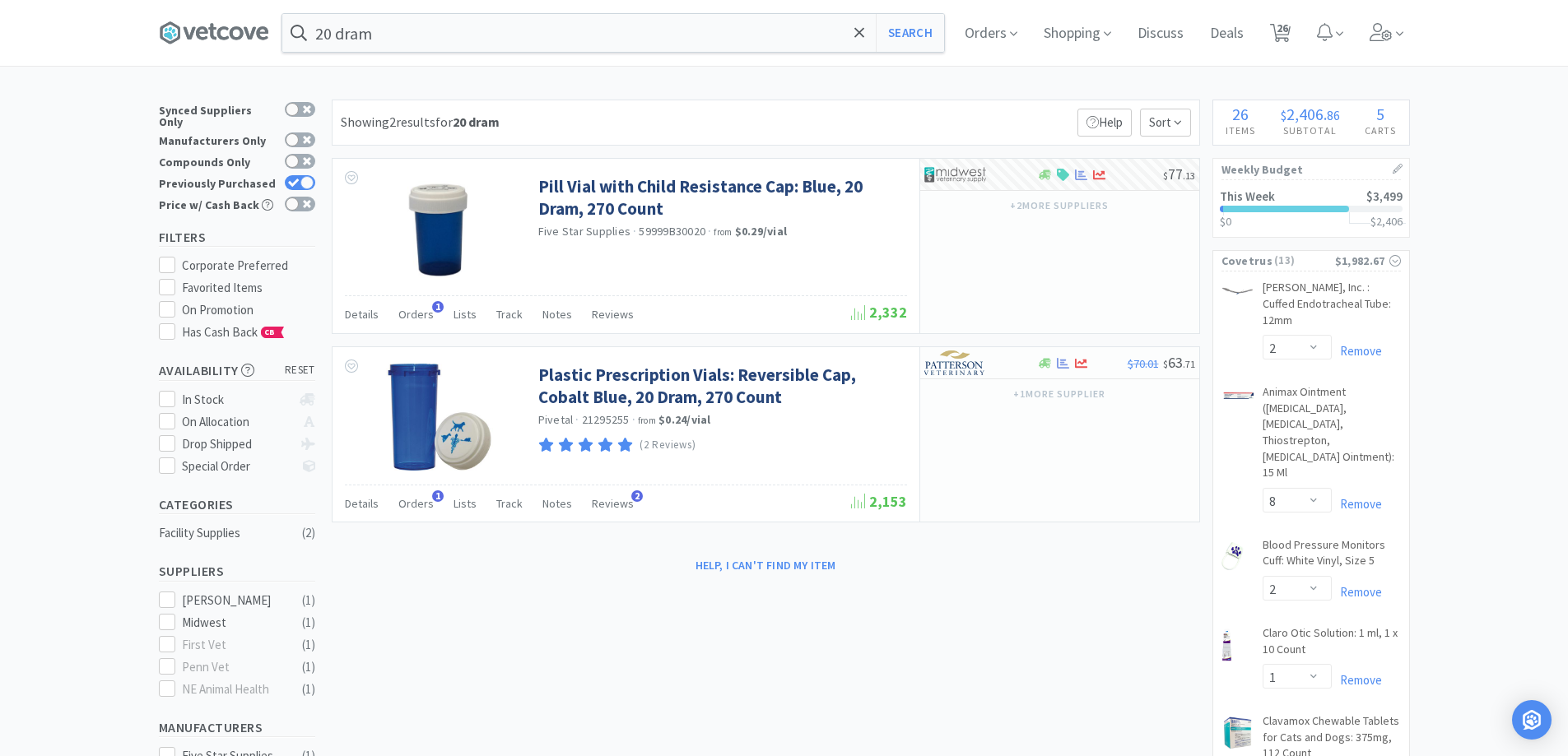
click at [420, 60] on div "20 dram Search Orders Shopping Discuss Discuss Deals Deals 26 26" at bounding box center [784, 33] width 1251 height 66
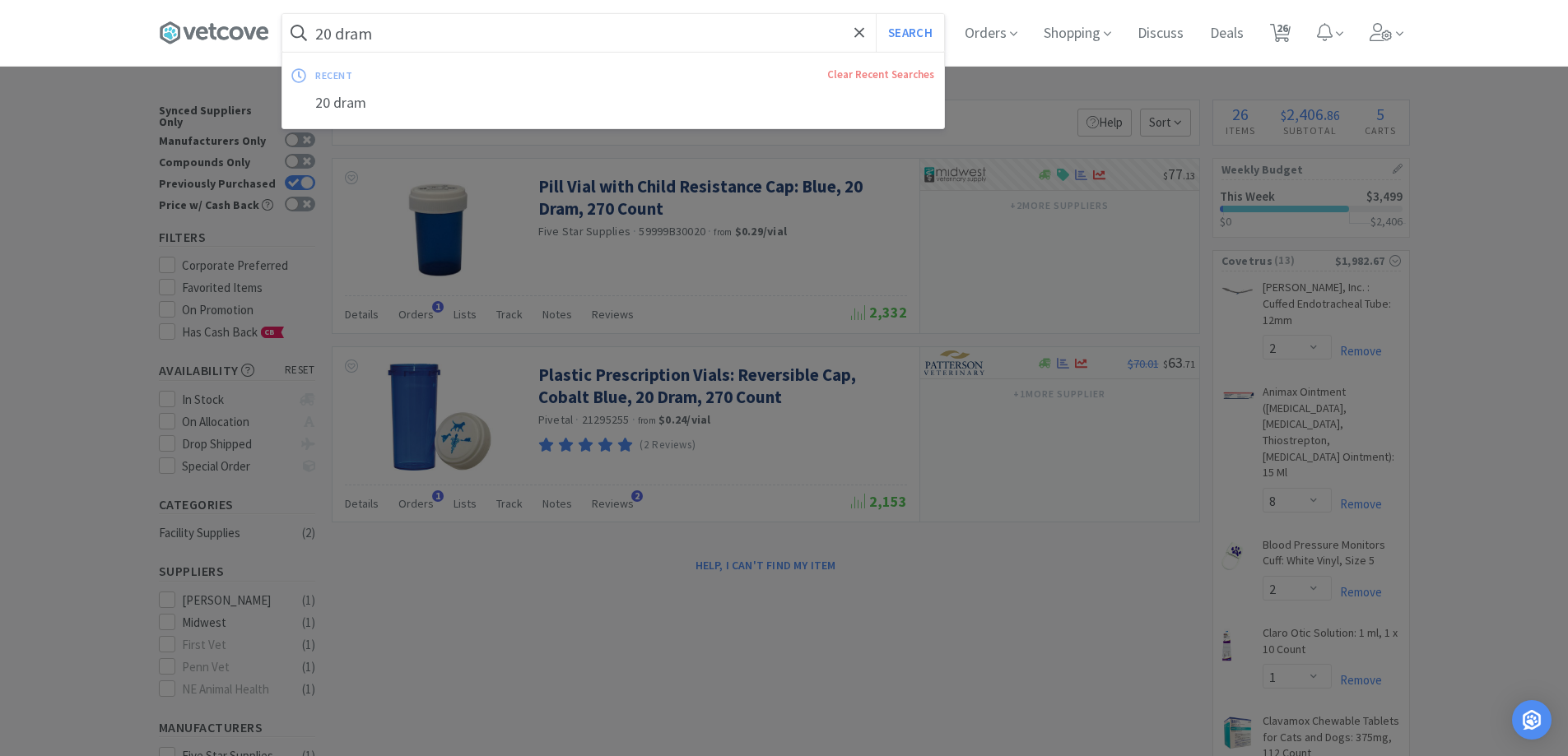
click at [411, 24] on input "20 dram" at bounding box center [613, 33] width 662 height 38
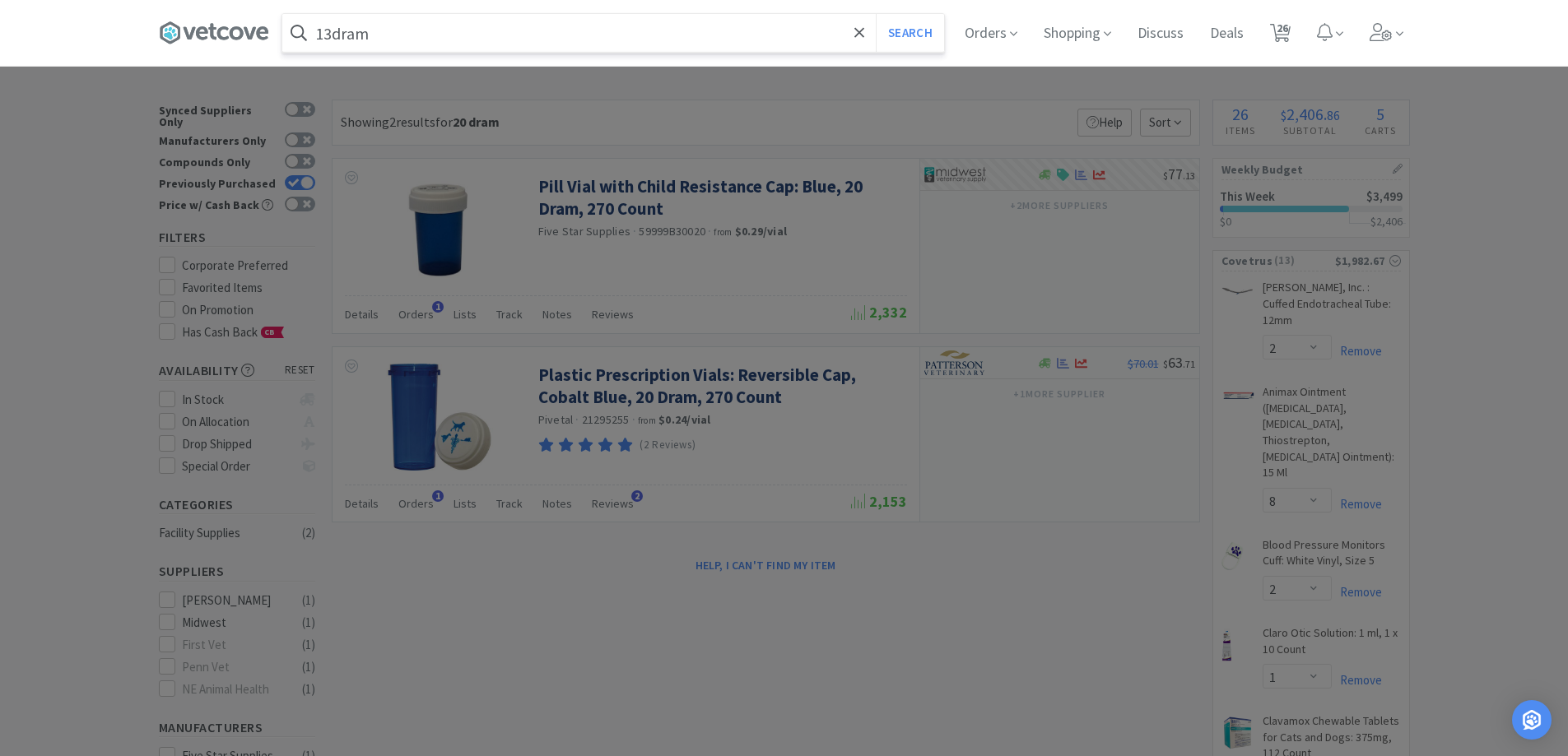
type input "13dram"
click at [876, 14] on button "Search" at bounding box center [909, 33] width 69 height 38
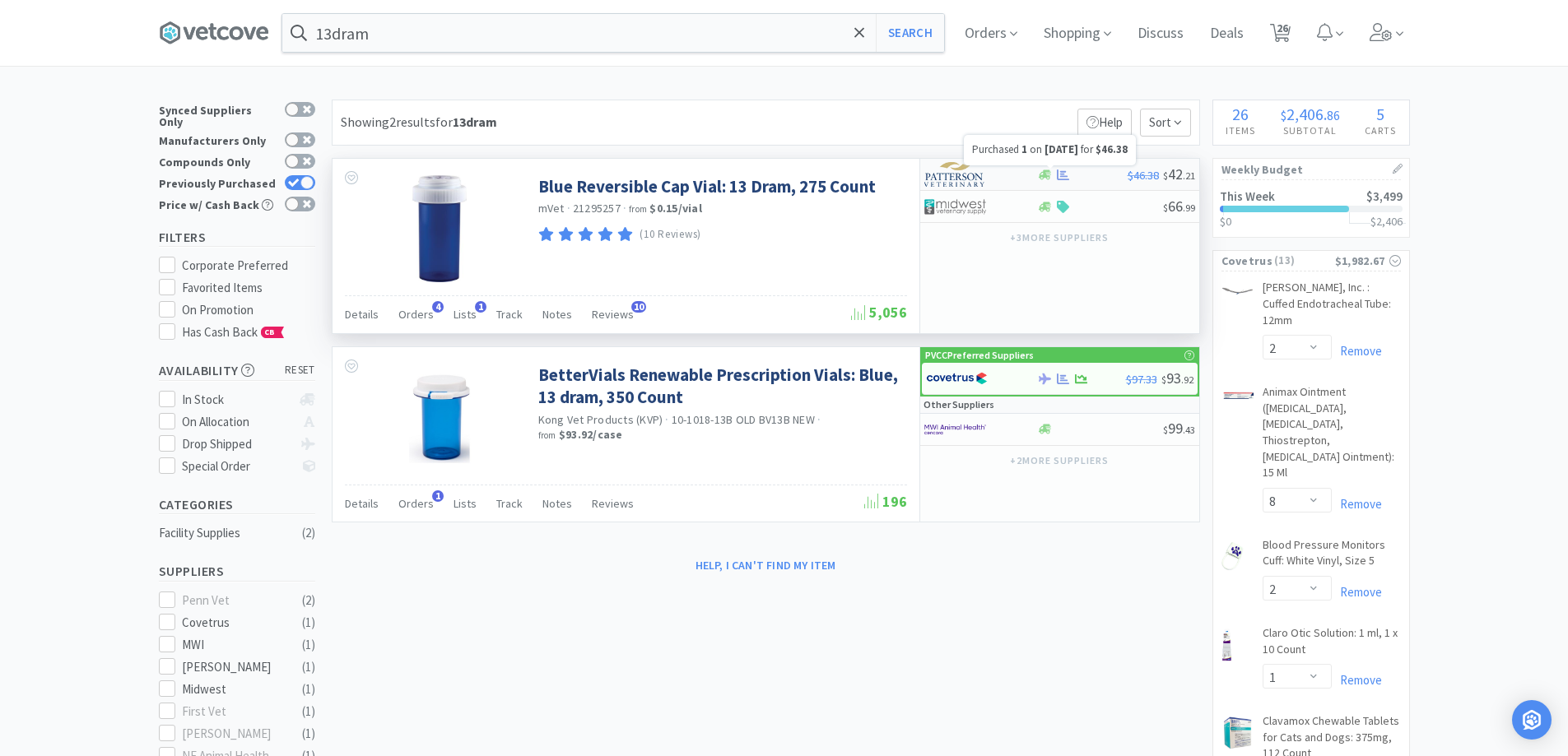
click at [1059, 180] on icon at bounding box center [1063, 175] width 12 height 12
select select "1"
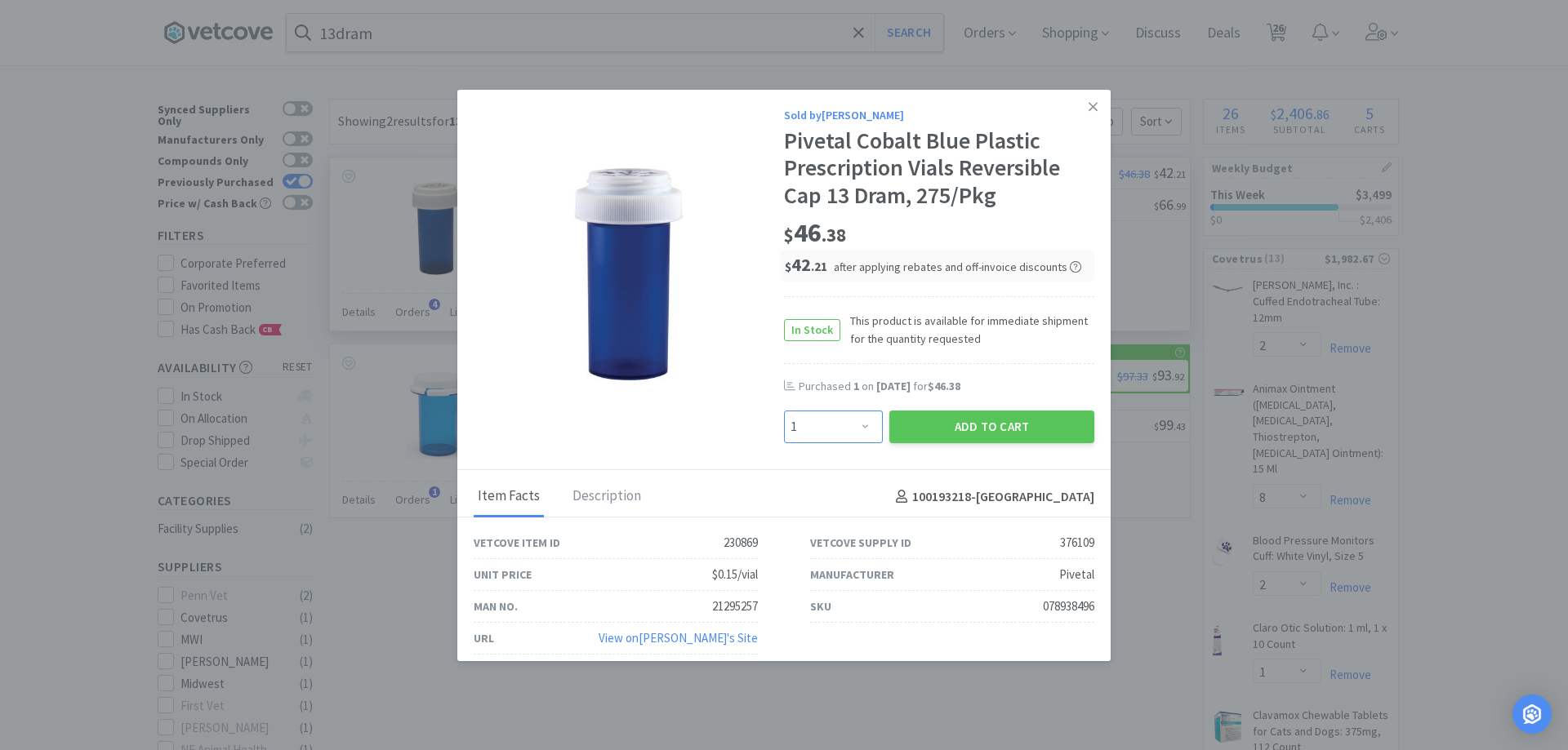
click at [857, 427] on select "Enter Quantity 1 2 3 4 5 6 7 8 9 10 11 12 13 14 15 16 17 18 19 20 Enter Quantity" at bounding box center [833, 426] width 99 height 33
click at [998, 371] on div "Sold by [PERSON_NAME] Cobalt Blue Plastic Prescription Vials Reversible Cap 13 …" at bounding box center [939, 275] width 310 height 338
click at [927, 427] on button "Add to Cart" at bounding box center [992, 426] width 205 height 33
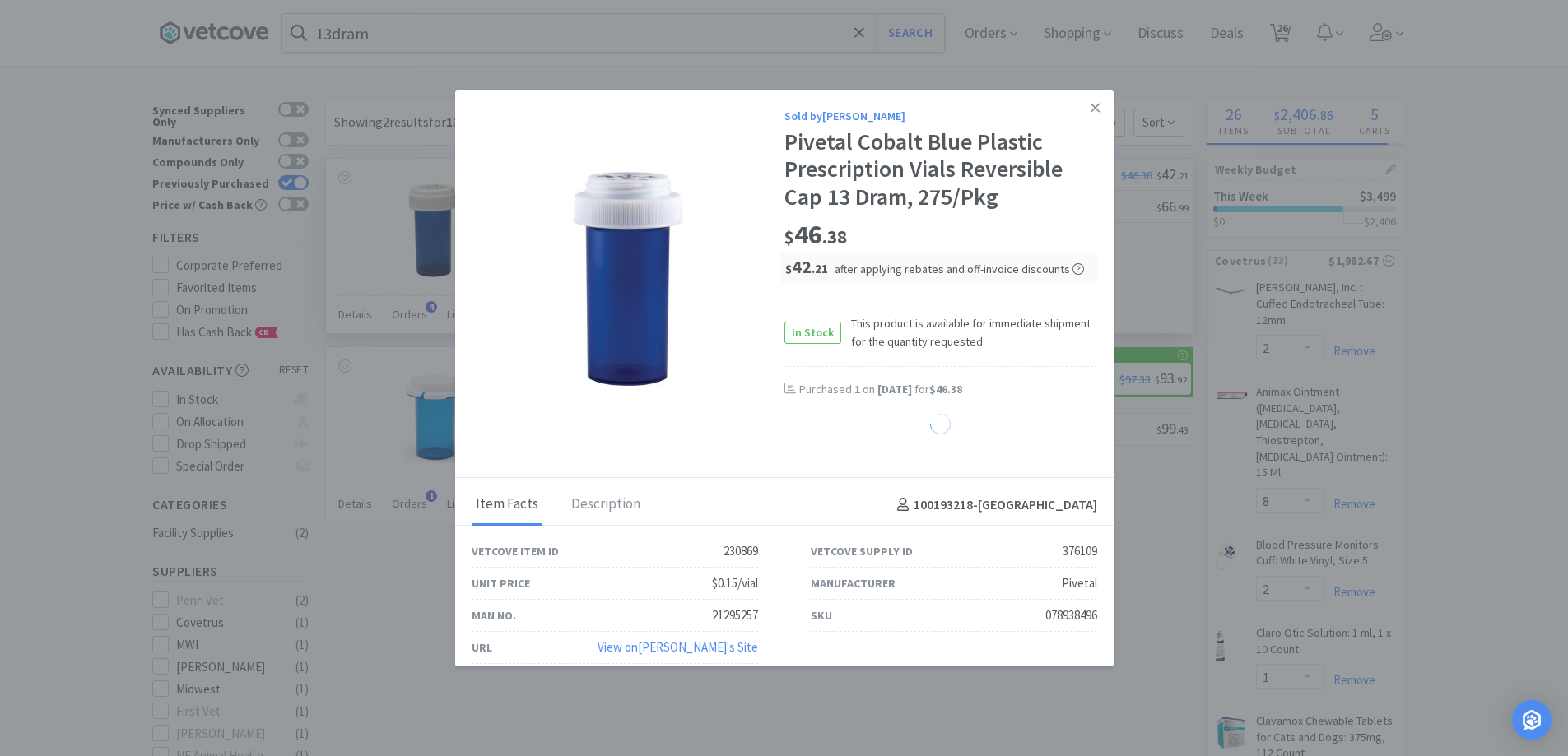
select select "1"
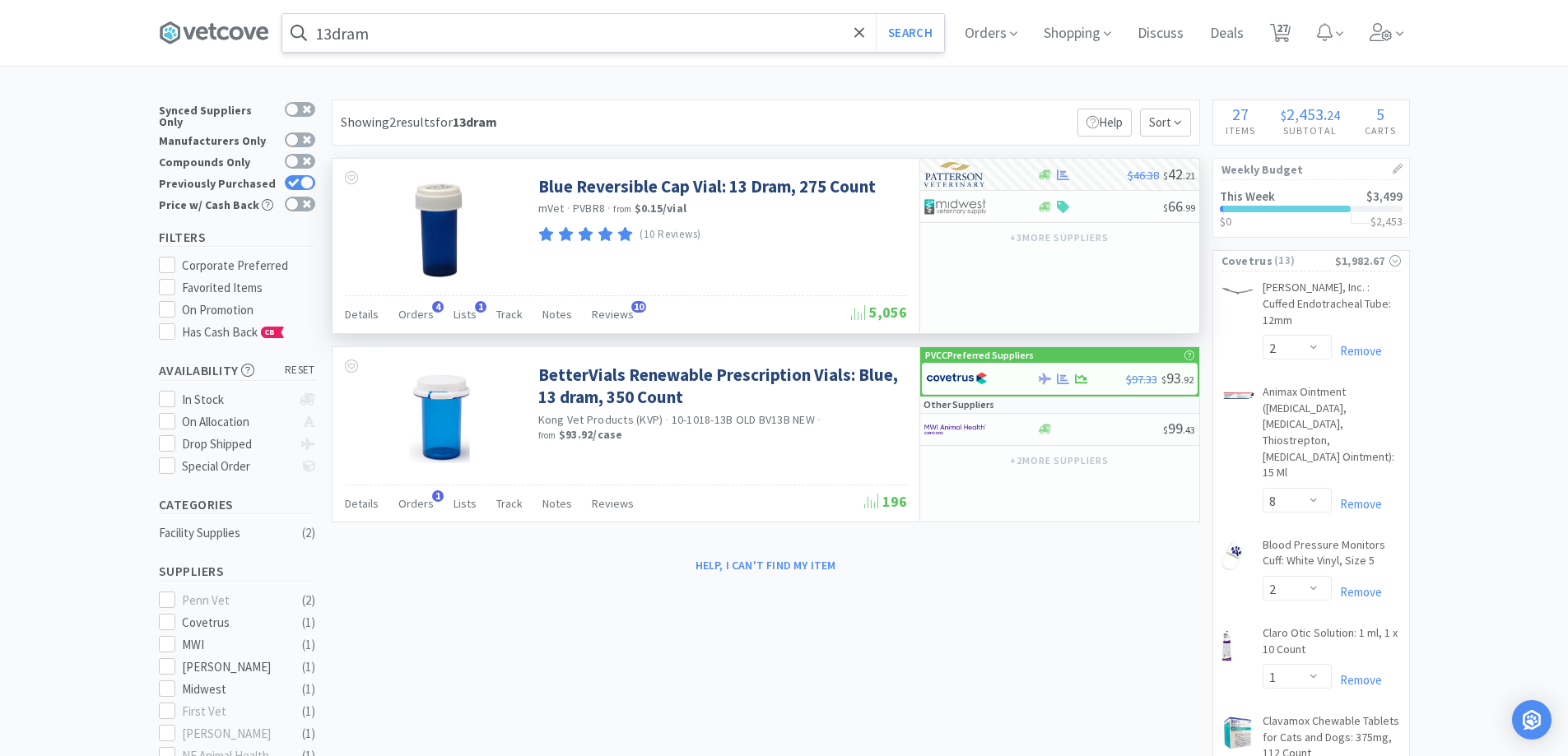
click at [436, 43] on input "13dram" at bounding box center [613, 33] width 662 height 38
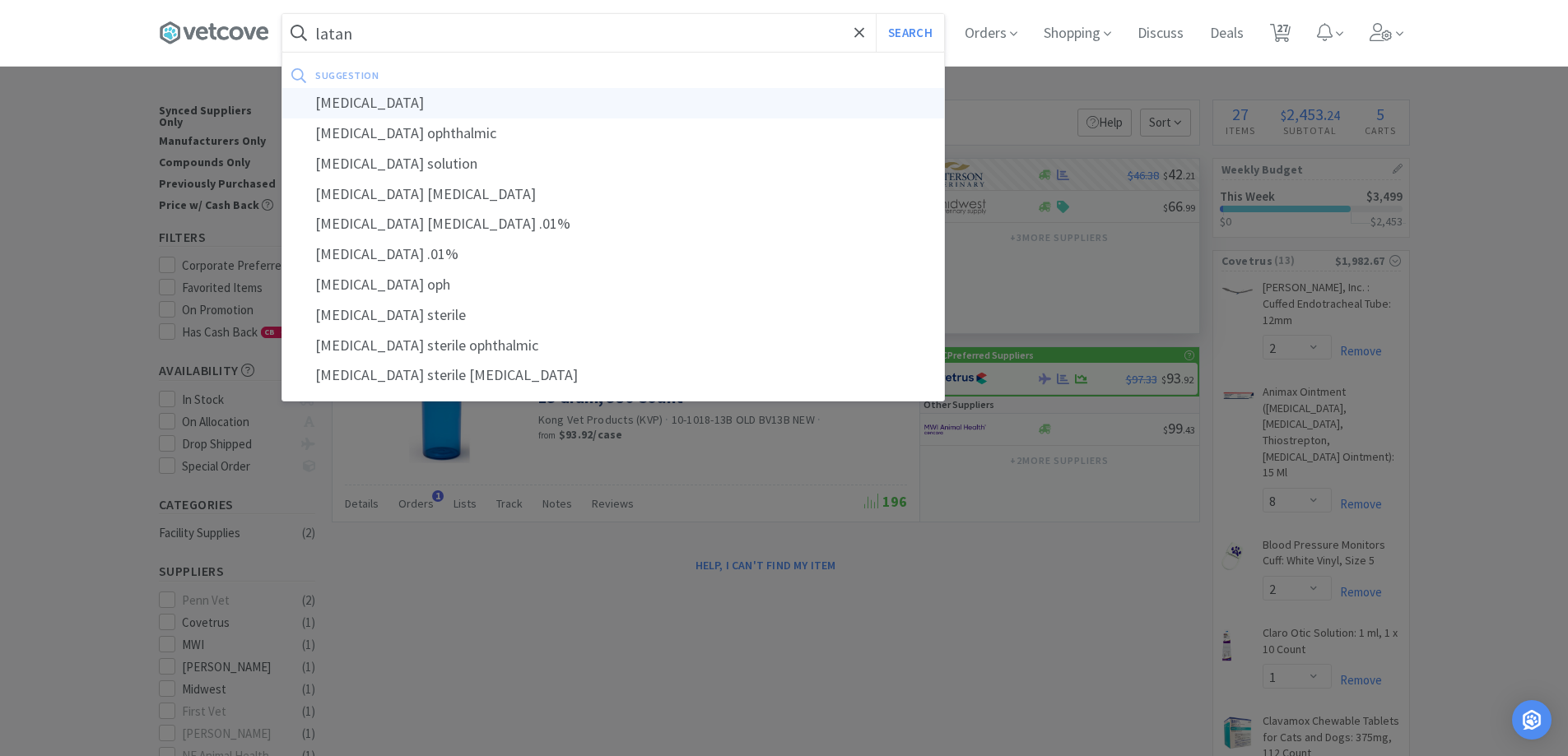
type input "[MEDICAL_DATA]"
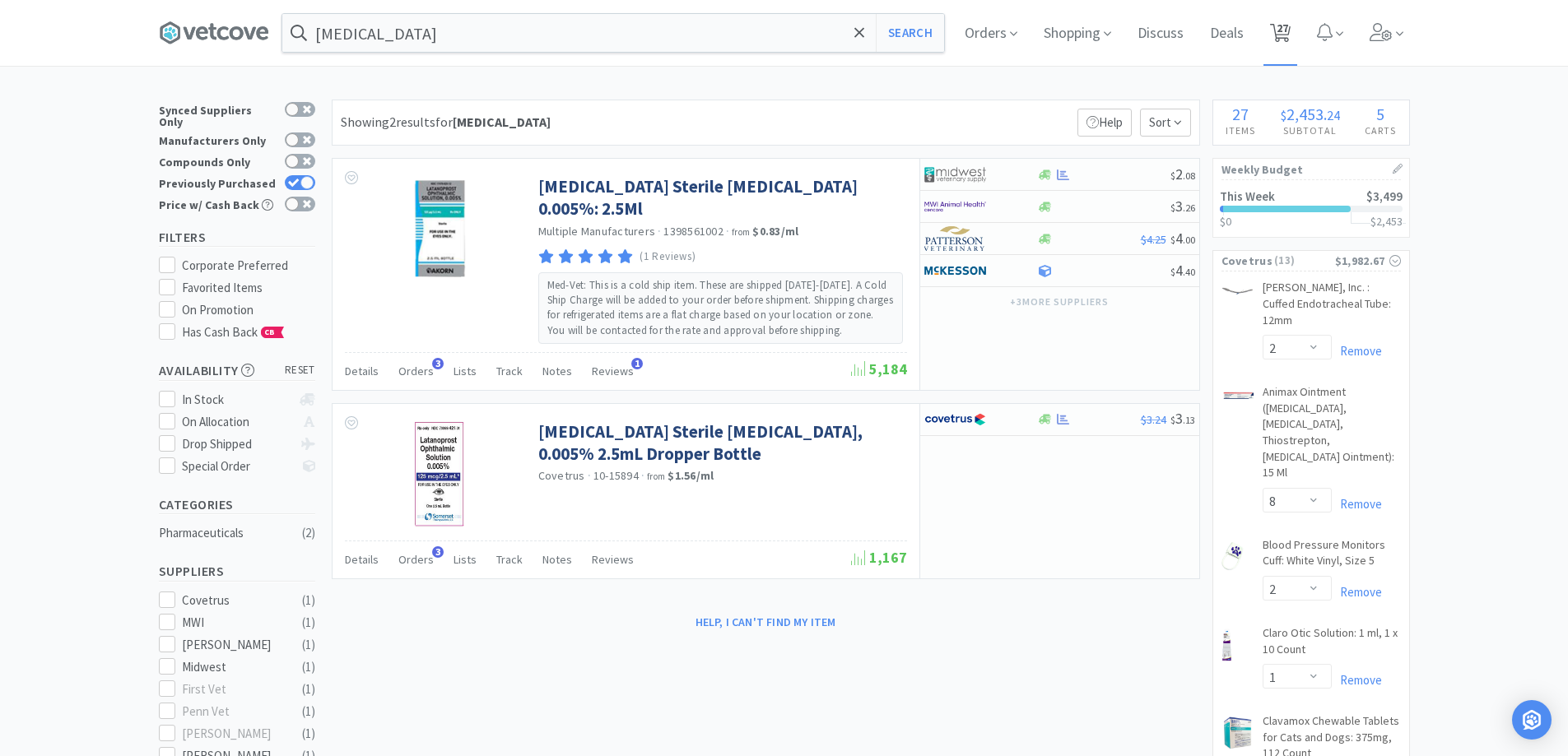
click at [1280, 34] on icon at bounding box center [1279, 33] width 21 height 18
select select "1"
select select "2"
select select "8"
select select "2"
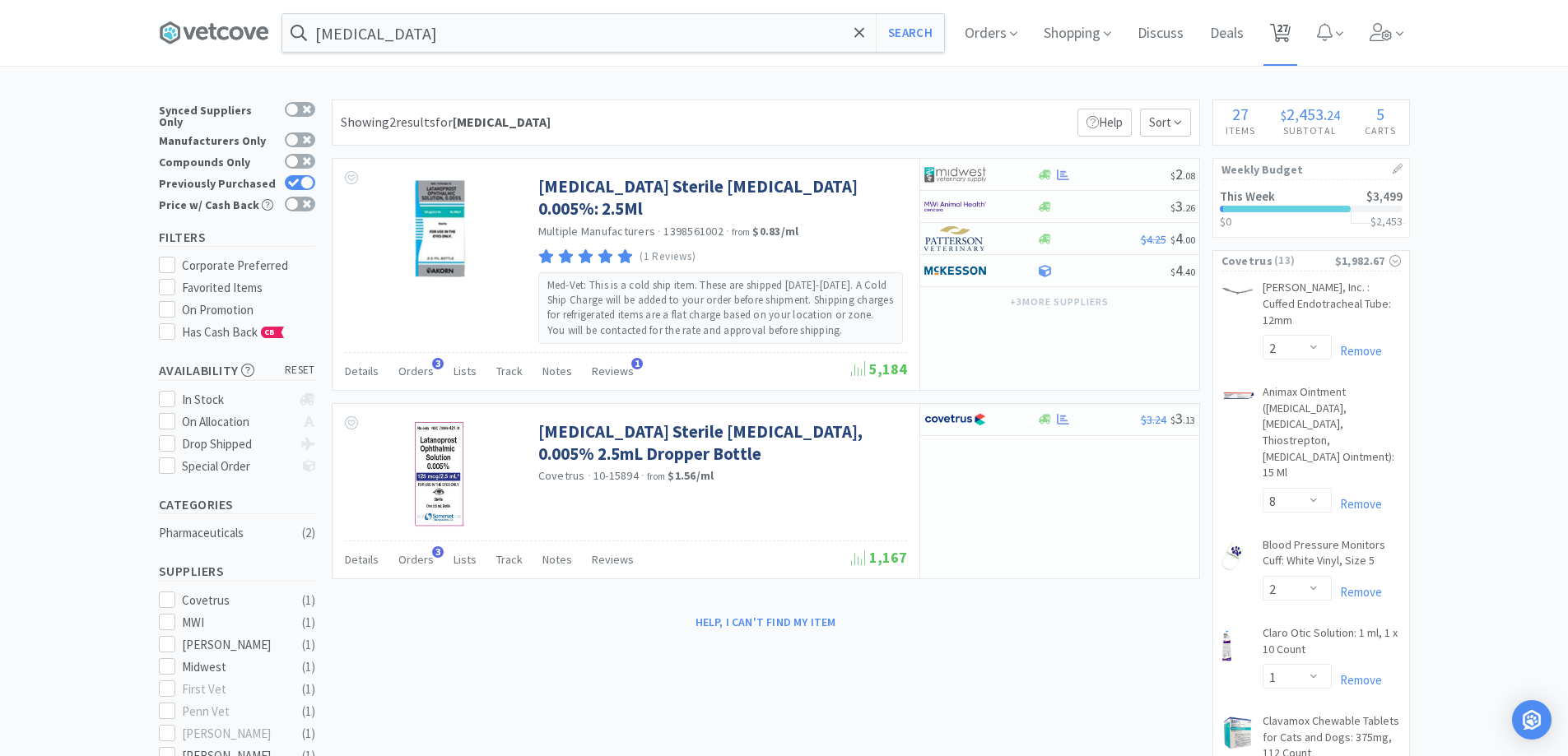
select select "1"
select select "3"
select select "1"
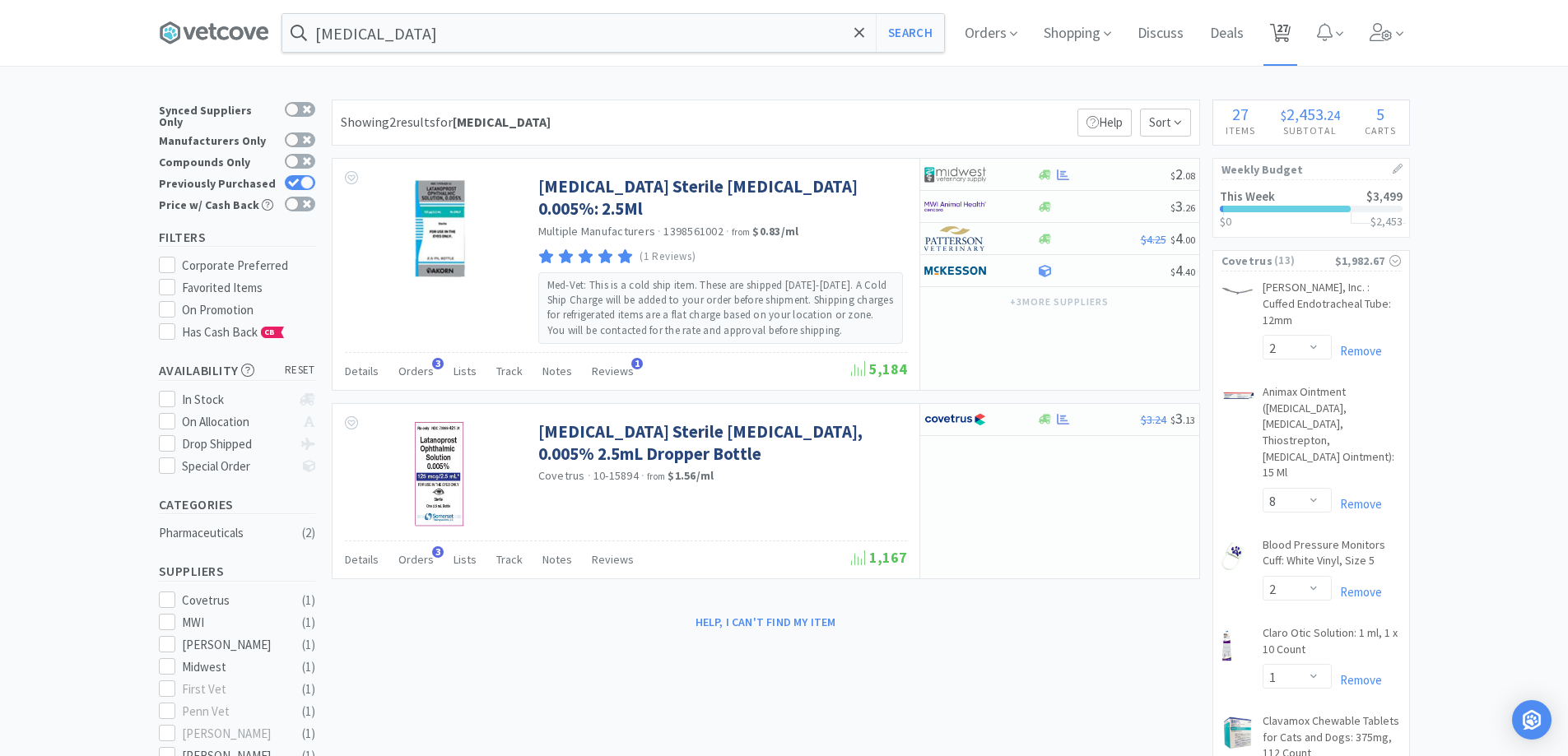
select select "4"
select select "2"
select select "1"
select select "2"
select select "1"
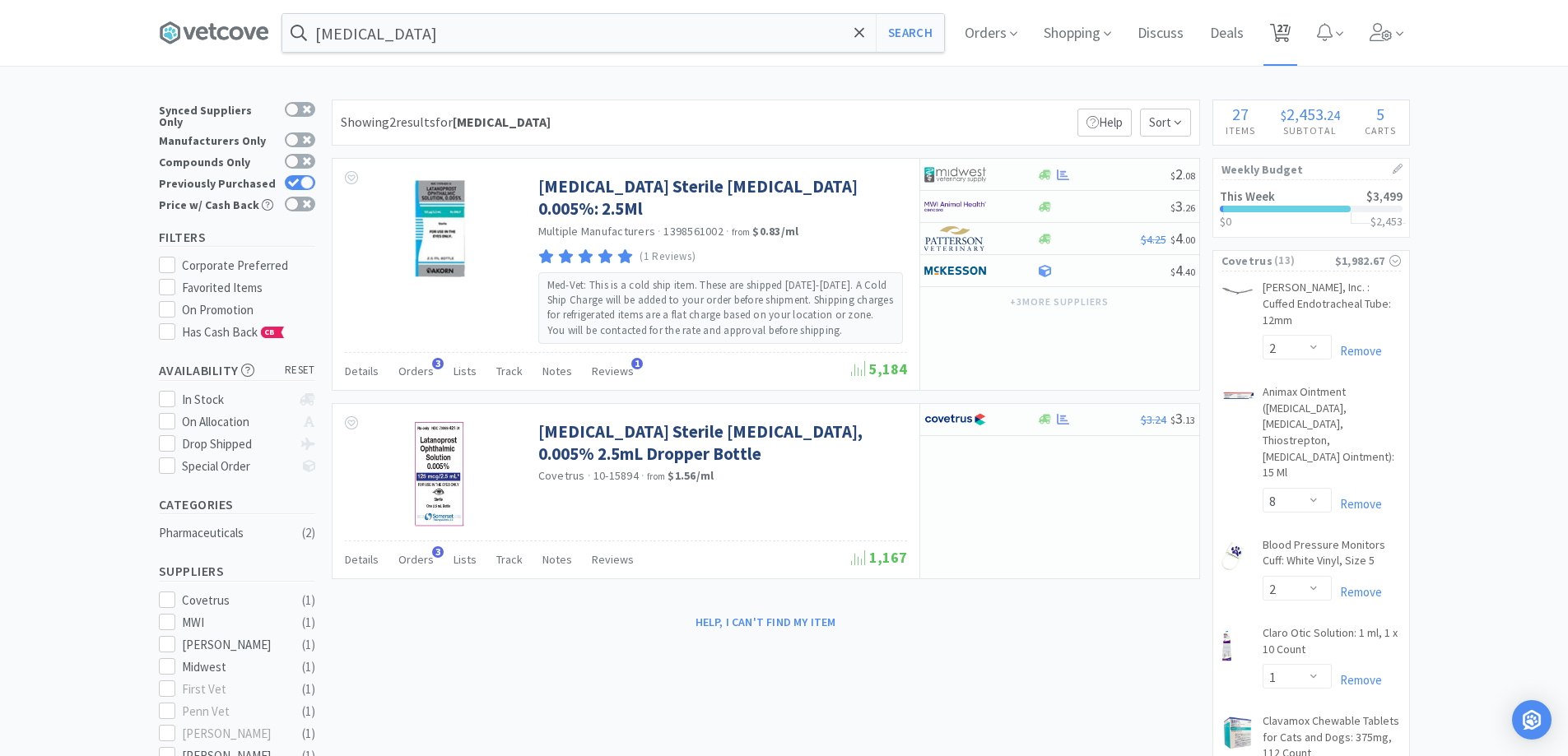
select select "1"
select select "6"
select select "2"
select select "3"
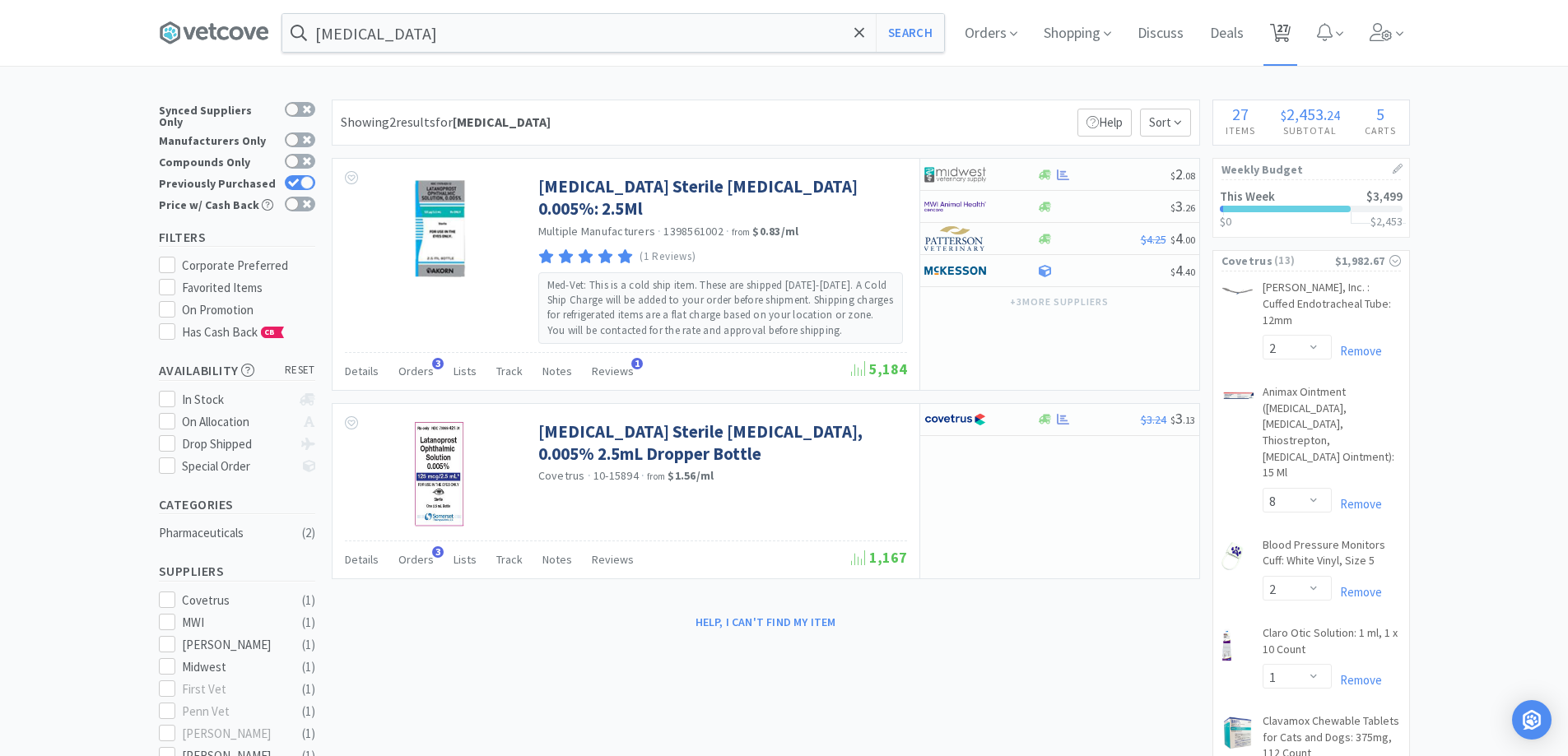
select select "50"
select select "1"
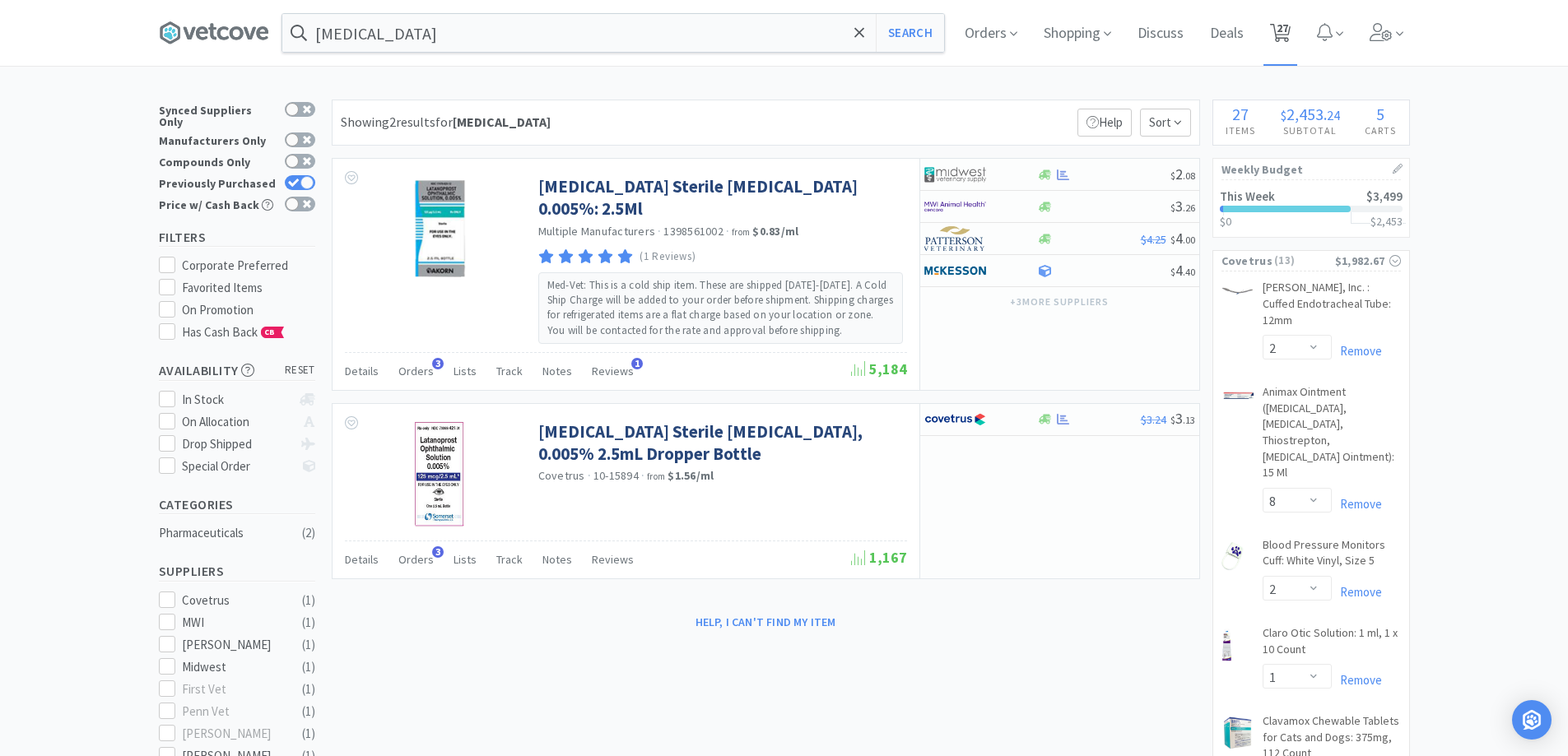
select select "3"
select select "1"
select select "4"
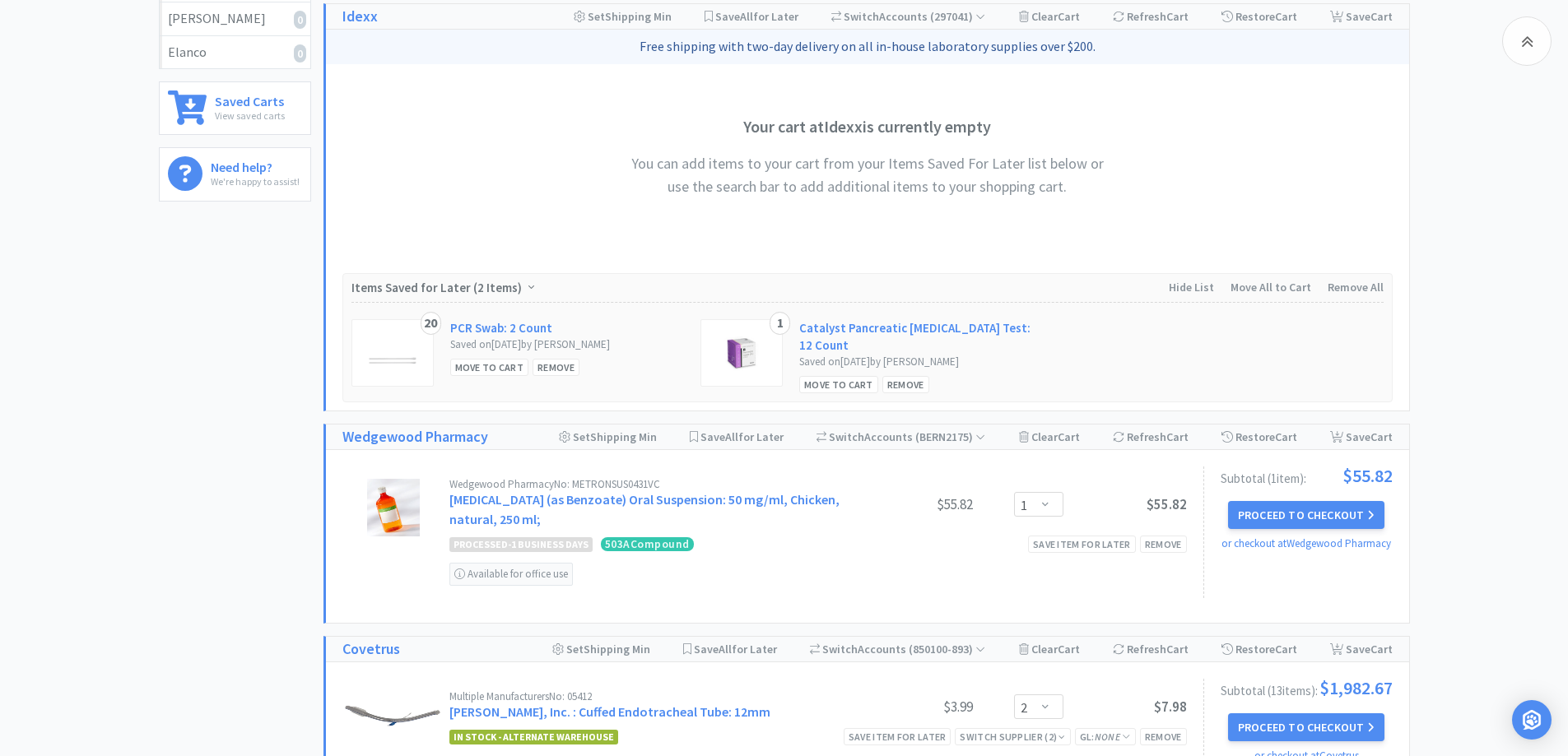
scroll to position [740, 0]
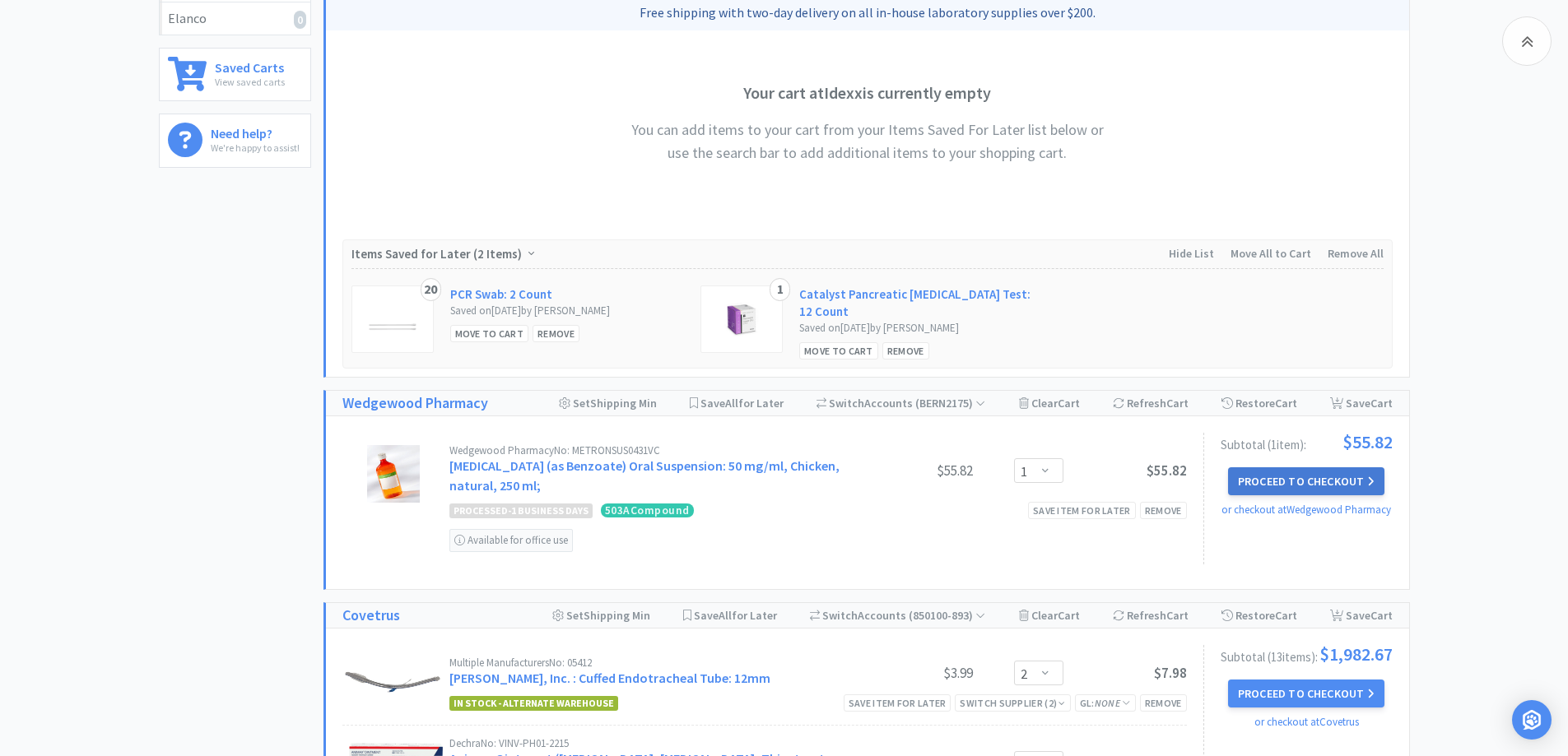
click at [1326, 478] on button "Proceed to Checkout" at bounding box center [1305, 481] width 156 height 28
